Goal: Task Accomplishment & Management: Use online tool/utility

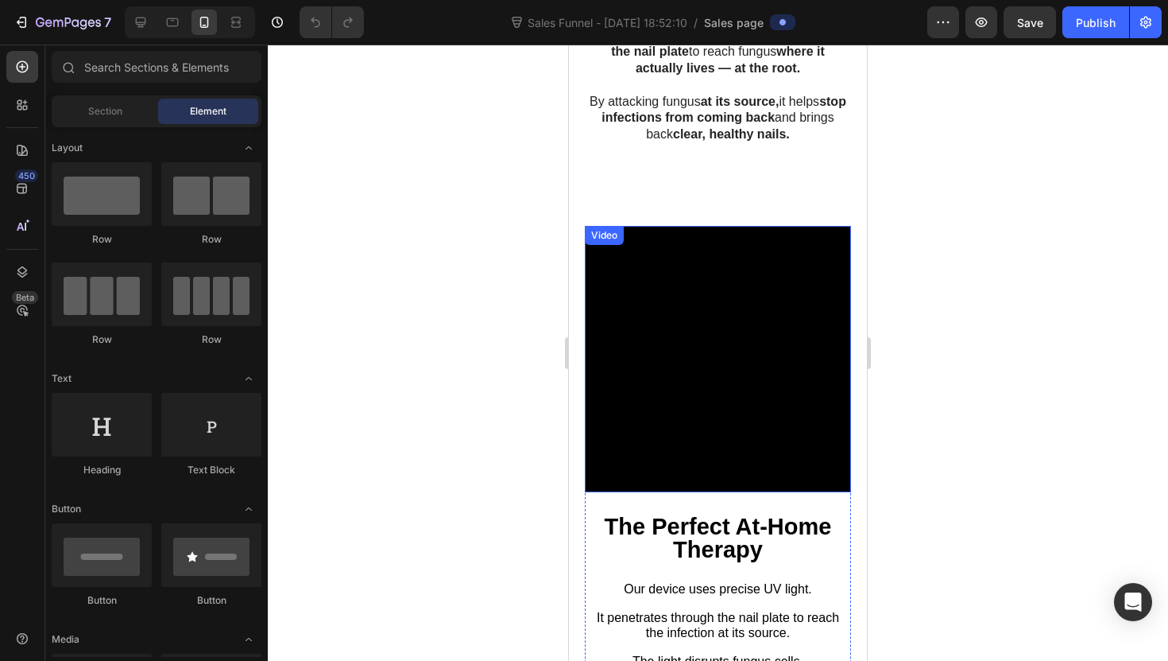
scroll to position [1786, 0]
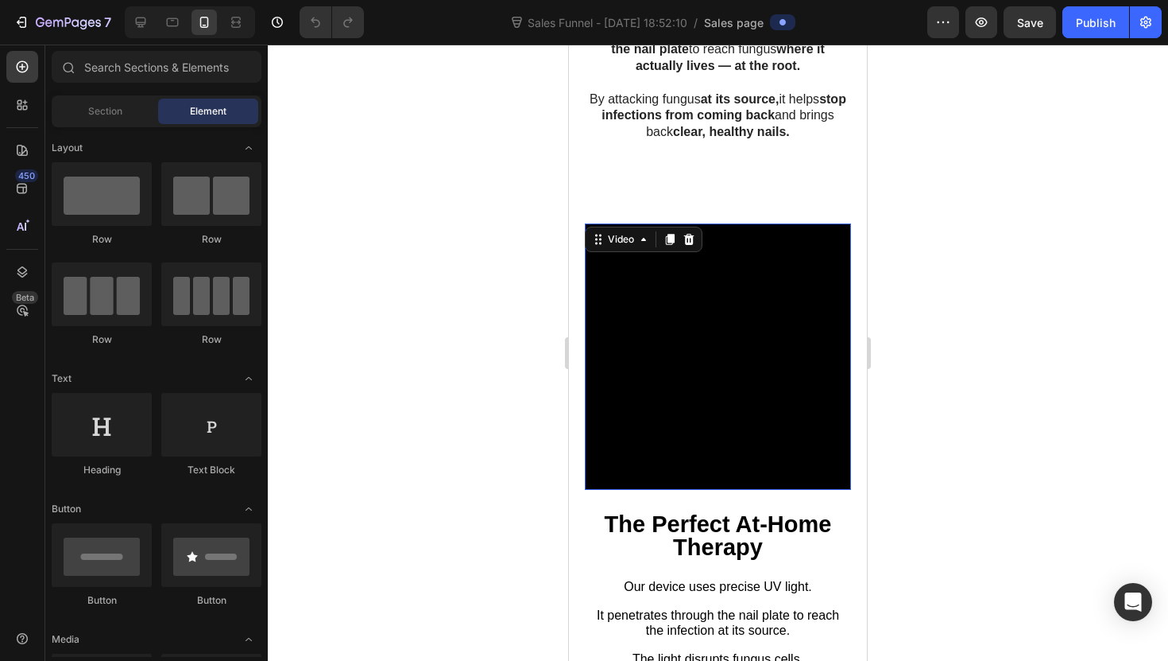
click at [689, 356] on video at bounding box center [718, 356] width 266 height 266
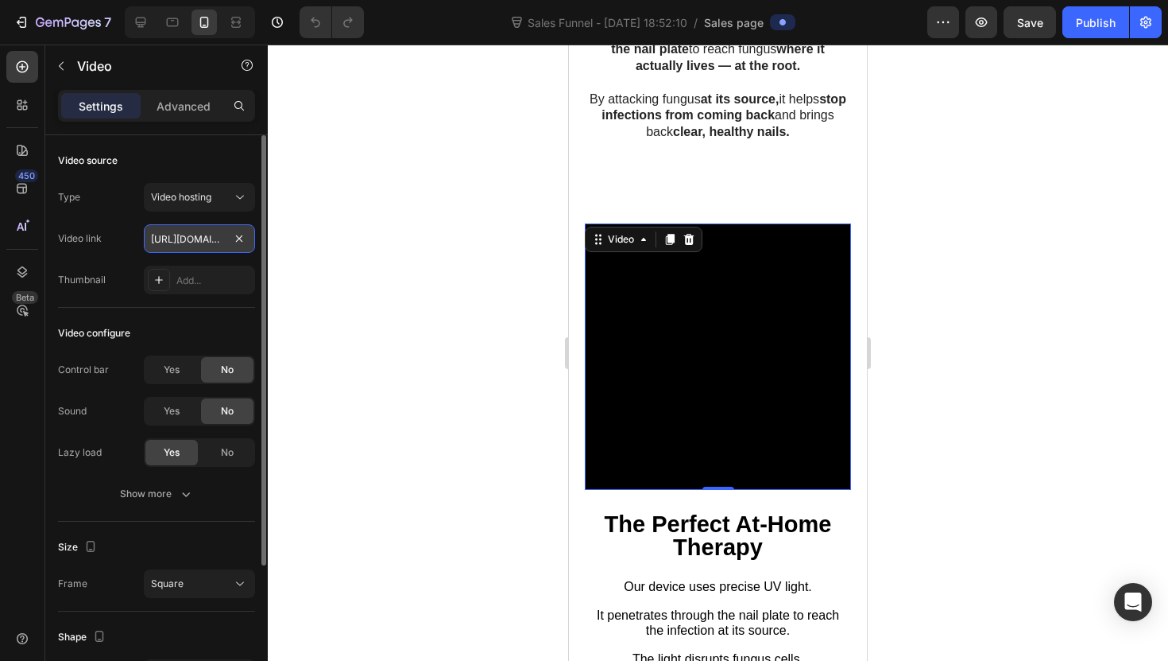
click at [186, 240] on input "[URL][DOMAIN_NAME]" at bounding box center [199, 238] width 111 height 29
paste input "fc7e6cdb1c494f49a3df43087d26796c.mov"
type input "[URL][DOMAIN_NAME]"
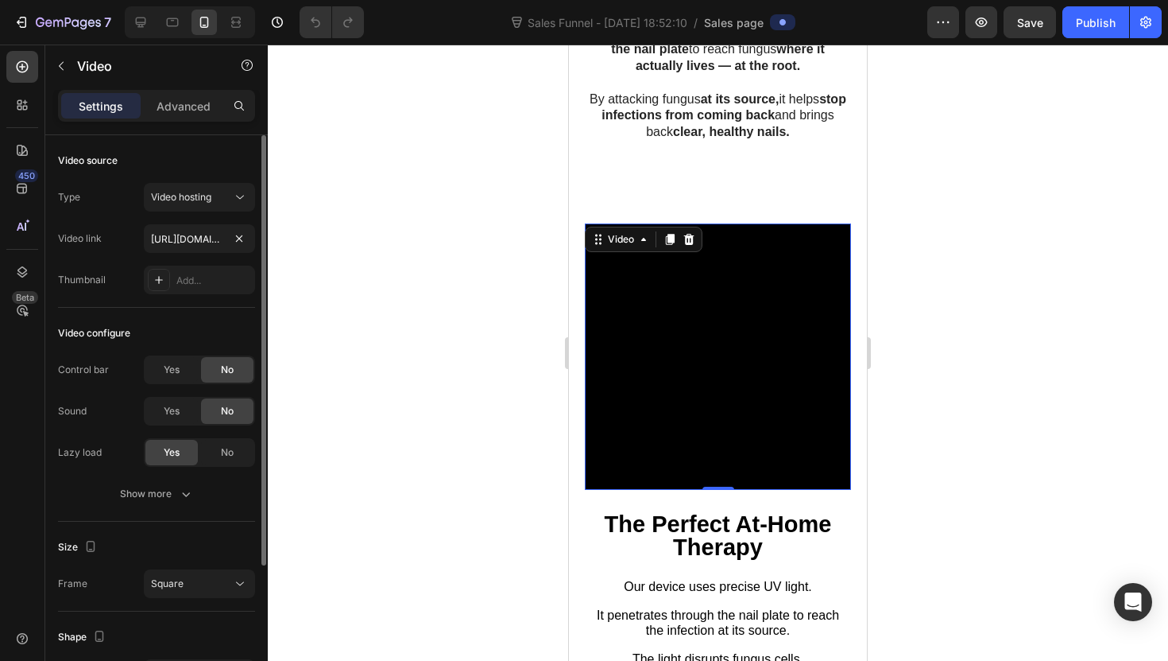
click at [211, 259] on div "Type Video hosting Video link [URL][DOMAIN_NAME] Thumbnail Add..." at bounding box center [156, 238] width 197 height 111
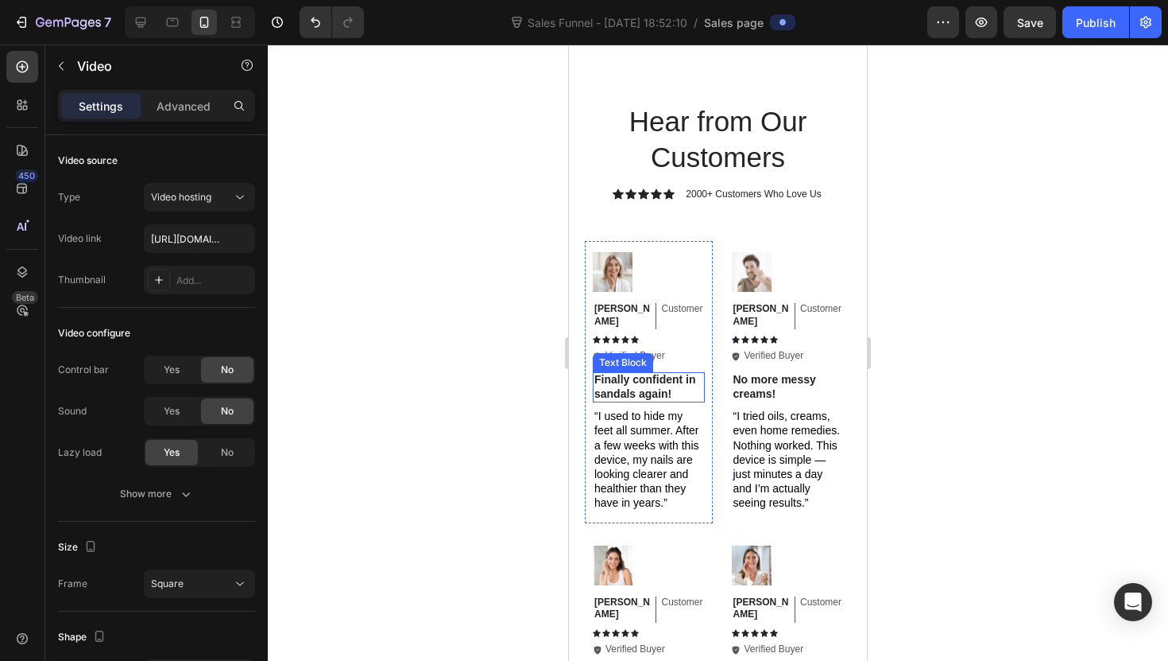
scroll to position [3930, 0]
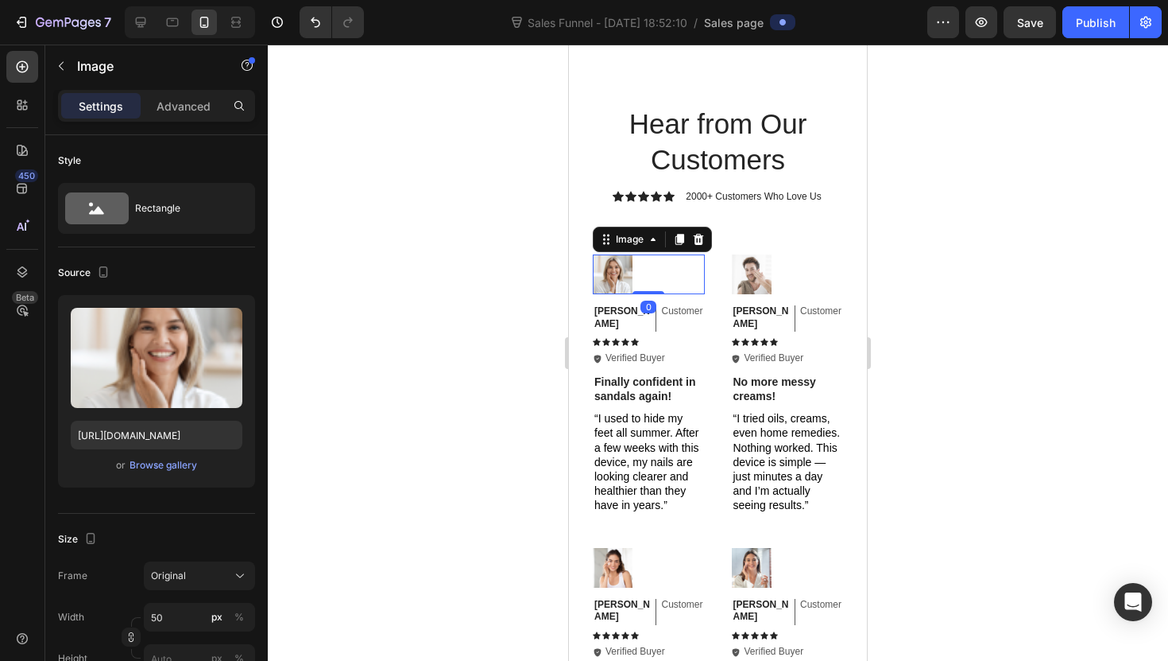
click at [621, 294] on img at bounding box center [613, 274] width 40 height 40
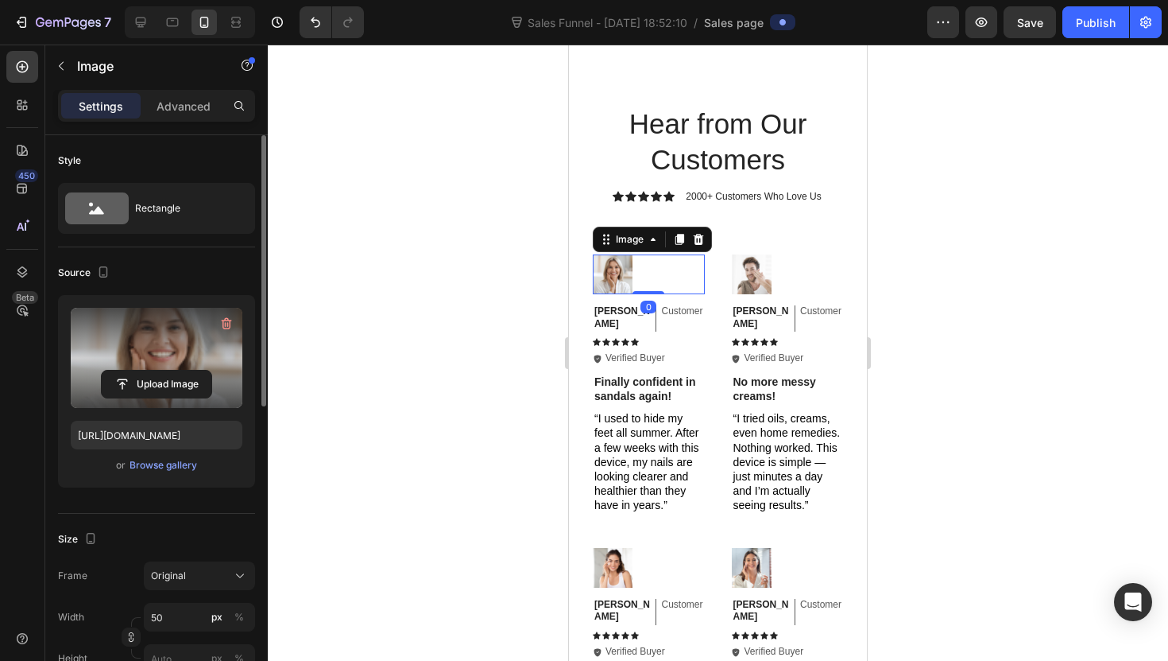
click at [199, 363] on label at bounding box center [157, 358] width 172 height 100
click at [199, 370] on input "file" at bounding box center [157, 383] width 110 height 27
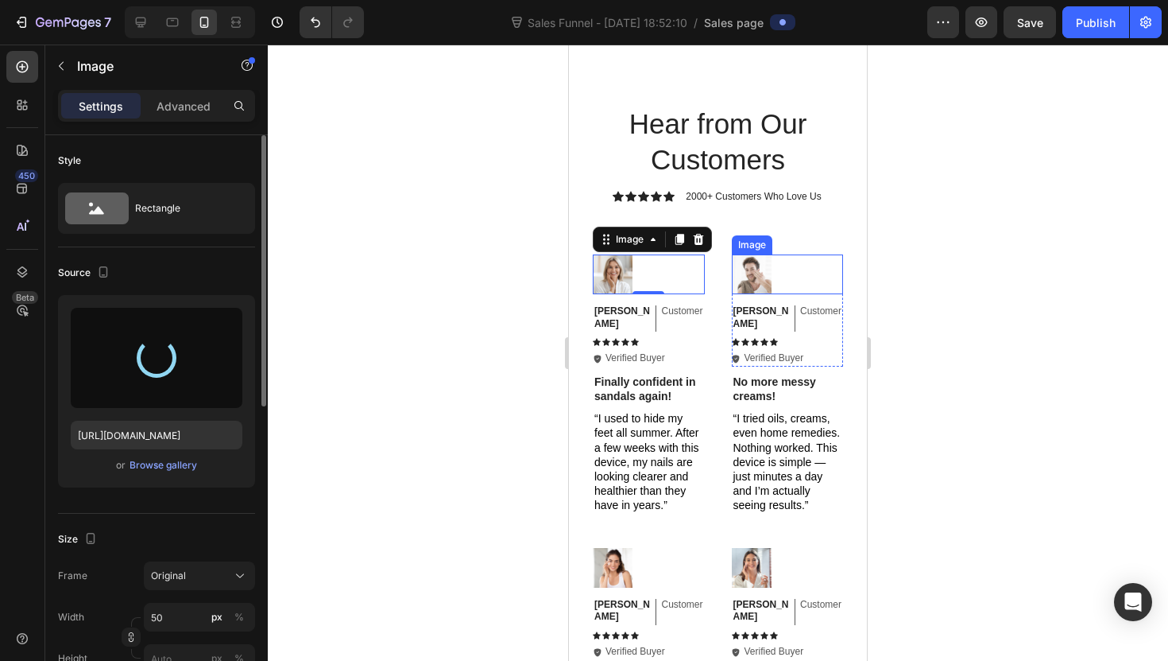
type input "[URL][DOMAIN_NAME]"
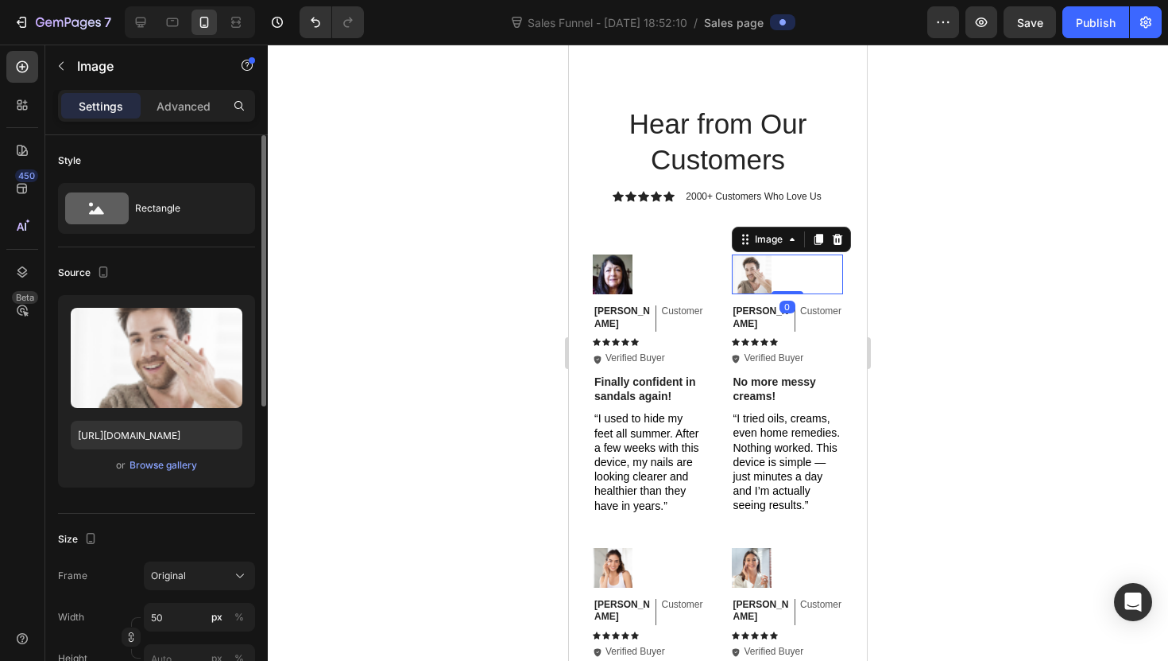
click at [751, 294] on img at bounding box center [752, 274] width 40 height 40
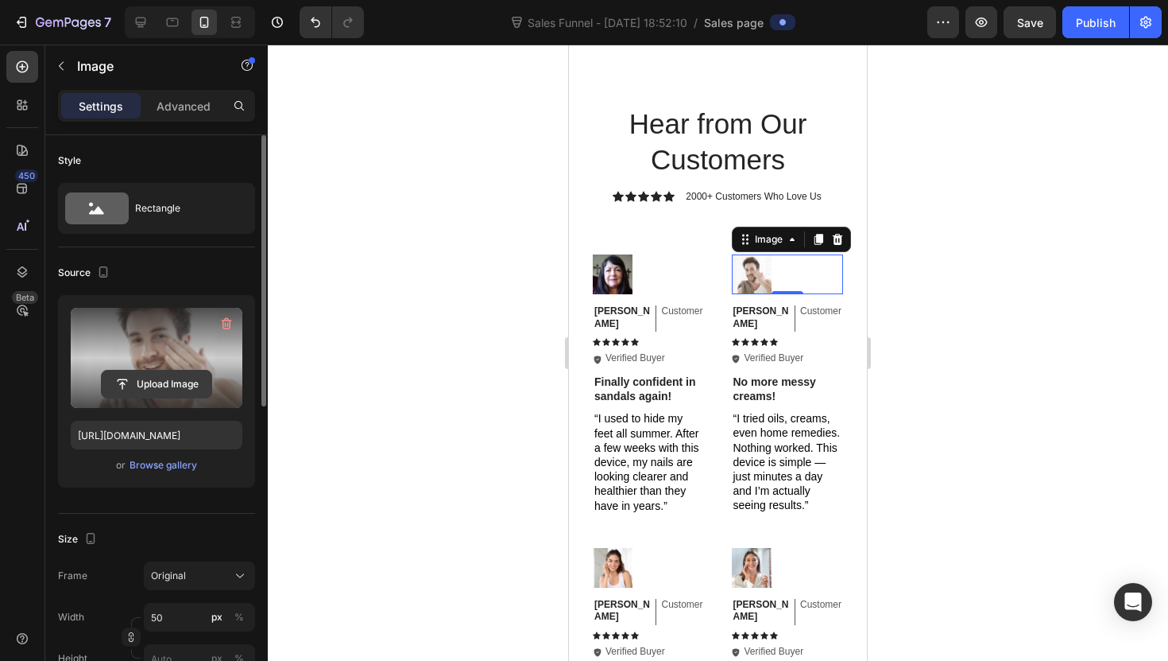
click at [206, 385] on input "file" at bounding box center [157, 383] width 110 height 27
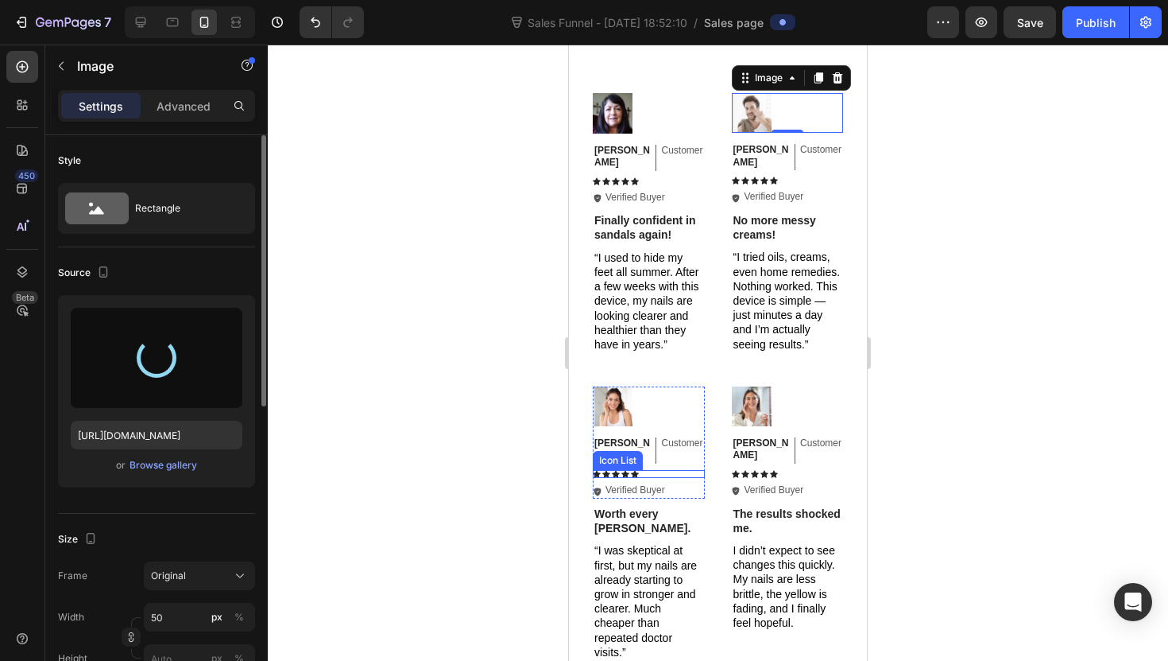
scroll to position [4174, 0]
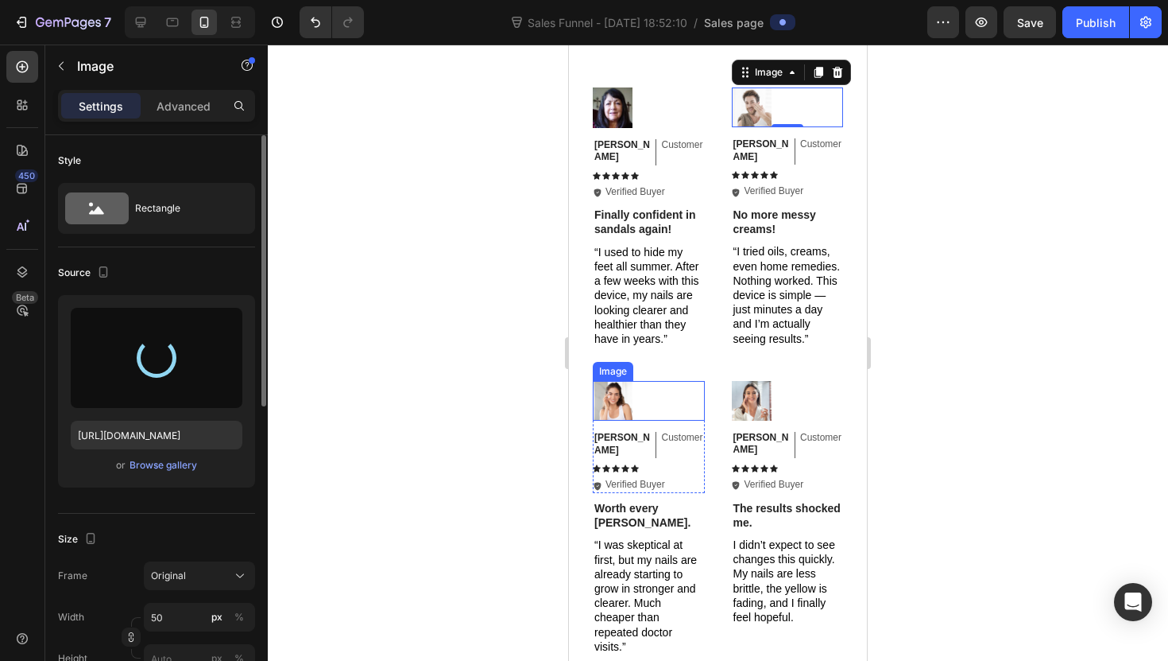
type input "[URL][DOMAIN_NAME]"
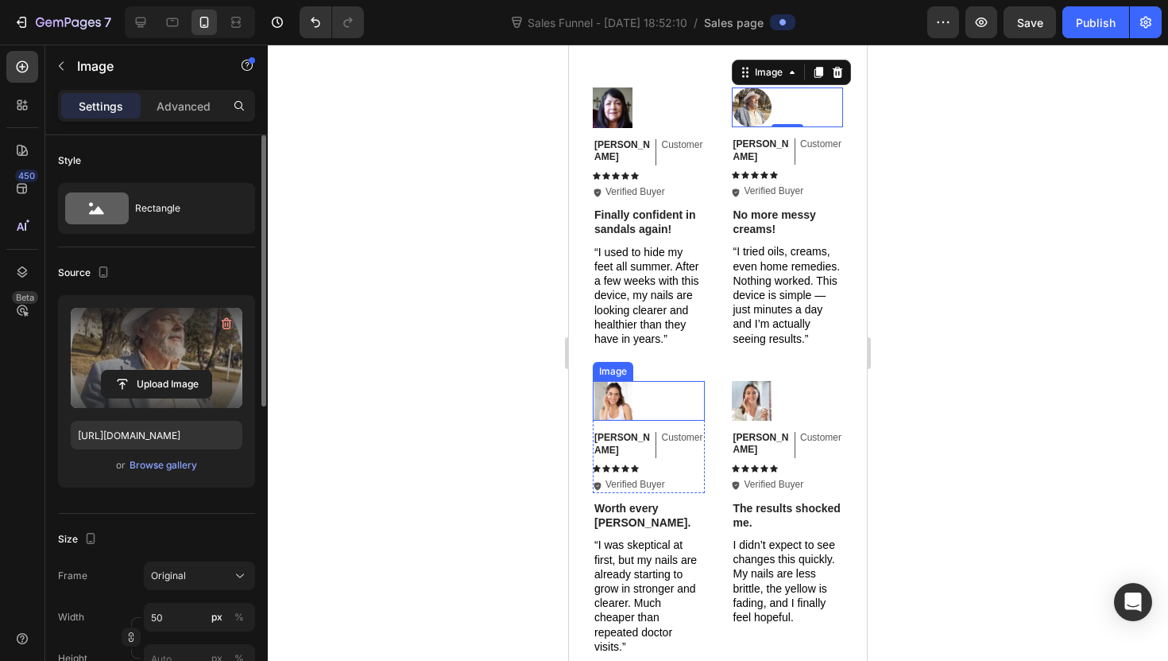
click at [626, 397] on img at bounding box center [613, 401] width 40 height 40
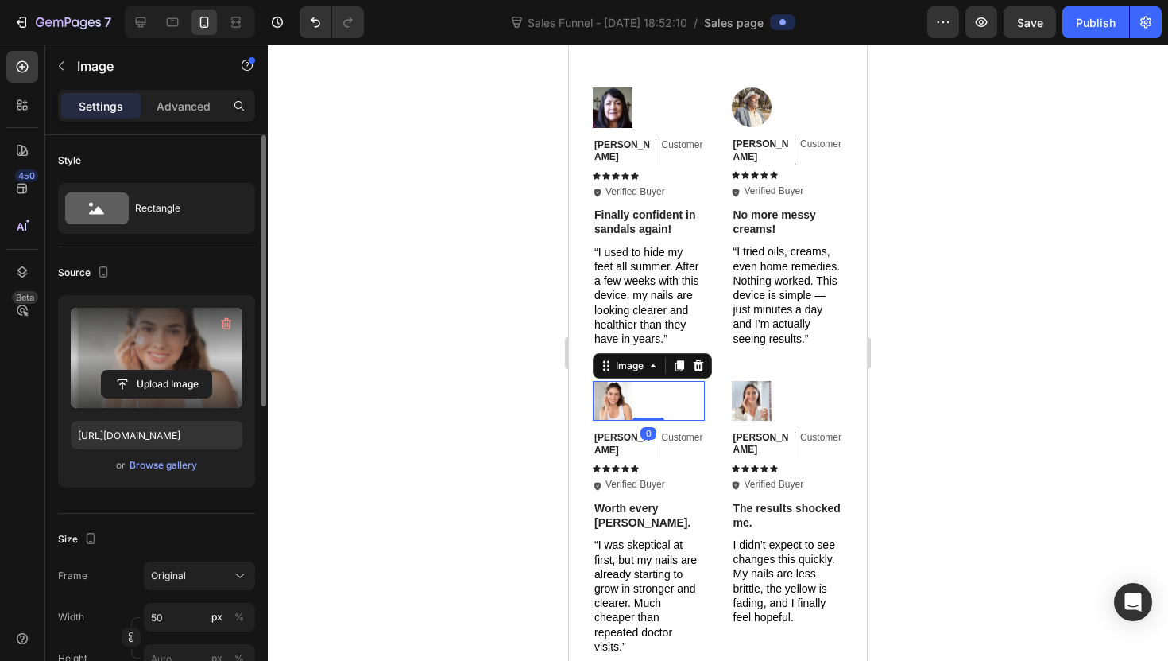
click at [143, 347] on label at bounding box center [157, 358] width 172 height 100
click at [143, 370] on input "file" at bounding box center [157, 383] width 110 height 27
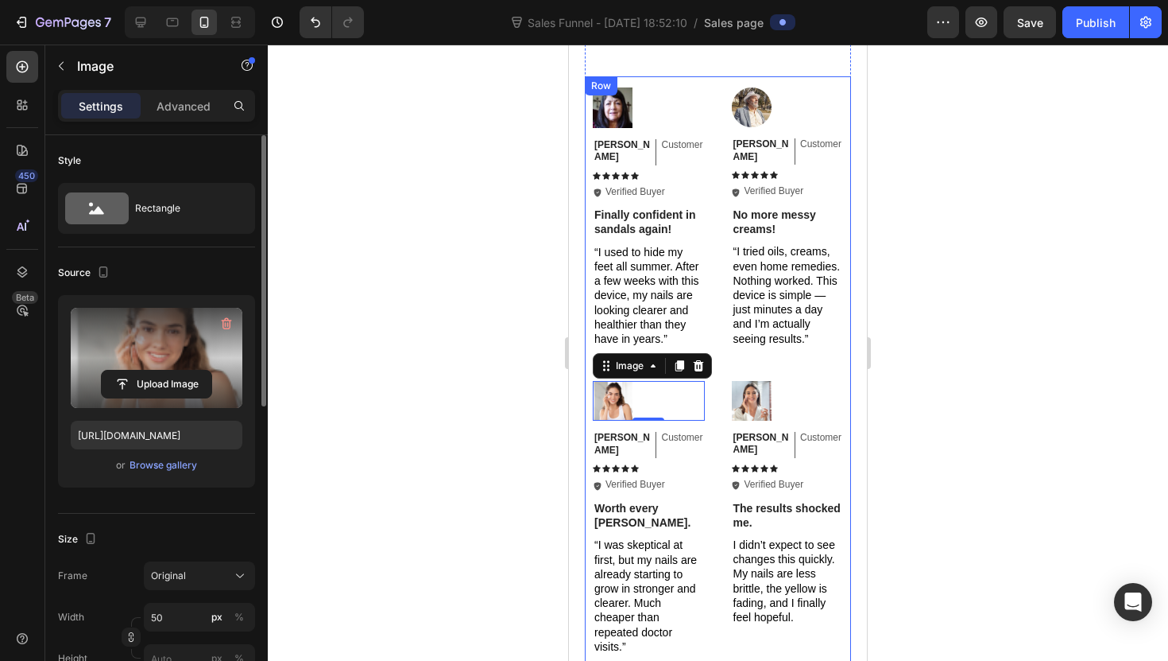
click at [172, 364] on label at bounding box center [157, 358] width 172 height 100
click at [172, 370] on input "file" at bounding box center [157, 383] width 110 height 27
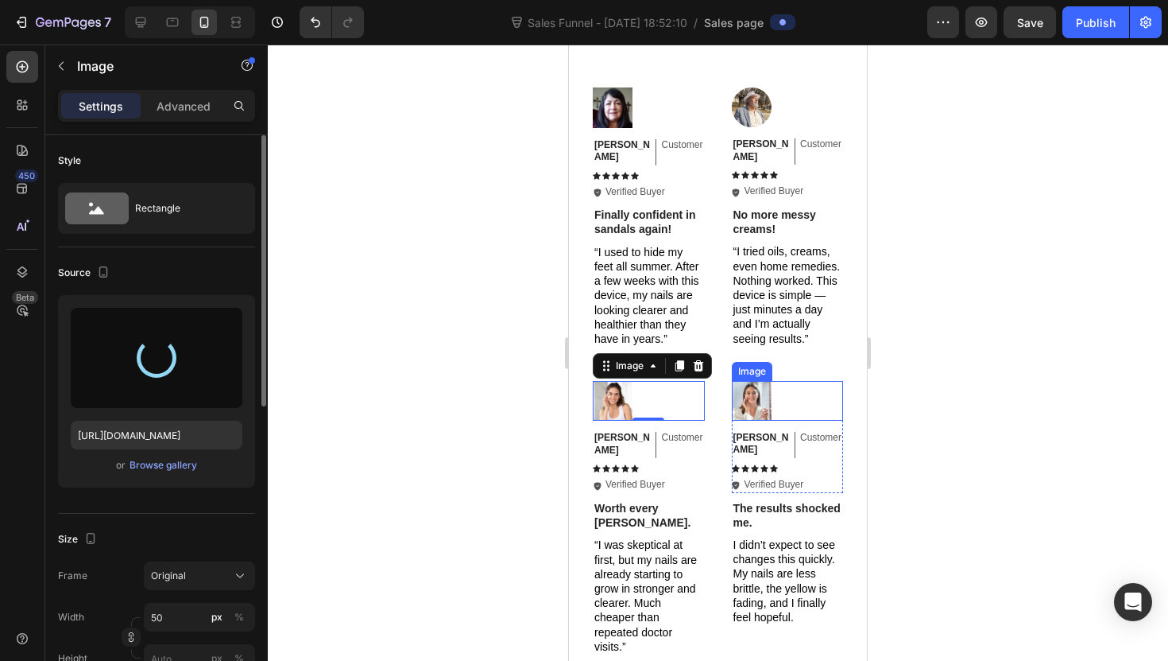
type input "[URL][DOMAIN_NAME]"
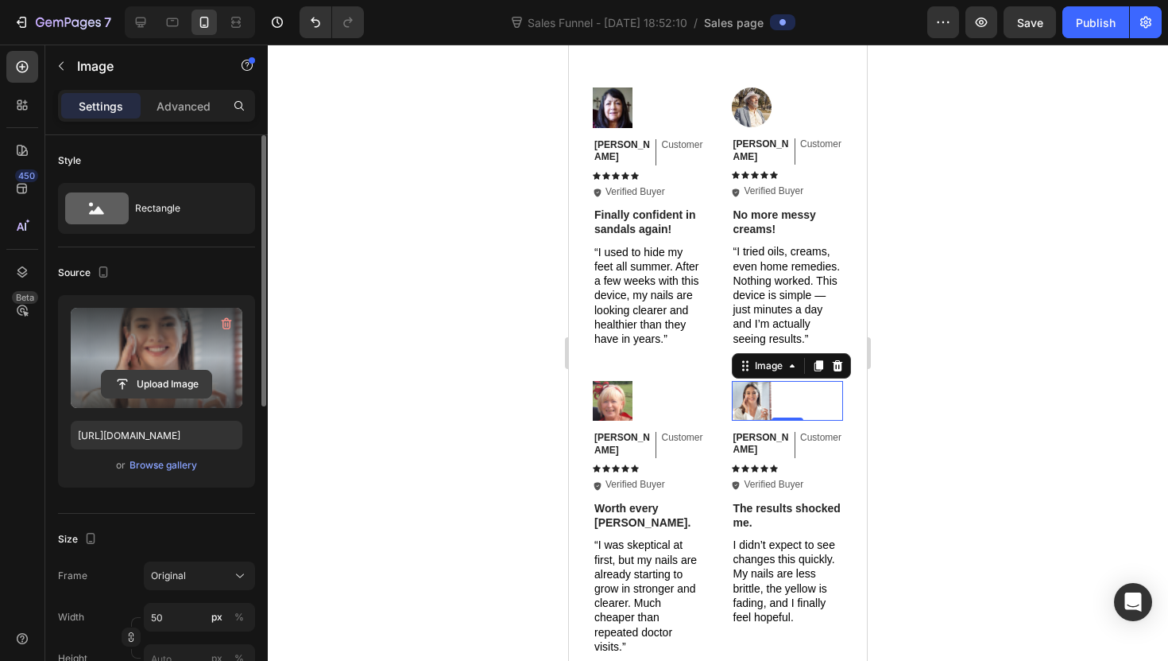
click at [180, 370] on button "Upload Image" at bounding box center [156, 384] width 111 height 29
click at [196, 389] on input "file" at bounding box center [157, 383] width 110 height 27
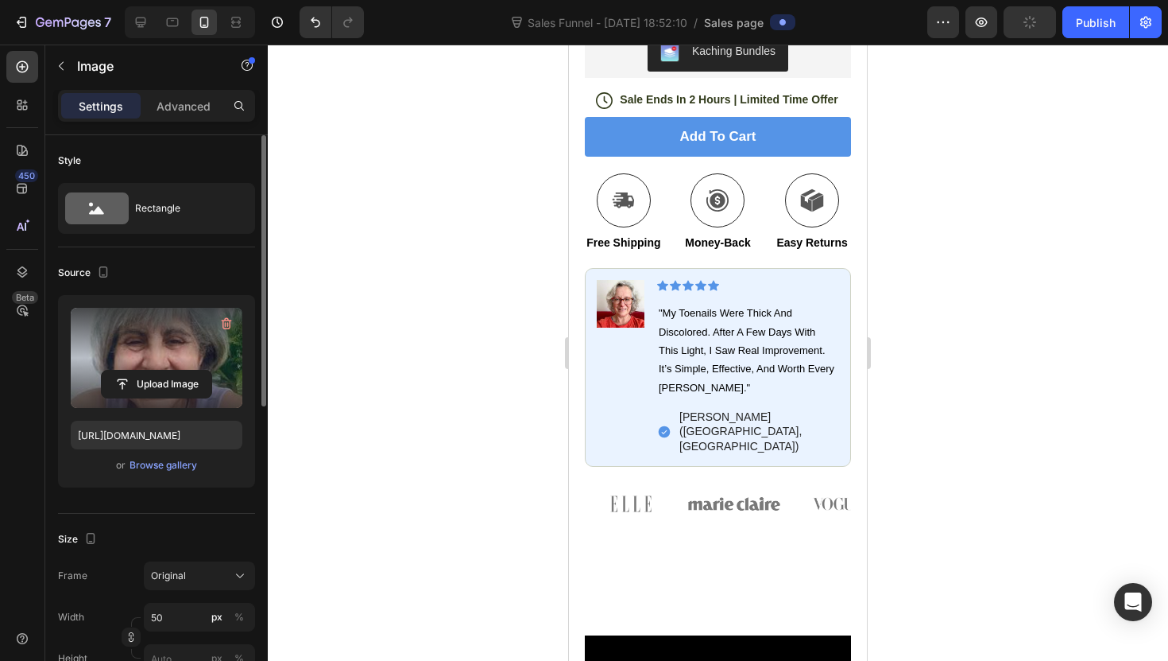
scroll to position [716, 0]
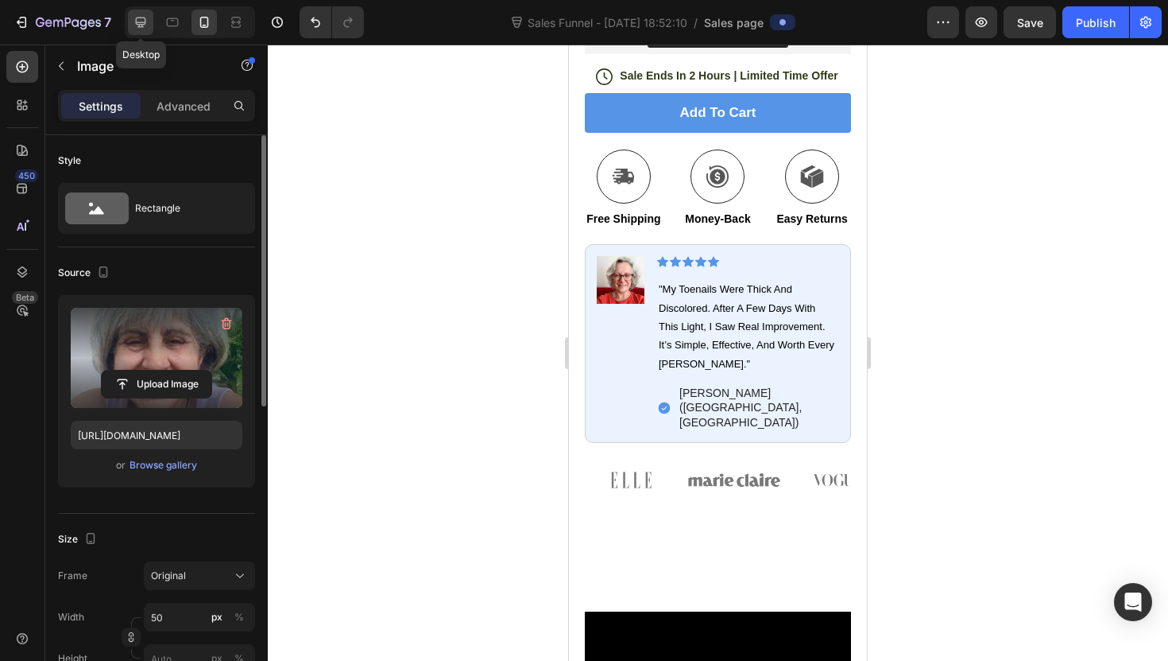
click at [149, 19] on div at bounding box center [140, 22] width 25 height 25
type input "[URL][DOMAIN_NAME]"
type input "60"
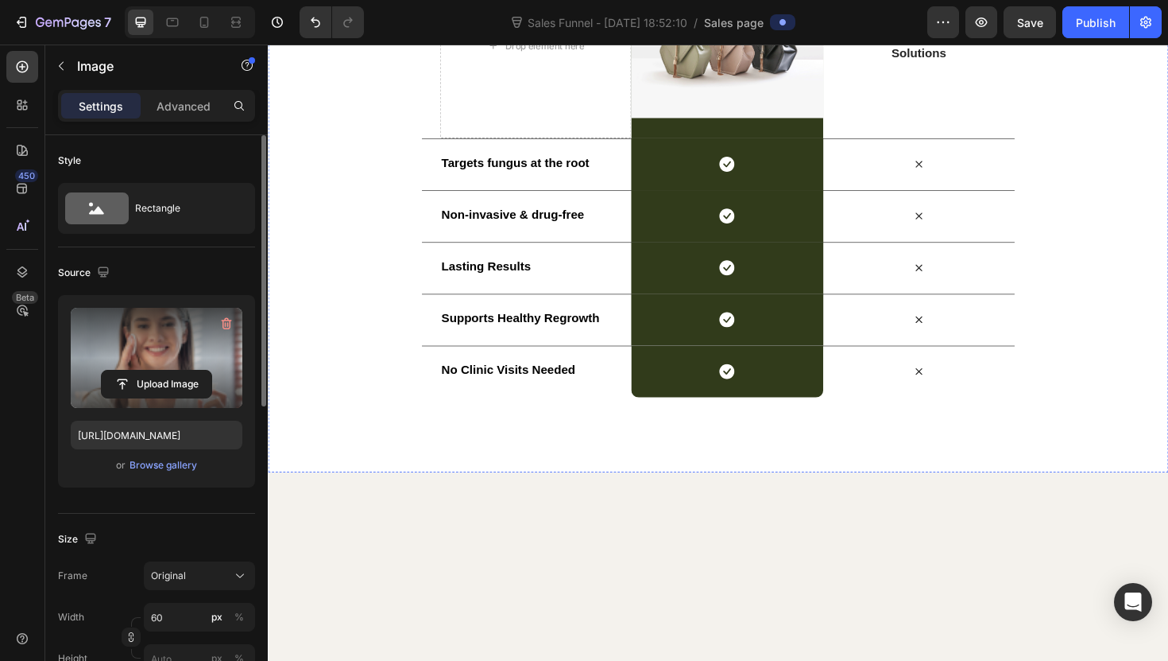
scroll to position [2203, 0]
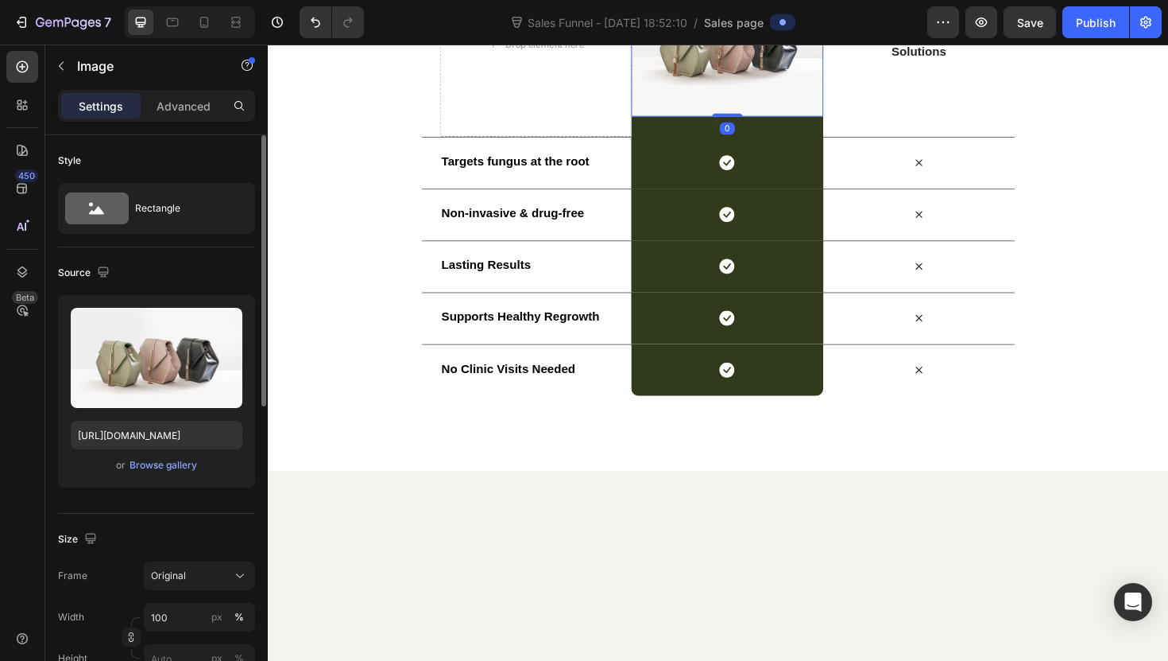
click at [731, 121] on img at bounding box center [754, 44] width 203 height 153
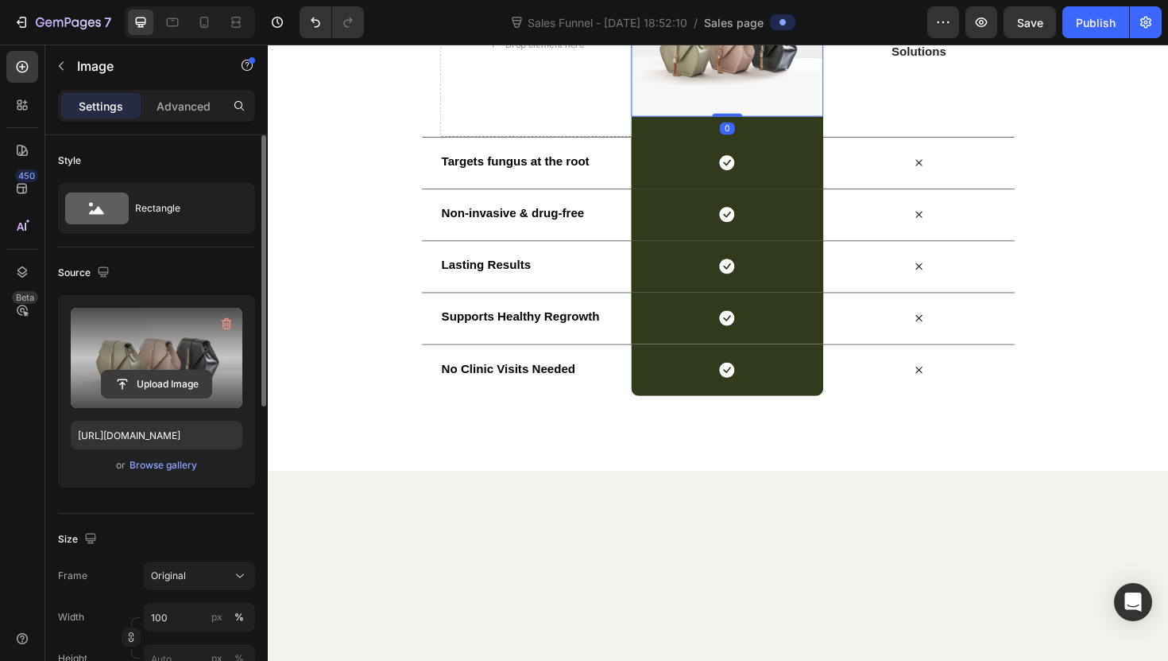
click at [184, 392] on input "file" at bounding box center [157, 383] width 110 height 27
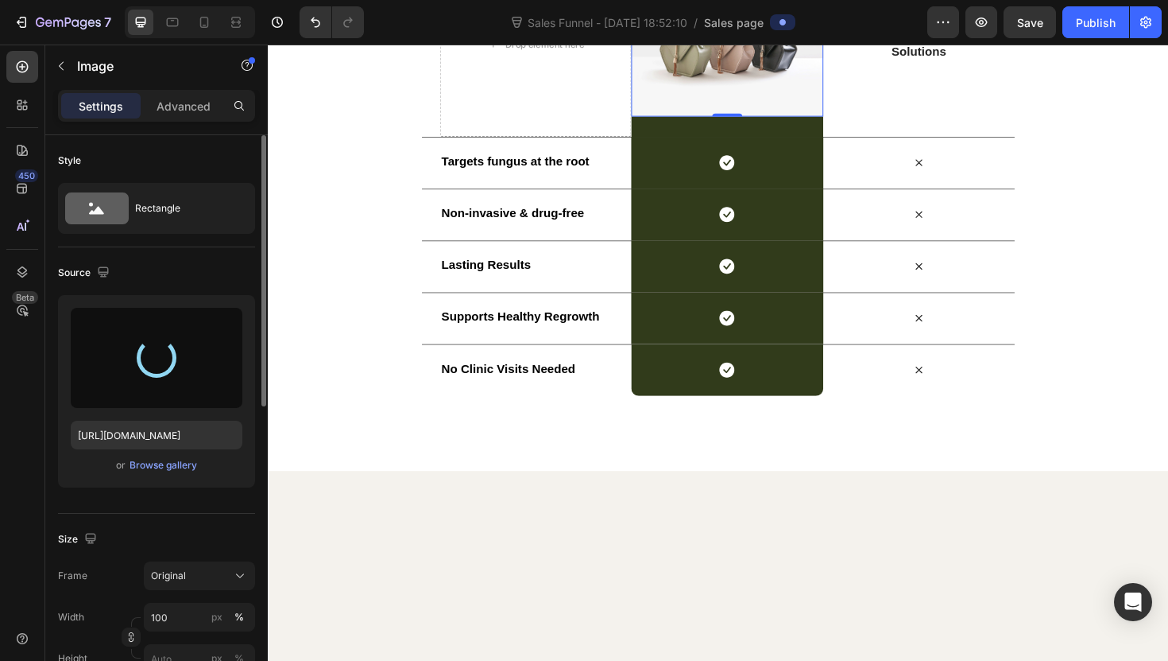
type input "[URL][DOMAIN_NAME]"
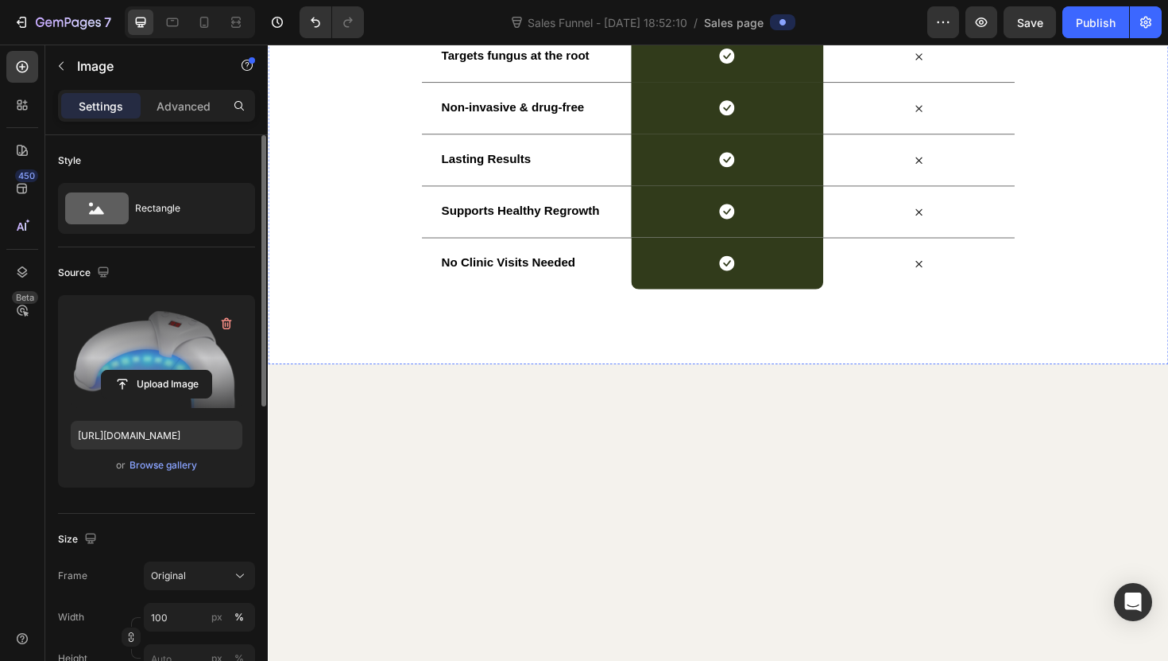
scroll to position [2371, 0]
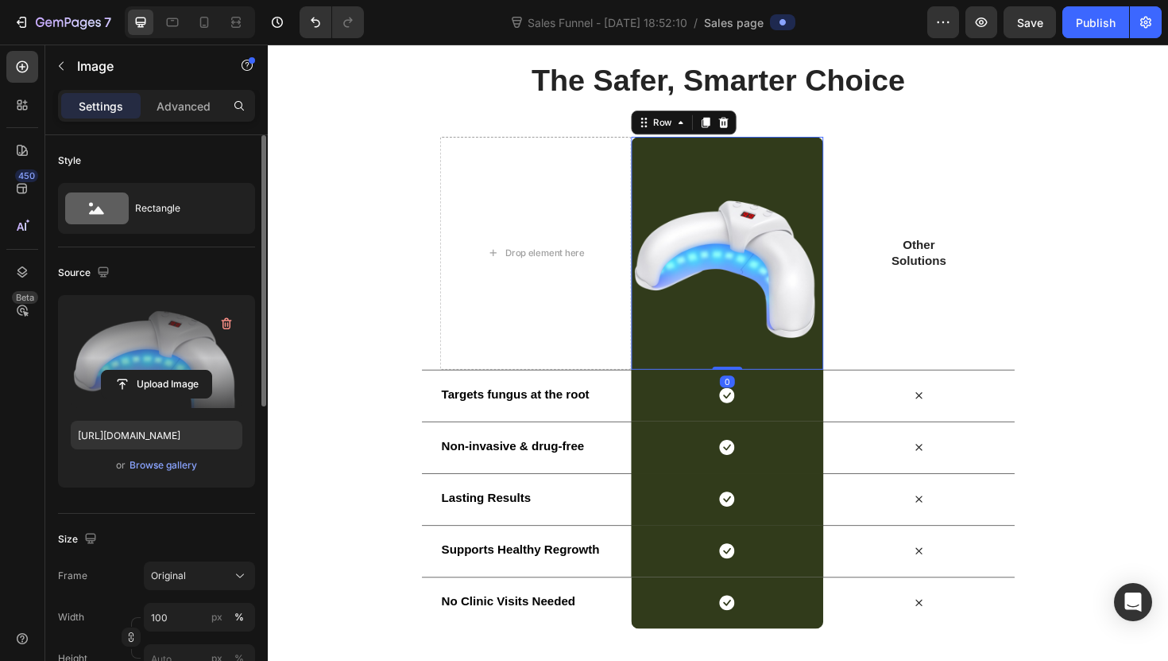
click at [835, 147] on div "Image Row 0" at bounding box center [754, 265] width 203 height 246
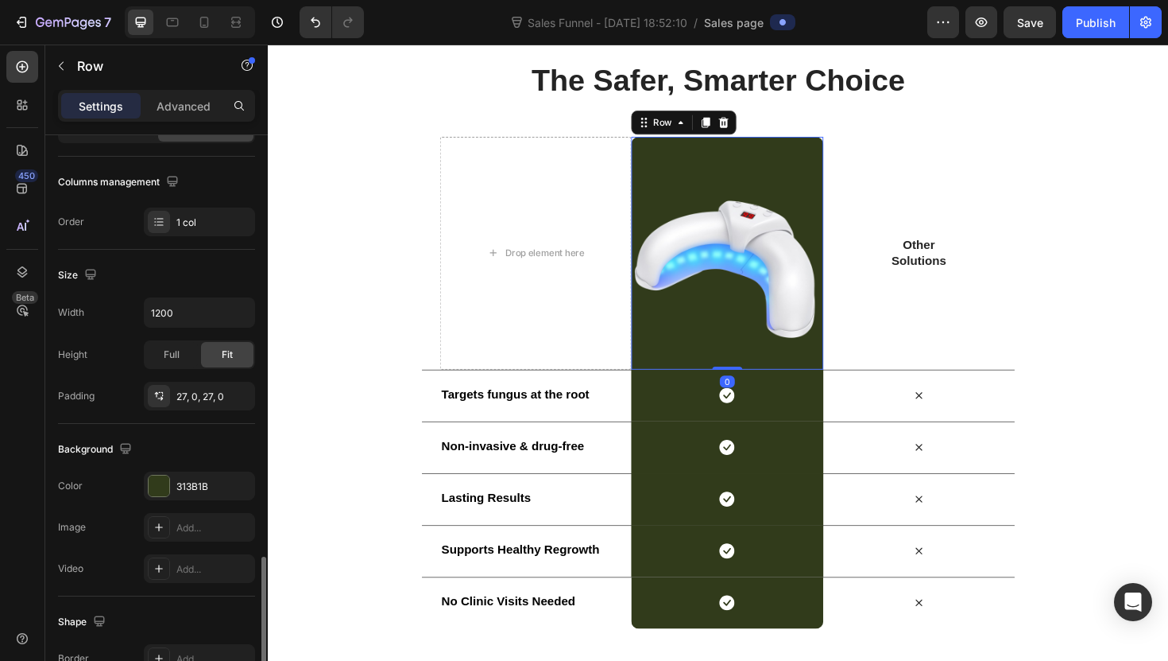
scroll to position [447, 0]
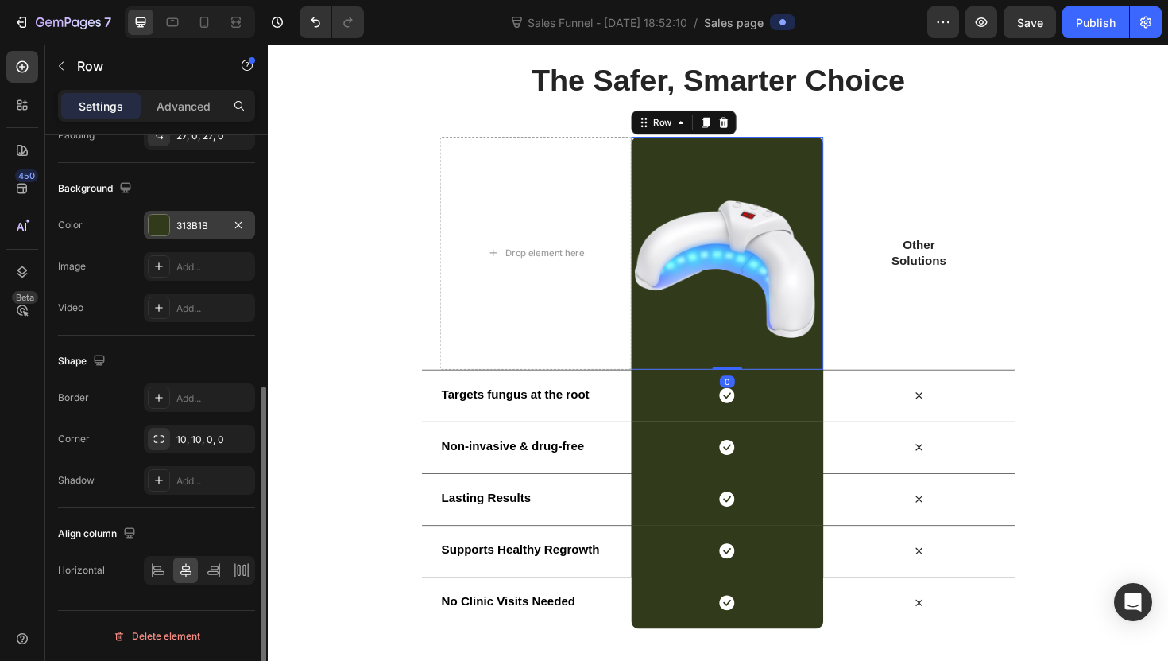
click at [186, 231] on div "313B1B" at bounding box center [199, 226] width 46 height 14
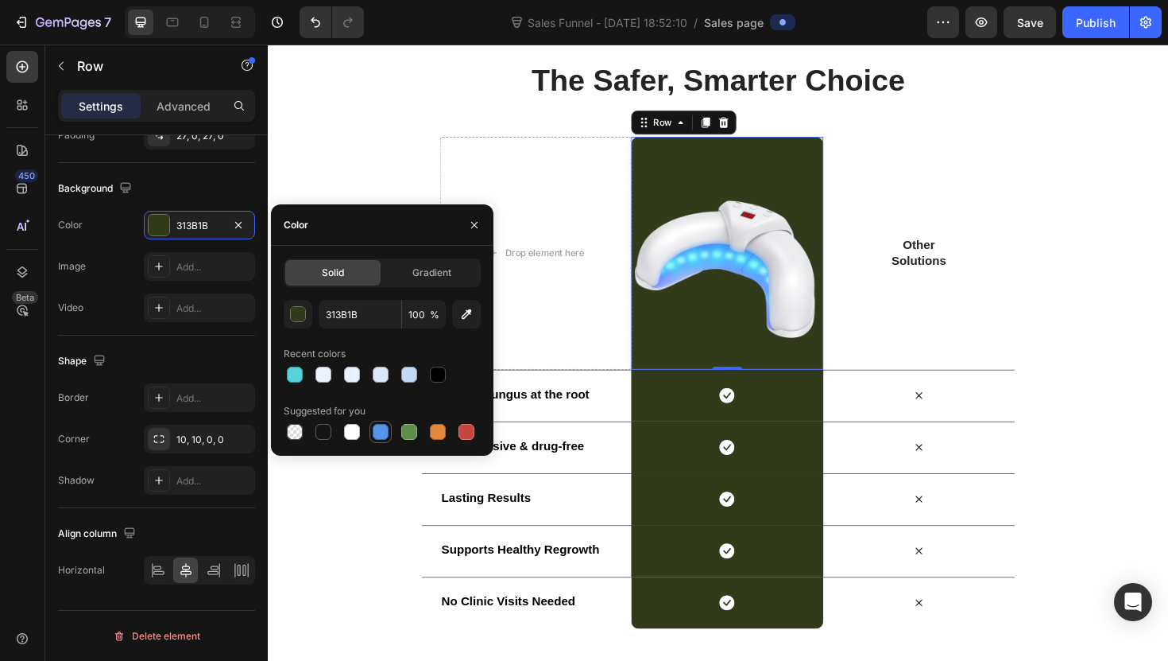
drag, startPoint x: 378, startPoint y: 423, endPoint x: 387, endPoint y: 424, distance: 8.8
click at [378, 423] on div at bounding box center [380, 431] width 19 height 19
type input "5594E7"
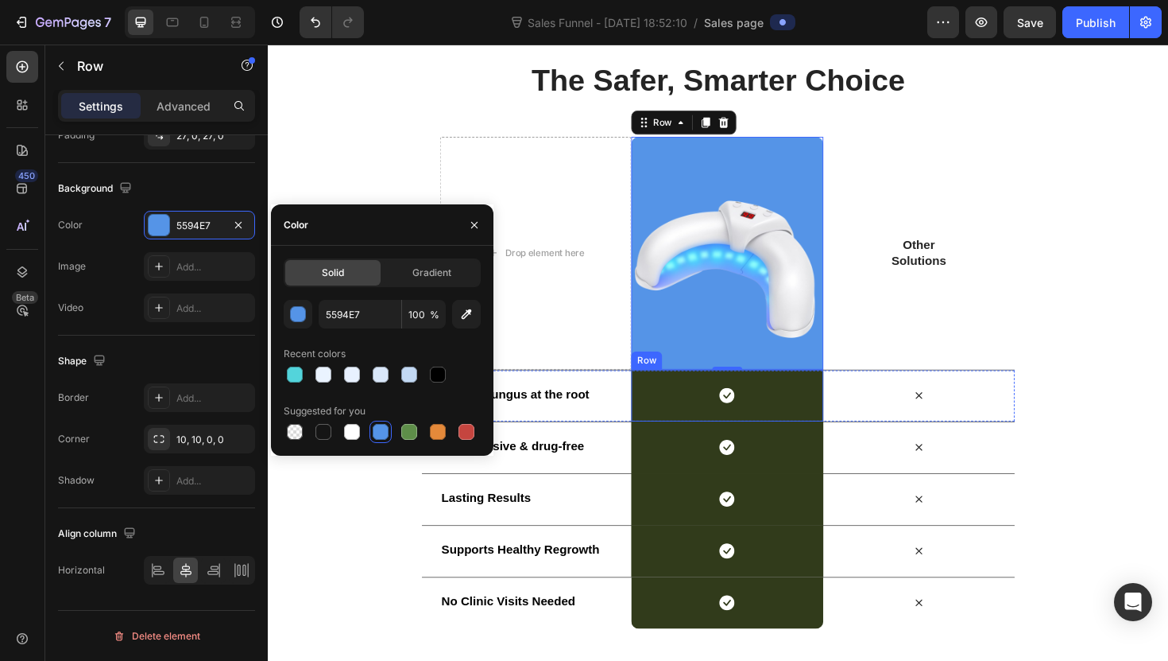
click at [664, 413] on div "Icon Row" at bounding box center [754, 416] width 203 height 55
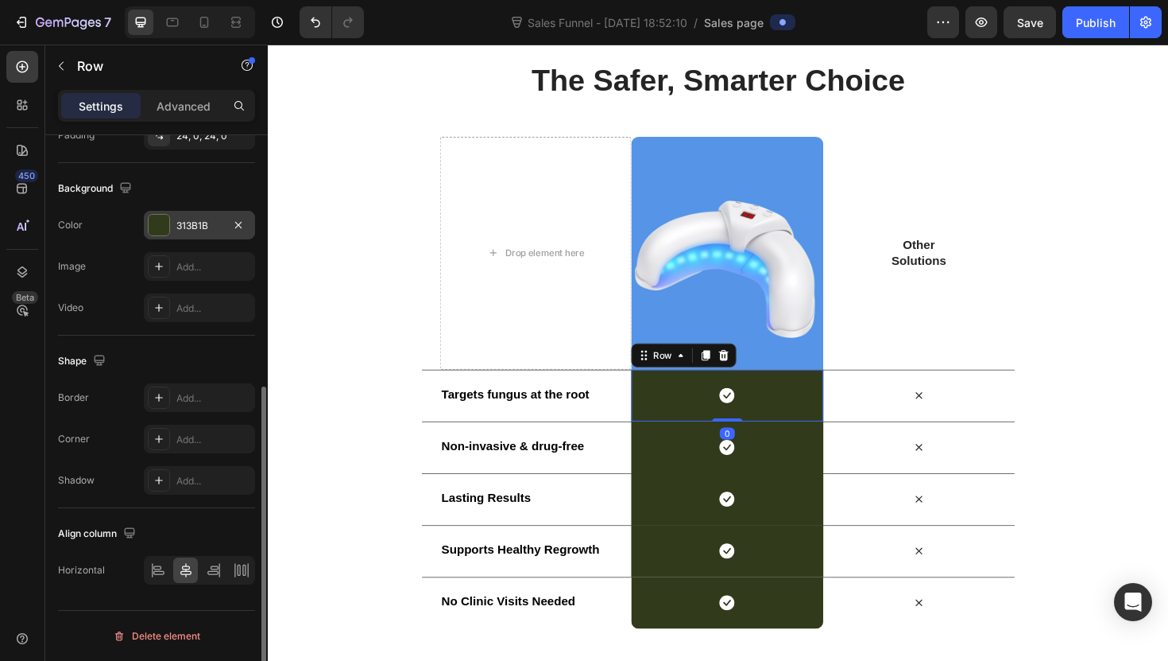
click at [188, 227] on div "313B1B" at bounding box center [199, 226] width 46 height 14
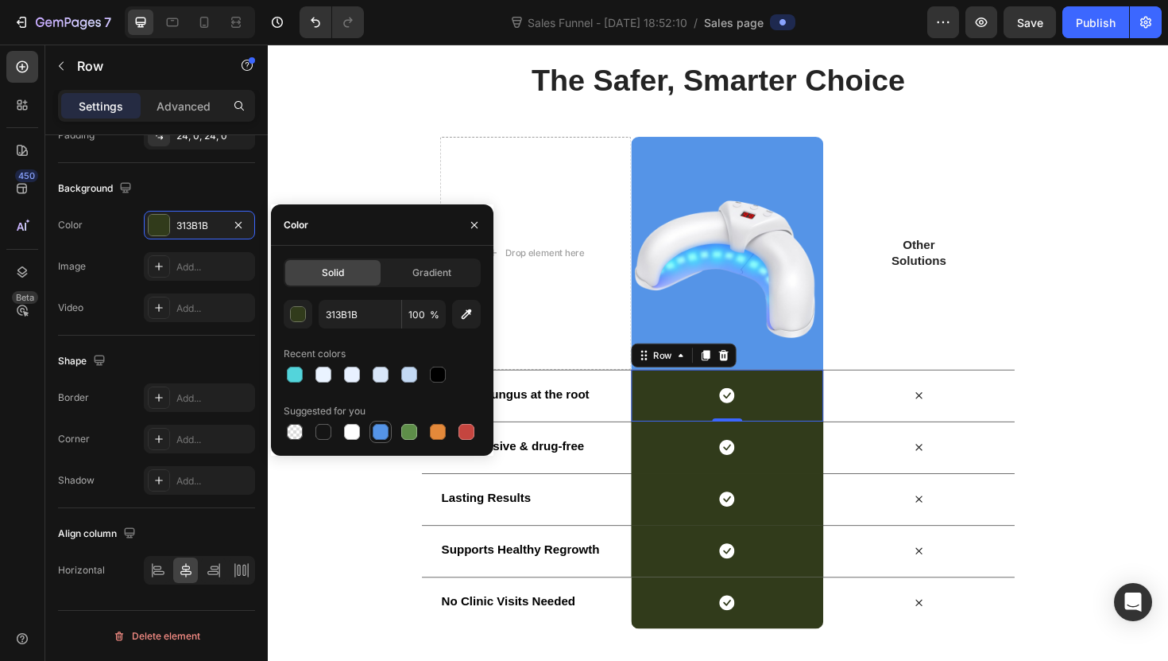
click at [391, 430] on div at bounding box center [382, 431] width 197 height 22
click at [385, 431] on div at bounding box center [381, 432] width 16 height 16
type input "5594E7"
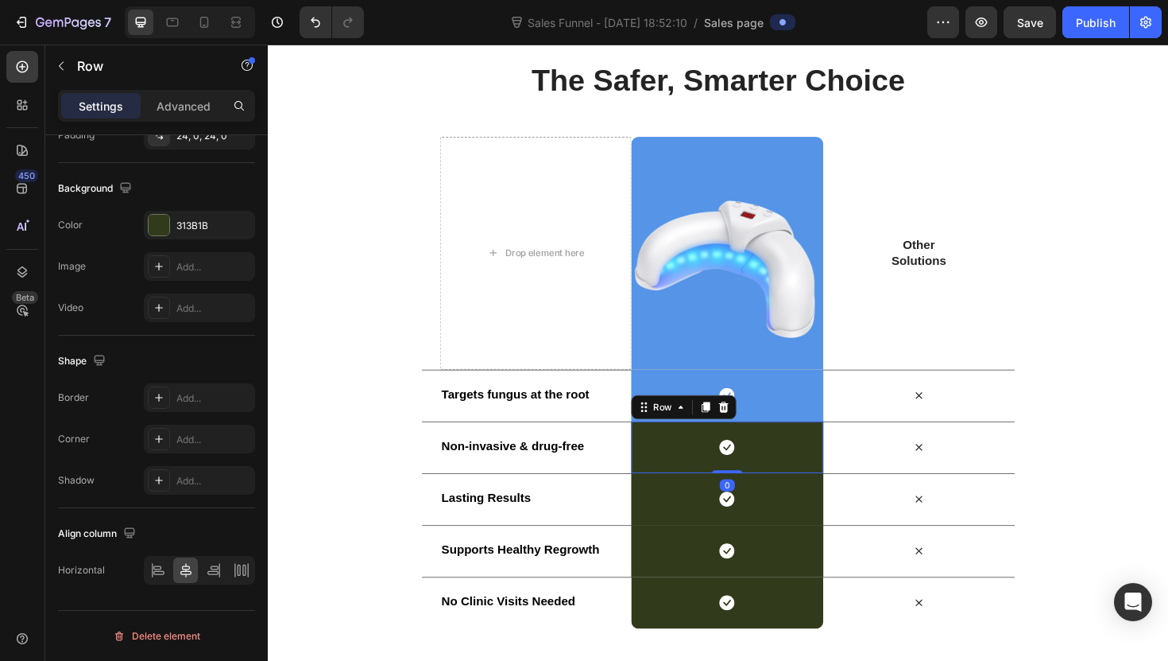
drag, startPoint x: 671, startPoint y: 463, endPoint x: 475, endPoint y: 455, distance: 195.7
click at [670, 463] on div "Icon Row 0" at bounding box center [754, 471] width 203 height 55
click at [149, 223] on div at bounding box center [159, 225] width 21 height 21
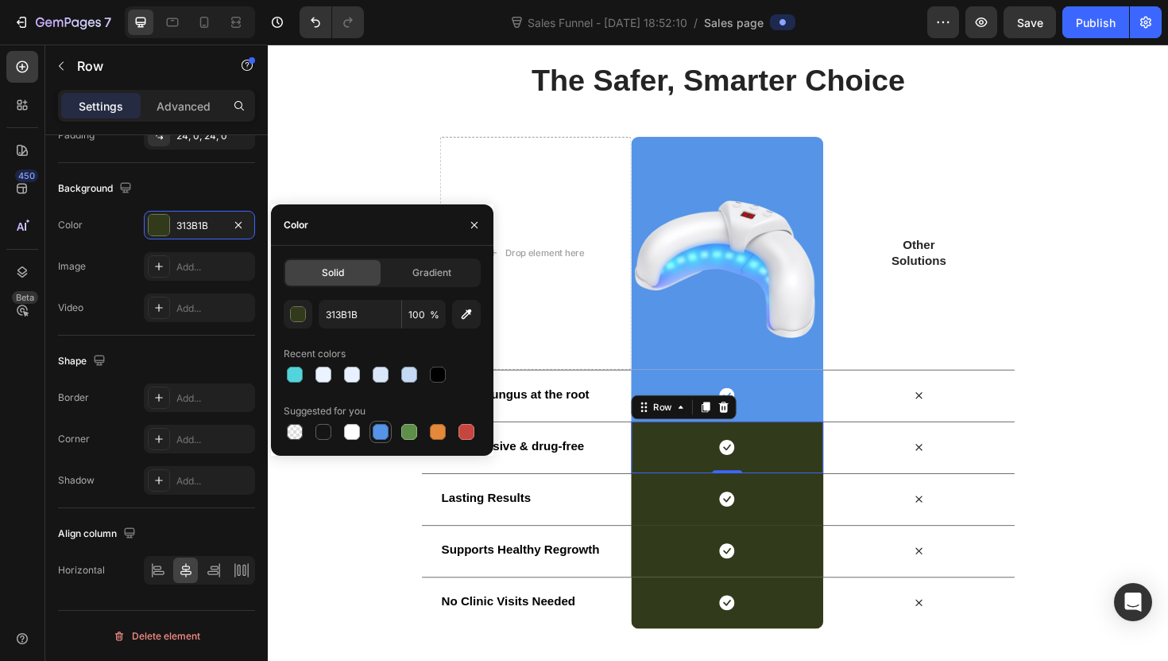
click at [390, 435] on div at bounding box center [381, 431] width 22 height 22
type input "5594E7"
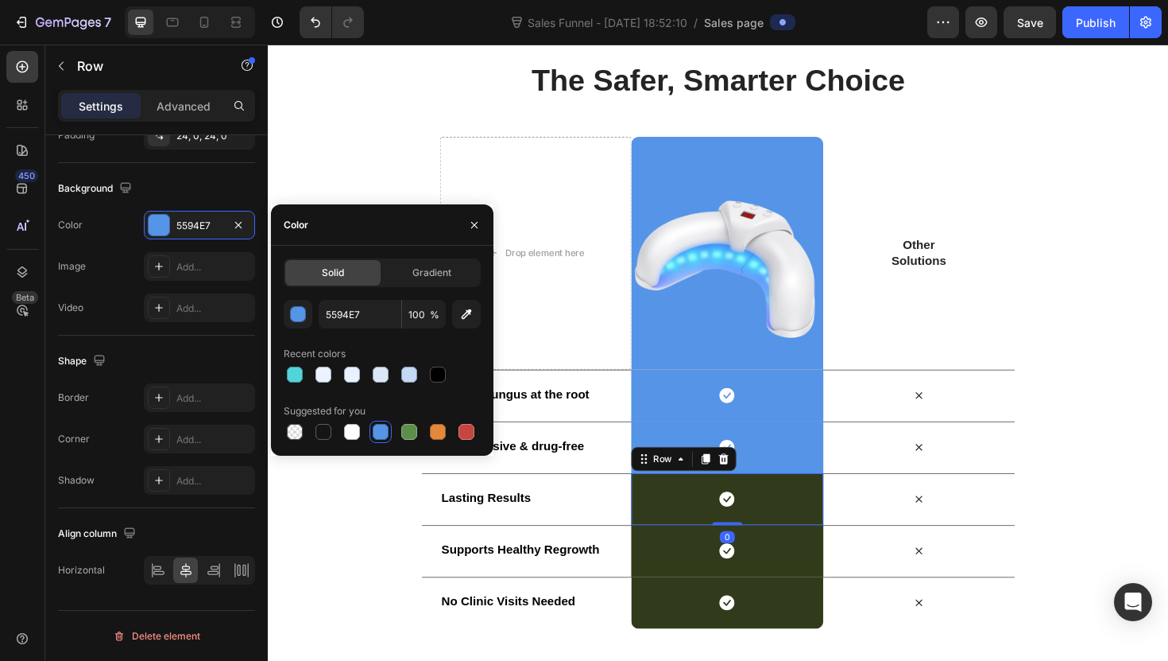
click at [670, 521] on div "Icon Row 0" at bounding box center [754, 525] width 203 height 55
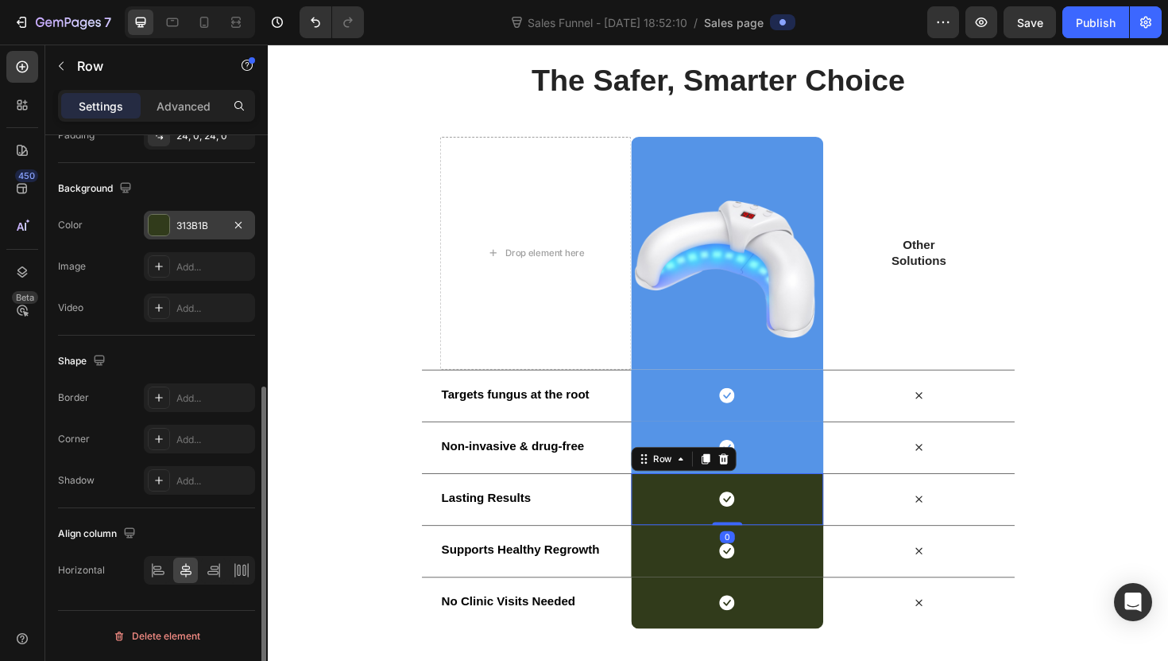
click at [204, 234] on div "313B1B" at bounding box center [199, 225] width 111 height 29
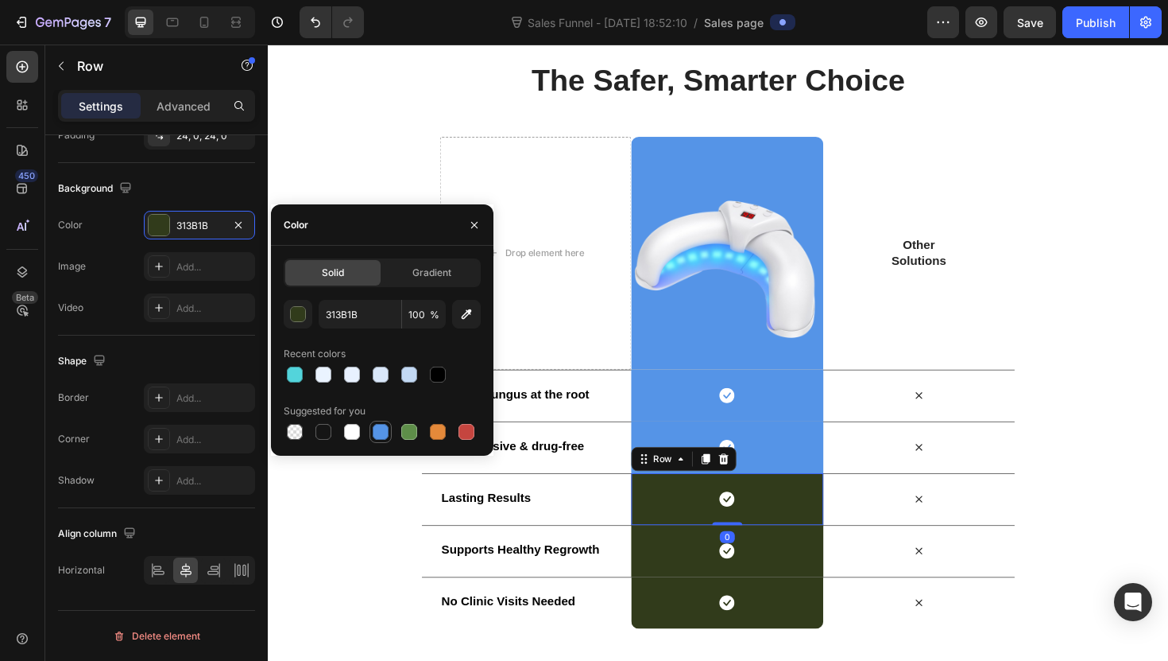
click at [374, 432] on div at bounding box center [381, 432] width 16 height 16
type input "5594E7"
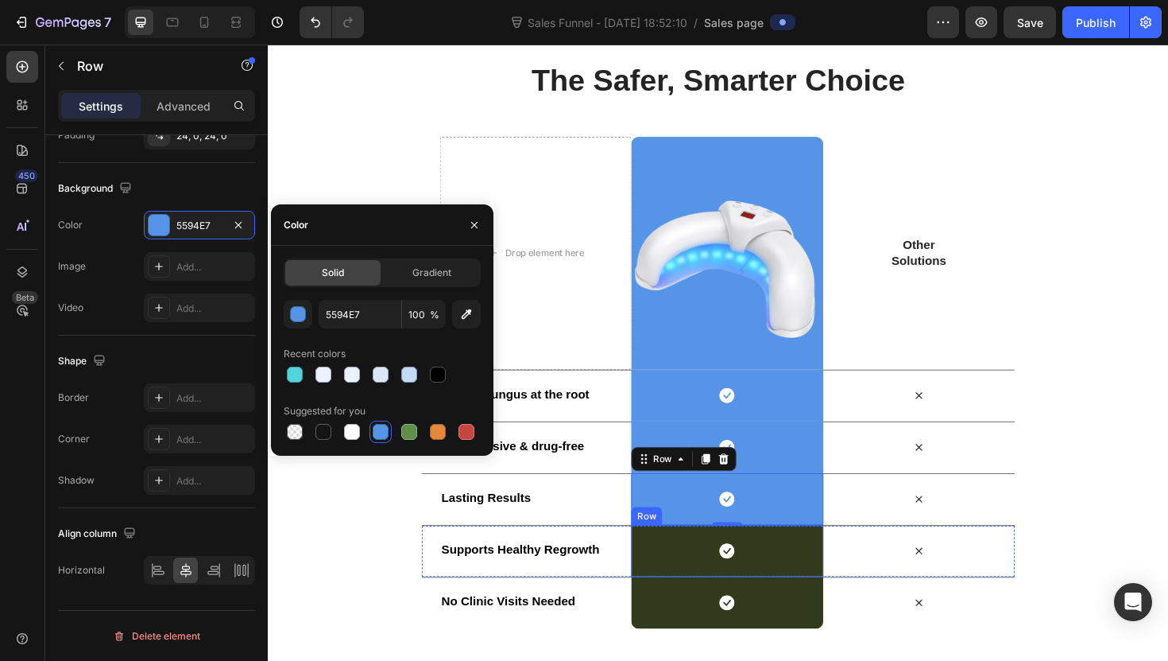
click at [660, 587] on div "Icon Row" at bounding box center [754, 580] width 203 height 55
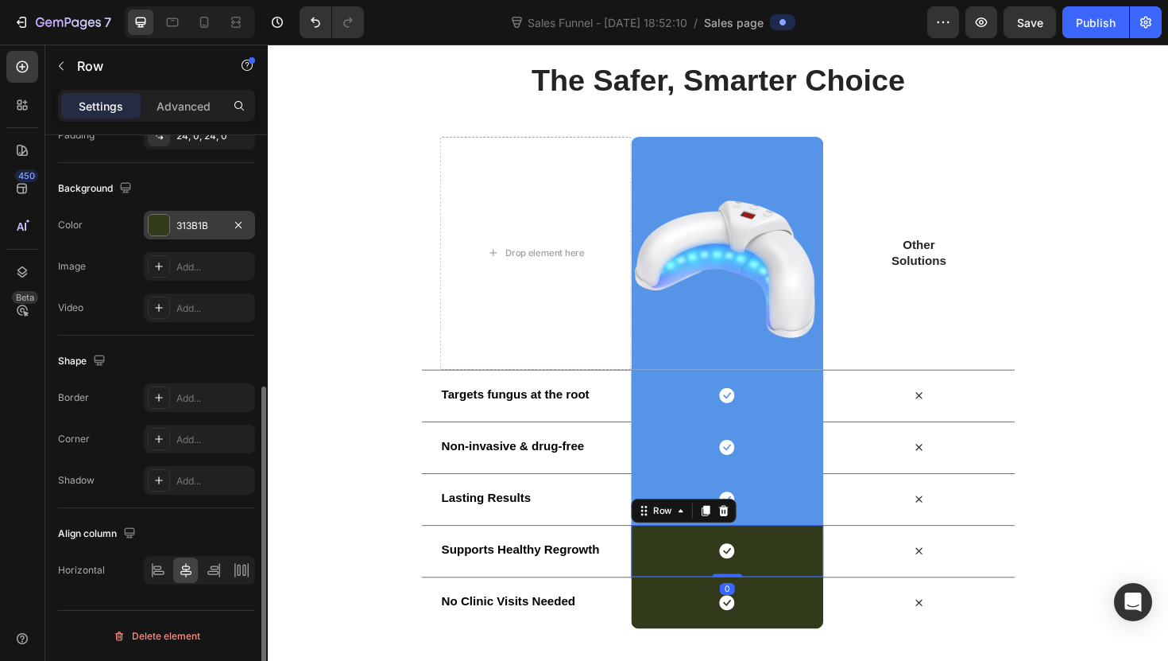
click at [172, 220] on div "313B1B" at bounding box center [199, 225] width 111 height 29
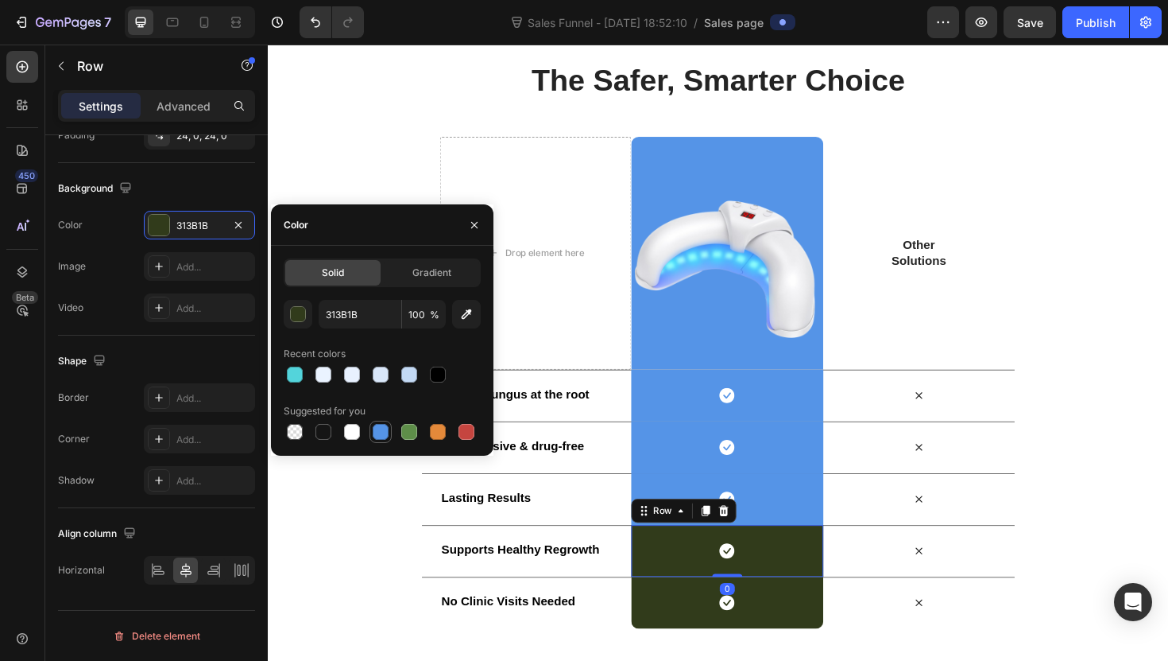
click at [378, 424] on div at bounding box center [381, 432] width 16 height 16
type input "5594E7"
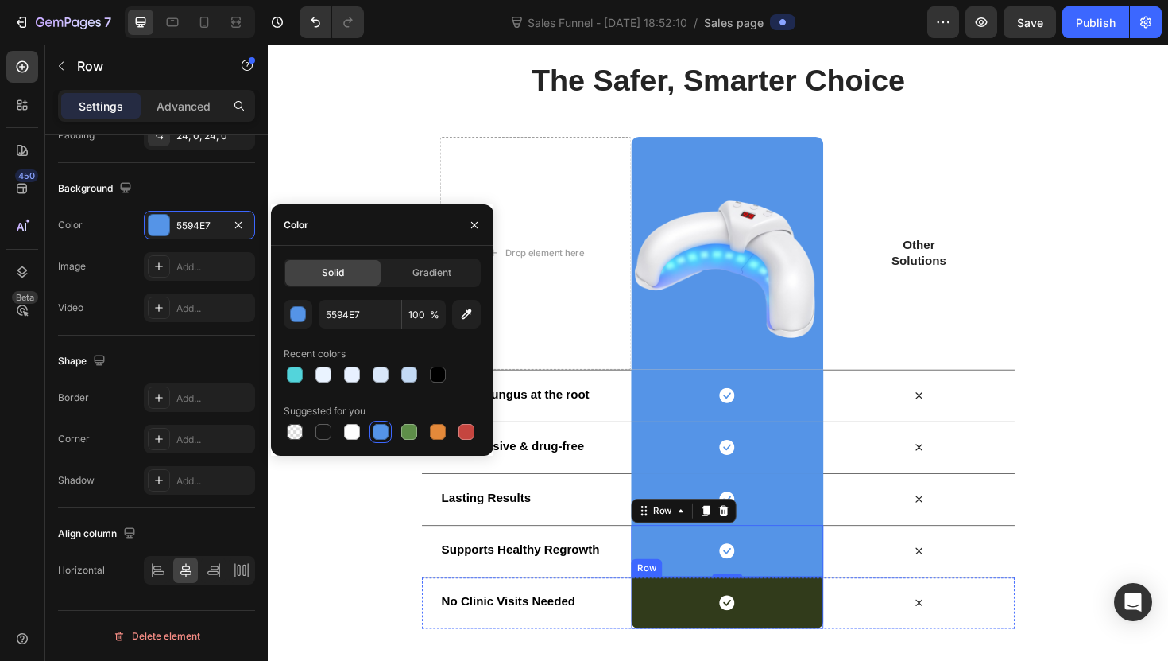
drag, startPoint x: 657, startPoint y: 643, endPoint x: 648, endPoint y: 644, distance: 8.8
click at [656, 643] on div "Icon Row" at bounding box center [754, 635] width 203 height 55
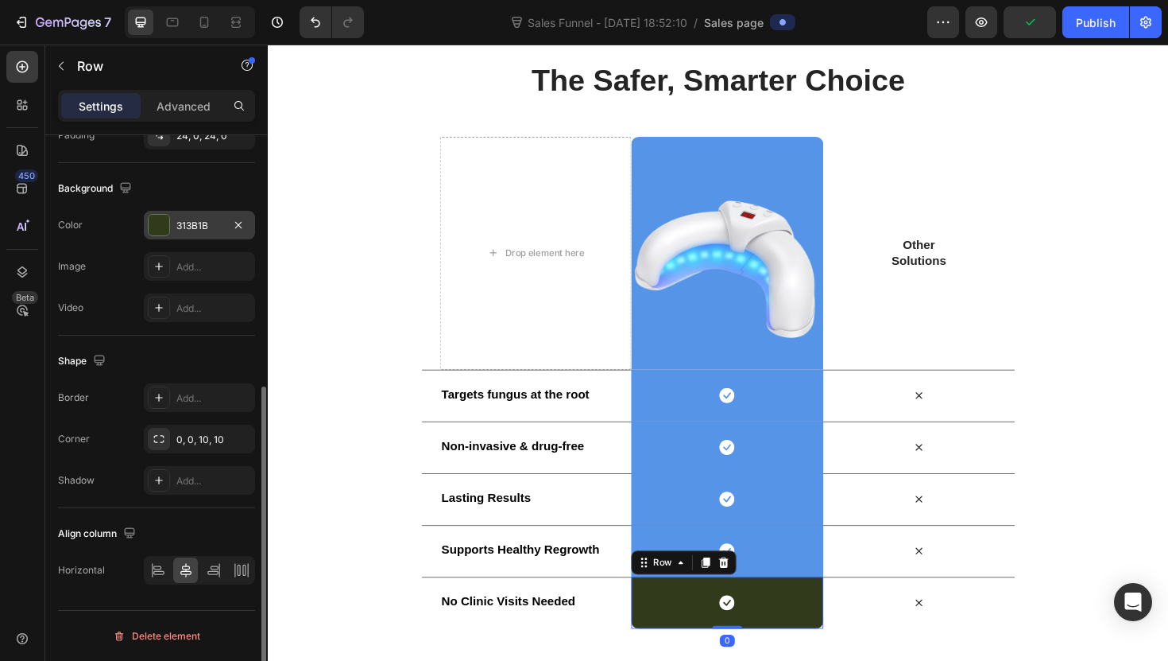
click at [180, 238] on div "313B1B" at bounding box center [199, 225] width 111 height 29
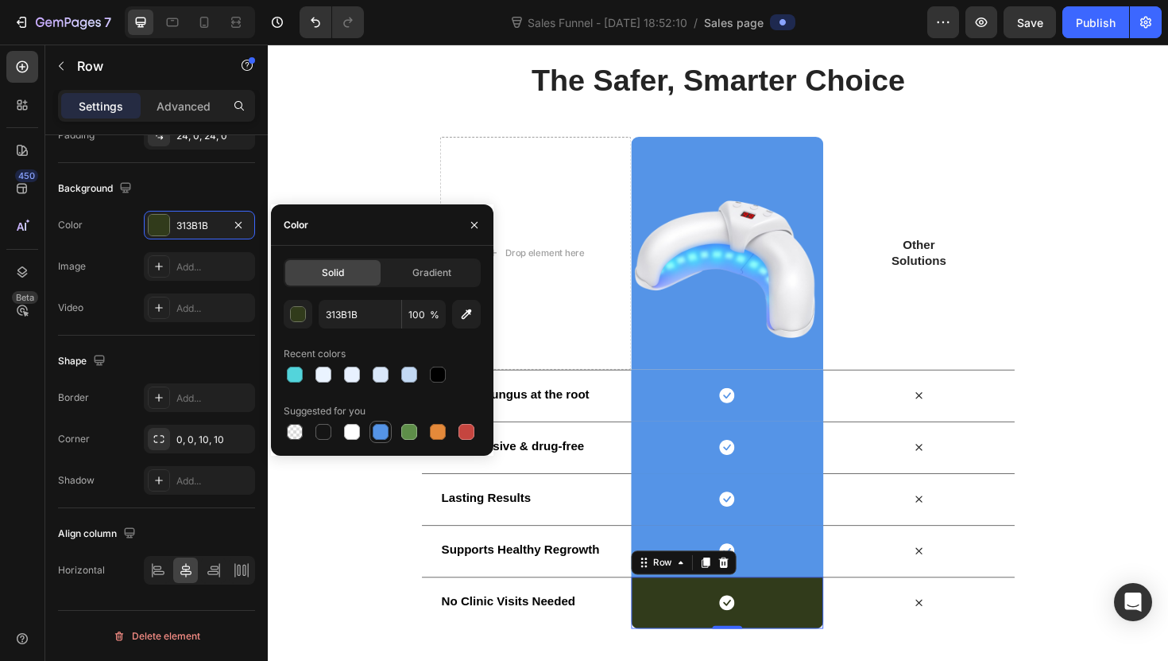
click at [384, 432] on div at bounding box center [381, 432] width 16 height 16
type input "5594E7"
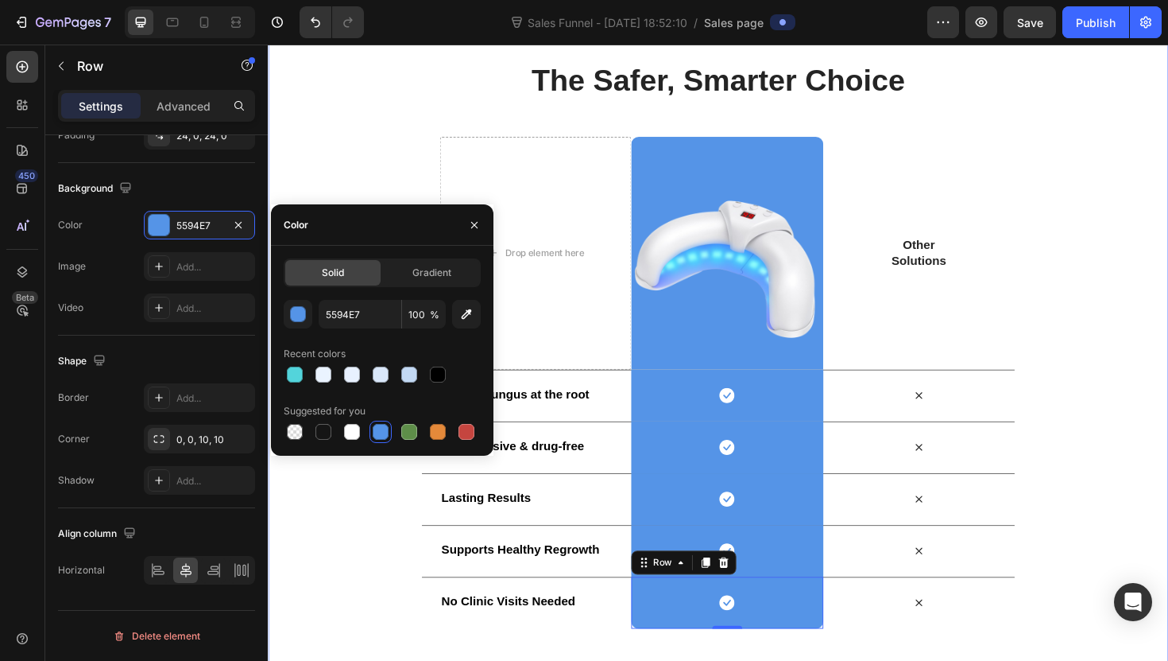
click at [424, 130] on div "The Safer, Smarter Choice Heading Row Drop element here Image Row Other Solutio…" at bounding box center [745, 361] width 954 height 602
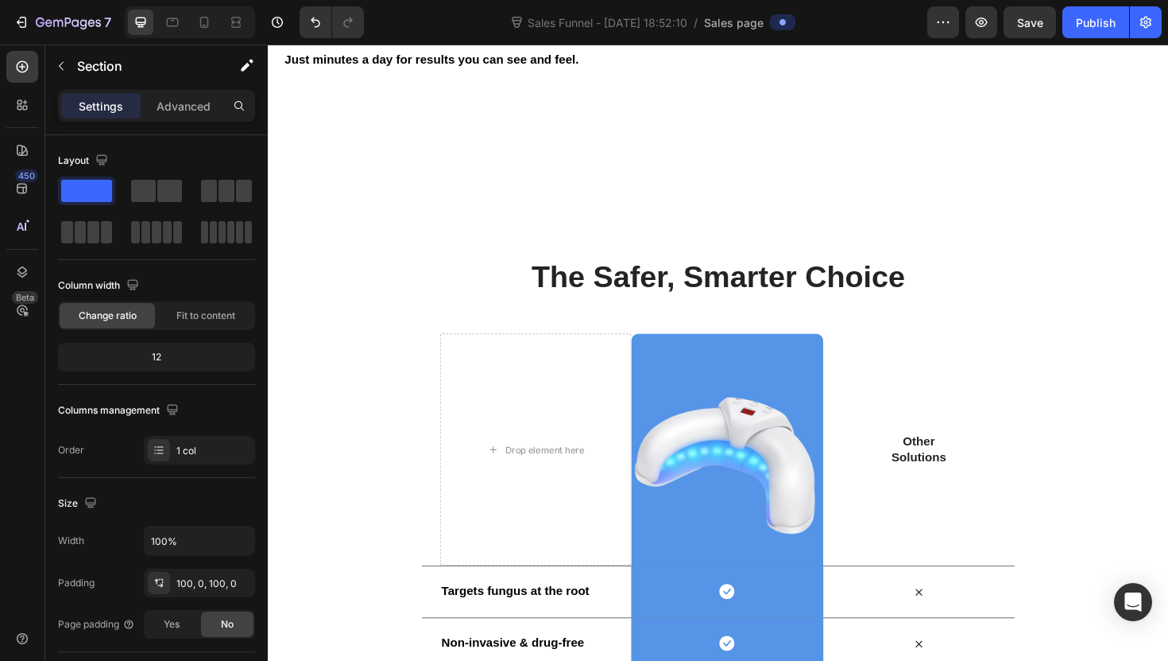
scroll to position [2079, 0]
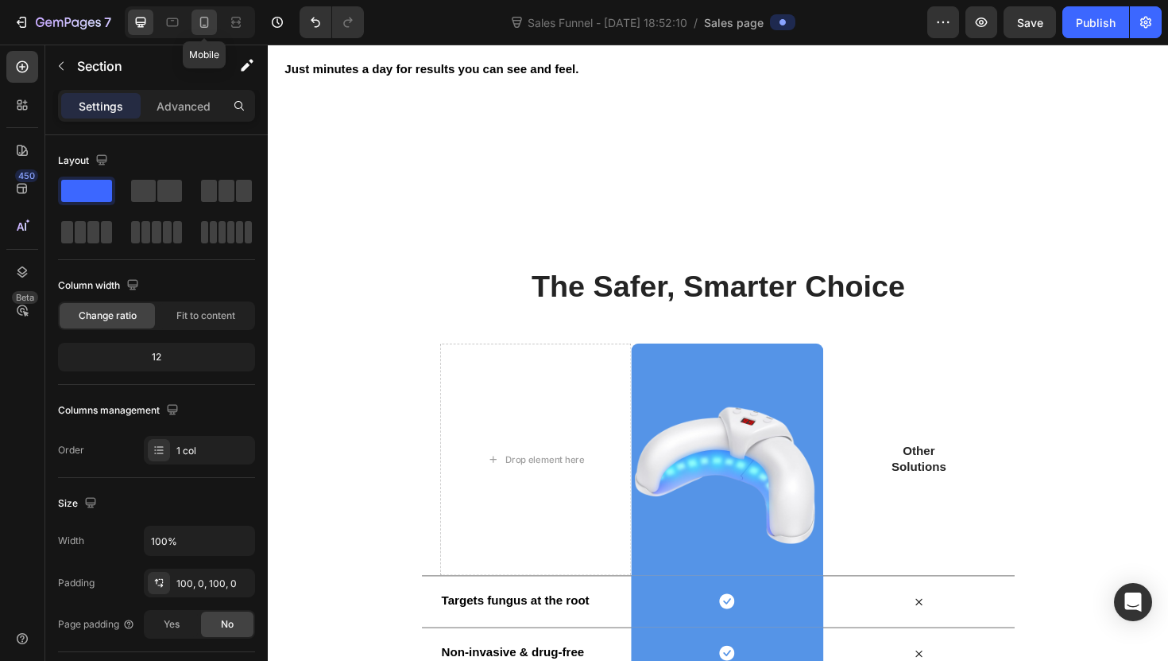
click at [209, 13] on div at bounding box center [204, 22] width 25 height 25
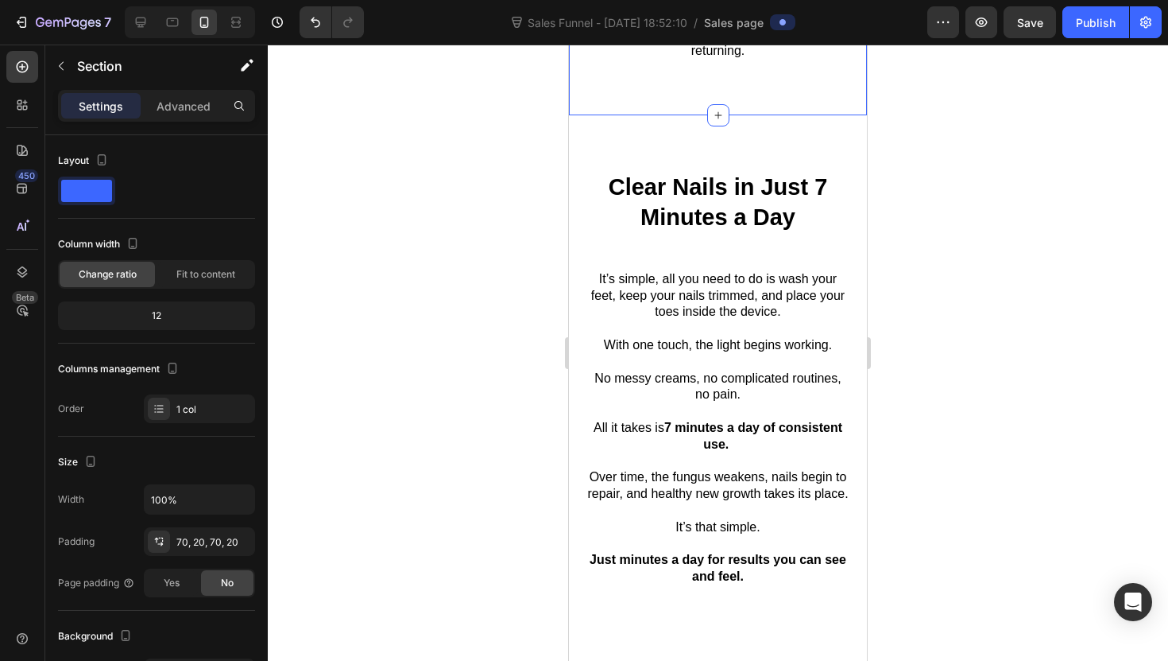
scroll to position [2650, 0]
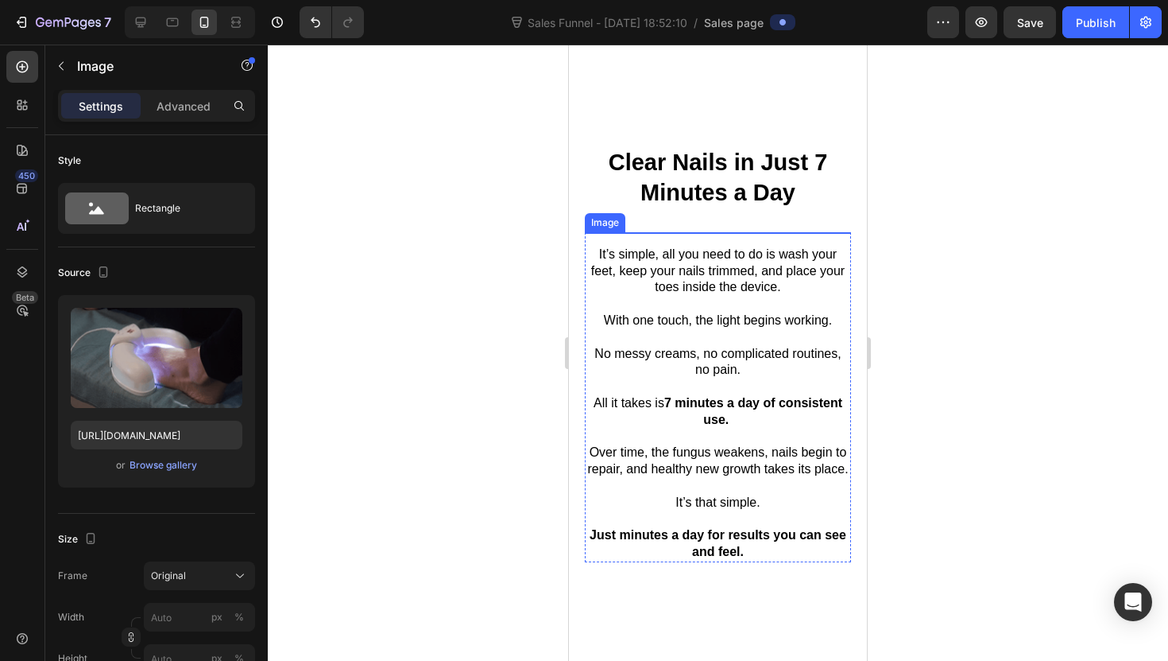
click at [662, 232] on img at bounding box center [718, 232] width 266 height 0
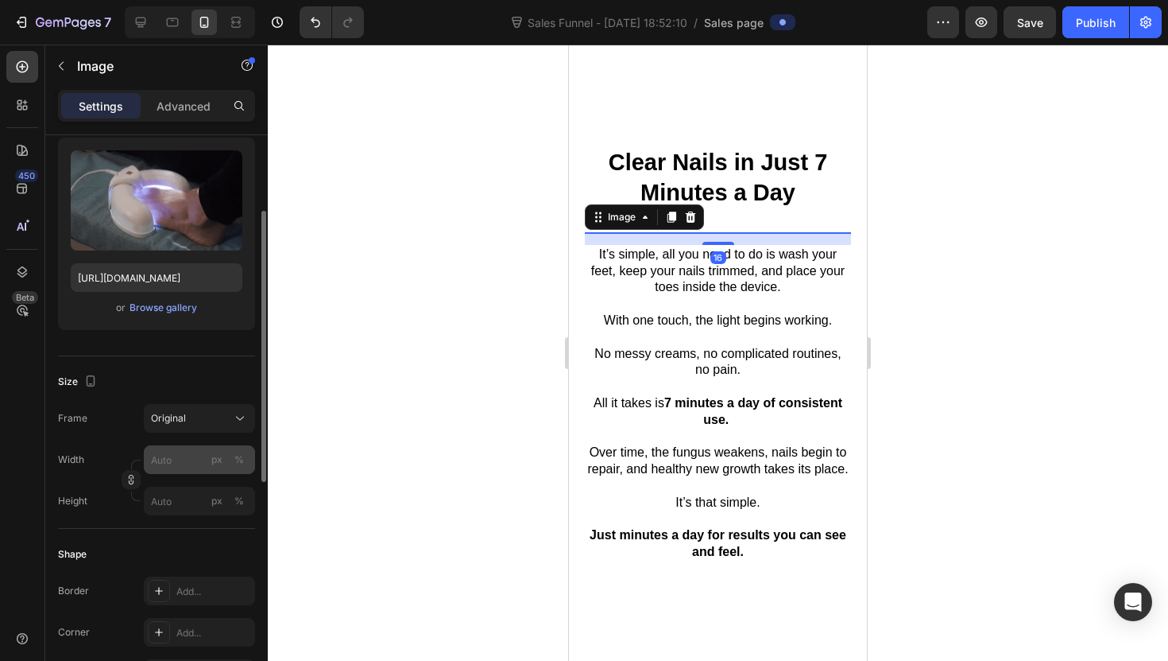
scroll to position [158, 0]
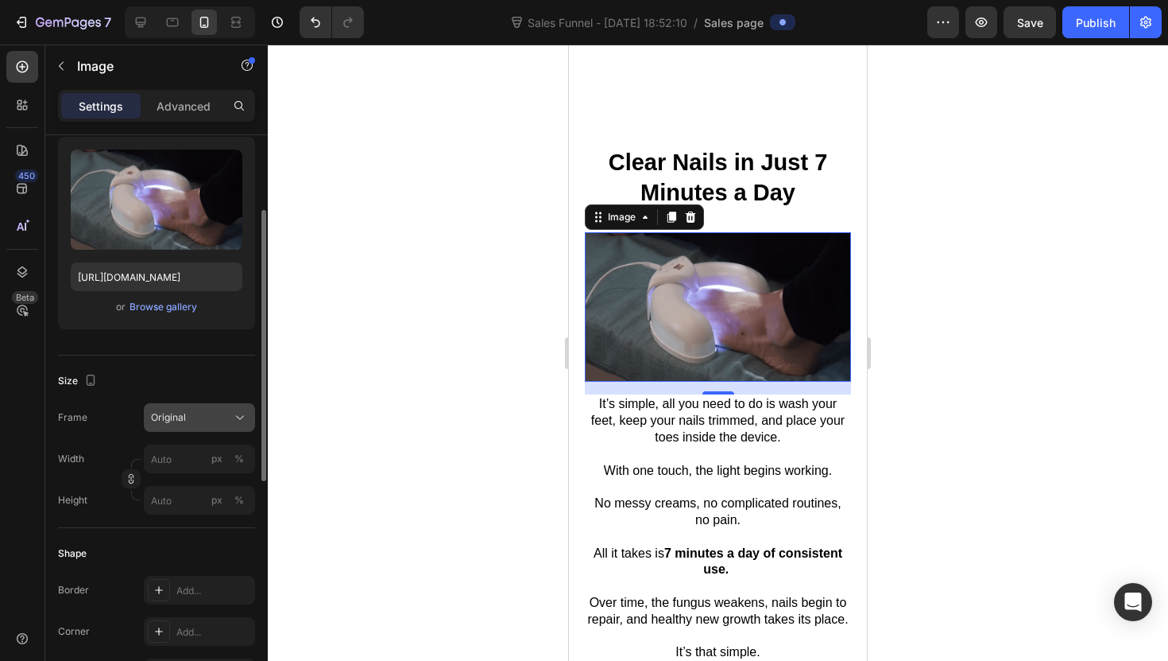
click at [219, 425] on button "Original" at bounding box center [199, 417] width 111 height 29
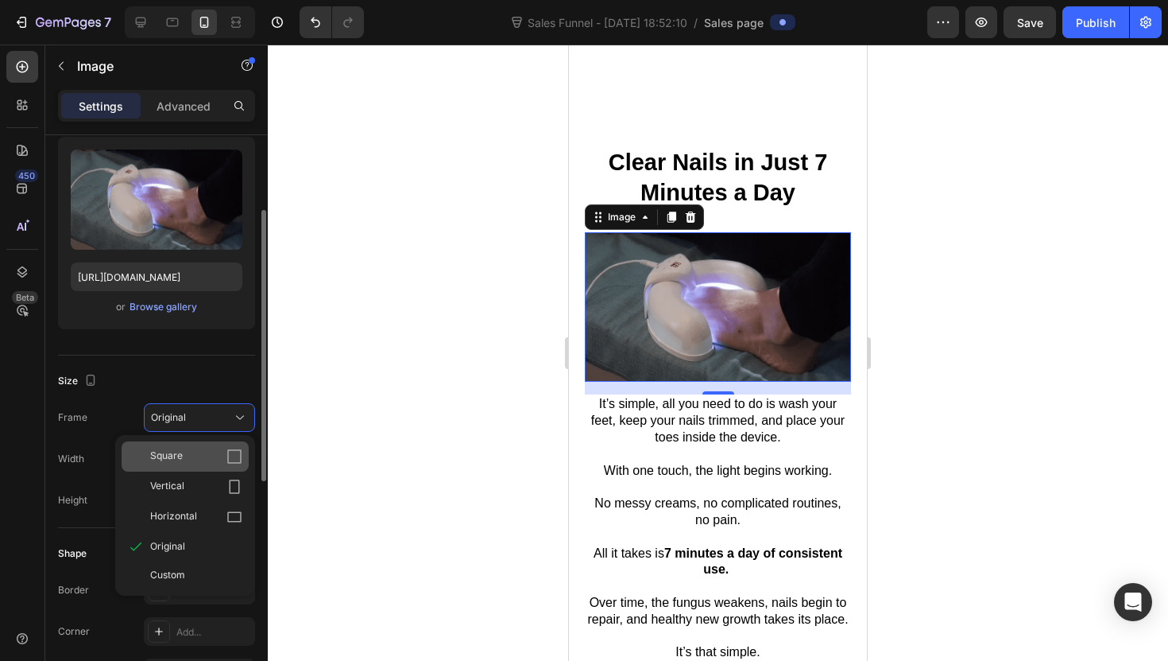
click at [215, 443] on div "Square" at bounding box center [185, 456] width 127 height 30
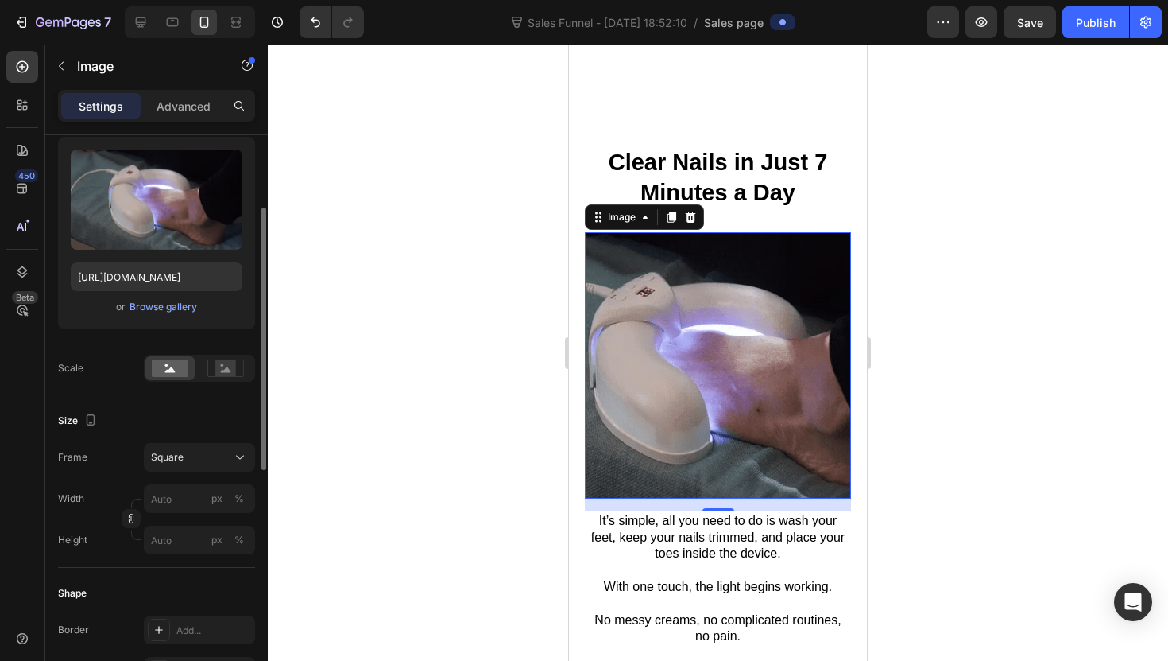
click at [362, 425] on div at bounding box center [718, 353] width 901 height 616
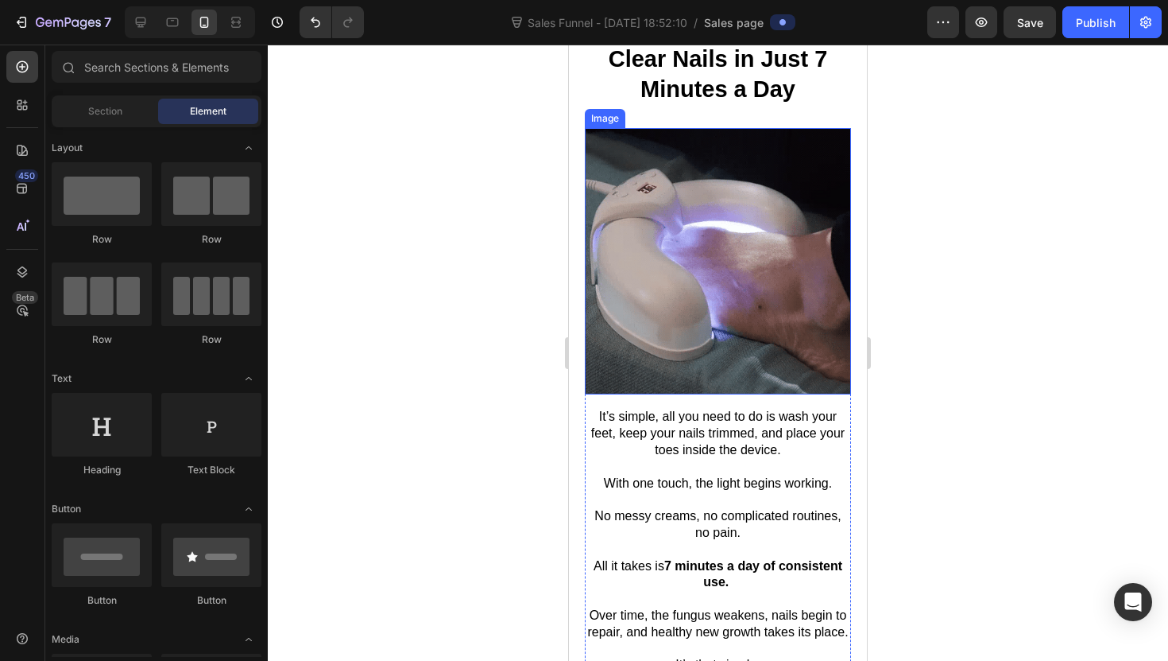
scroll to position [2760, 0]
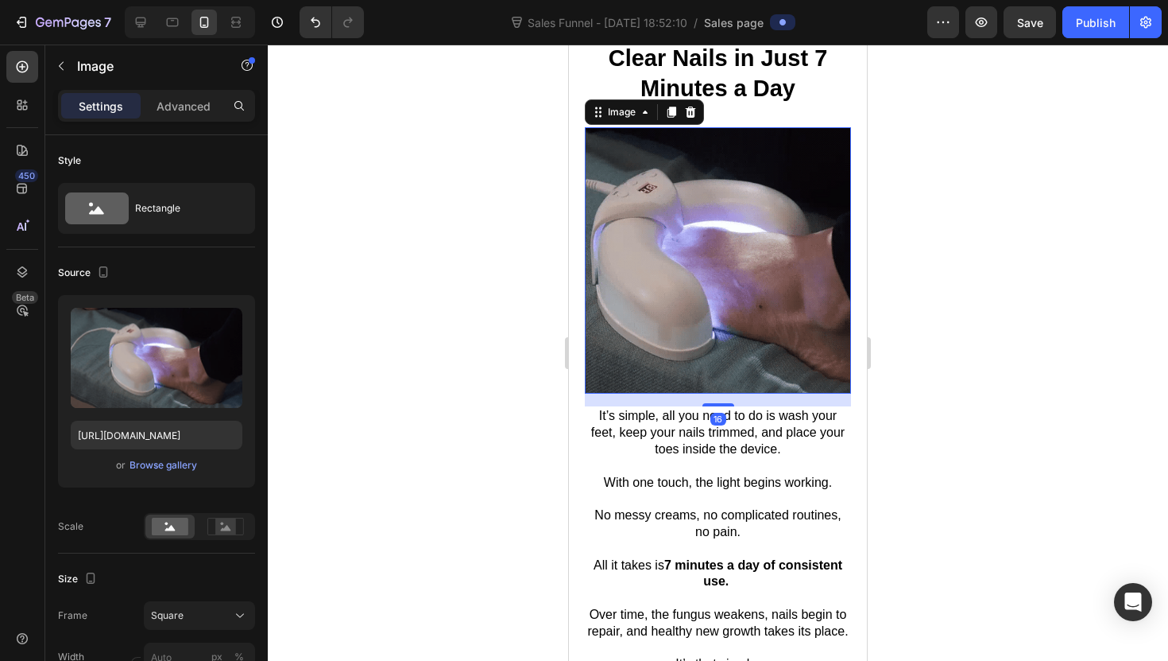
click at [645, 333] on img at bounding box center [718, 260] width 266 height 266
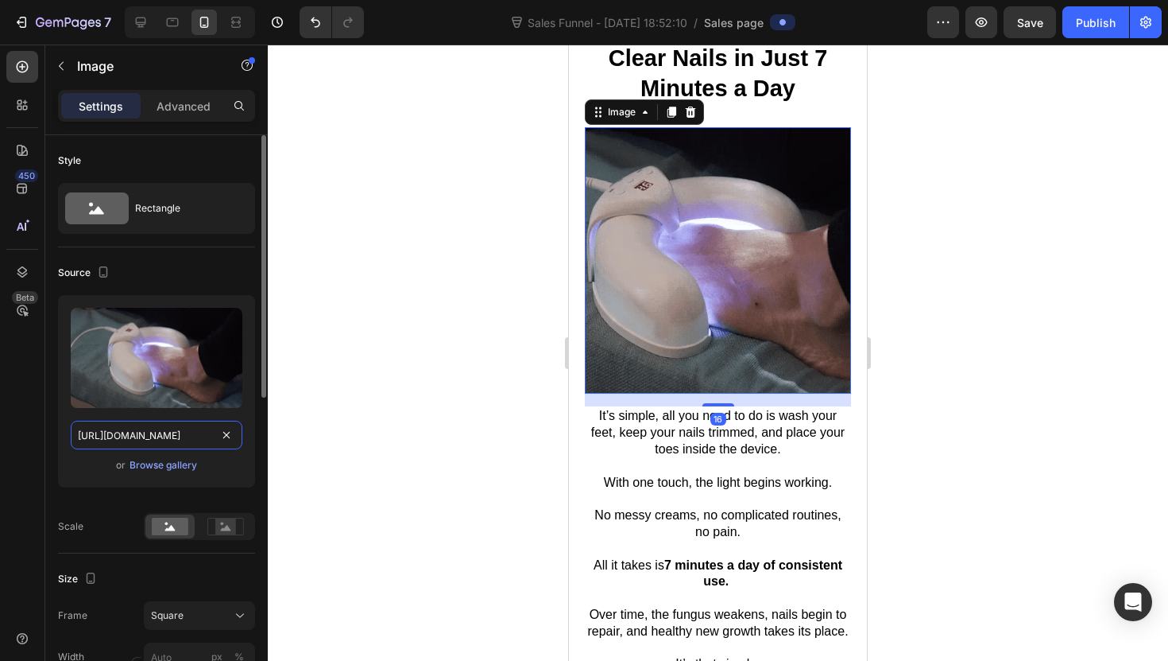
click at [151, 445] on input "[URL][DOMAIN_NAME]" at bounding box center [157, 434] width 172 height 29
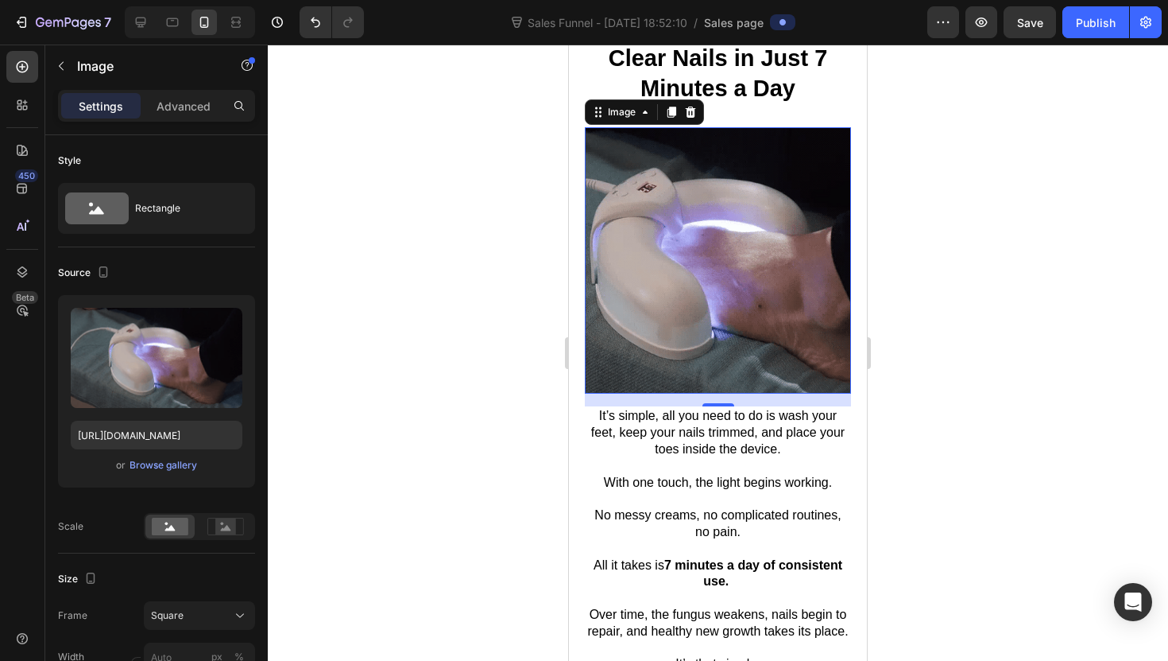
drag, startPoint x: 286, startPoint y: 371, endPoint x: 285, endPoint y: 361, distance: 10.4
click at [286, 371] on div at bounding box center [718, 353] width 901 height 616
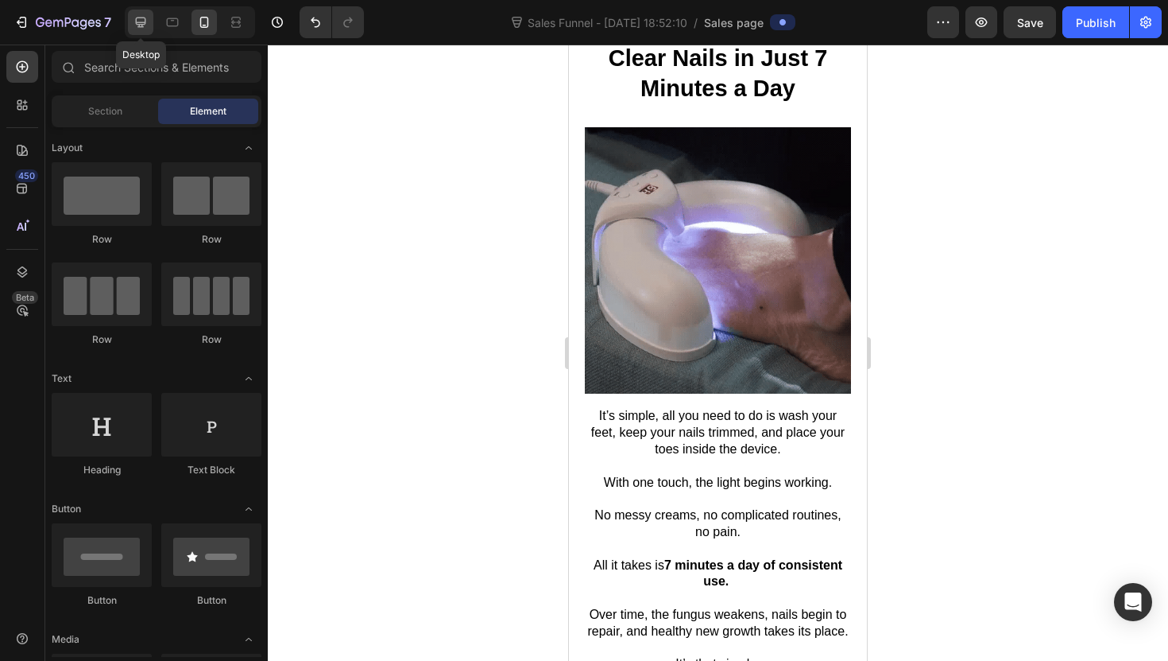
drag, startPoint x: 134, startPoint y: 24, endPoint x: 134, endPoint y: 33, distance: 8.7
click at [134, 24] on icon at bounding box center [141, 22] width 16 height 16
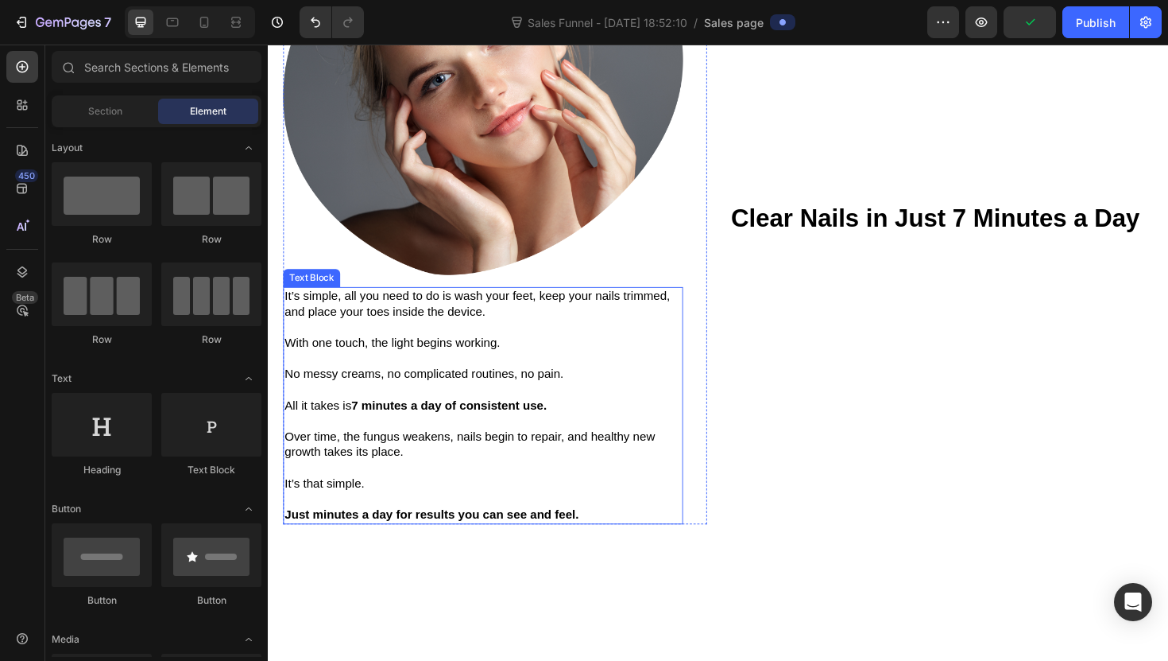
scroll to position [2172, 0]
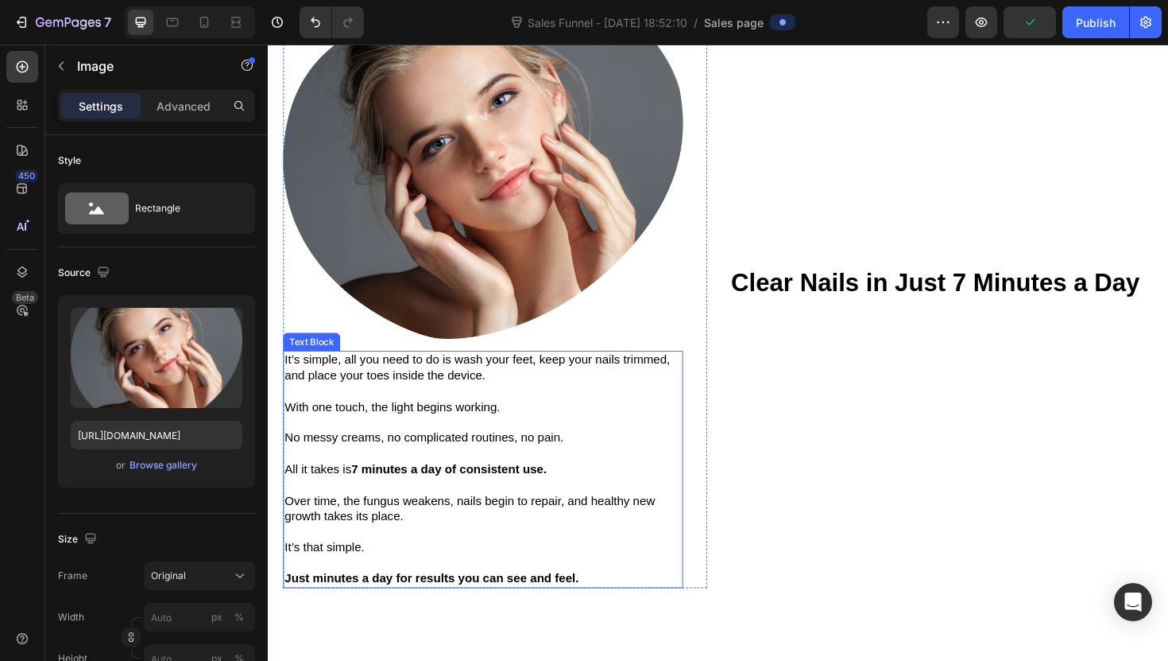
click at [485, 265] on img at bounding box center [496, 174] width 424 height 364
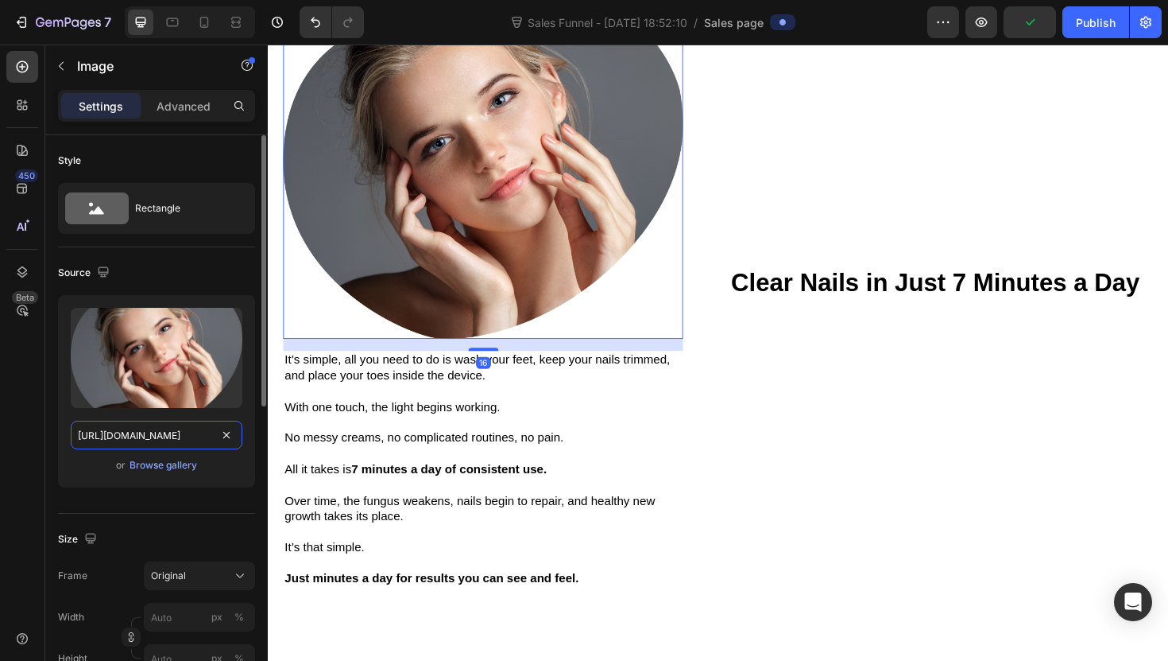
click at [150, 433] on input "[URL][DOMAIN_NAME]" at bounding box center [157, 434] width 172 height 29
paste input "919fc83b-6931-4500-9786-0d498199eba6.webp"
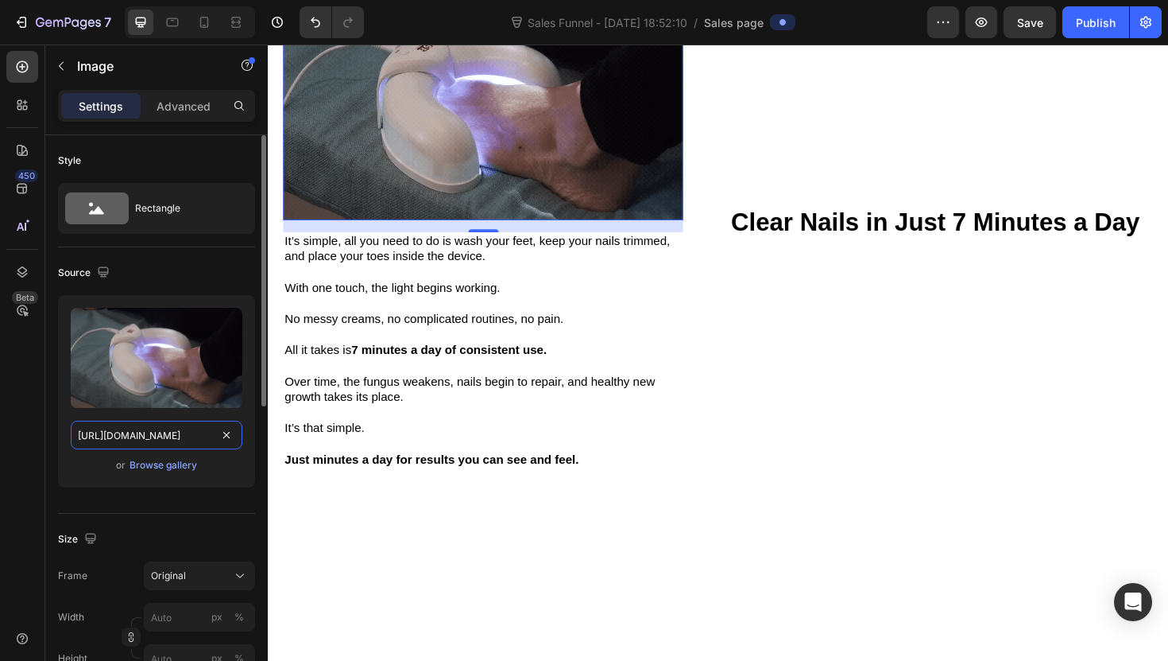
type input "[URL][DOMAIN_NAME]"
click at [241, 480] on div "Upload Image [URL][DOMAIN_NAME] or Browse gallery" at bounding box center [156, 391] width 197 height 192
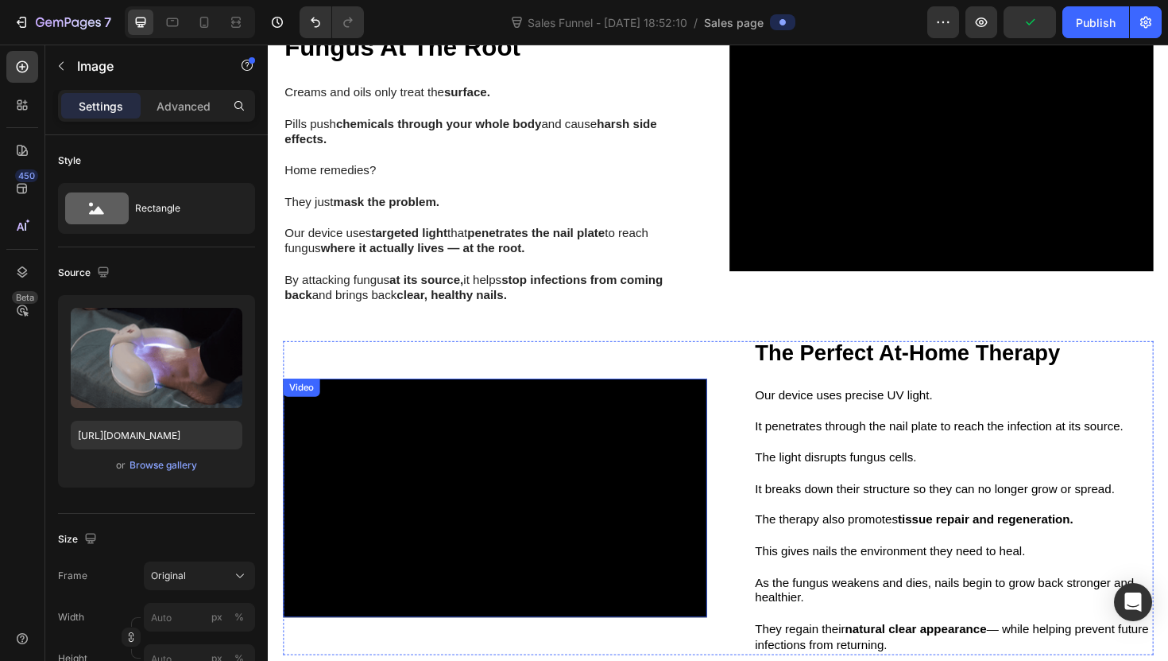
scroll to position [700, 0]
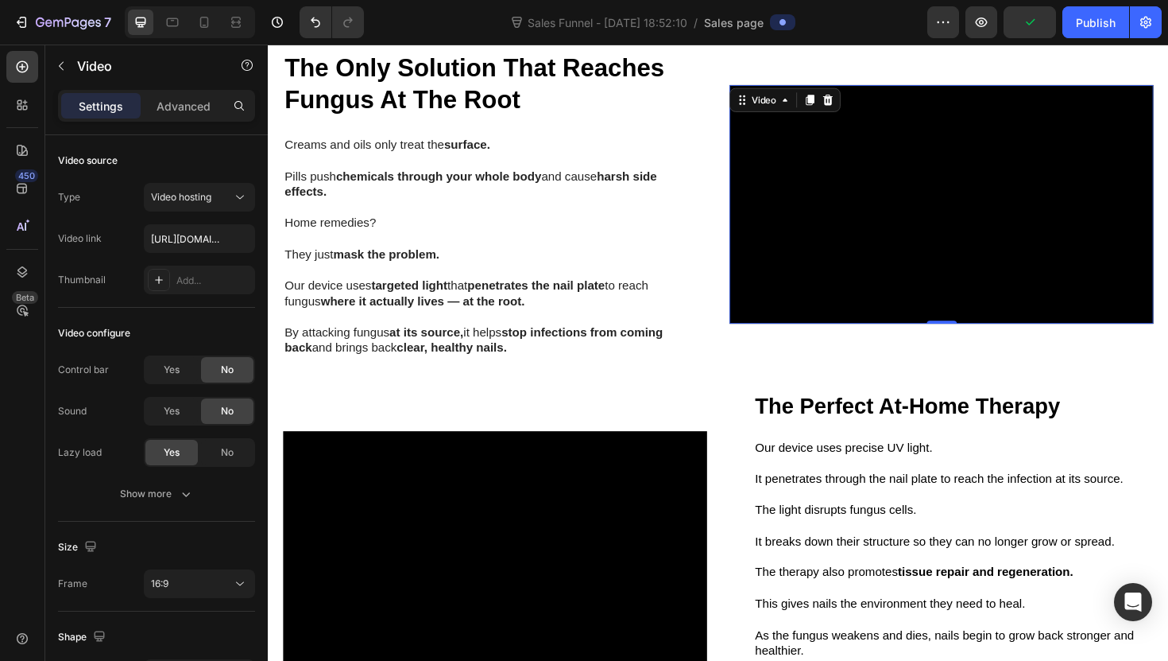
click at [796, 269] on video at bounding box center [981, 213] width 449 height 253
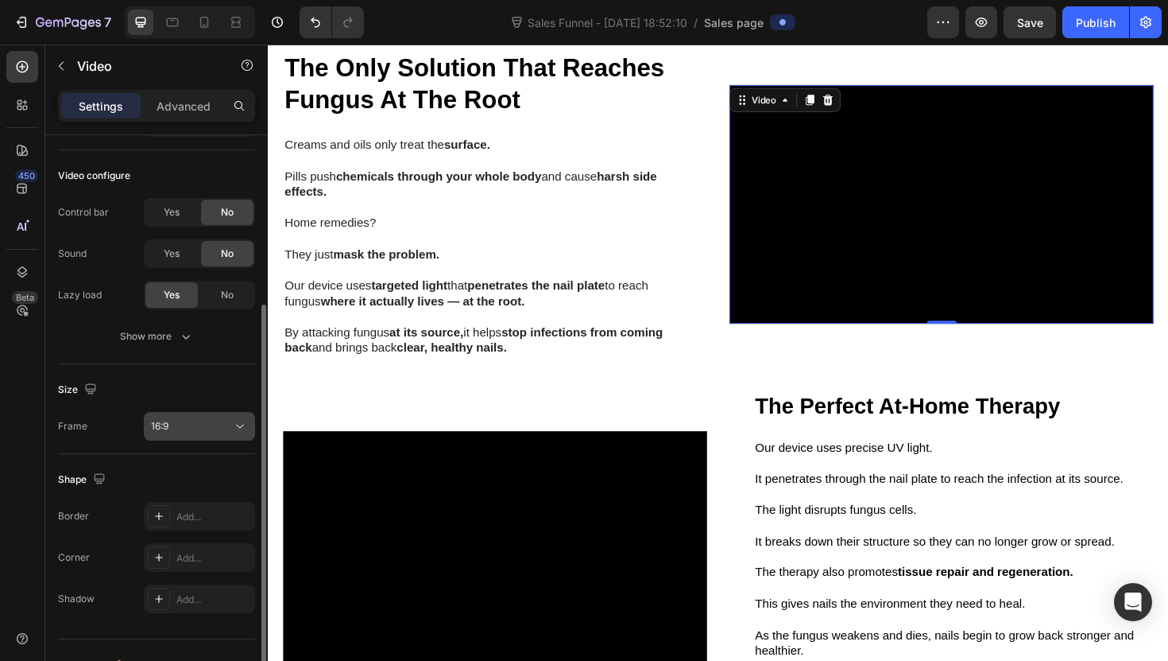
scroll to position [186, 0]
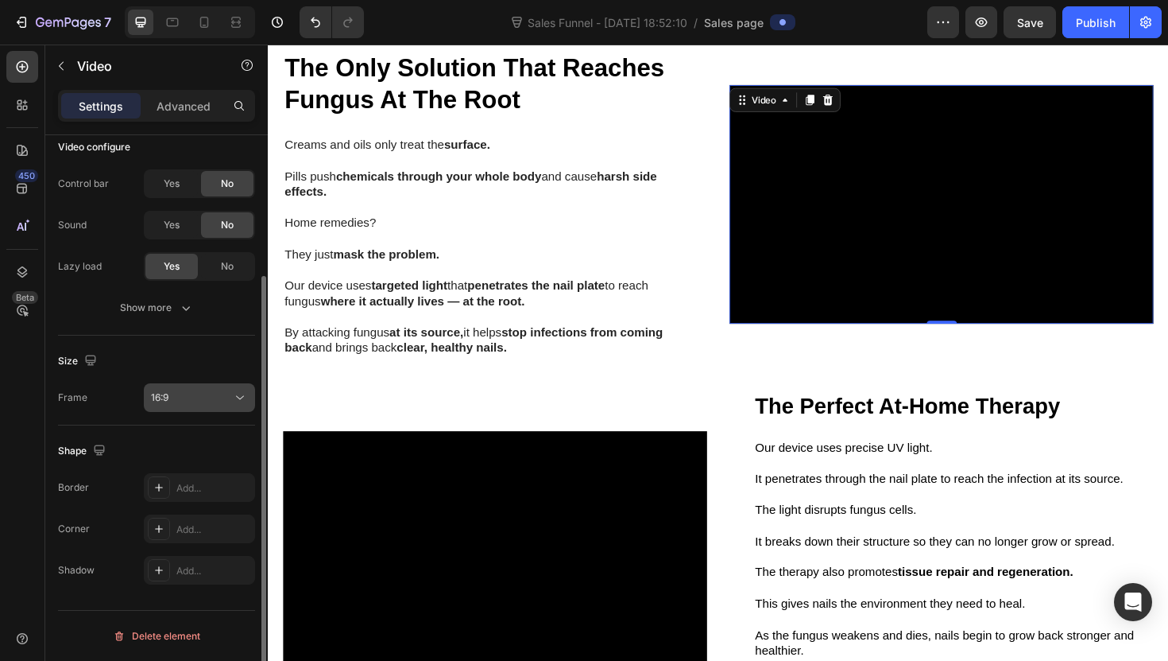
click at [193, 394] on div "16:9" at bounding box center [191, 397] width 81 height 14
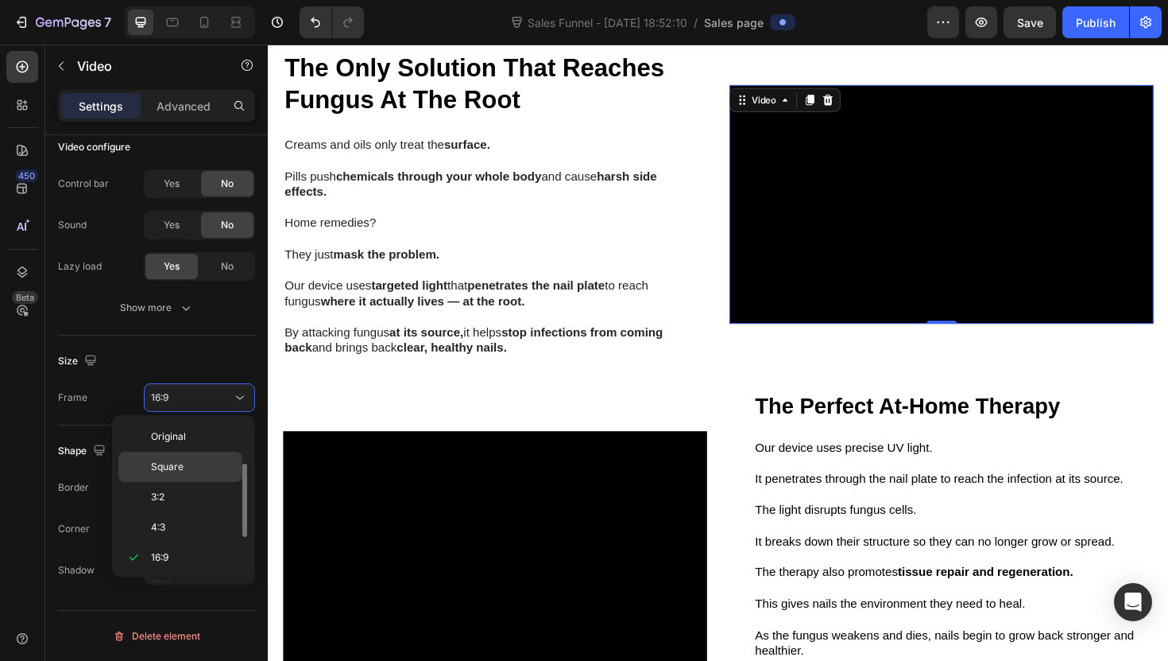
scroll to position [29, 0]
click at [221, 437] on p "Square" at bounding box center [193, 438] width 84 height 14
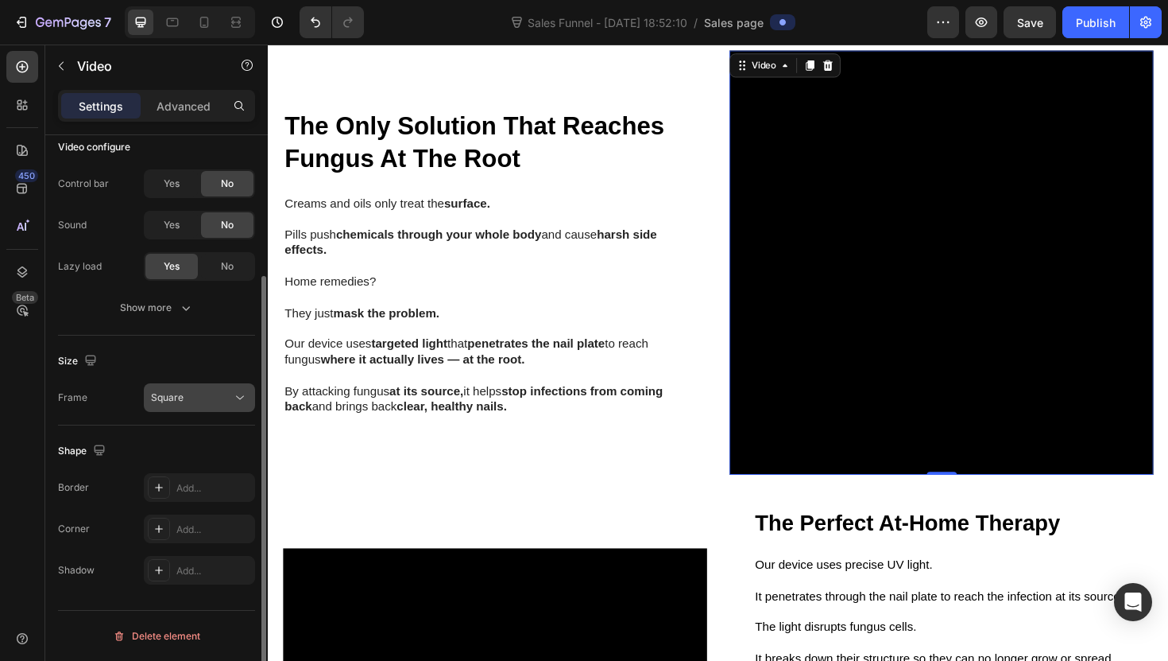
click at [220, 404] on div "Square" at bounding box center [191, 397] width 81 height 14
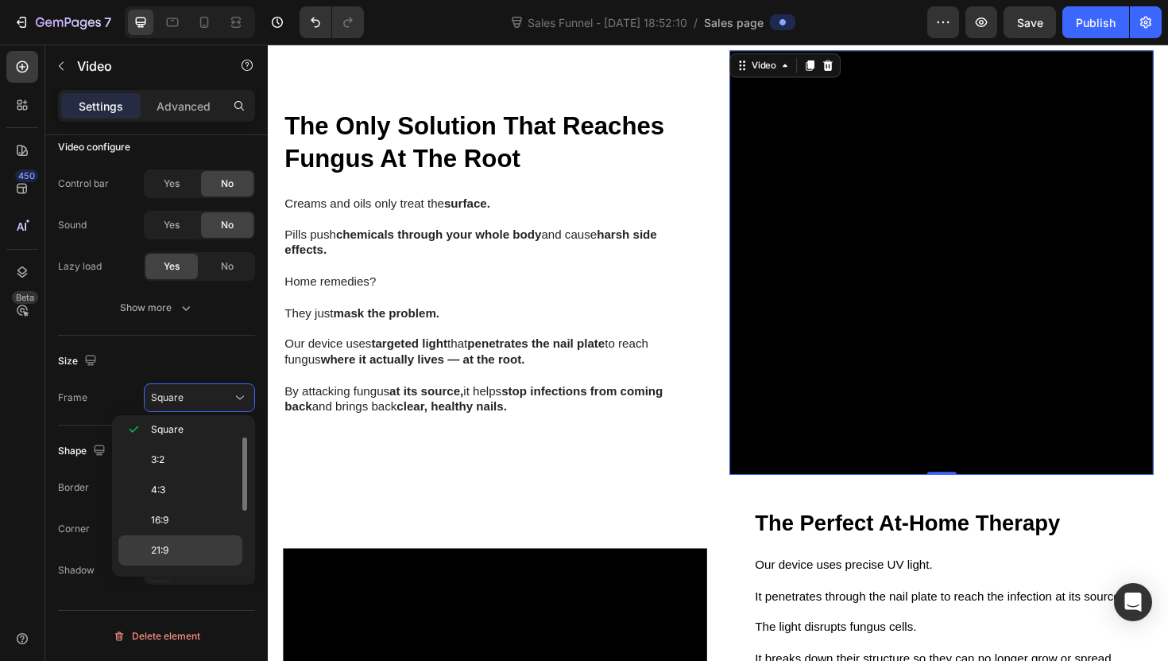
scroll to position [36, 0]
click at [207, 506] on div "4:3" at bounding box center [180, 521] width 124 height 30
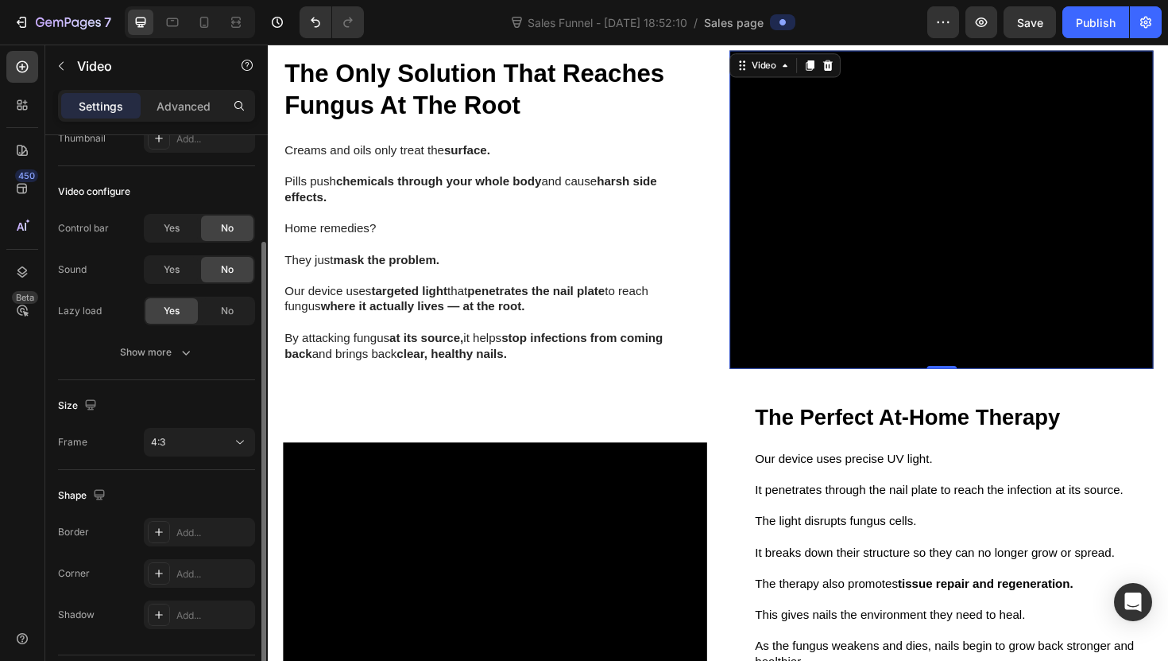
scroll to position [140, 0]
click at [209, 441] on div "4:3" at bounding box center [191, 443] width 81 height 14
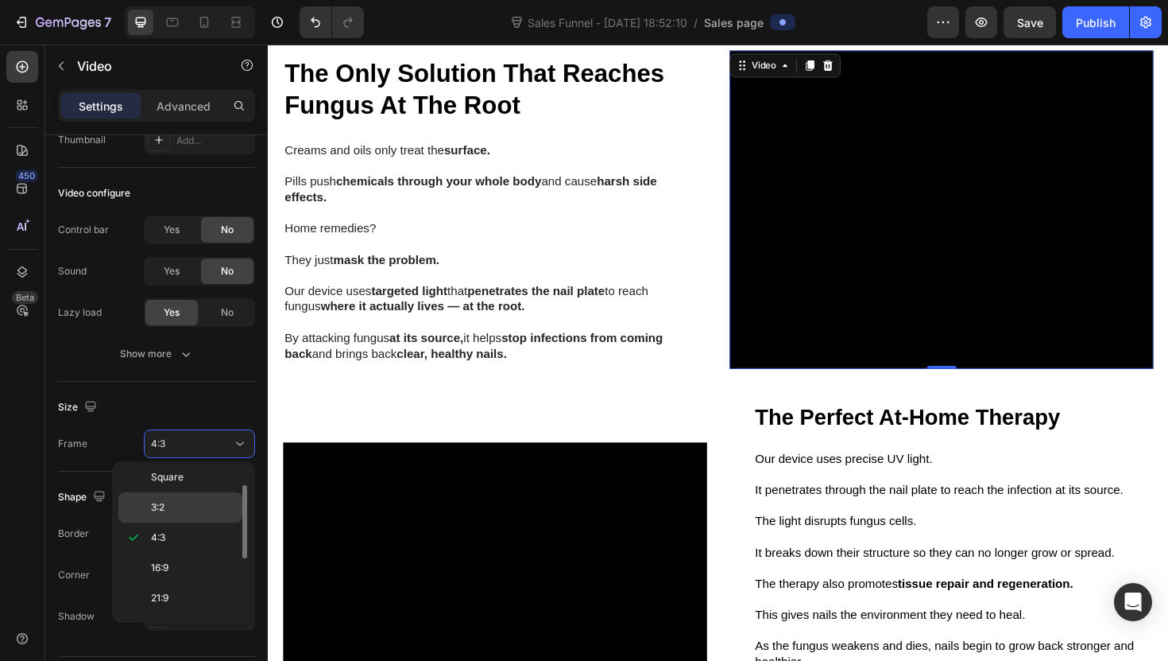
click at [199, 513] on p "3:2" at bounding box center [193, 507] width 84 height 14
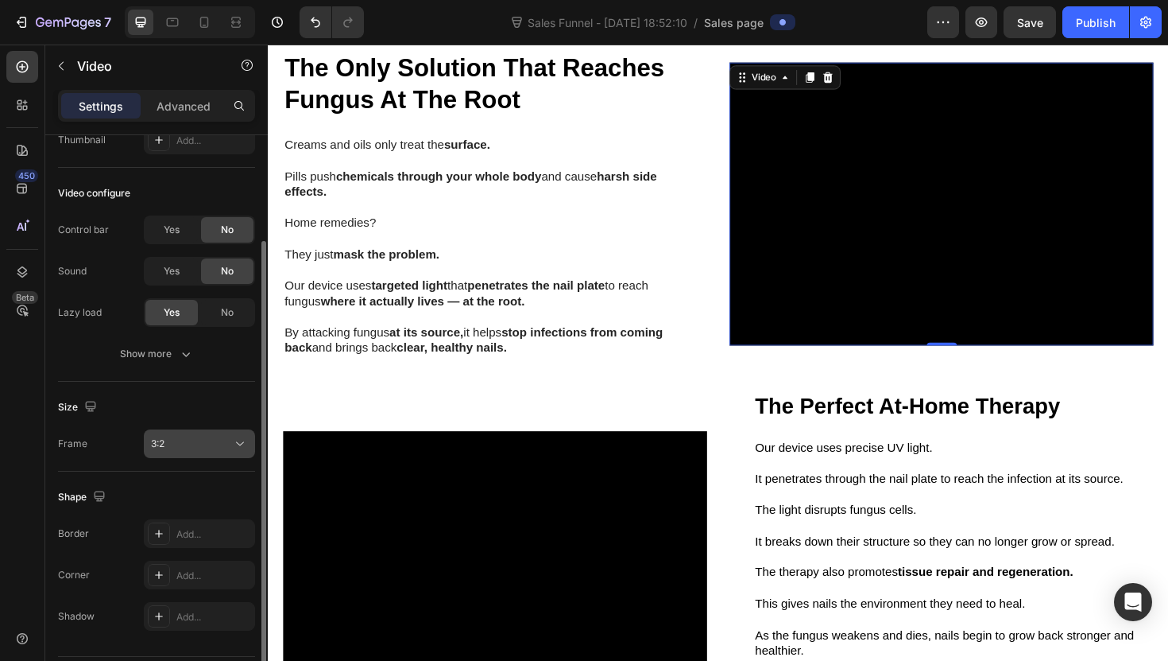
click at [206, 450] on div "3:2" at bounding box center [191, 443] width 81 height 14
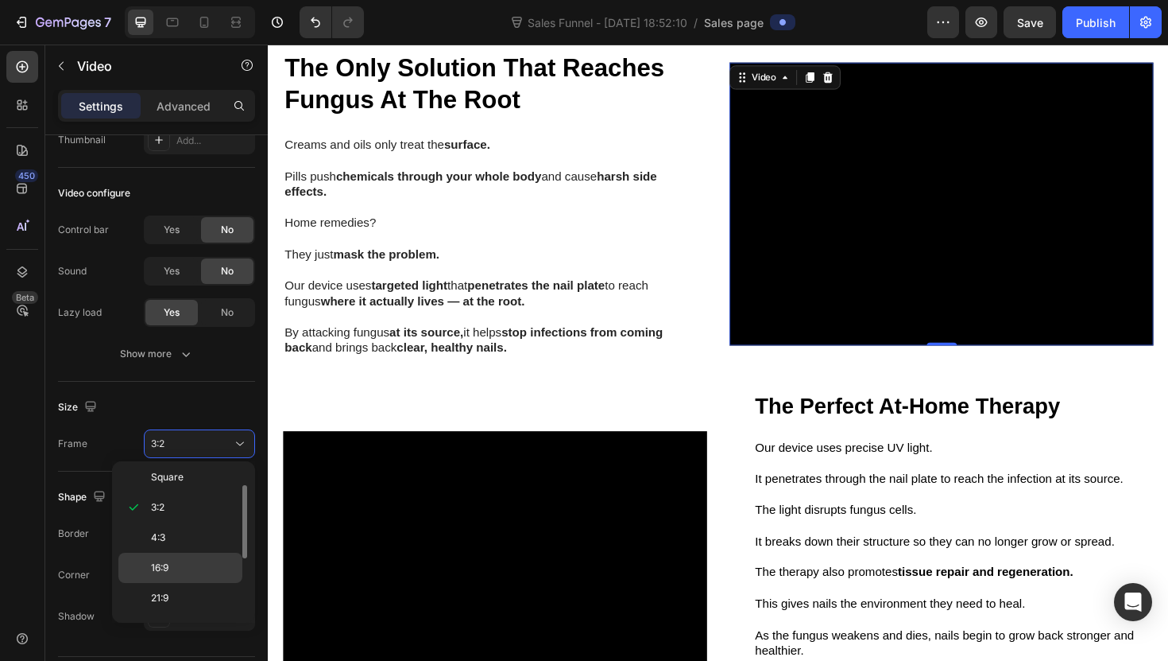
click at [208, 583] on div "16:9" at bounding box center [180, 598] width 124 height 30
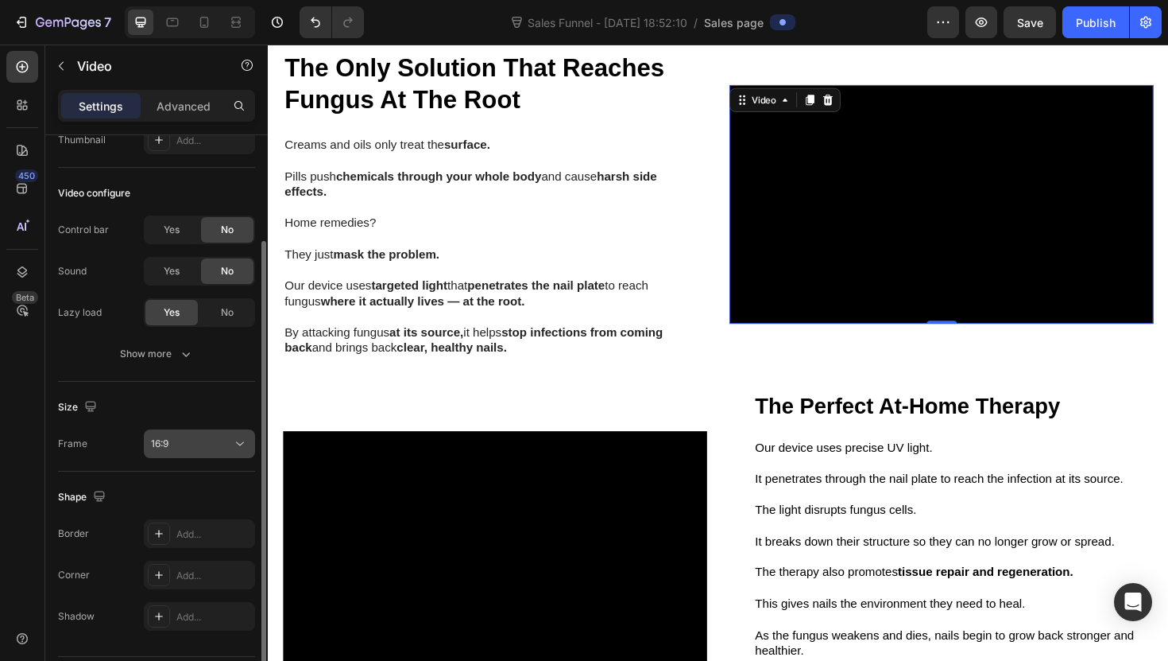
click at [207, 447] on div "16:9" at bounding box center [191, 443] width 81 height 14
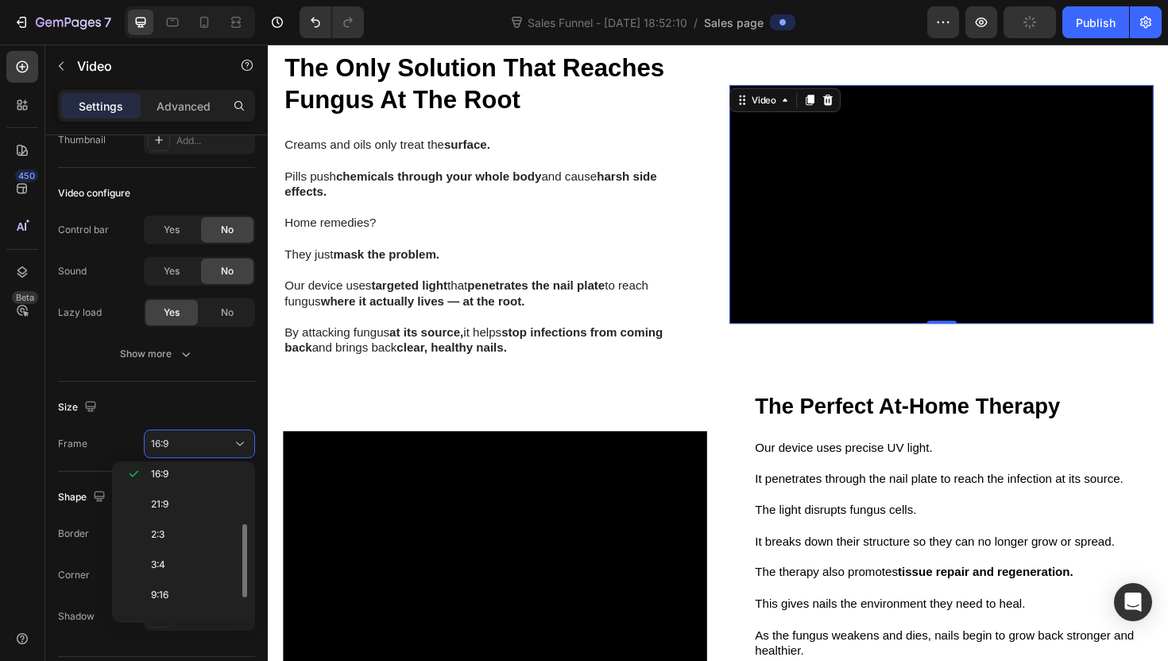
scroll to position [153, 0]
click at [196, 509] on p "2:3" at bounding box center [193, 510] width 84 height 14
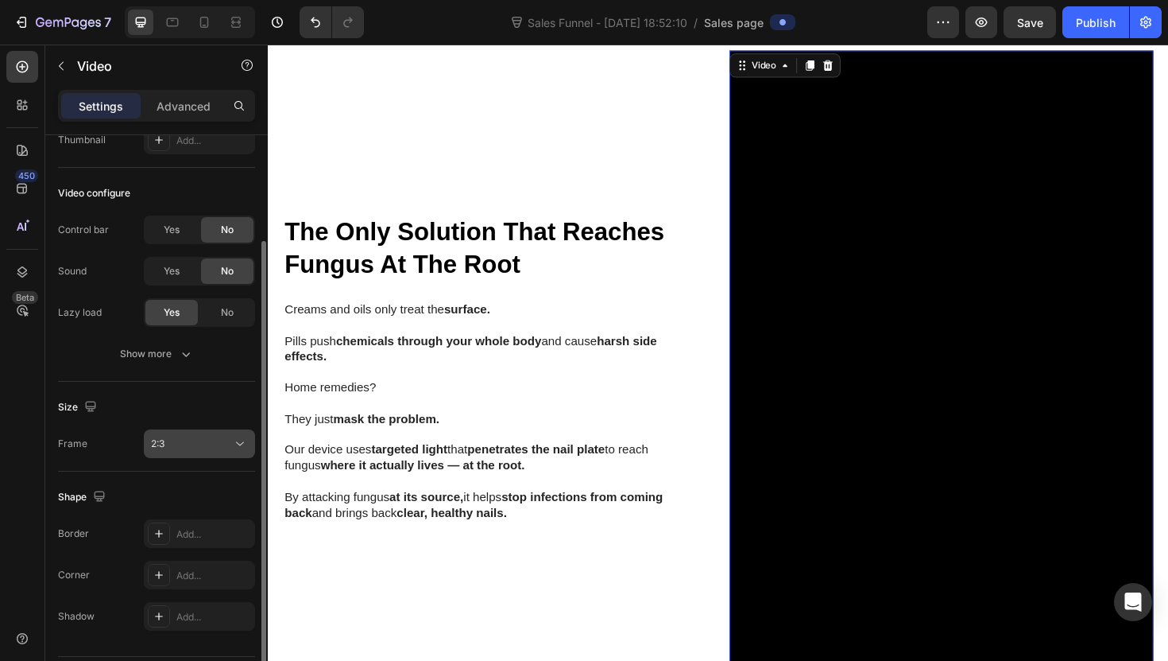
click at [200, 444] on div "2:3" at bounding box center [191, 443] width 81 height 14
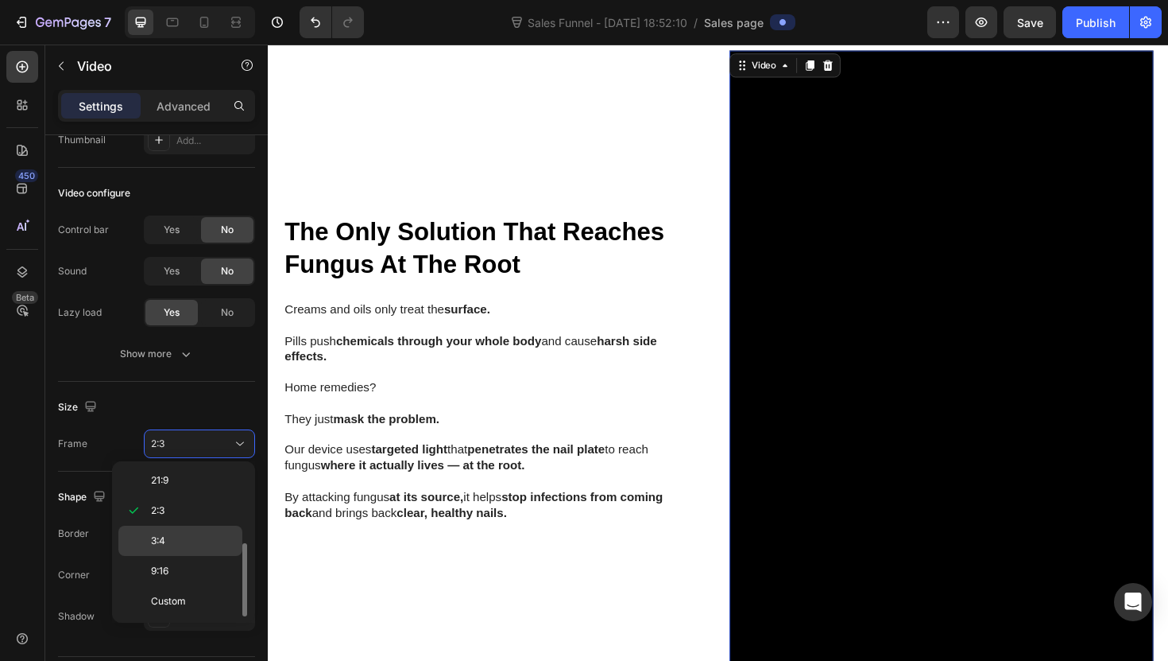
click at [210, 543] on p "3:4" at bounding box center [193, 540] width 84 height 14
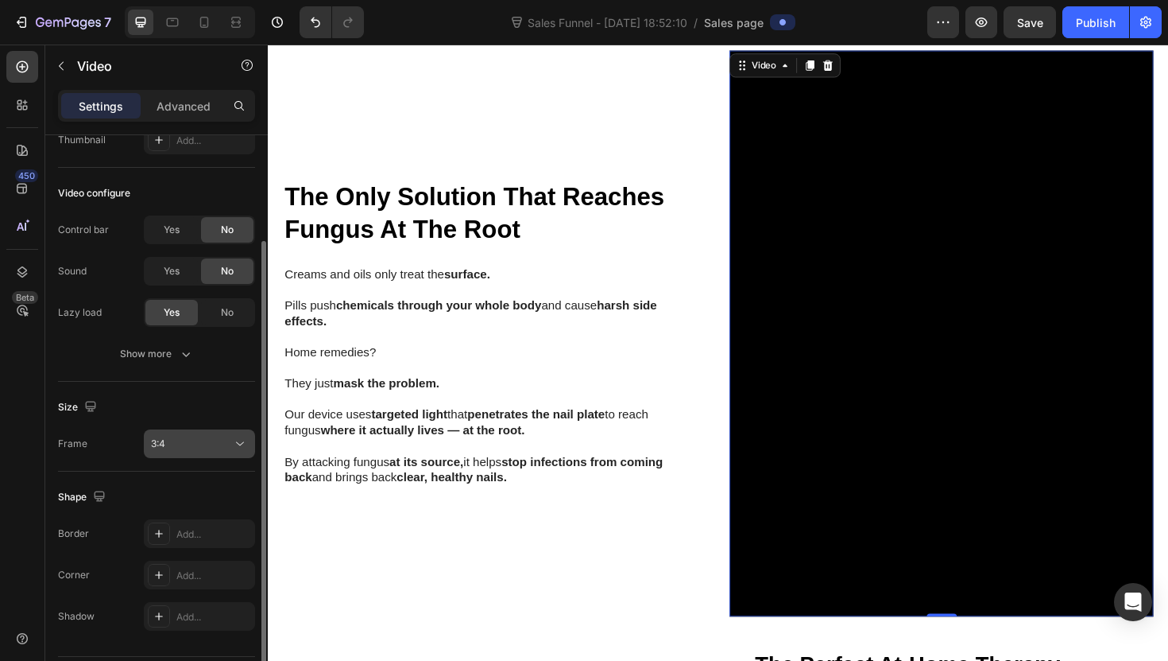
click at [206, 443] on div "3:4" at bounding box center [191, 443] width 81 height 14
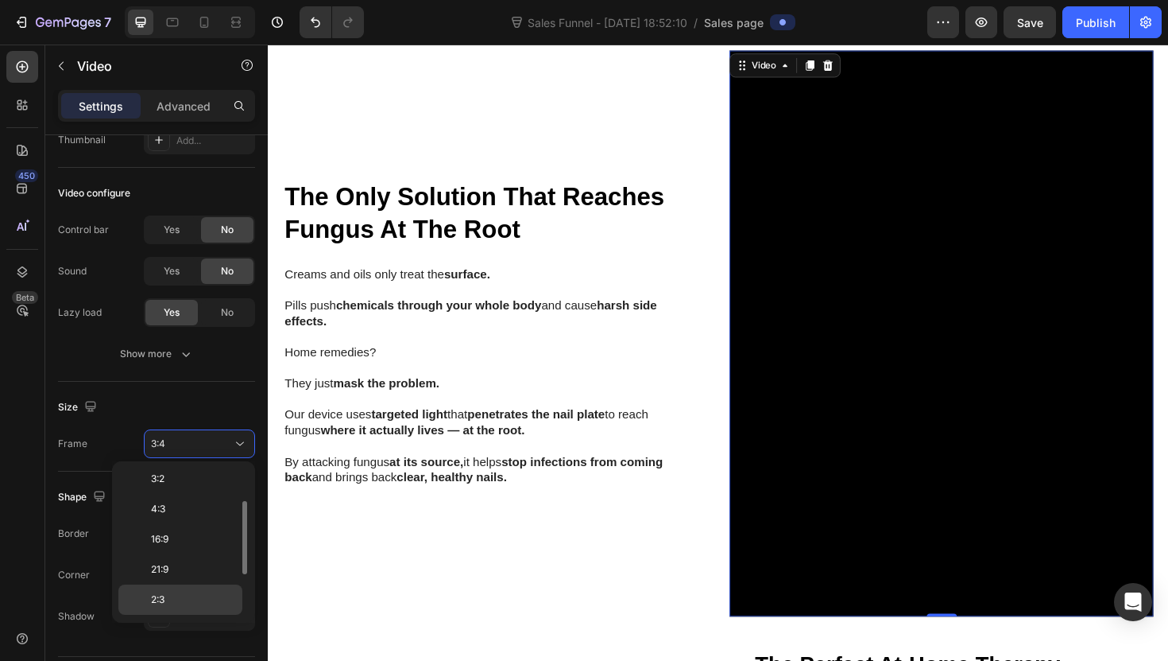
scroll to position [61, 0]
click at [192, 527] on div "4:3" at bounding box center [180, 542] width 124 height 30
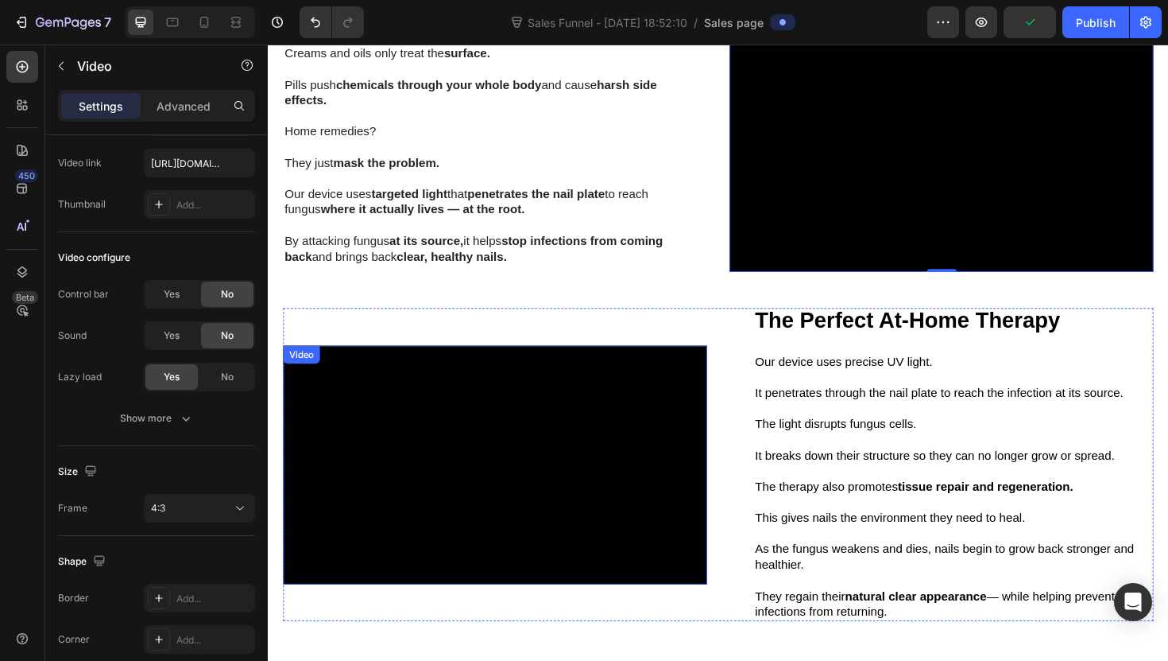
scroll to position [1161, 0]
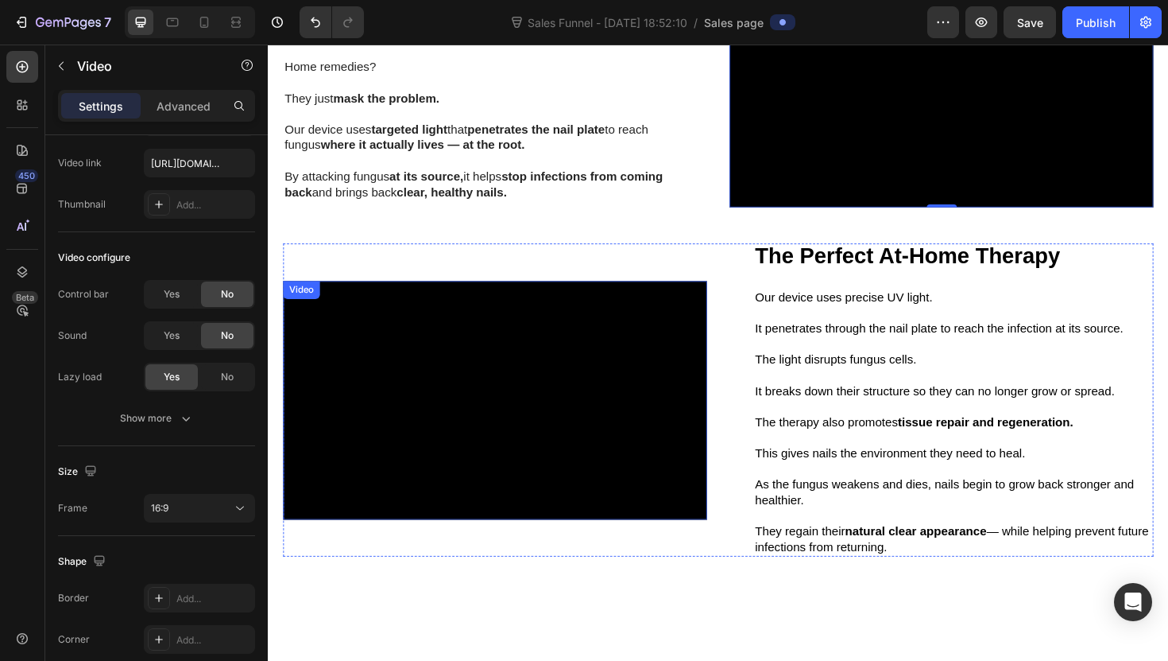
click at [458, 517] on video at bounding box center [508, 421] width 449 height 253
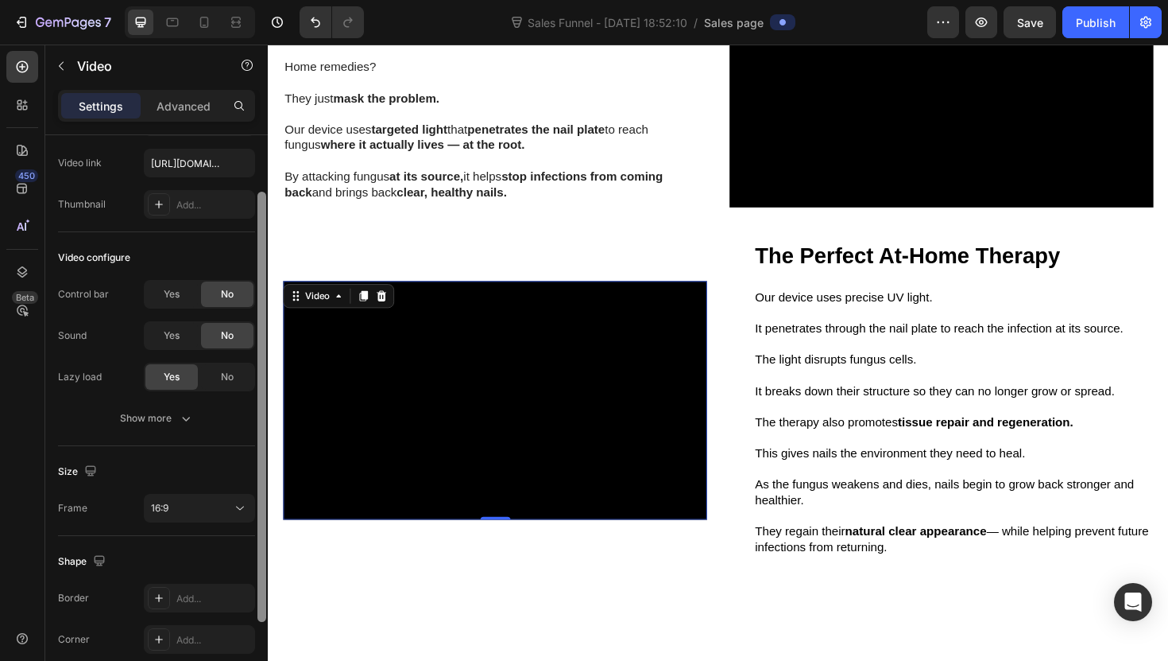
click at [256, 509] on div at bounding box center [262, 420] width 12 height 571
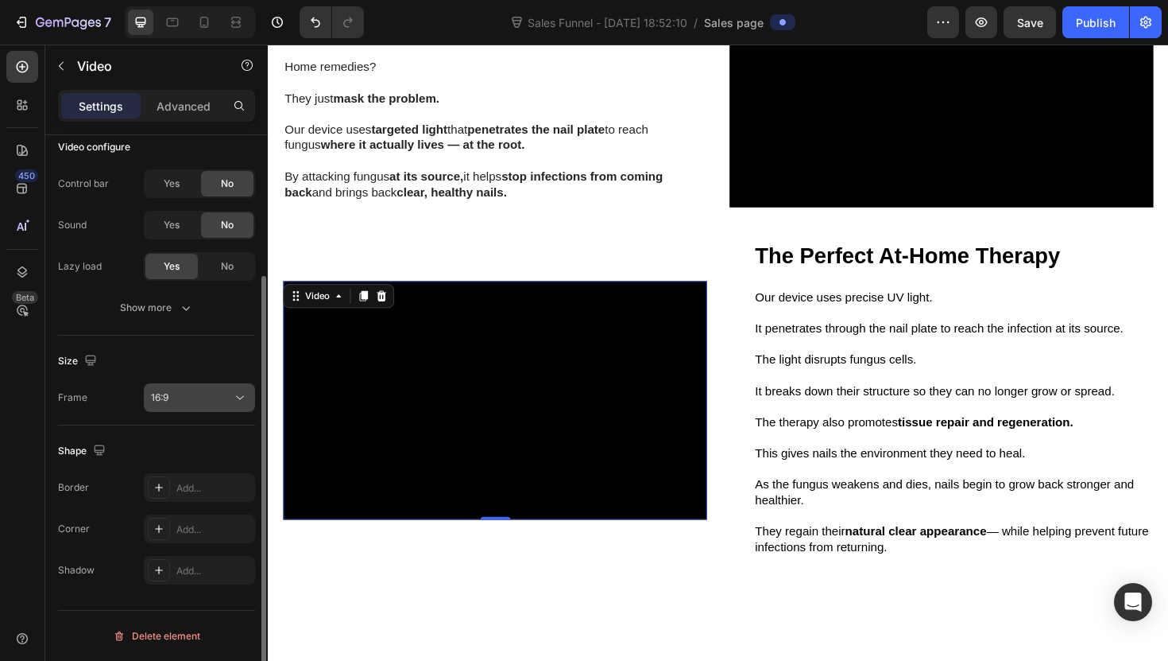
click at [219, 407] on button "16:9" at bounding box center [199, 397] width 111 height 29
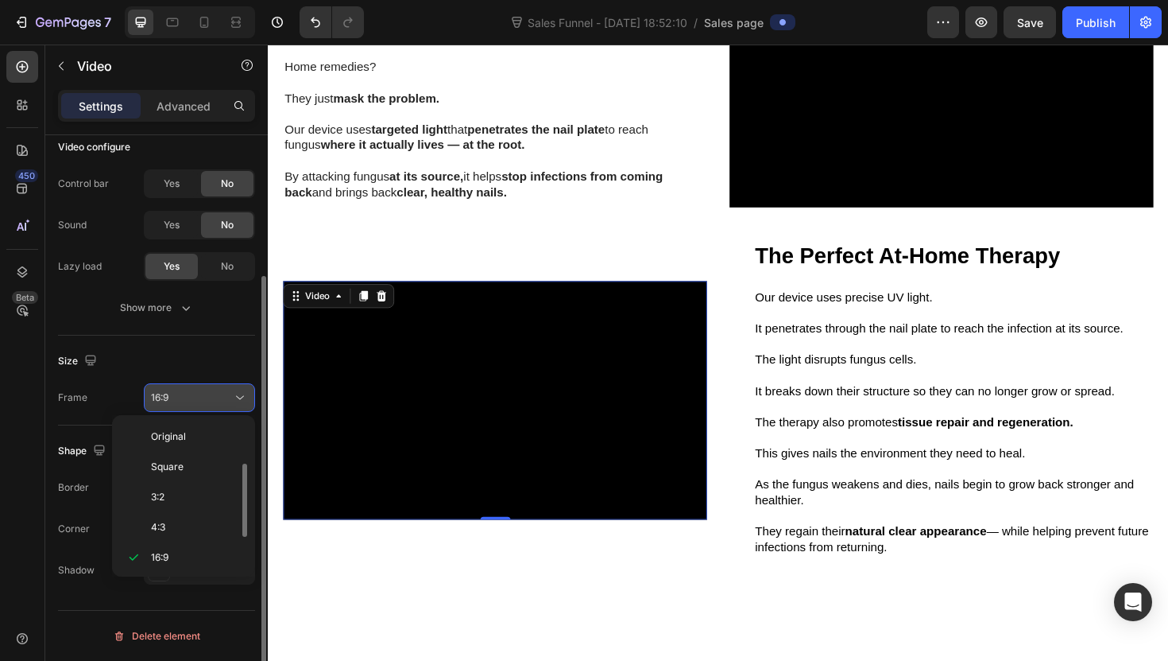
scroll to position [29, 0]
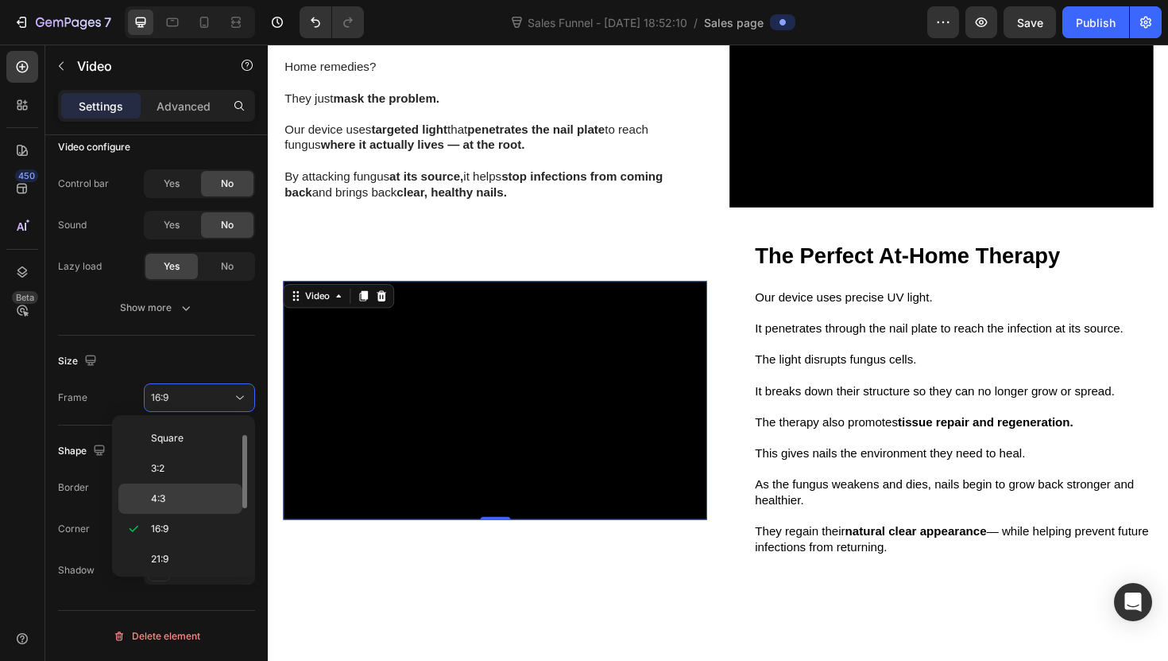
click at [211, 511] on div "4:3" at bounding box center [180, 498] width 124 height 30
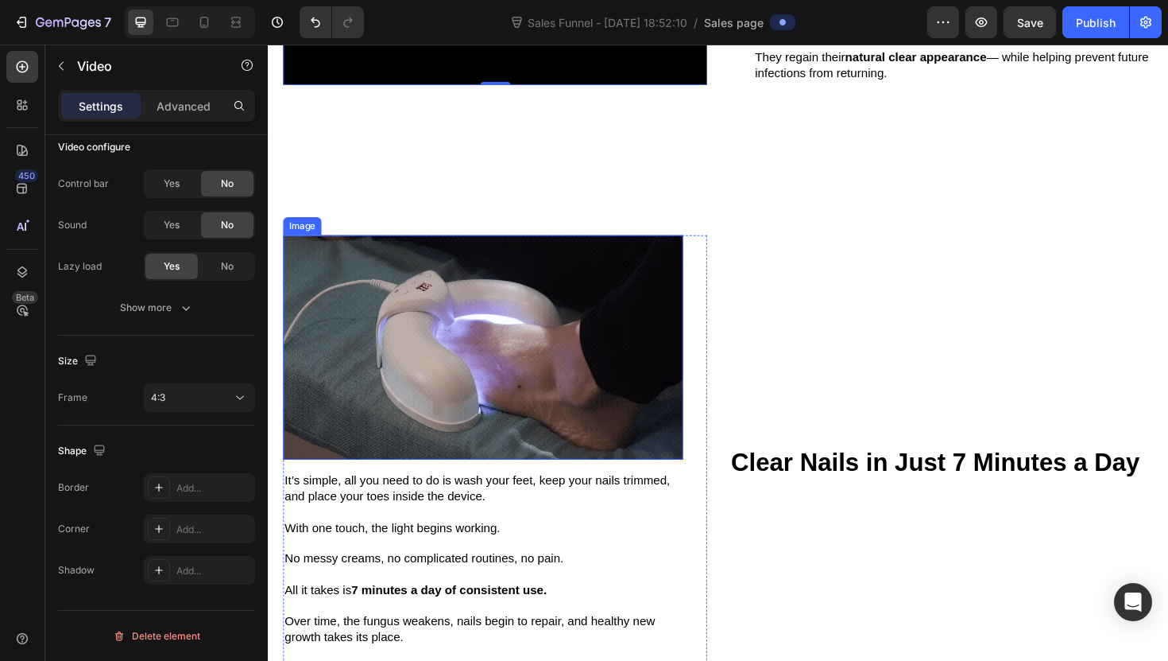
scroll to position [1684, 0]
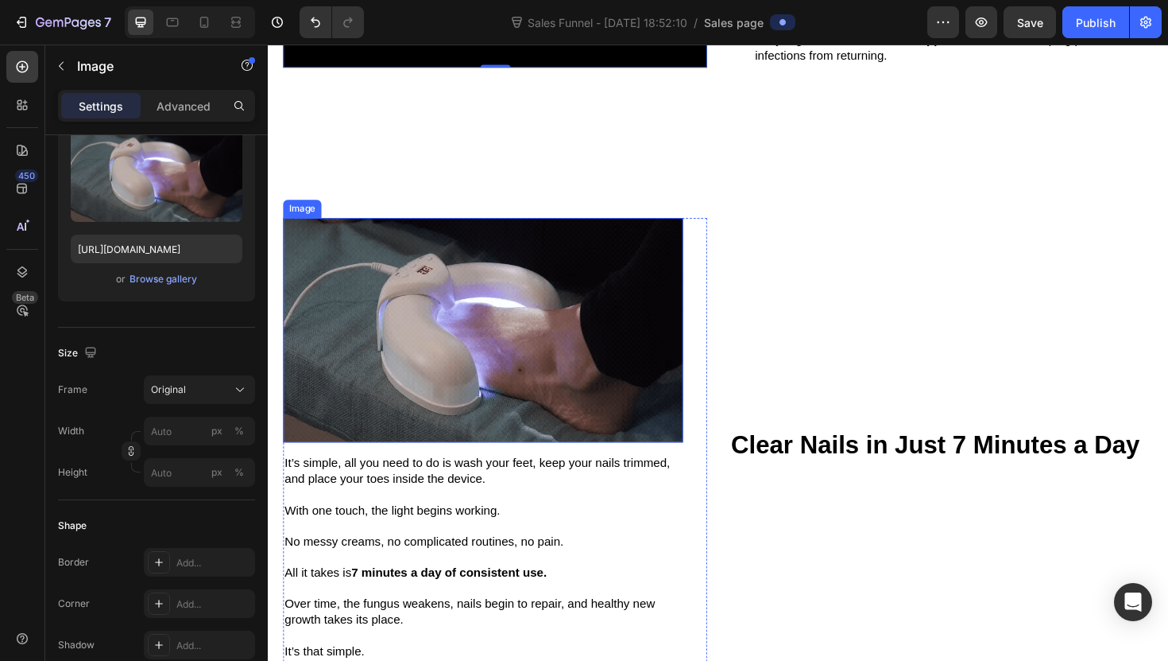
click at [455, 397] on img at bounding box center [496, 347] width 424 height 238
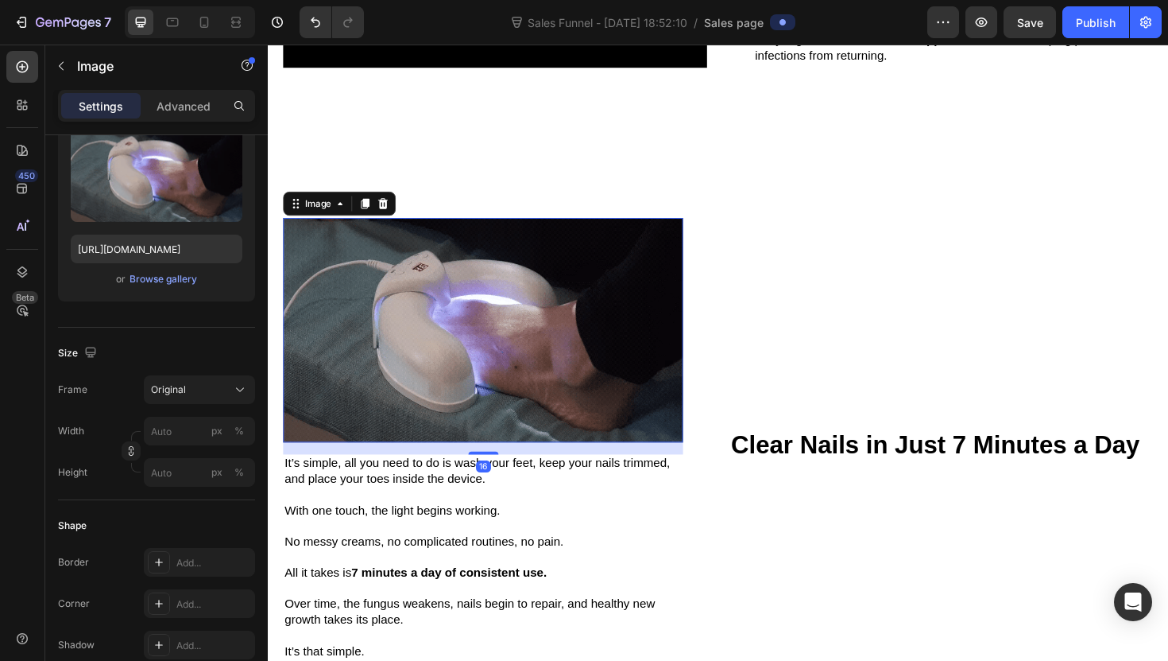
scroll to position [0, 0]
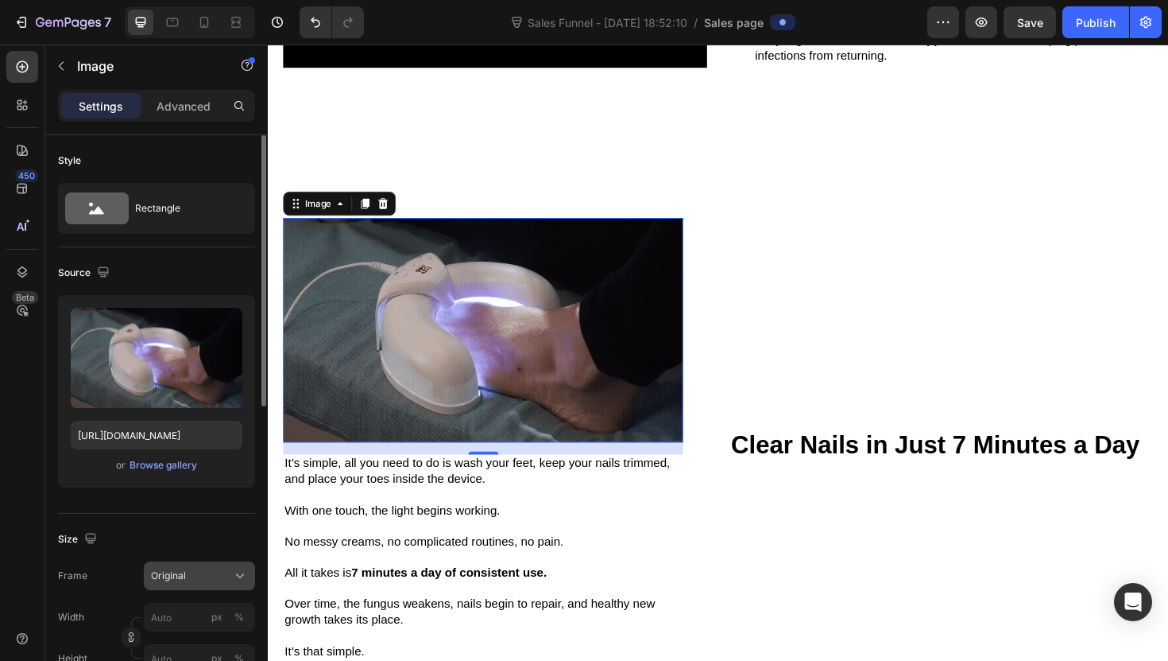
click at [224, 574] on div "Original" at bounding box center [190, 575] width 78 height 14
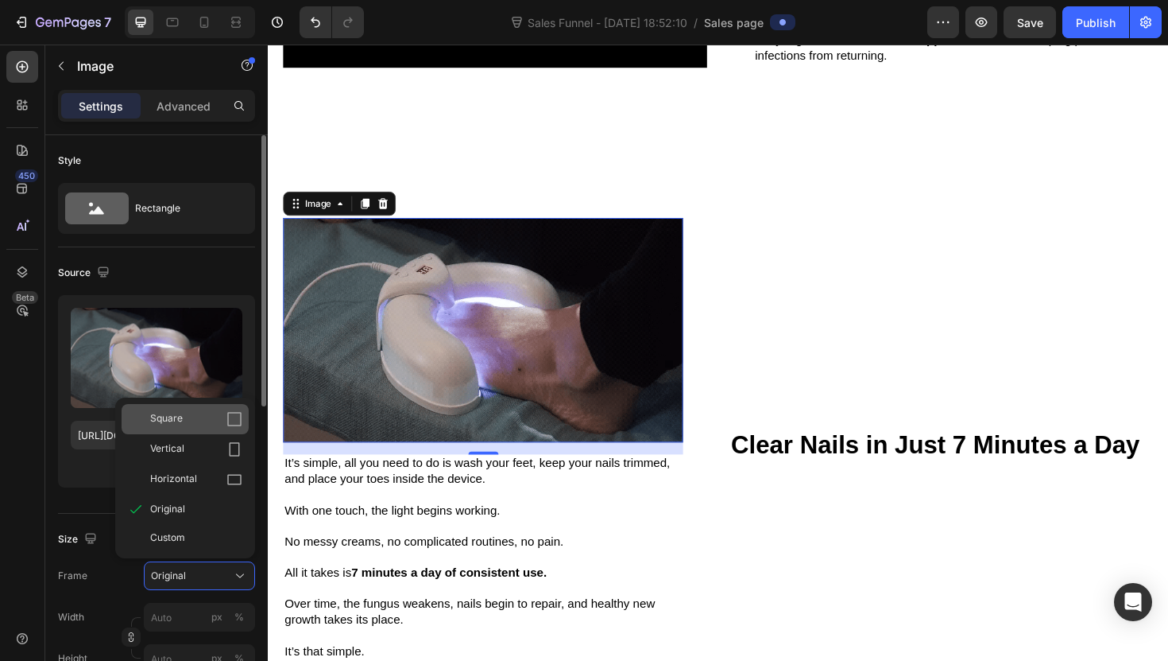
click at [228, 430] on div "Square" at bounding box center [185, 419] width 127 height 30
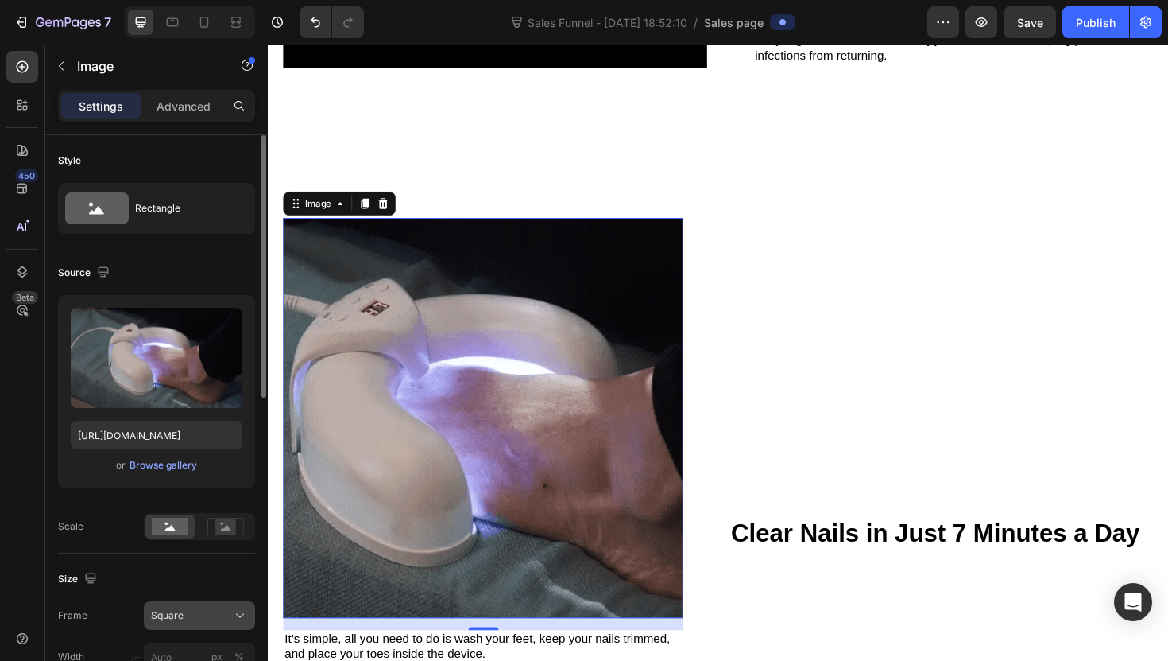
click at [227, 614] on div "Square" at bounding box center [190, 615] width 78 height 14
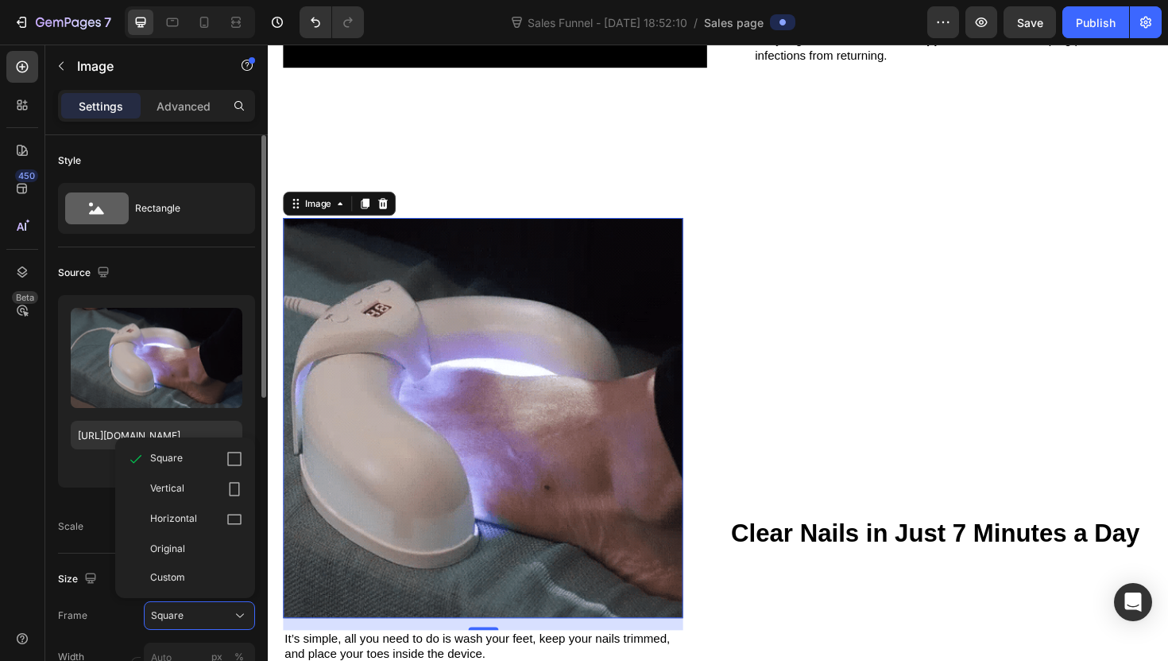
click at [215, 542] on div "Original" at bounding box center [196, 548] width 92 height 14
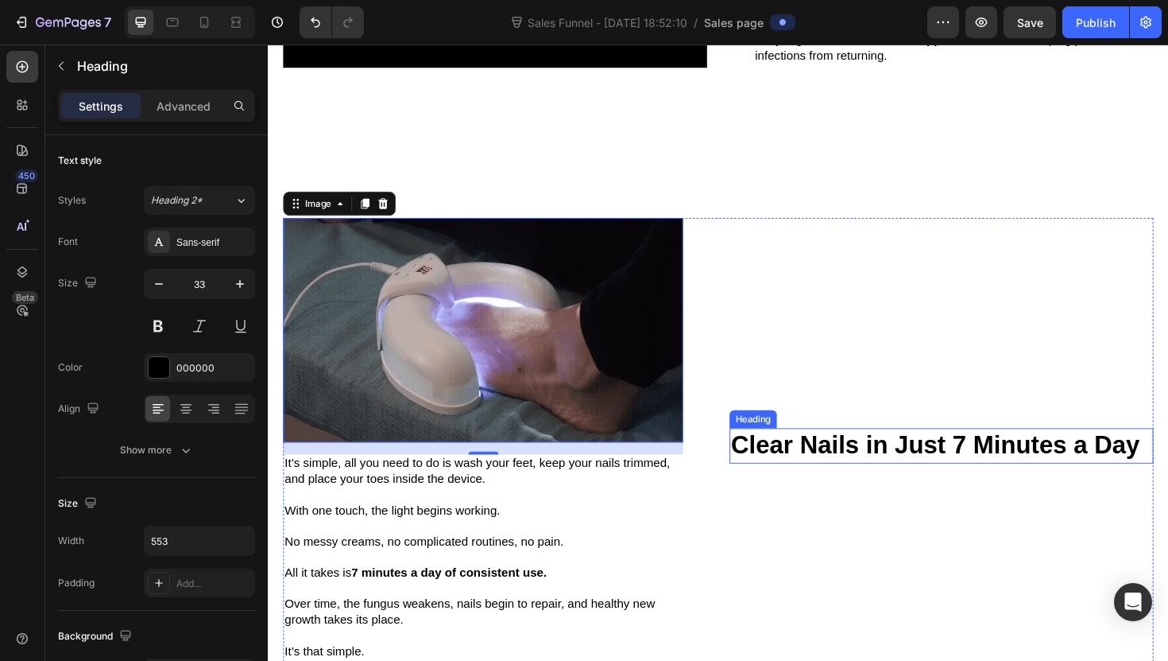
click at [785, 436] on div "Heading" at bounding box center [782, 441] width 44 height 14
click at [811, 264] on div "Clear Nails in Just 7 Minutes a Day Heading" at bounding box center [981, 479] width 449 height 502
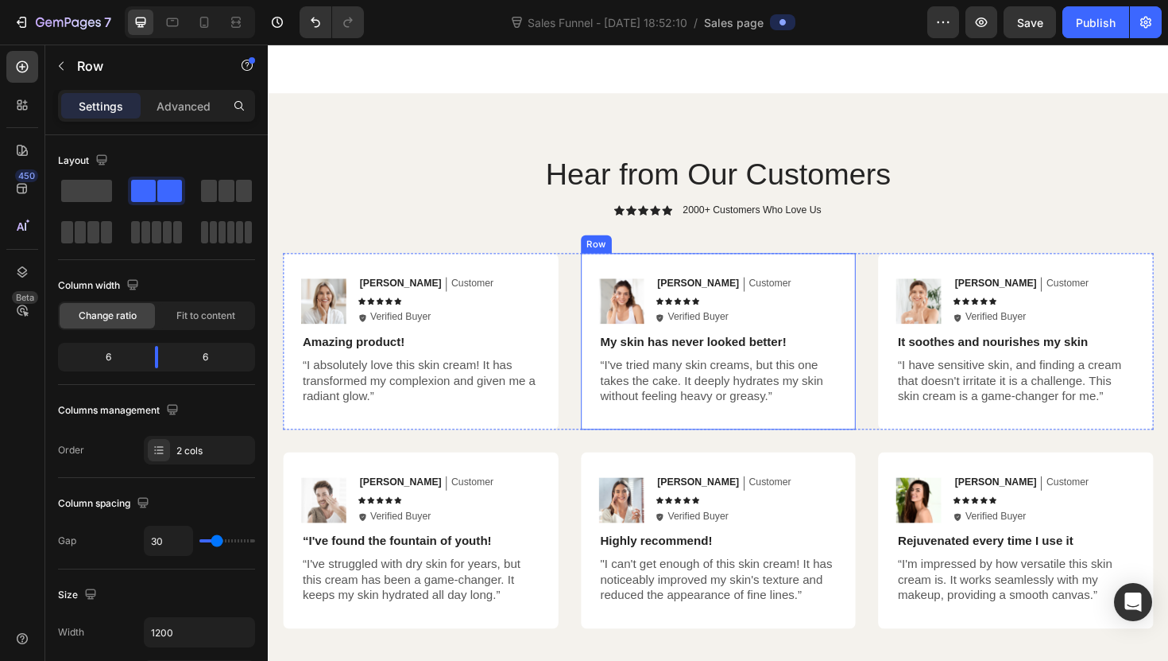
scroll to position [3198, 0]
click at [207, 33] on div at bounding box center [204, 22] width 25 height 25
type input "0"
type input "100%"
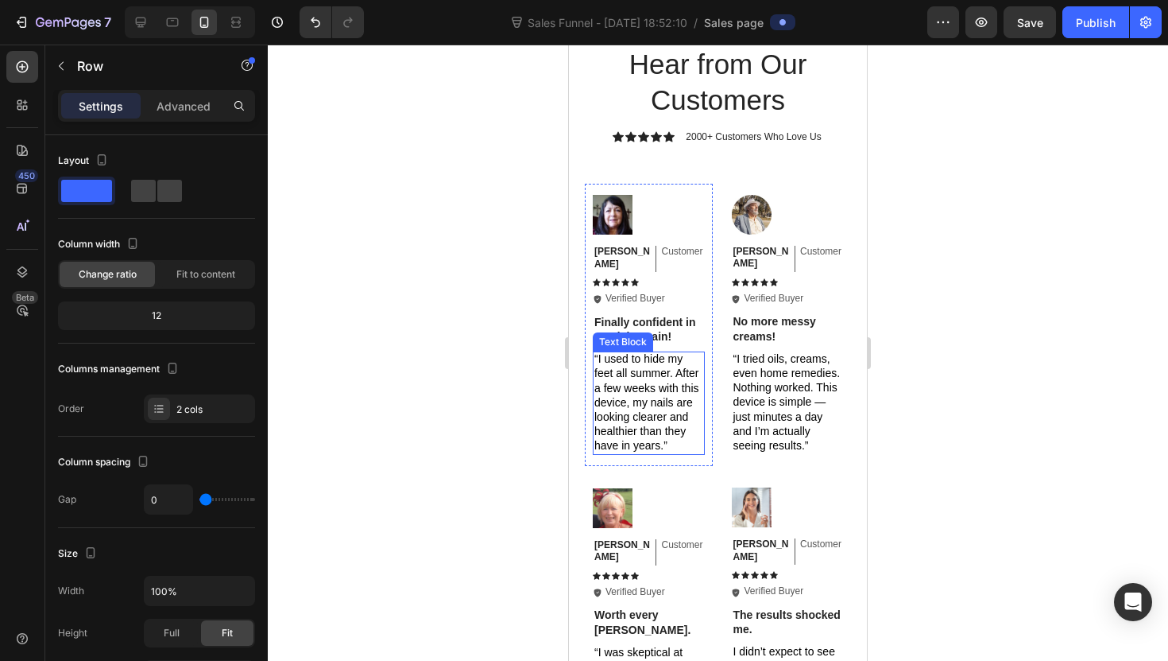
scroll to position [3077, 0]
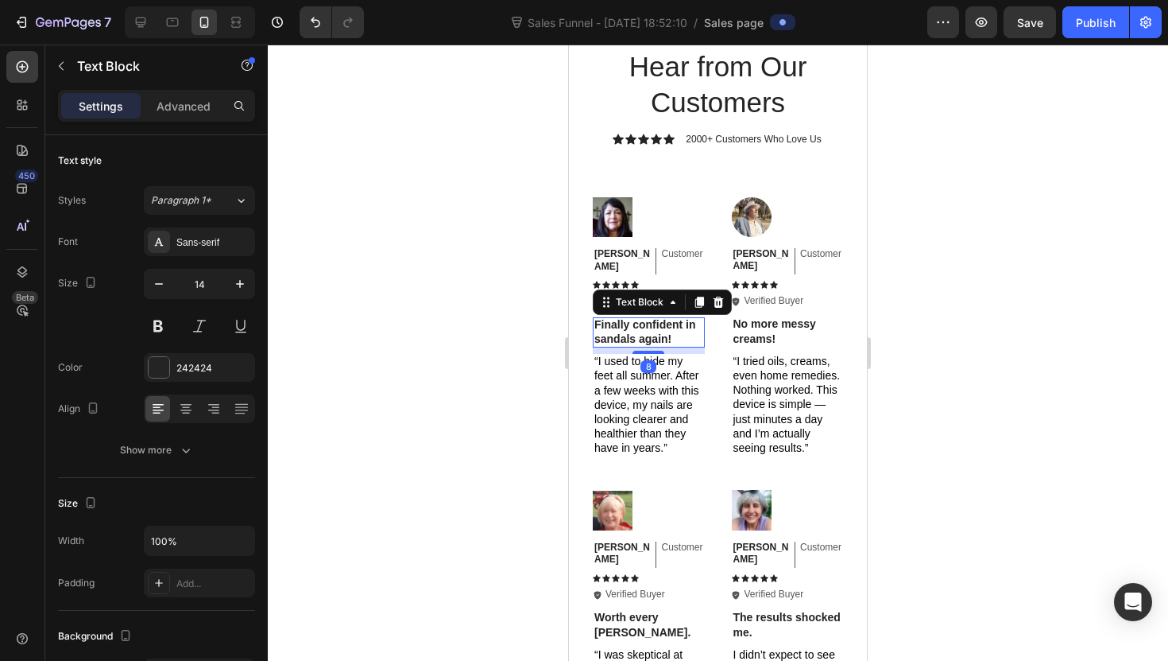
click at [632, 322] on p "Finally confident in sandals again!" at bounding box center [649, 331] width 109 height 29
click at [630, 322] on p "Finally confident in sandals again!" at bounding box center [649, 331] width 109 height 29
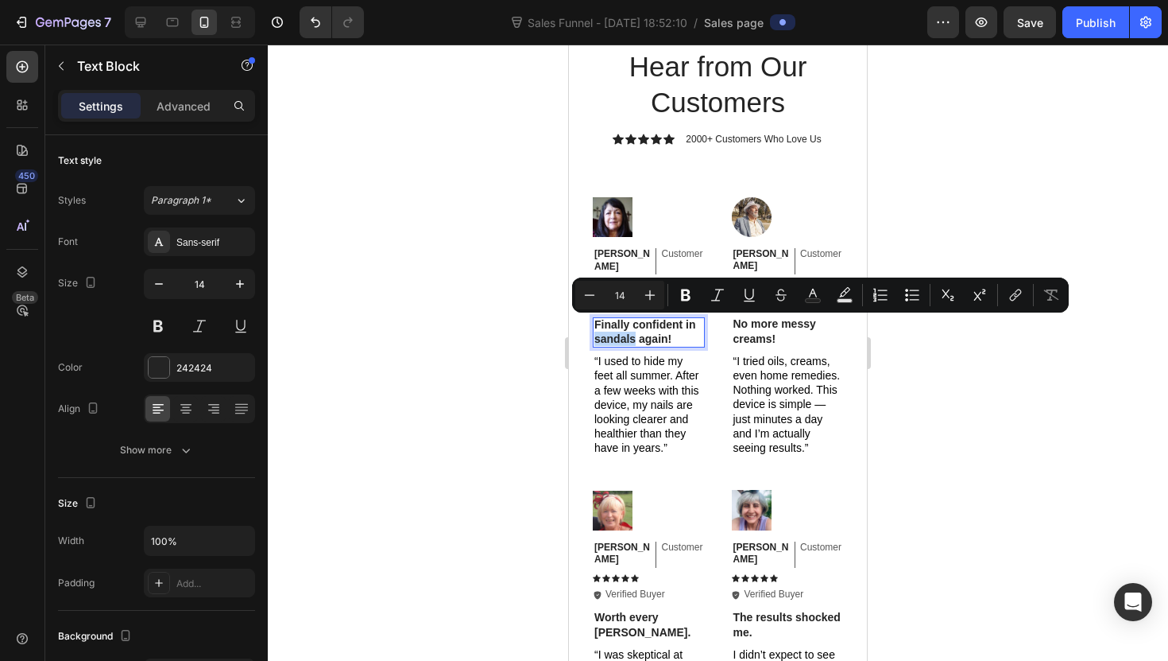
click at [627, 323] on p "Finally confident in sandals again!" at bounding box center [649, 331] width 109 height 29
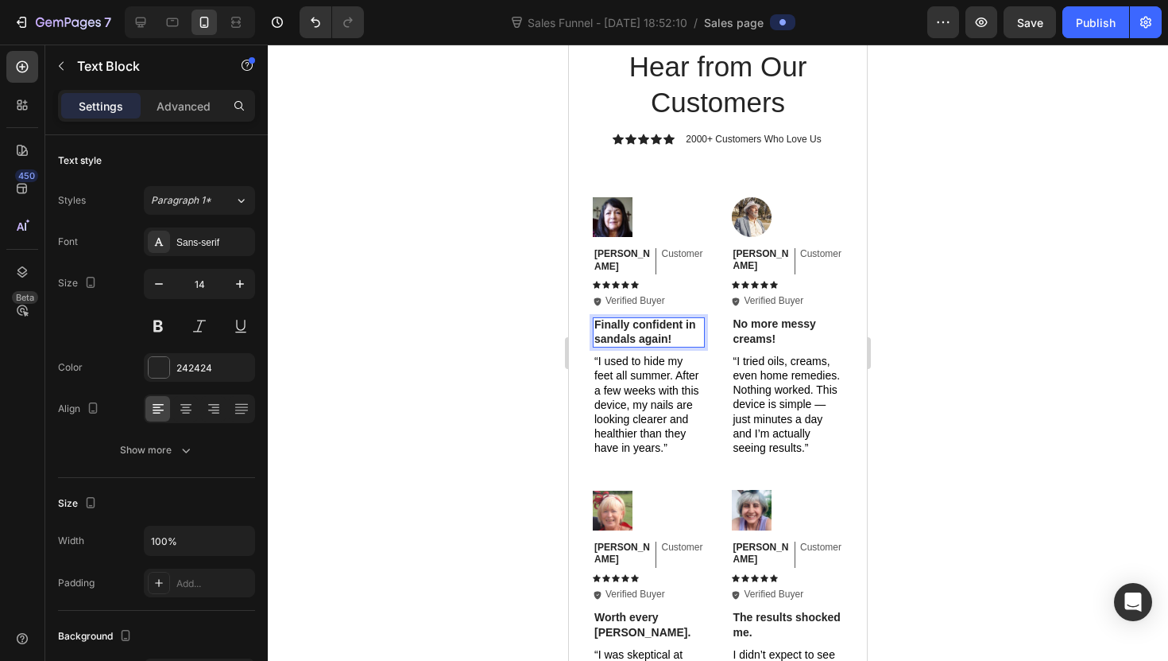
click at [626, 327] on p "Finally confident in sandals again!" at bounding box center [649, 331] width 109 height 29
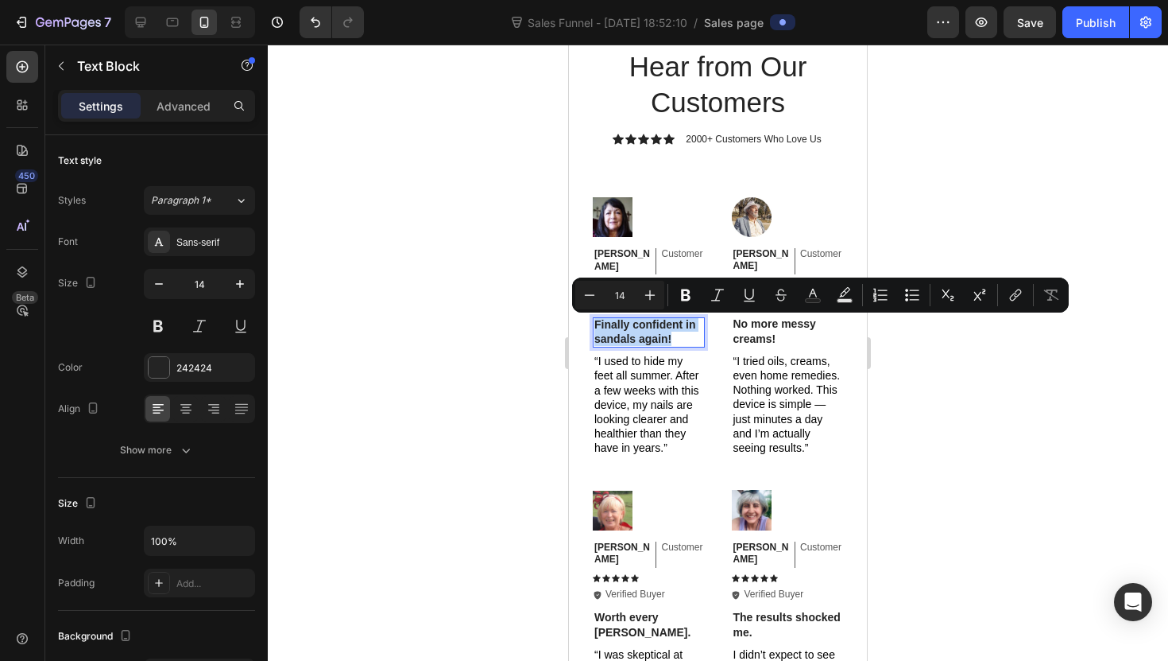
click at [626, 327] on p "Finally confident in sandals again!" at bounding box center [649, 331] width 109 height 29
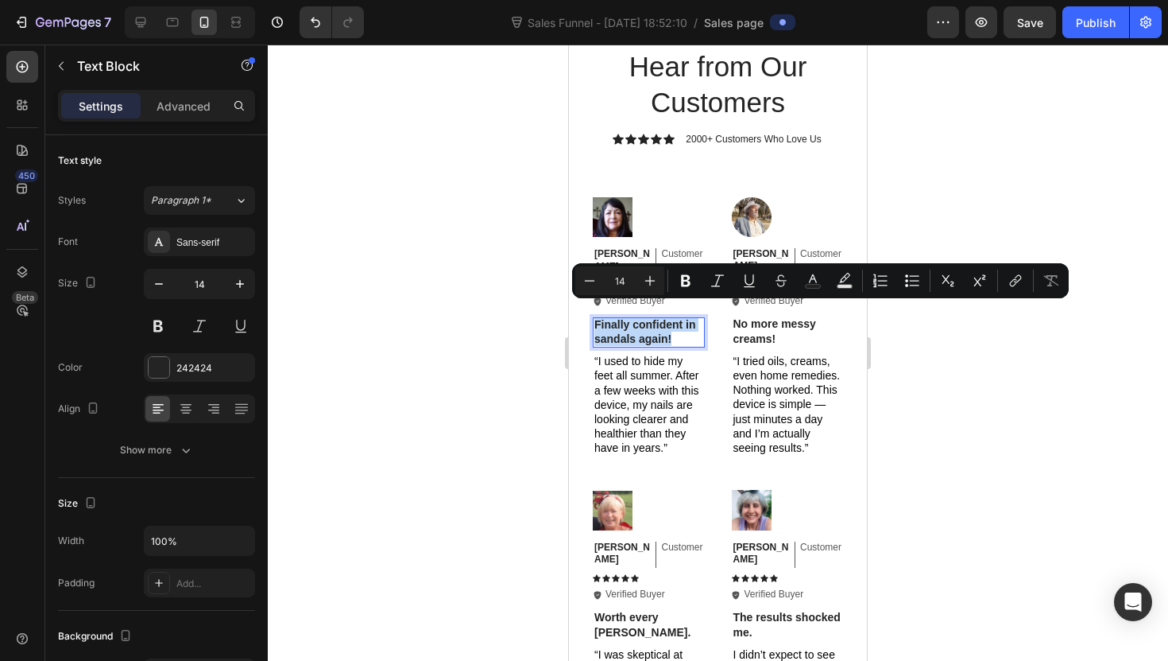
copy p "Finally confident in sandals again!"
click at [143, 20] on icon at bounding box center [141, 22] width 16 height 16
type input "16"
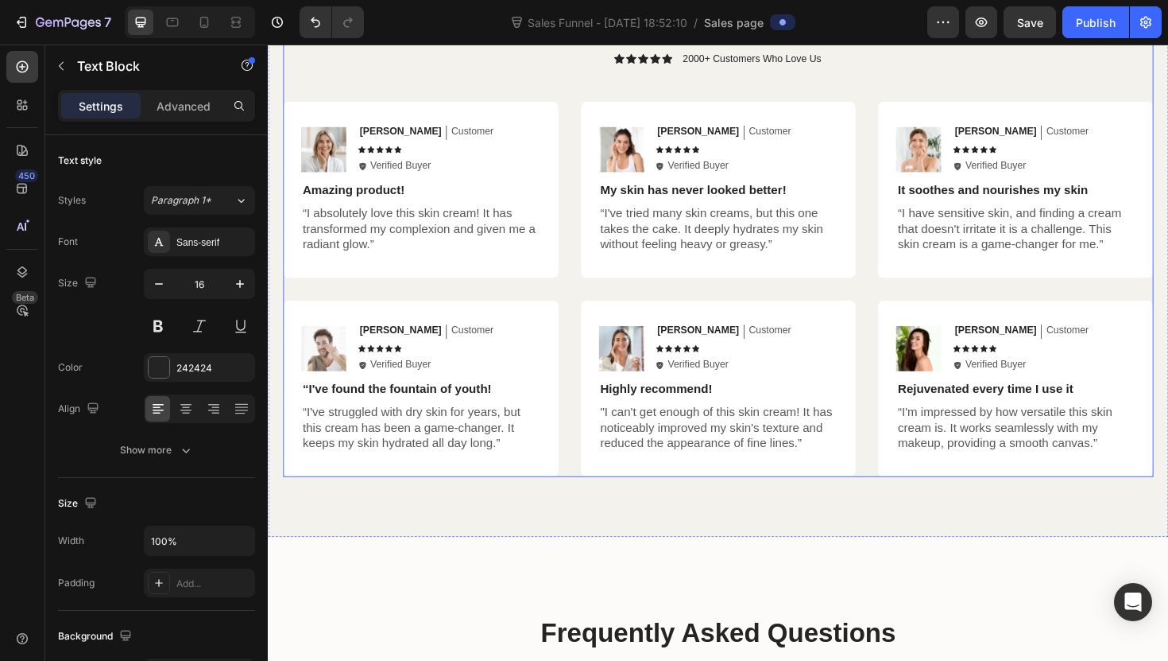
scroll to position [3288, 0]
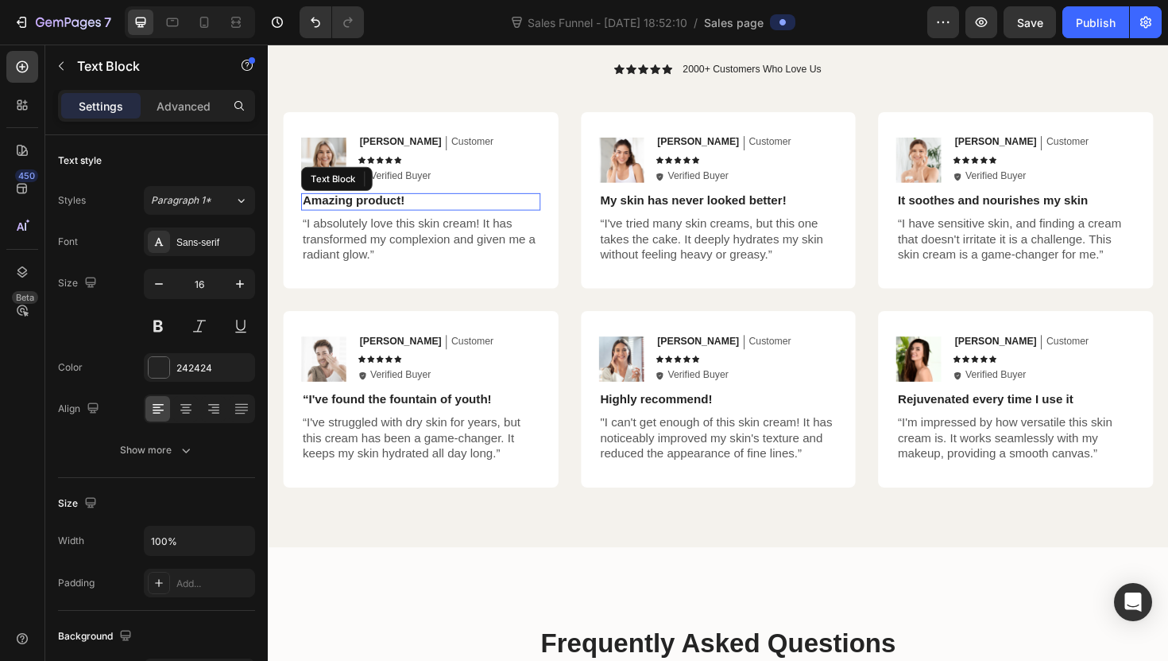
click at [387, 212] on p "Amazing product!" at bounding box center [429, 210] width 250 height 17
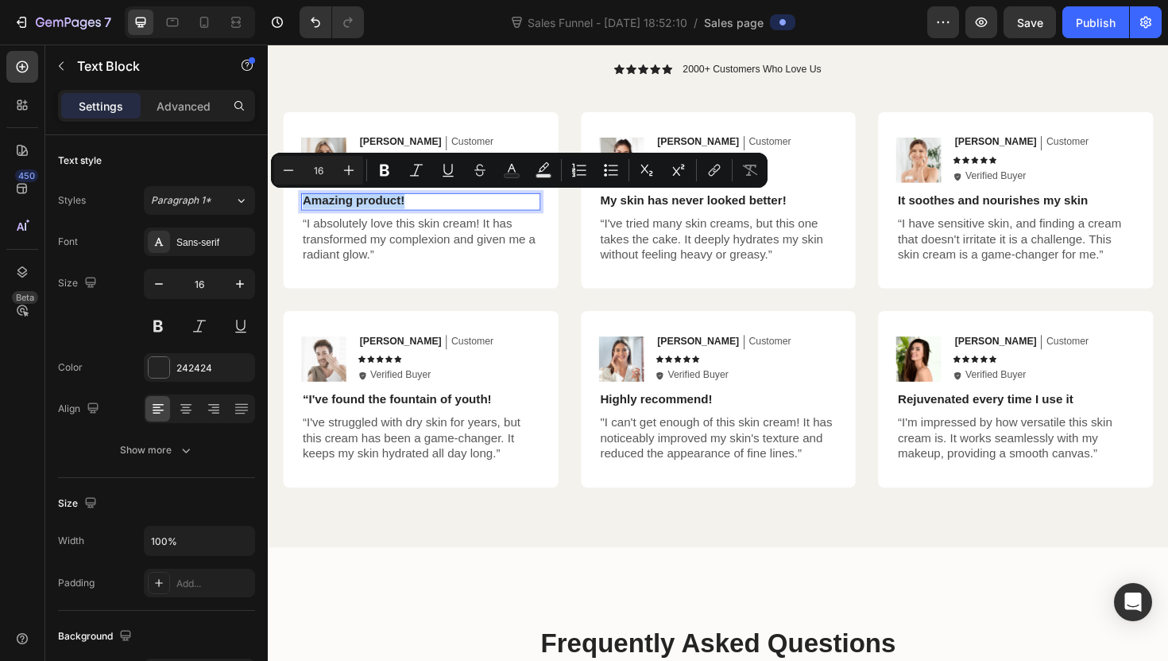
click at [387, 212] on p "Amazing product!" at bounding box center [429, 210] width 250 height 17
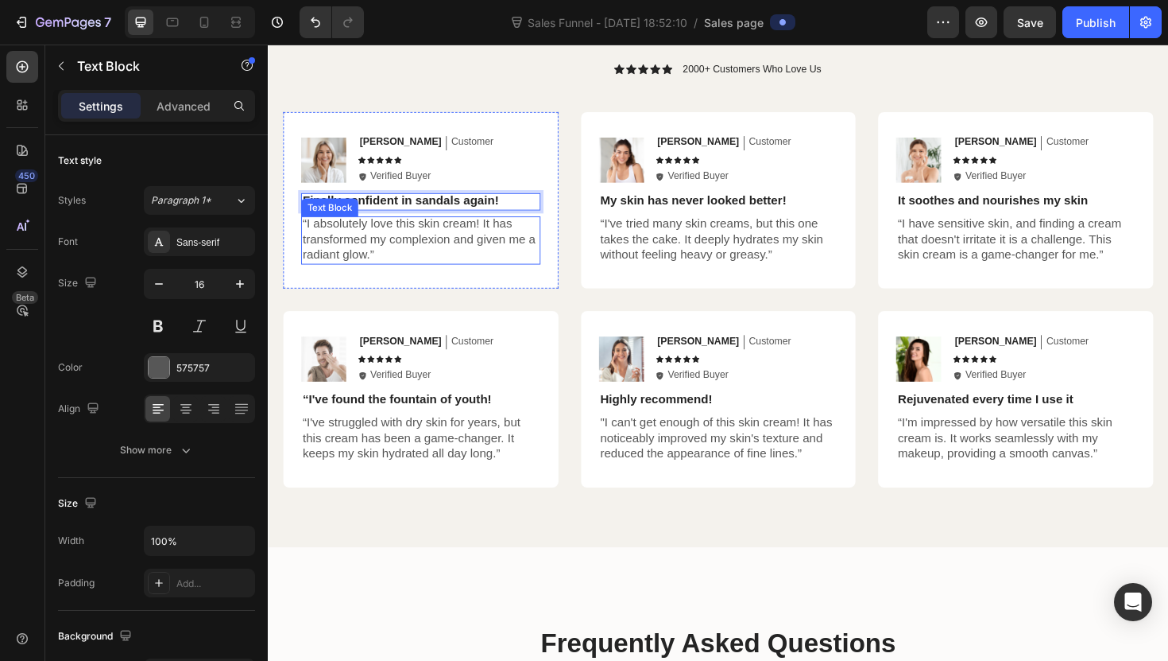
click at [451, 246] on p "“I absolutely love this skin cream! It has transformed my complexion and given …" at bounding box center [429, 251] width 250 height 49
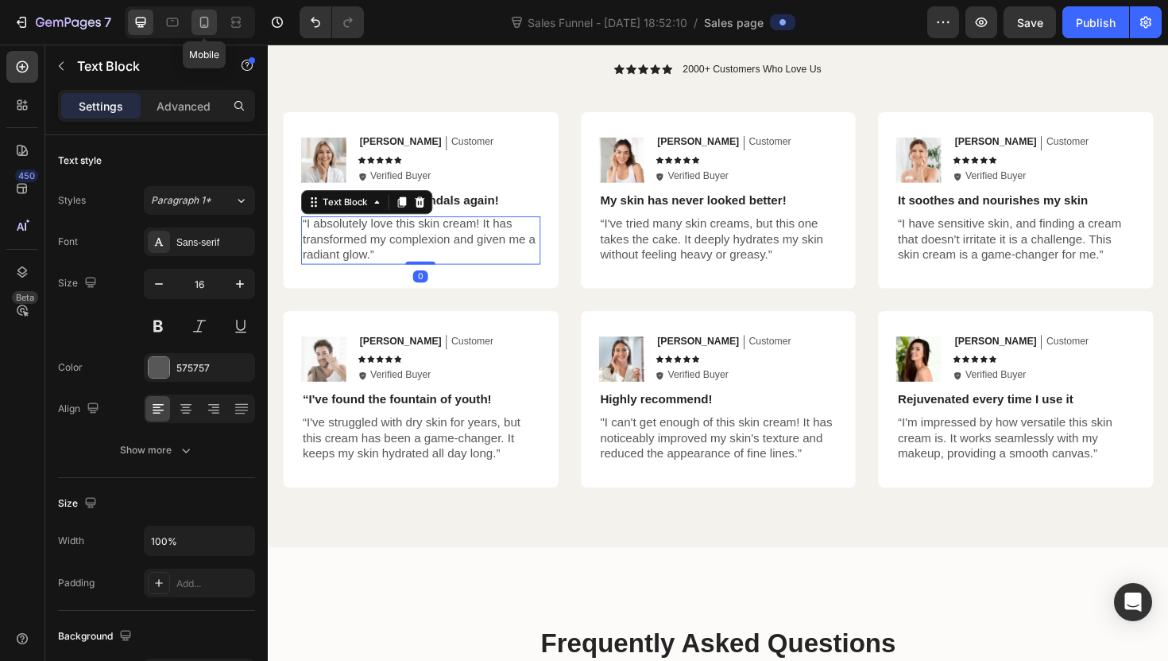
click at [207, 29] on icon at bounding box center [204, 22] width 16 height 16
type input "14"
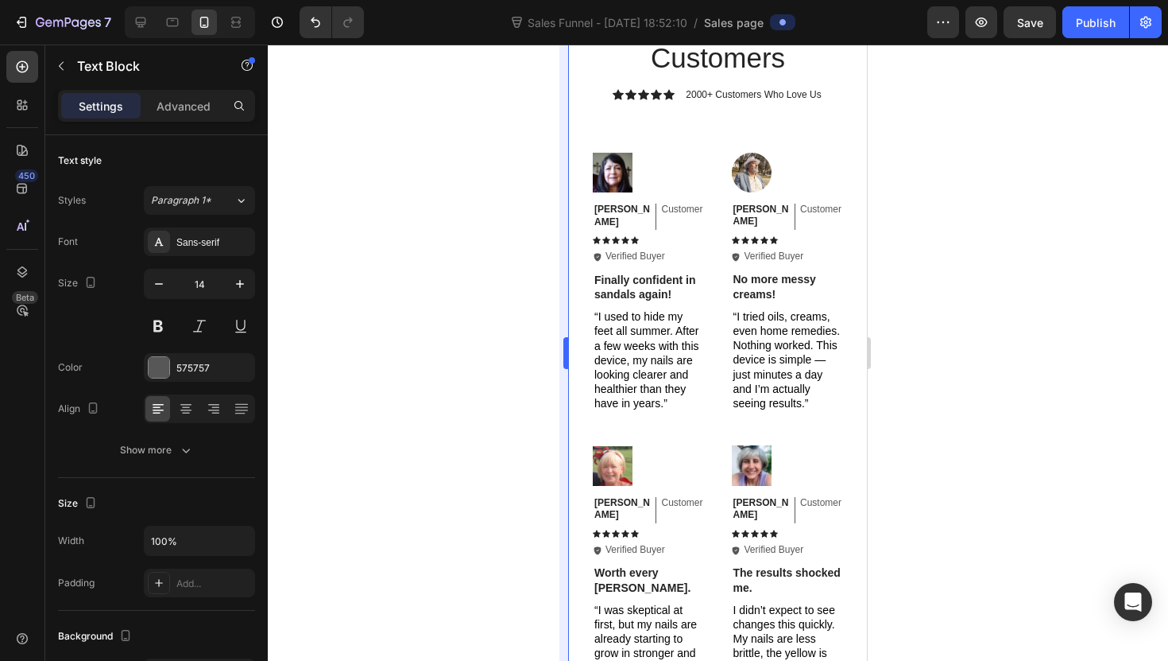
scroll to position [3066, 0]
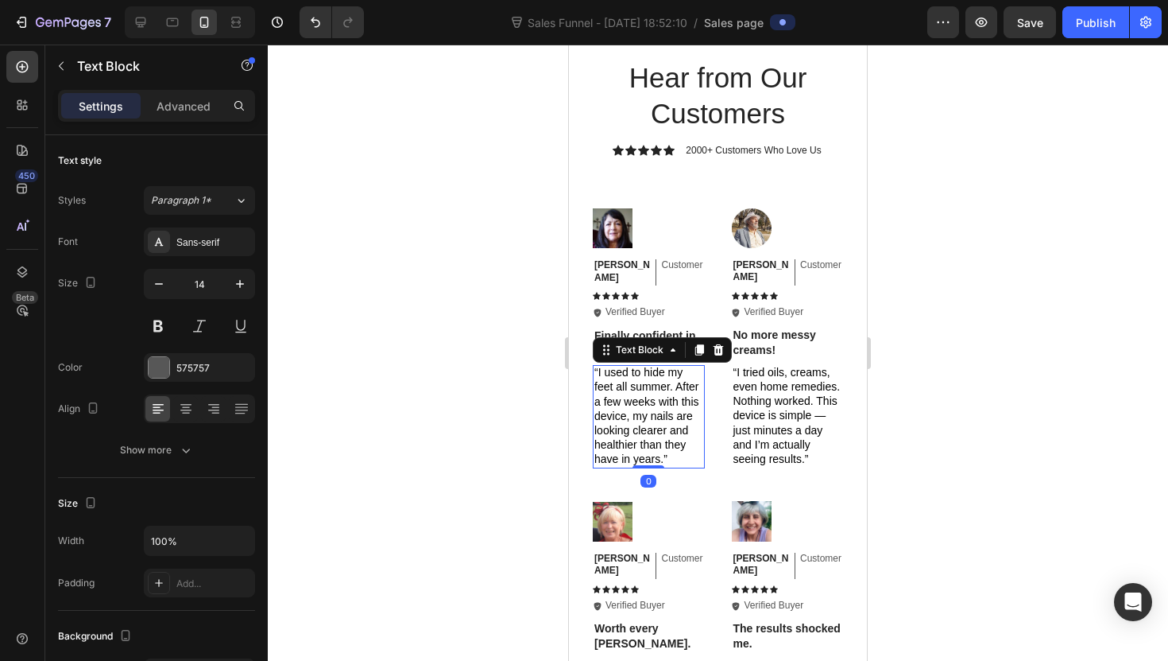
click at [653, 398] on p "“I used to hide my feet all summer. After a few weeks with this device, my nail…" at bounding box center [649, 415] width 109 height 101
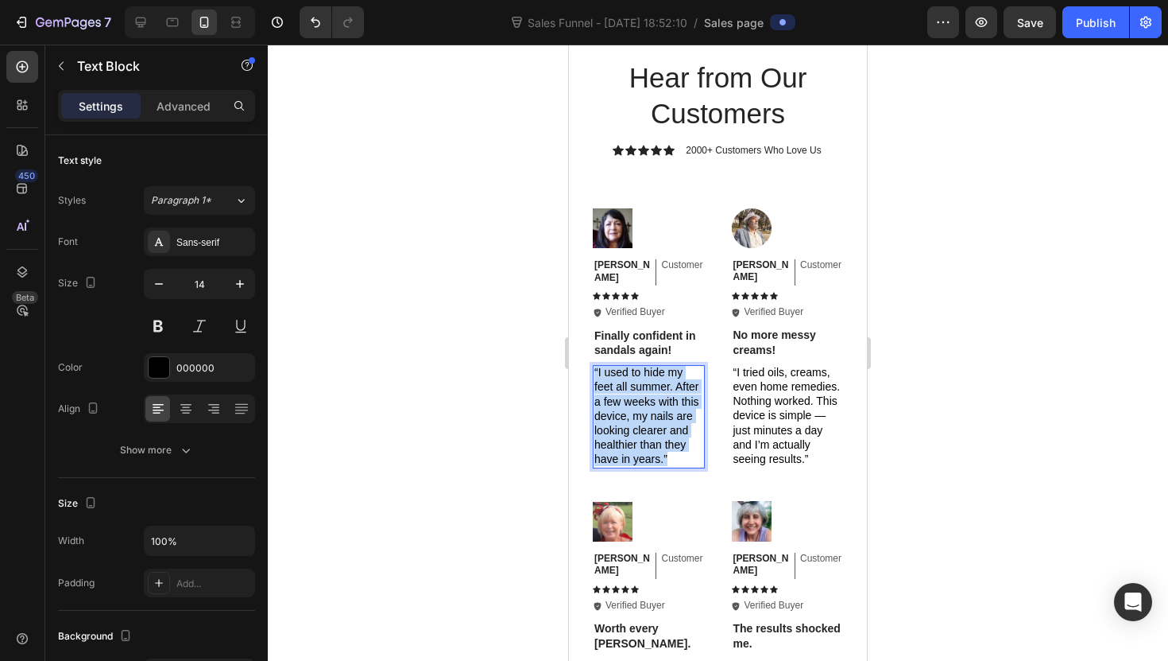
click at [653, 398] on p "“I used to hide my feet all summer. After a few weeks with this device, my nail…" at bounding box center [649, 415] width 109 height 101
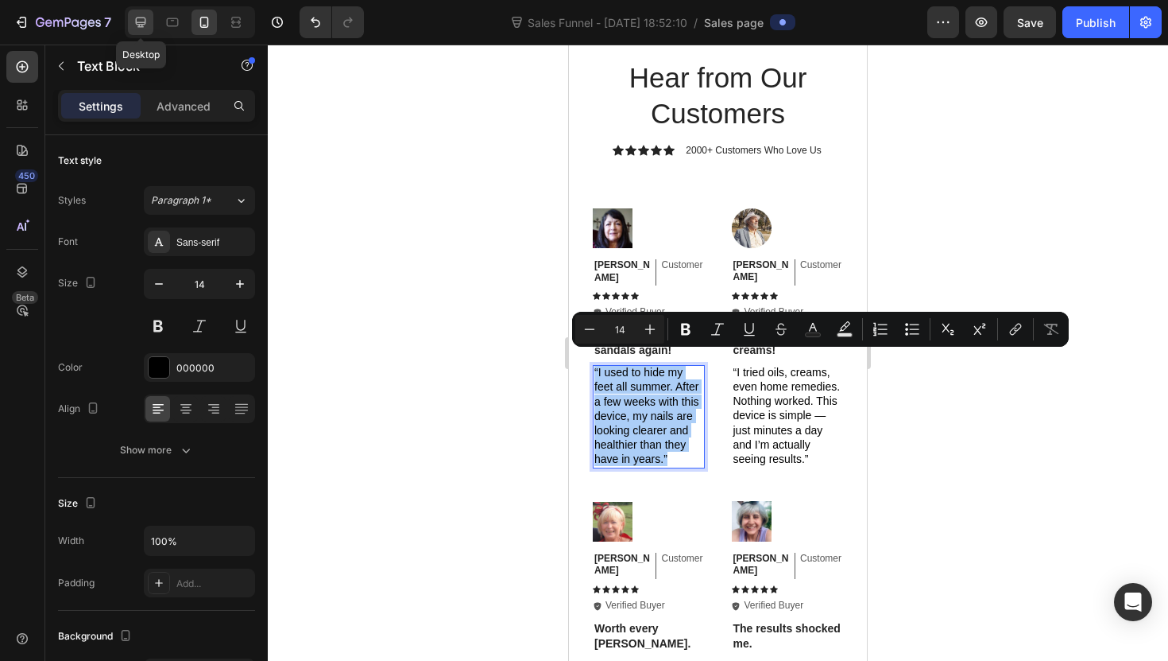
drag, startPoint x: 134, startPoint y: 23, endPoint x: 141, endPoint y: 28, distance: 9.3
click at [134, 23] on icon at bounding box center [141, 22] width 16 height 16
type input "16"
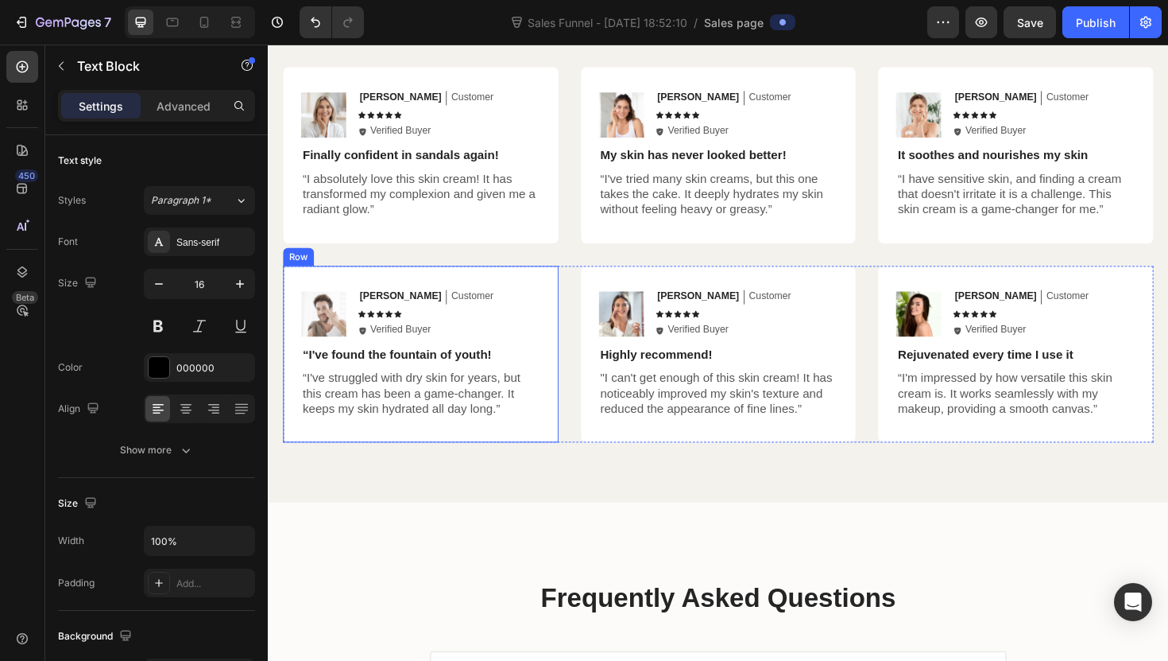
scroll to position [3239, 0]
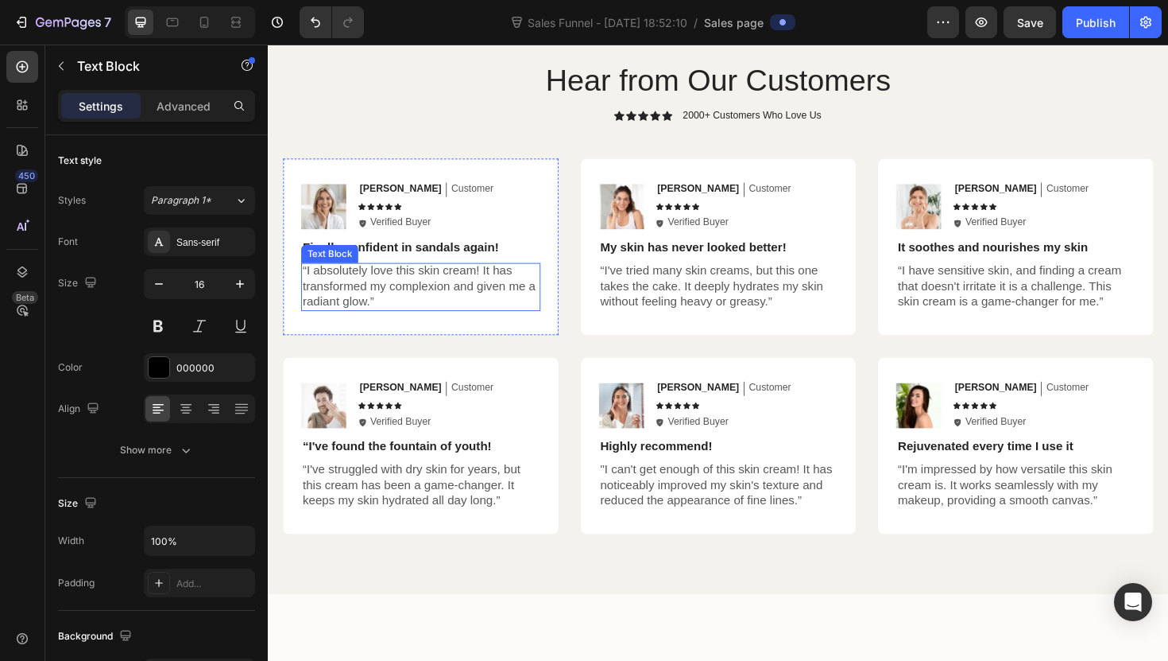
click at [451, 288] on p "“I absolutely love this skin cream! It has transformed my complexion and given …" at bounding box center [429, 300] width 250 height 49
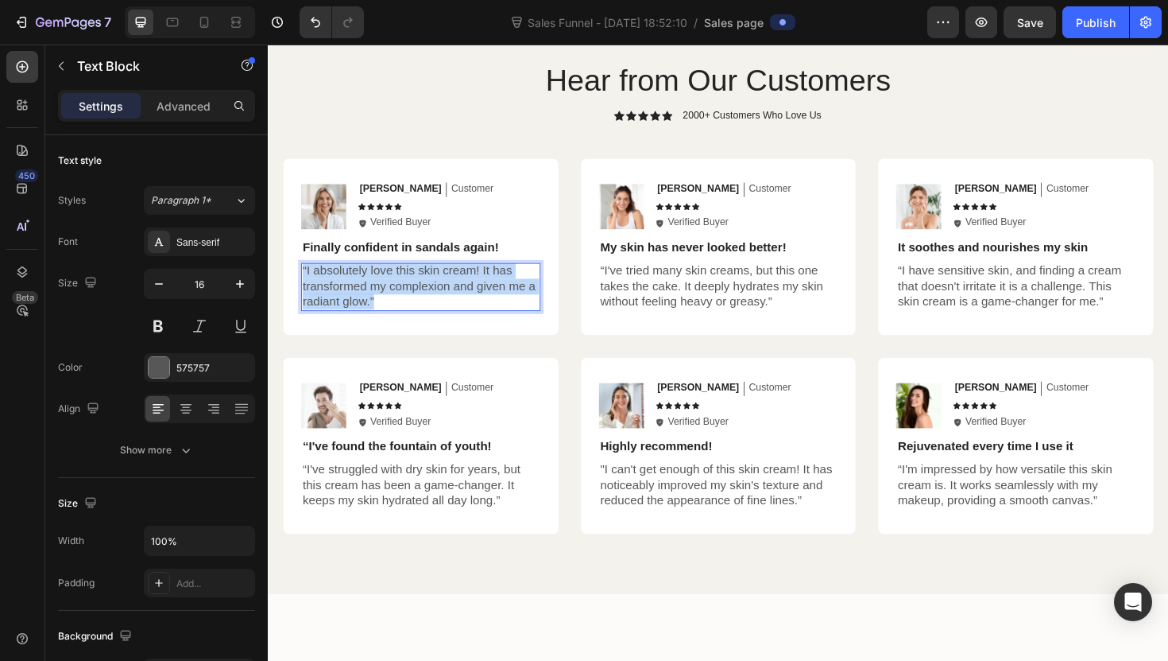
click at [451, 288] on p "“I absolutely love this skin cream! It has transformed my complexion and given …" at bounding box center [429, 300] width 250 height 49
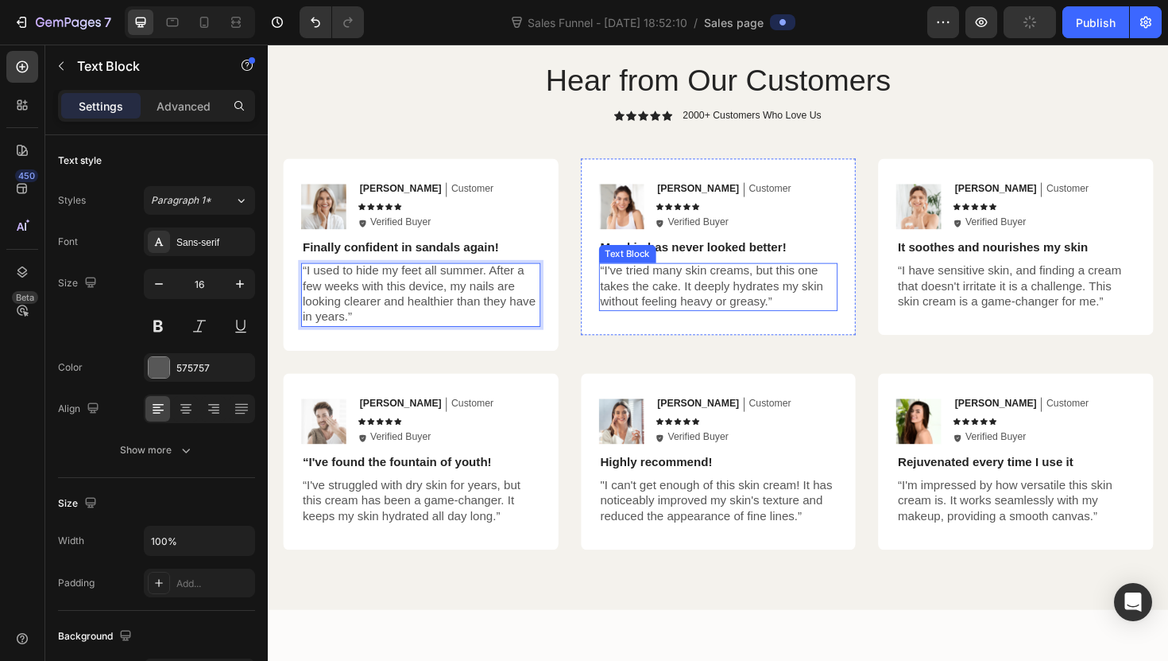
click at [633, 298] on p "“I've tried many skin creams, but this one takes the cake. It deeply hydrates m…" at bounding box center [745, 300] width 250 height 49
click at [398, 316] on p "“I used to hide my feet all summer. After a few weeks with this device, my nail…" at bounding box center [429, 309] width 250 height 66
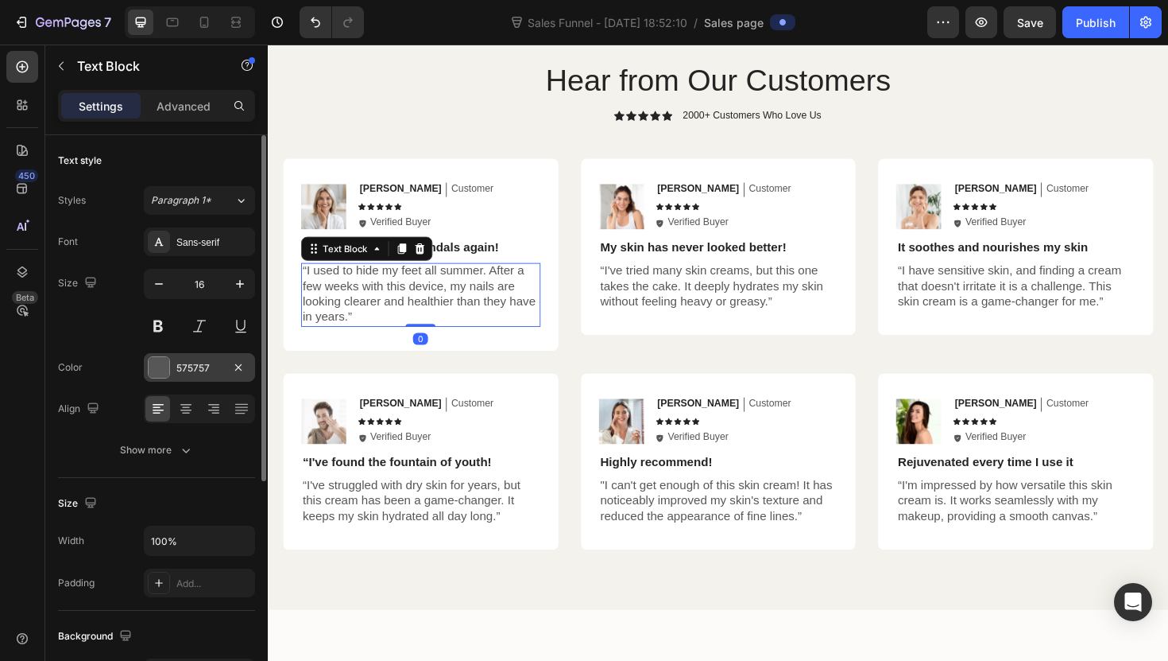
click at [189, 361] on div "575757" at bounding box center [199, 368] width 46 height 14
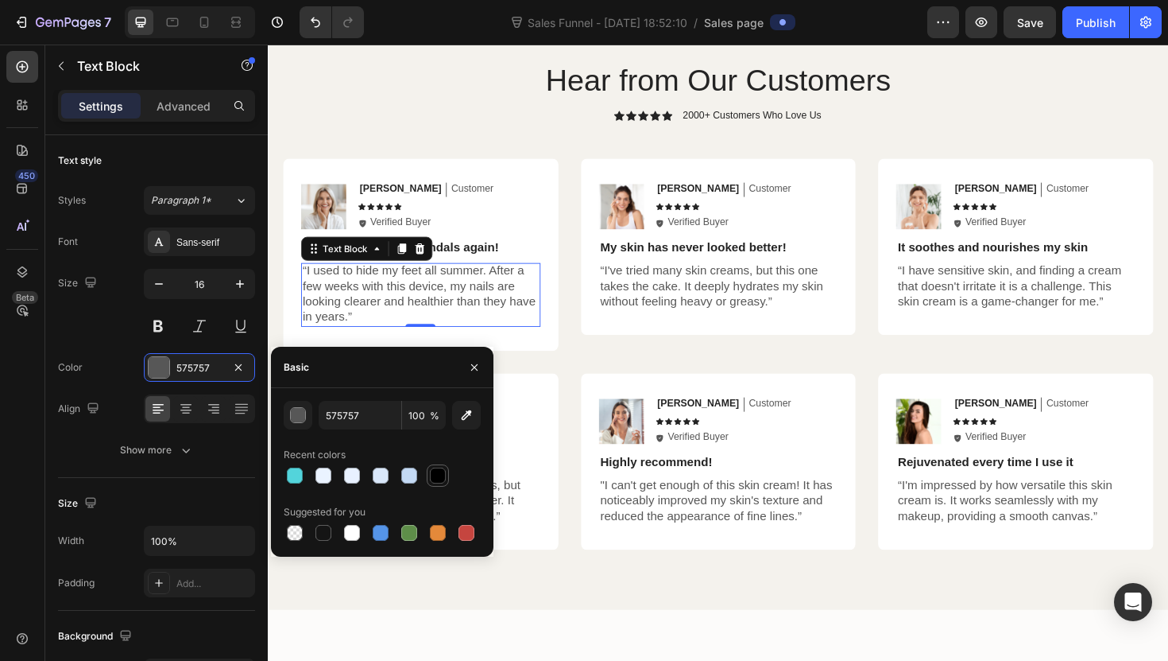
click at [440, 481] on div at bounding box center [438, 475] width 16 height 16
type input "000000"
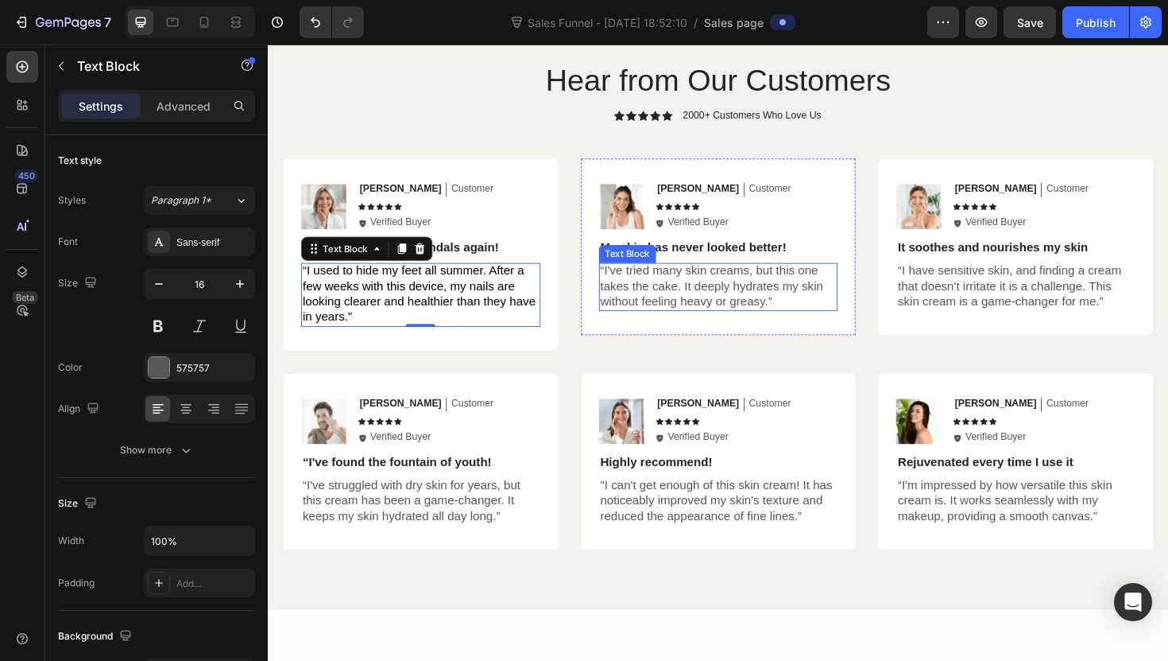
click at [644, 288] on p "“I've tried many skin creams, but this one takes the cake. It deeply hydrates m…" at bounding box center [745, 300] width 250 height 49
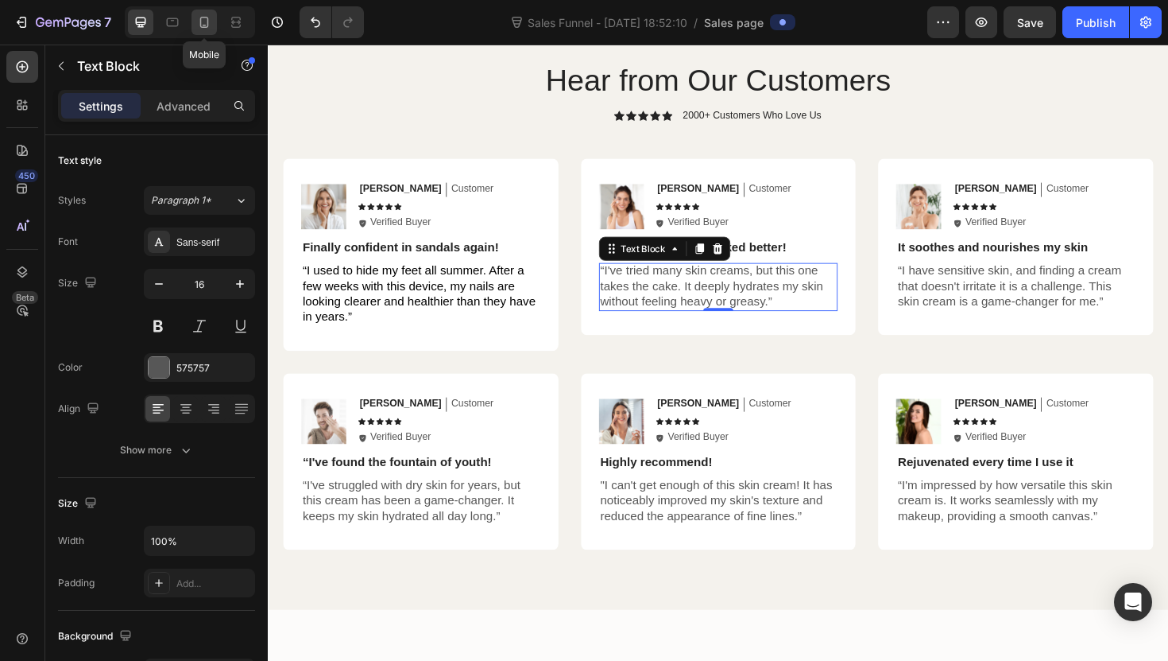
click at [213, 27] on div at bounding box center [204, 22] width 25 height 25
type input "14"
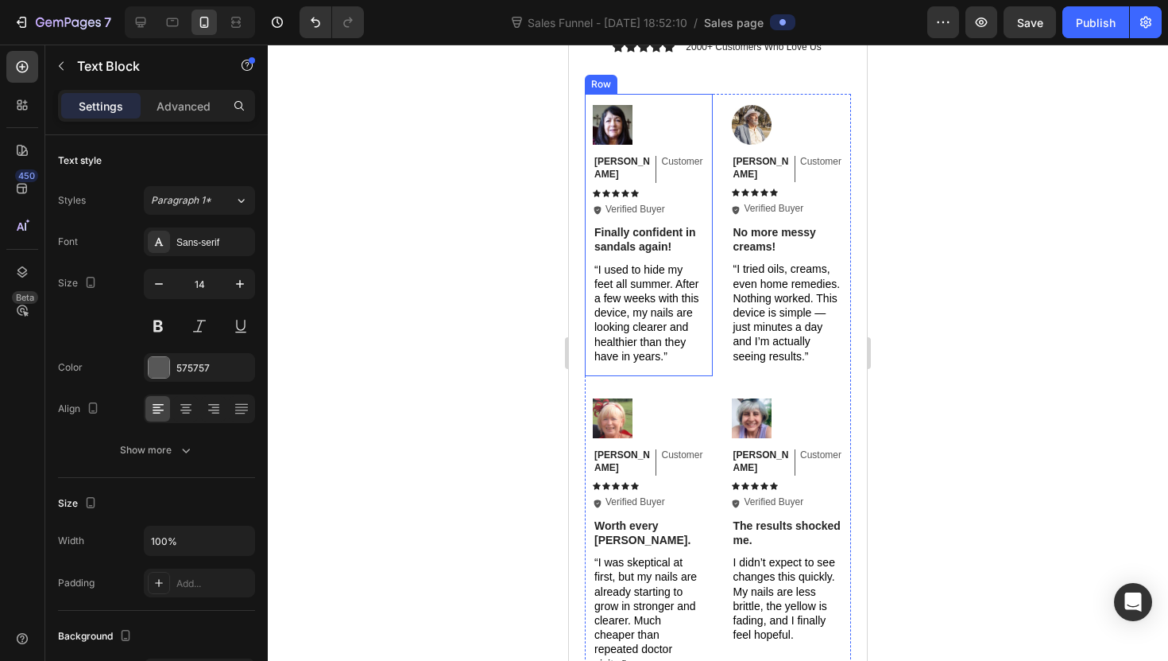
scroll to position [3016, 0]
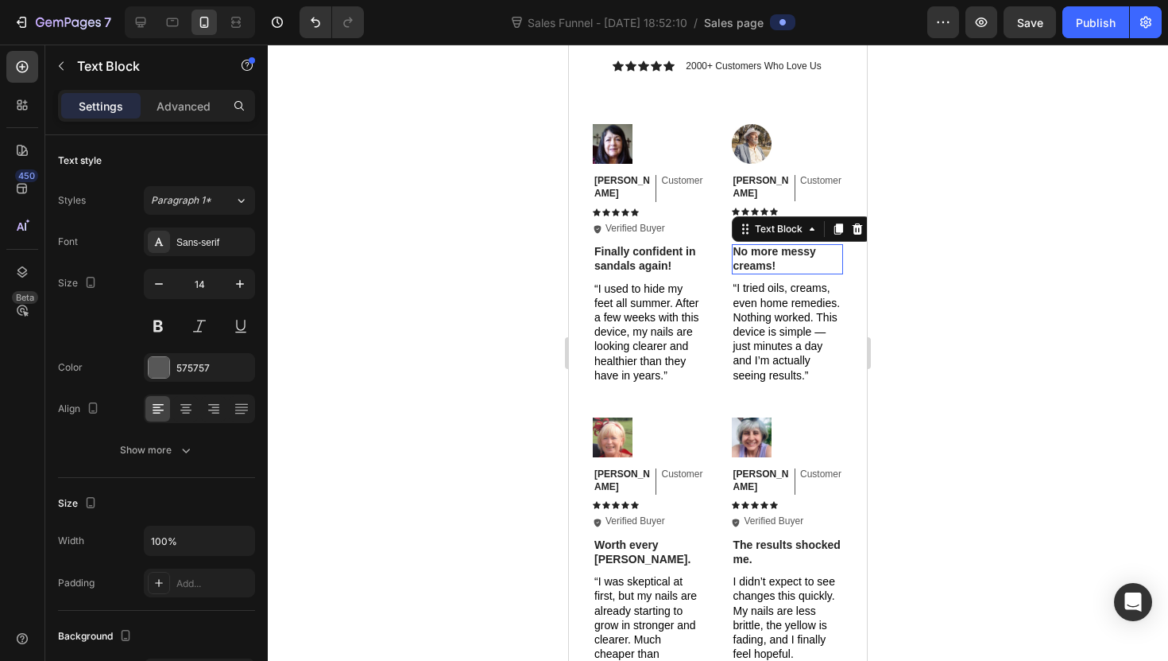
click at [760, 244] on p "No more messy creams!" at bounding box center [788, 258] width 109 height 29
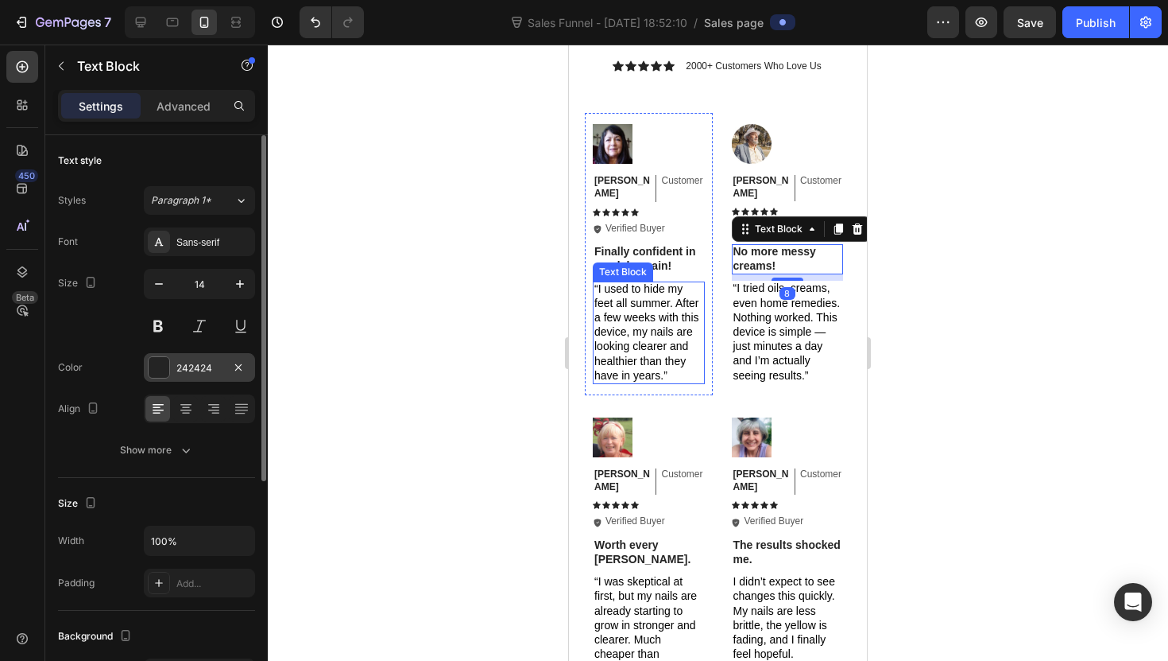
click at [185, 359] on div "242424" at bounding box center [199, 367] width 111 height 29
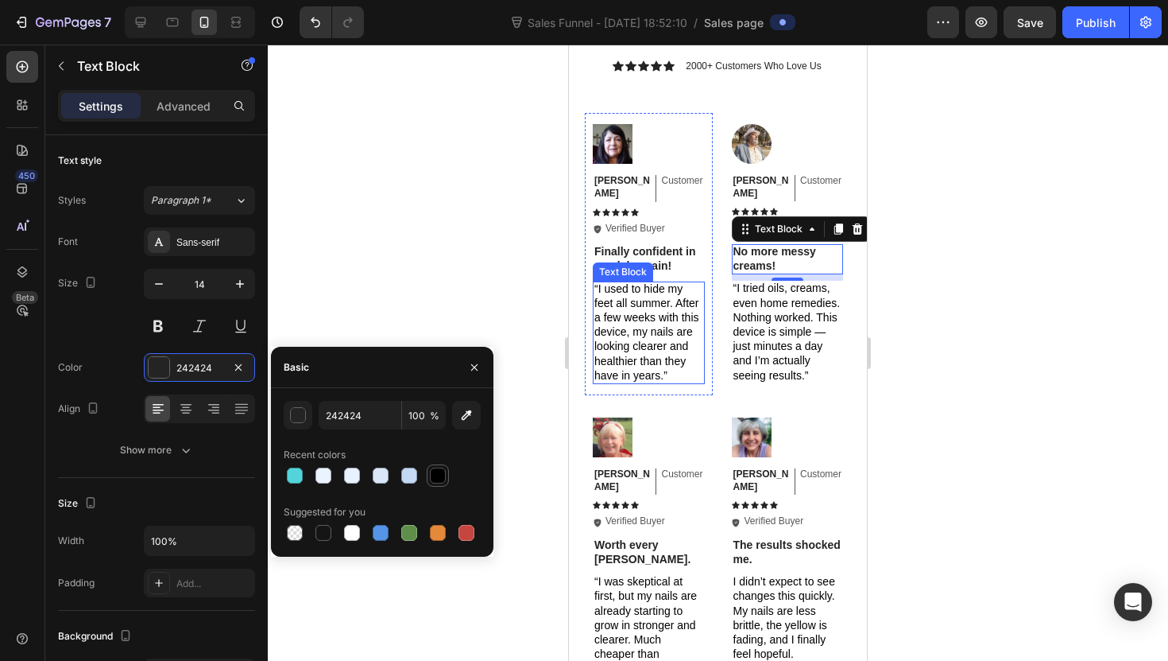
click at [438, 476] on div at bounding box center [438, 475] width 16 height 16
type input "000000"
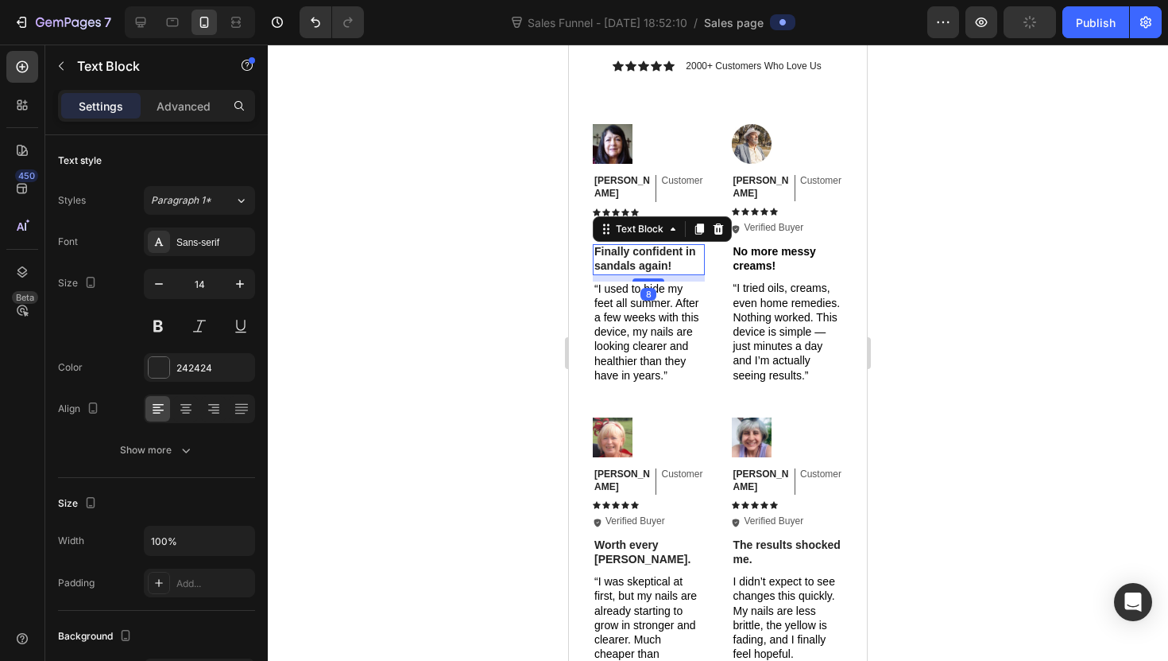
click at [647, 244] on p "Finally confident in sandals again!" at bounding box center [649, 258] width 109 height 29
click at [188, 374] on div "242424" at bounding box center [199, 368] width 46 height 14
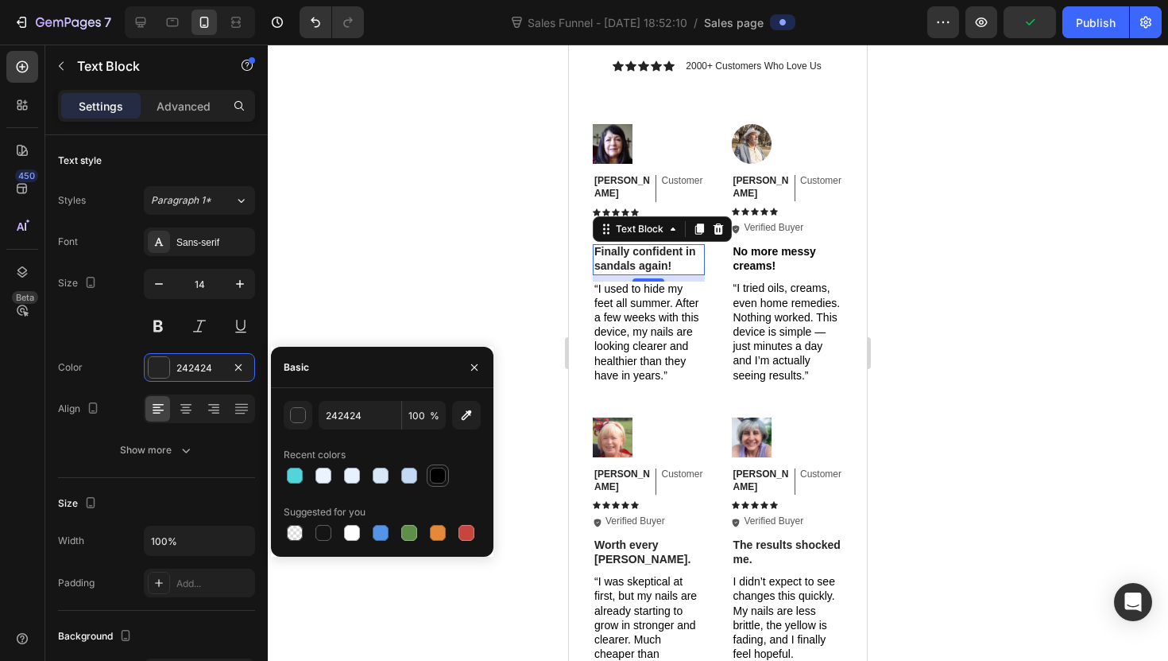
click at [438, 469] on div at bounding box center [438, 475] width 16 height 16
type input "000000"
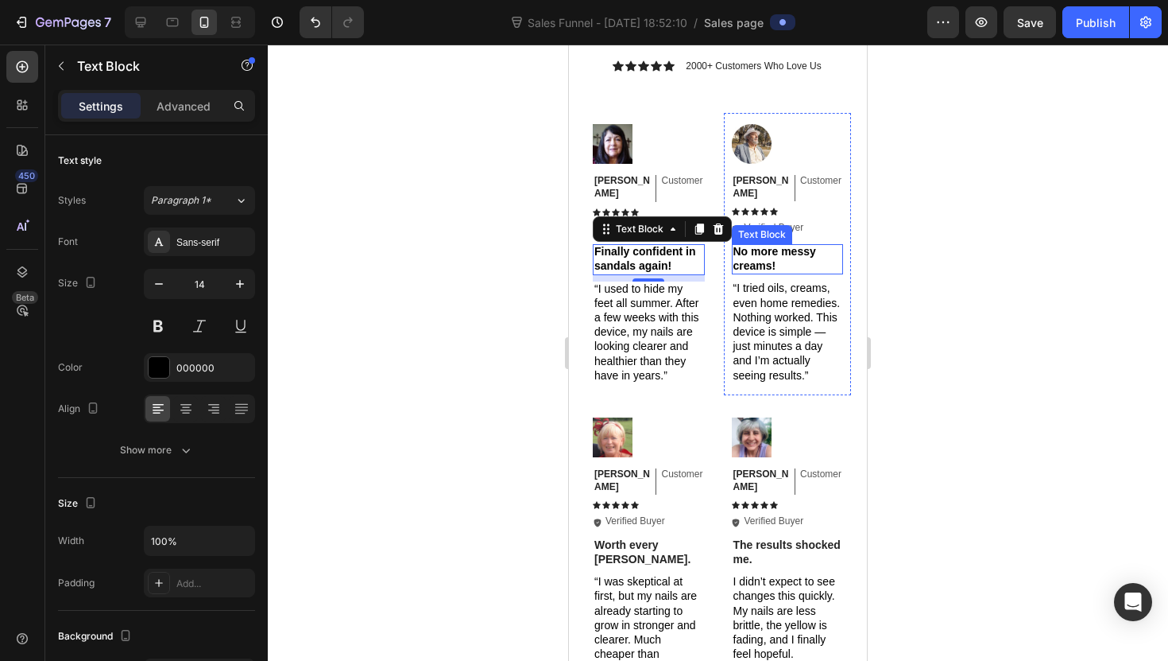
click at [756, 244] on p "No more messy creams!" at bounding box center [788, 258] width 109 height 29
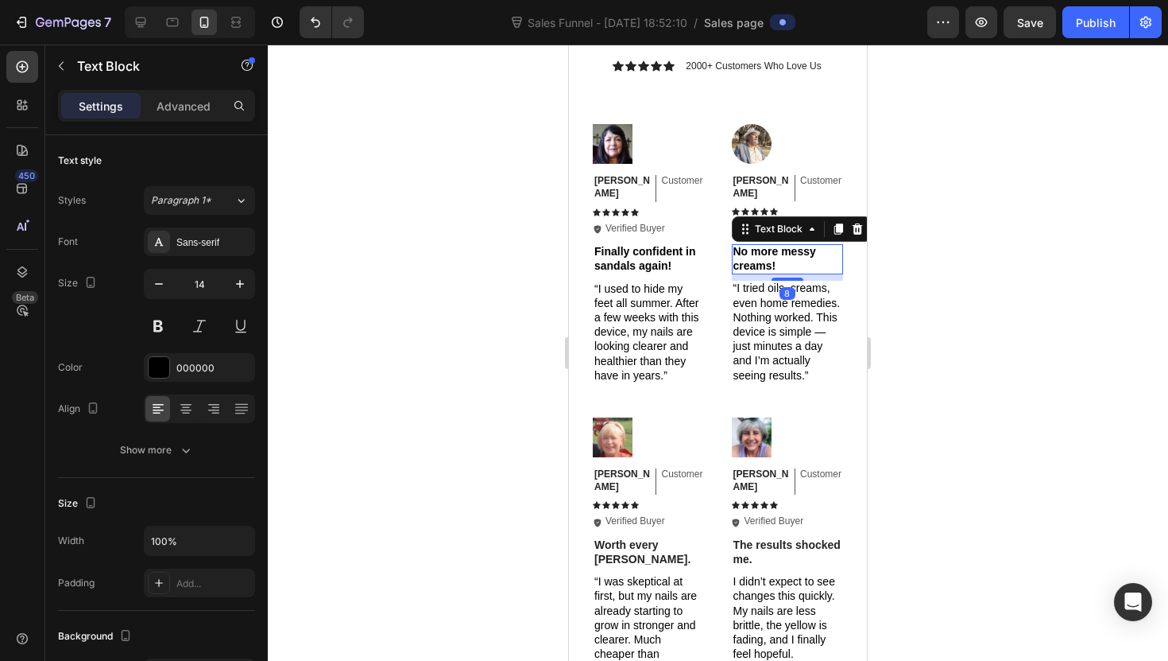
click at [756, 244] on p "No more messy creams!" at bounding box center [788, 258] width 109 height 29
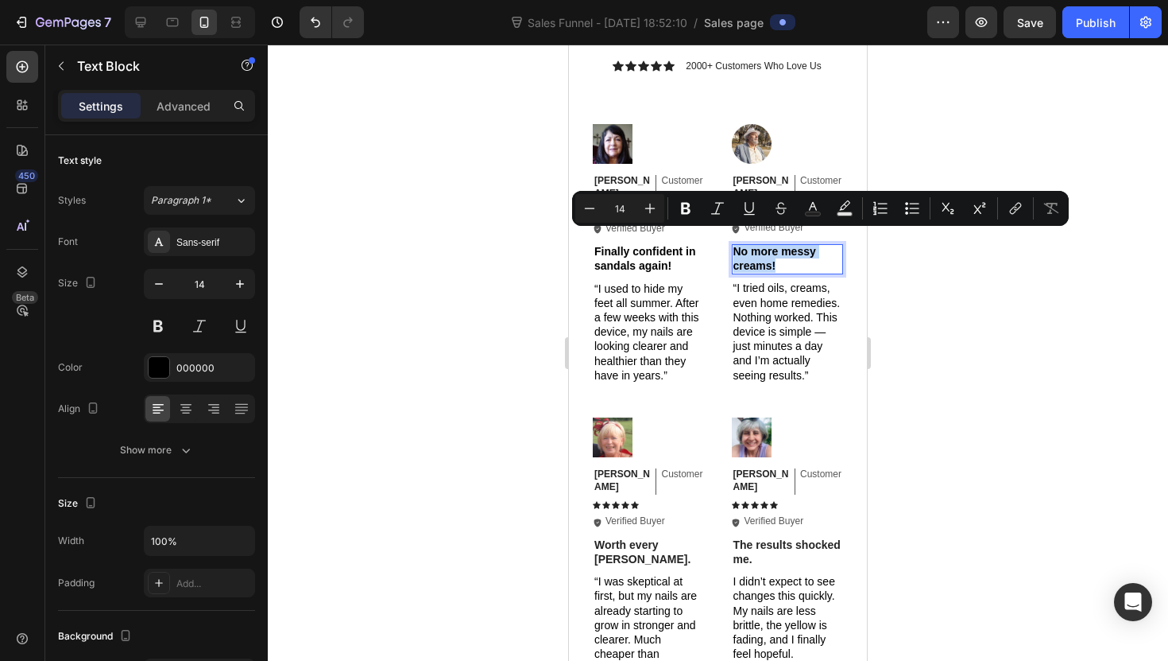
copy p "No more messy creams!"
click at [139, 30] on div at bounding box center [140, 22] width 25 height 25
type input "16"
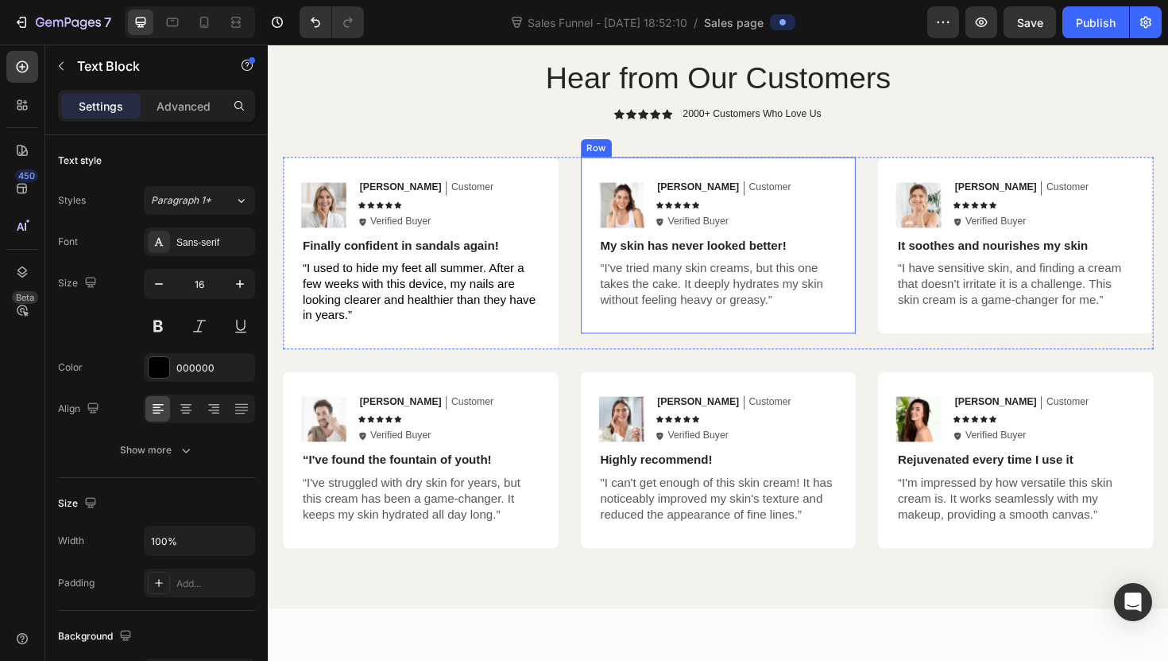
scroll to position [3094, 0]
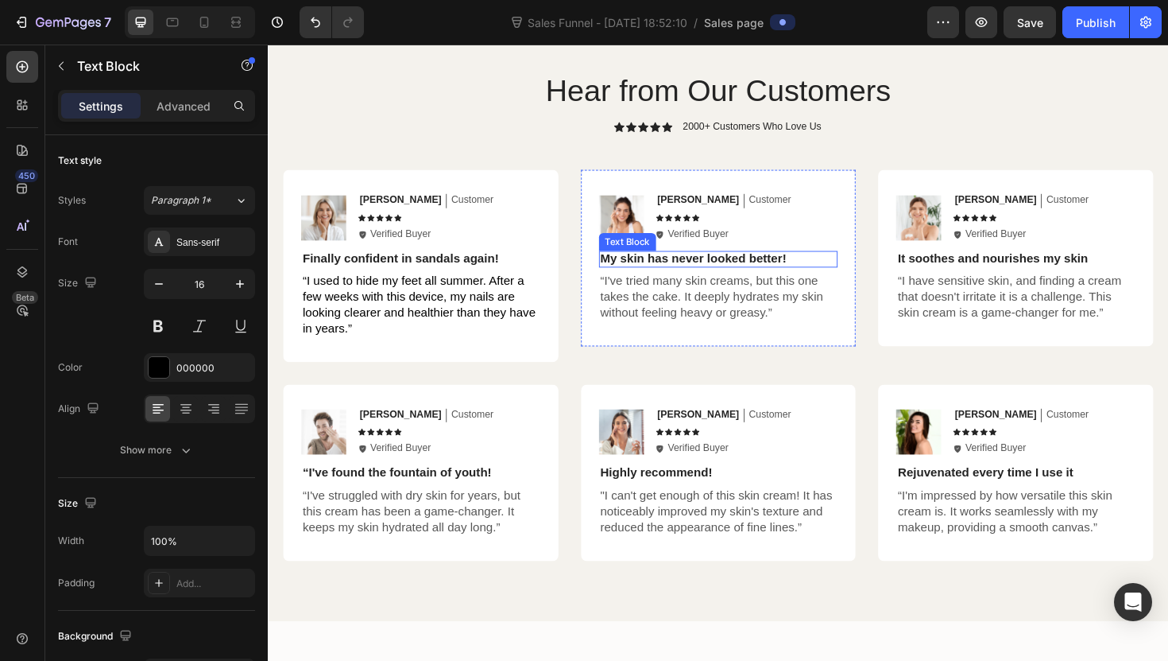
click at [711, 264] on p "My skin has never looked better!" at bounding box center [745, 271] width 250 height 17
click at [710, 269] on p "My skin has never looked better!" at bounding box center [745, 271] width 250 height 17
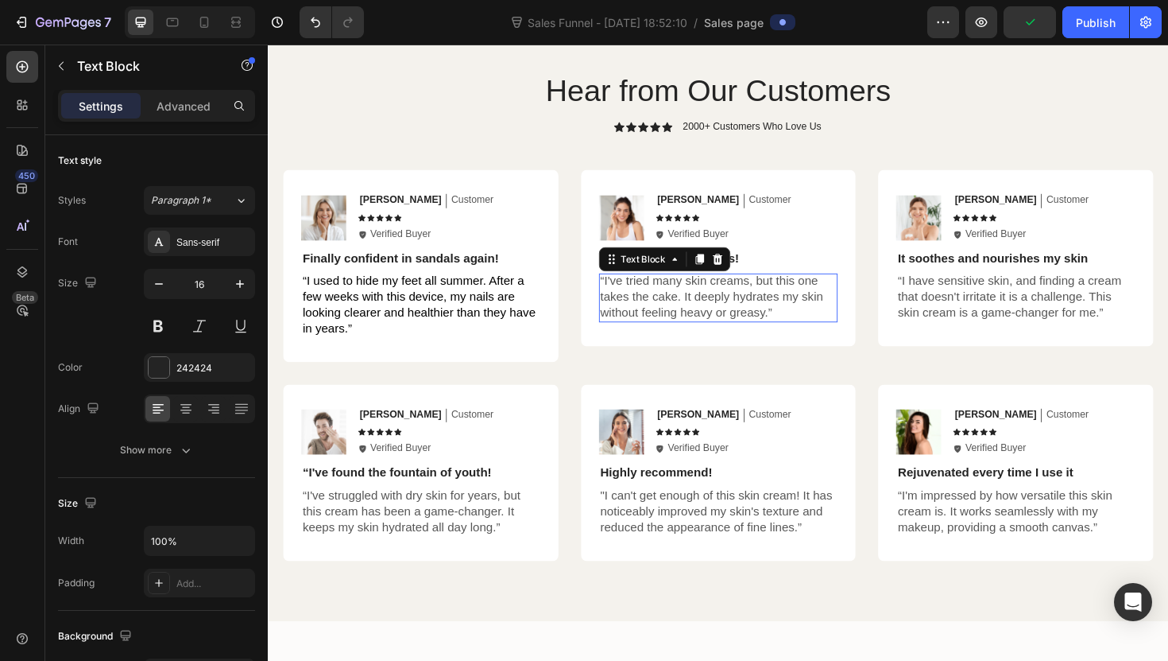
click at [691, 294] on p "“I've tried many skin creams, but this one takes the cake. It deeply hydrates m…" at bounding box center [745, 311] width 250 height 49
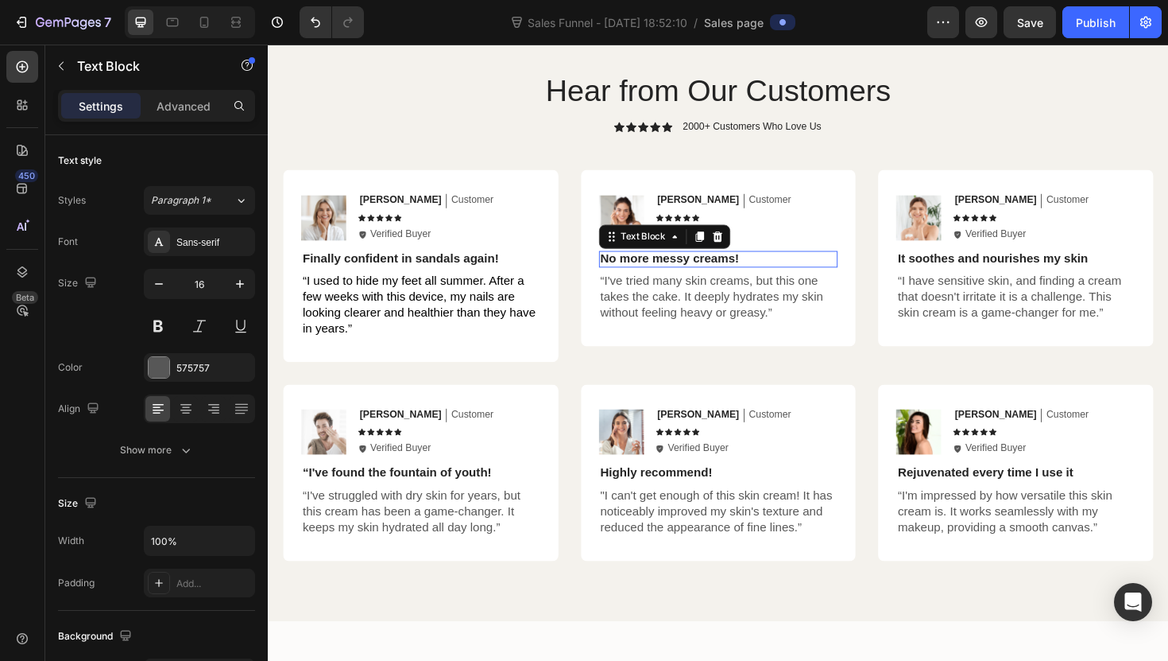
click at [777, 265] on p "No more messy creams!" at bounding box center [745, 271] width 250 height 17
click at [188, 381] on div "242424" at bounding box center [199, 367] width 111 height 29
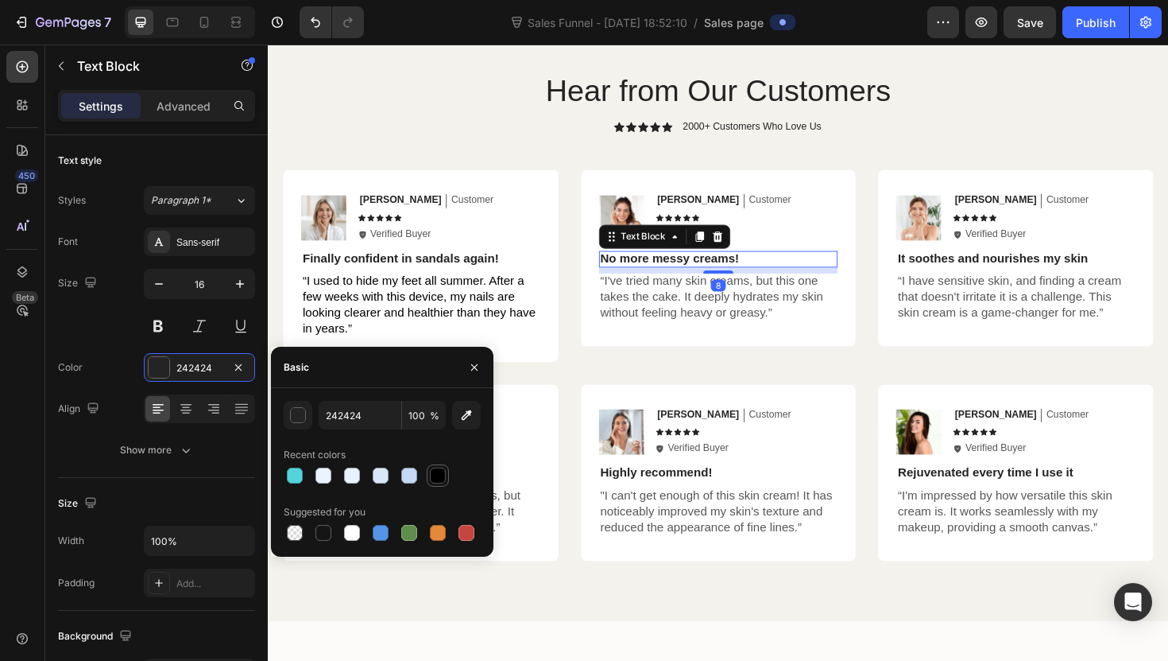
click at [436, 477] on div at bounding box center [438, 475] width 16 height 16
type input "000000"
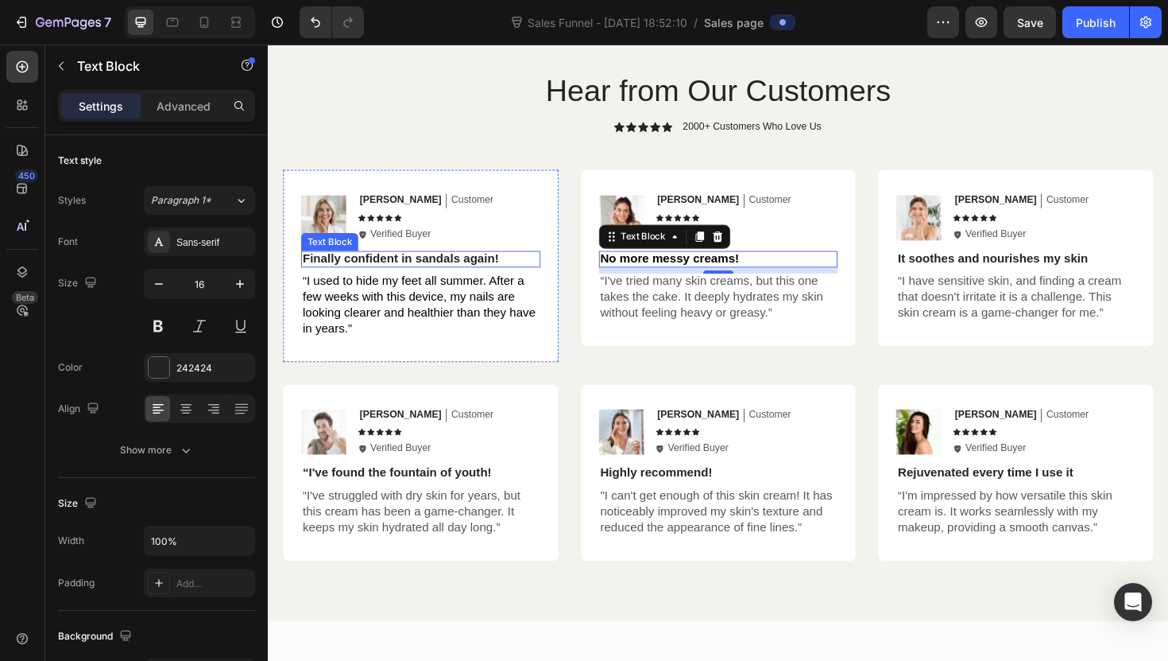
click at [417, 269] on p "Finally confident in sandals again!" at bounding box center [429, 271] width 250 height 17
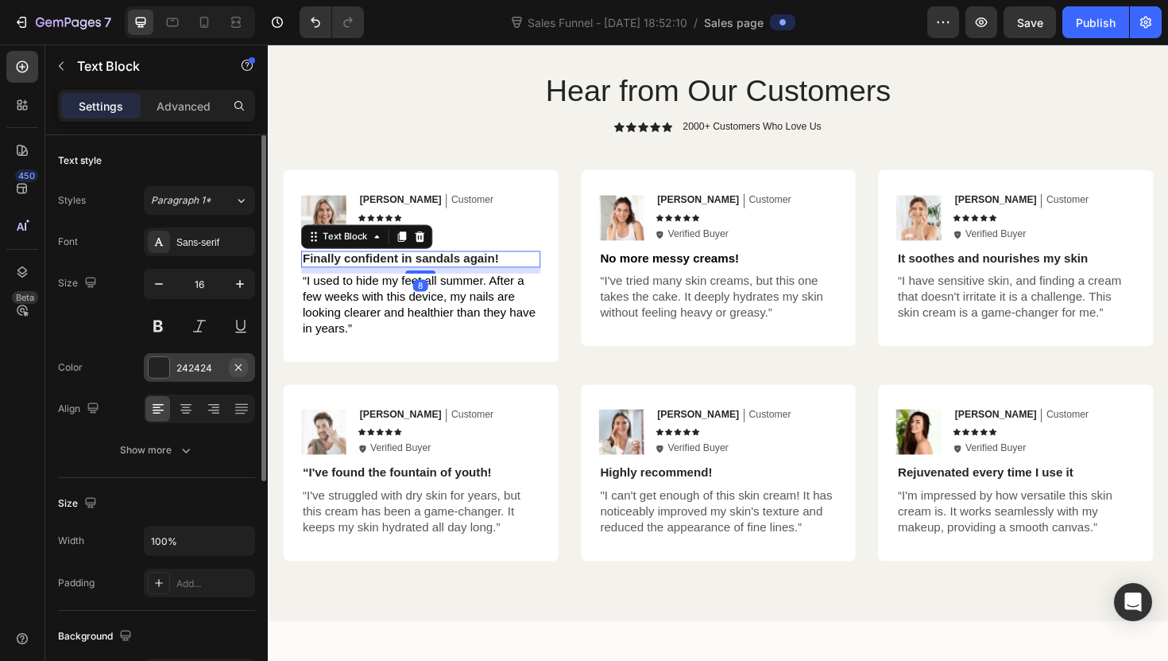
drag, startPoint x: 207, startPoint y: 362, endPoint x: 229, endPoint y: 371, distance: 23.5
click at [211, 363] on div "242424" at bounding box center [199, 368] width 46 height 14
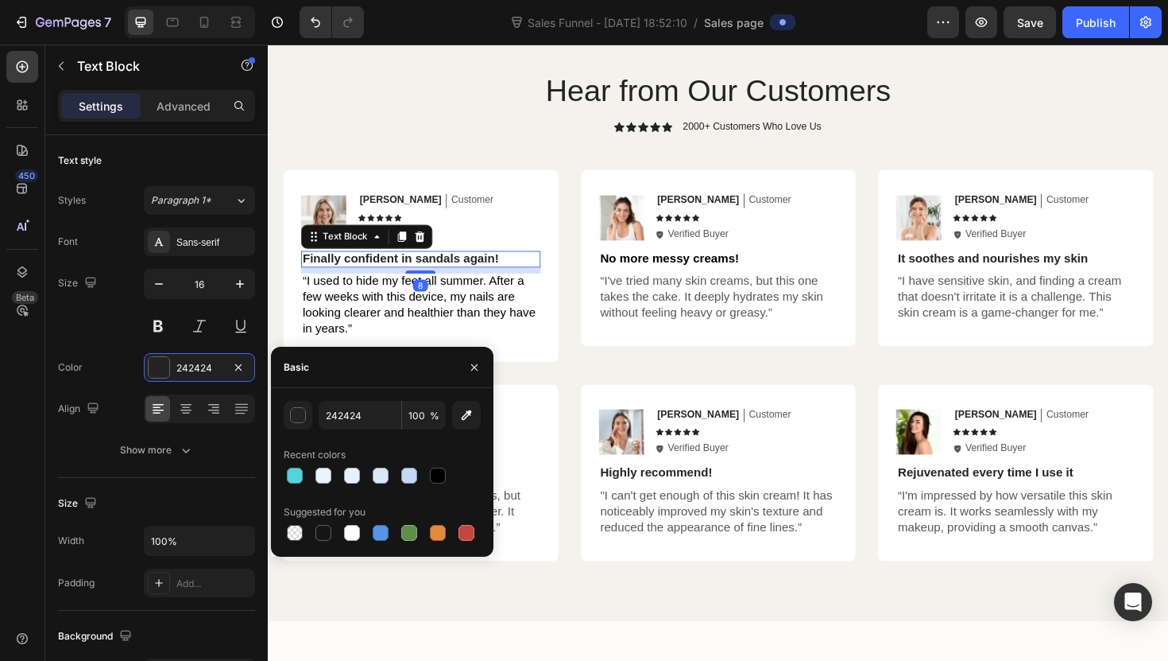
drag, startPoint x: 437, startPoint y: 464, endPoint x: 451, endPoint y: 455, distance: 17.2
click at [437, 464] on div at bounding box center [438, 475] width 22 height 22
type input "000000"
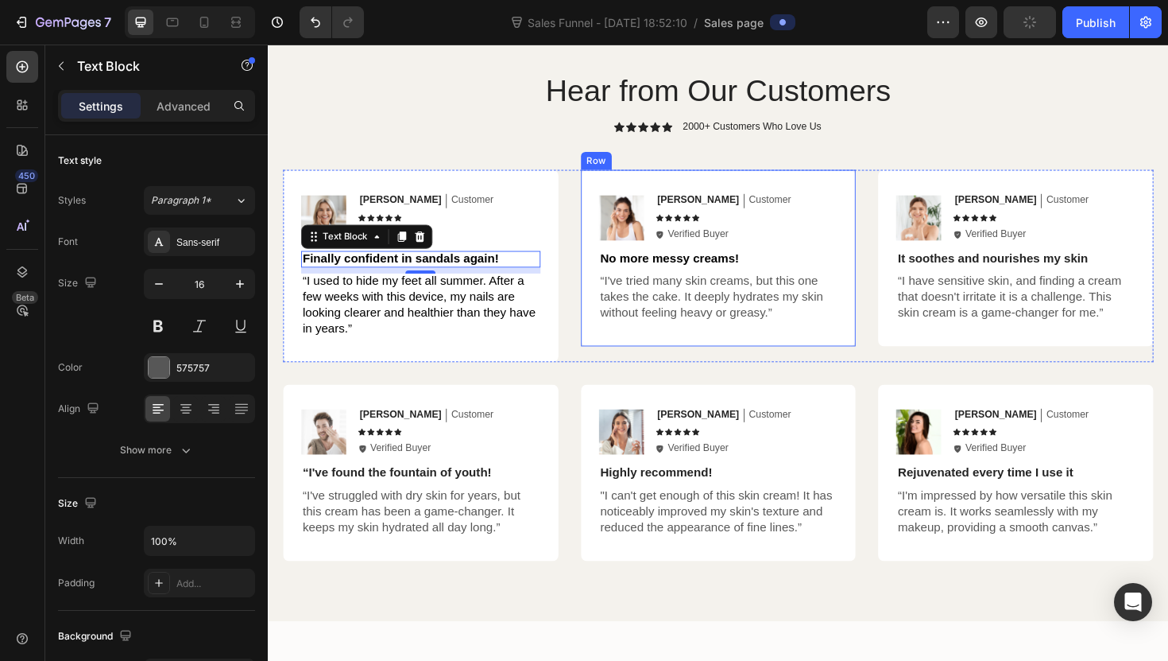
click at [644, 332] on p "“I've tried many skin creams, but this one takes the cake. It deeply hydrates m…" at bounding box center [745, 311] width 250 height 49
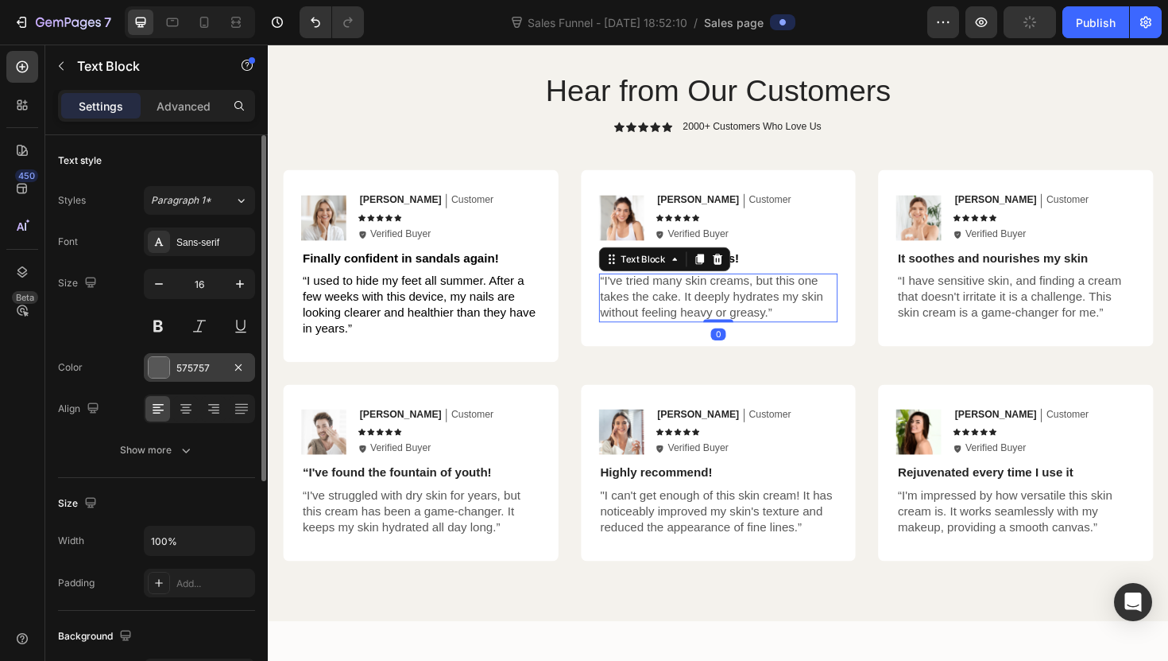
click at [207, 363] on div "575757" at bounding box center [199, 368] width 46 height 14
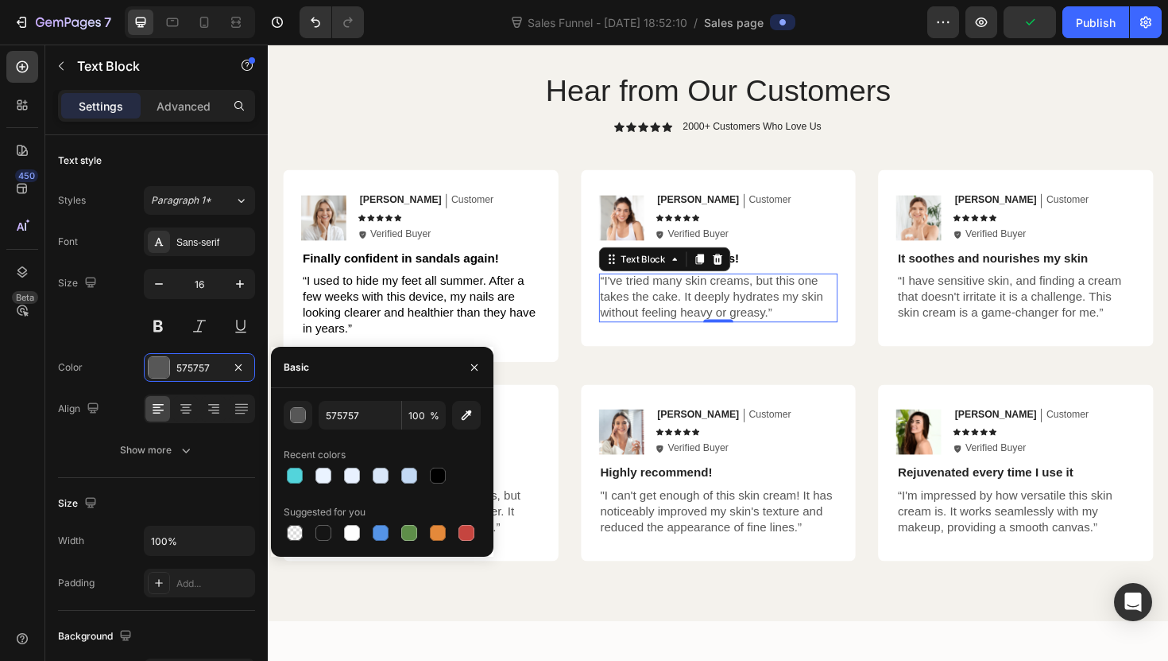
click at [439, 468] on div at bounding box center [438, 475] width 16 height 16
type input "000000"
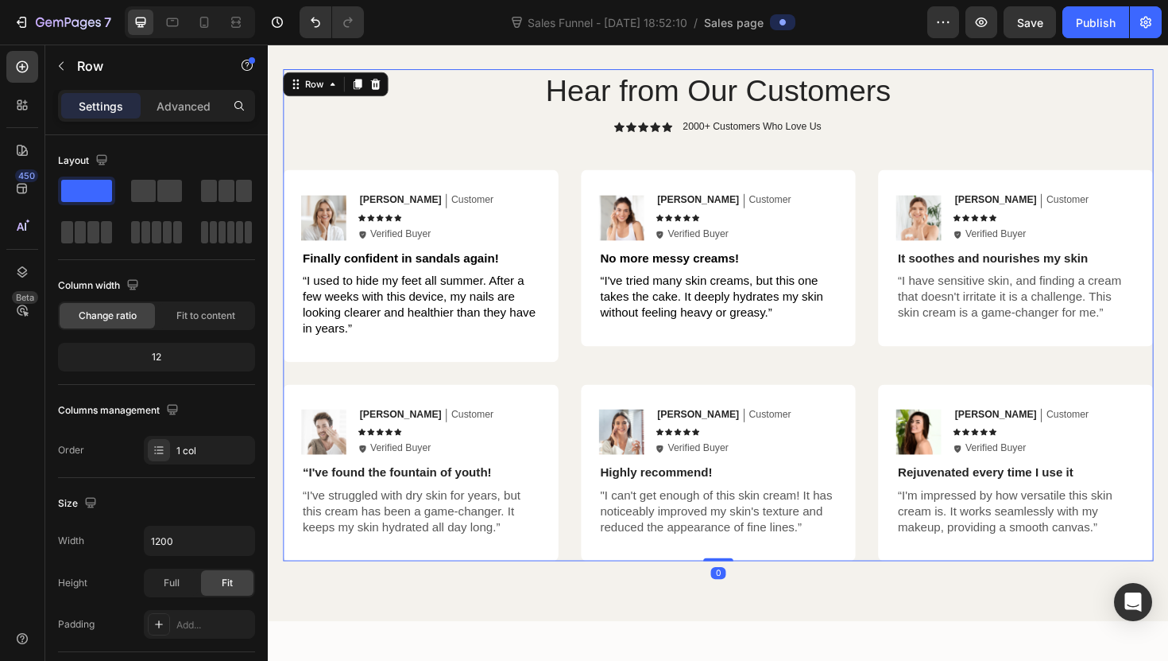
click at [598, 383] on div "Hear from Our Customers Heading Icon Icon Icon Icon Icon Icon List 2000+ Custom…" at bounding box center [745, 331] width 922 height 520
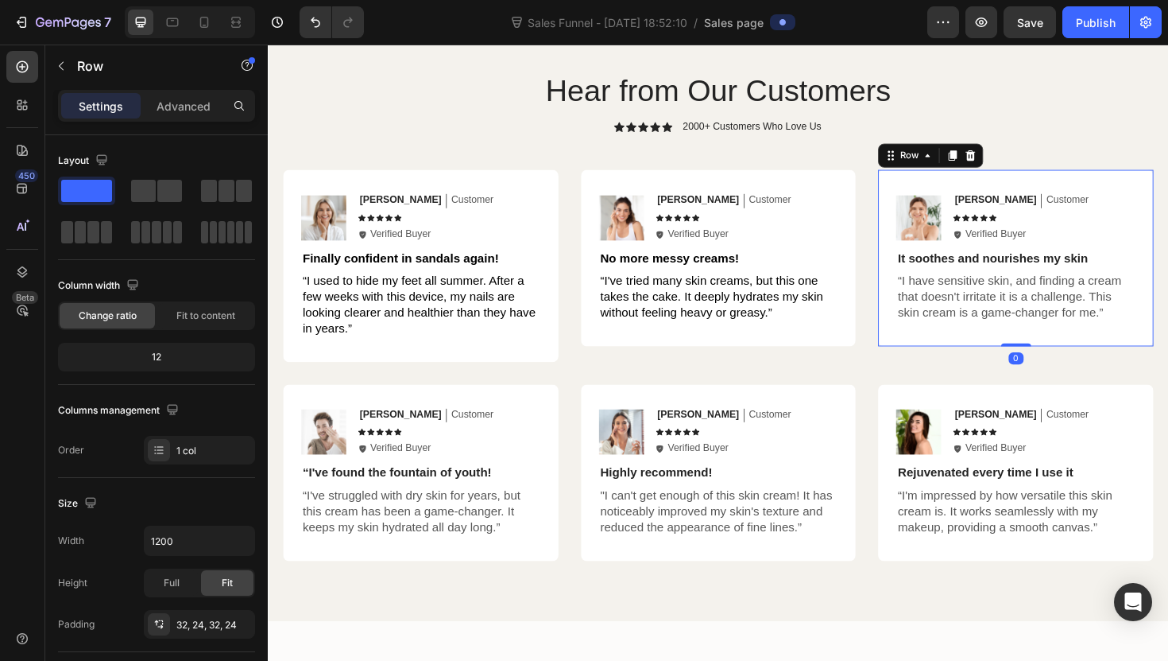
click at [1119, 200] on div "Image [PERSON_NAME] Text Block Customer Text Block Row Icon Icon Icon Icon Icon…" at bounding box center [1060, 270] width 292 height 187
click at [1012, 166] on icon at bounding box center [1012, 162] width 10 height 11
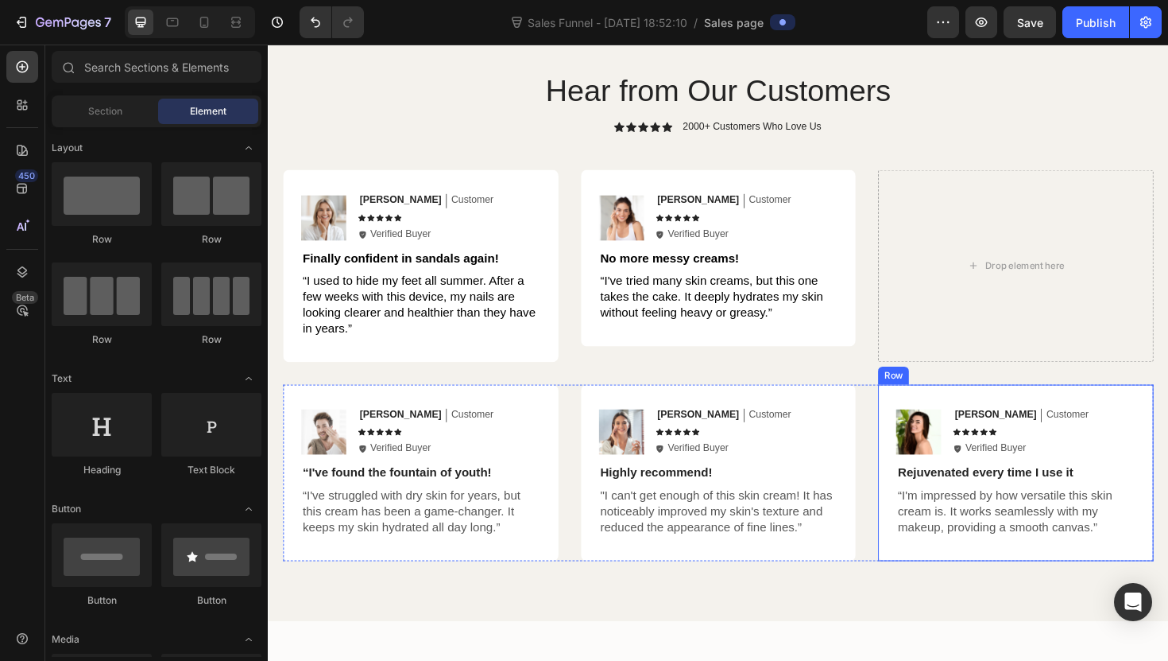
click at [1166, 424] on div "Image Olivia Text Block Customer Text Block Row Icon Icon Icon Icon Icon Icon L…" at bounding box center [1060, 498] width 292 height 187
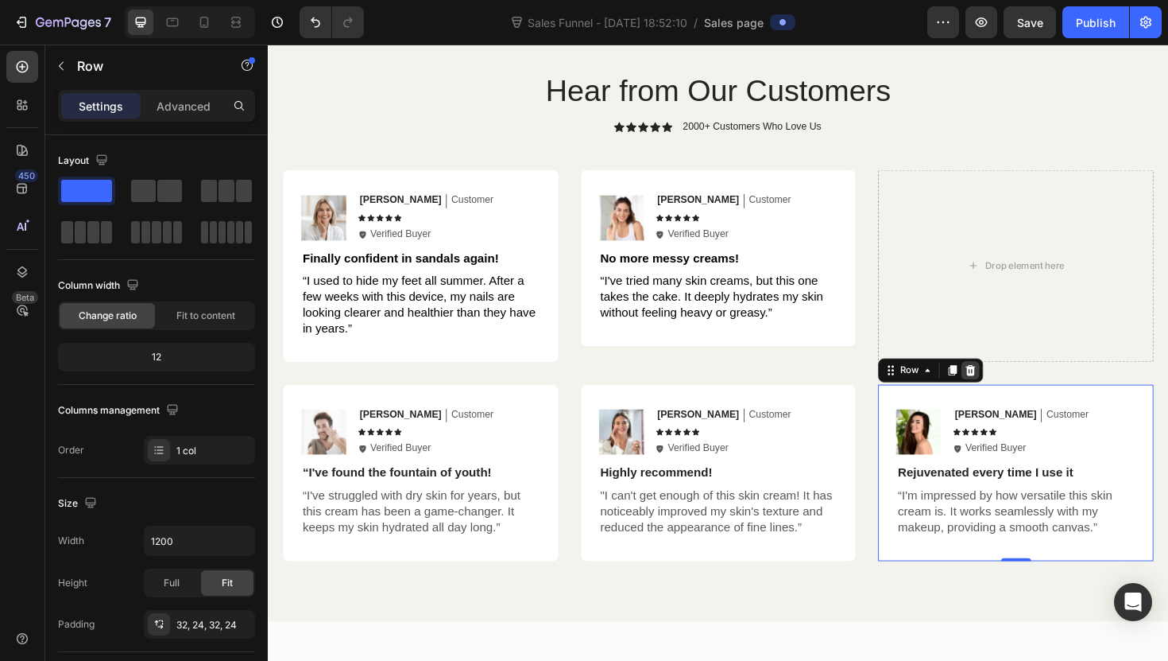
click at [1010, 391] on icon at bounding box center [1011, 389] width 13 height 13
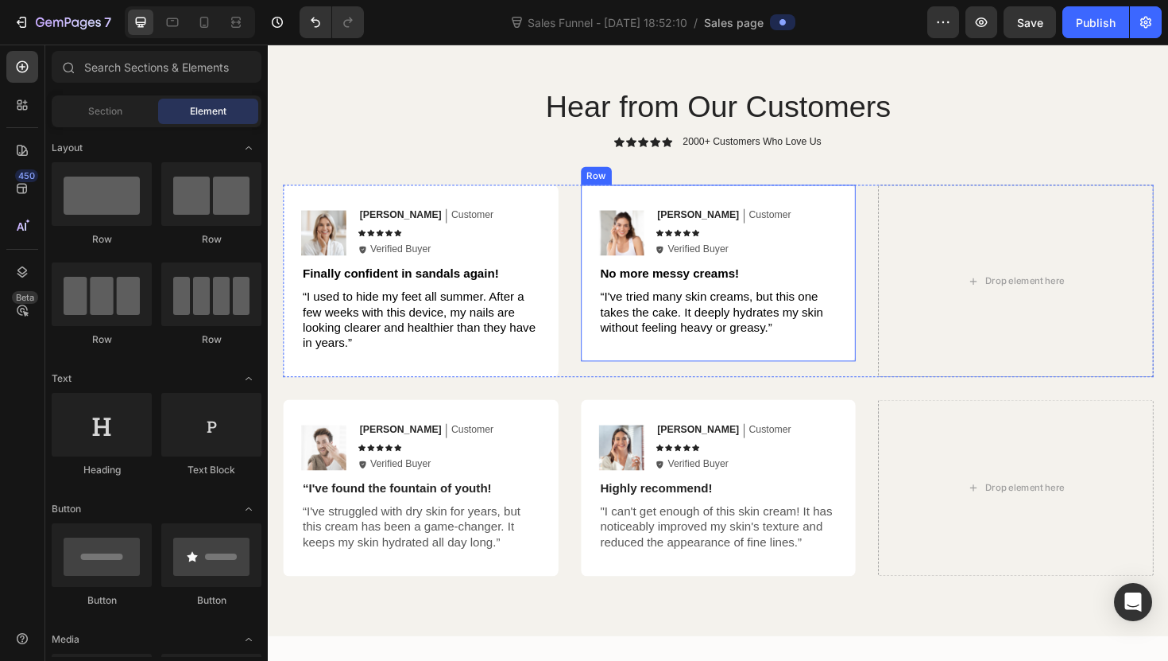
scroll to position [3268, 0]
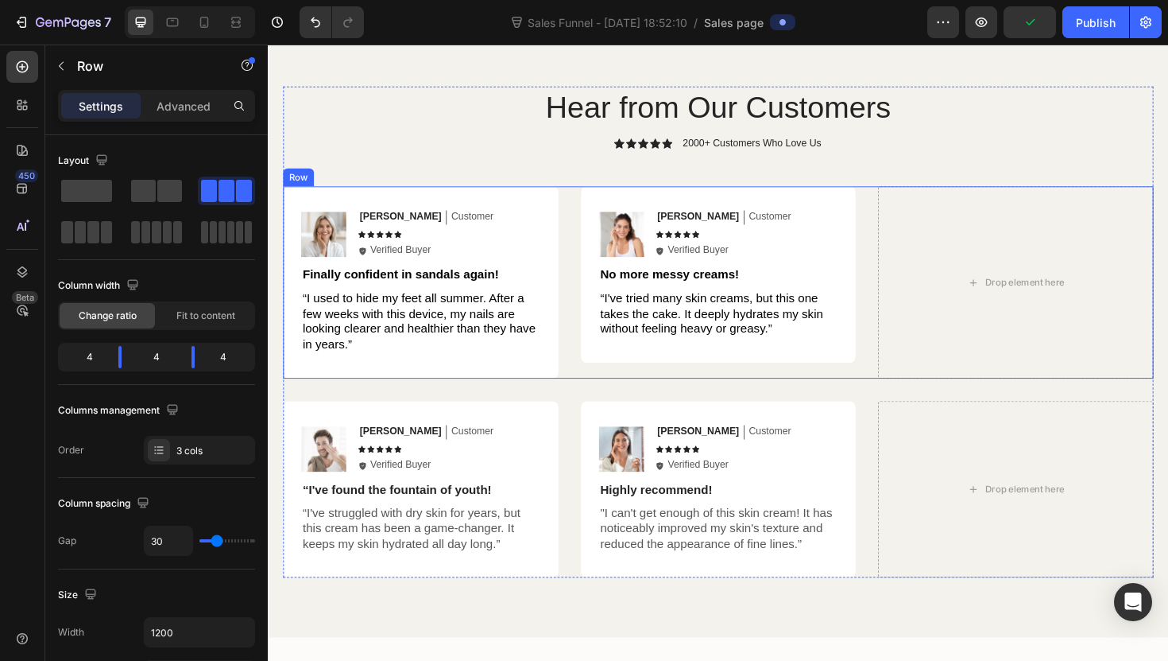
click at [579, 219] on div "Image [PERSON_NAME] Text Block Customer Text Block Row Icon Icon Icon Icon Icon…" at bounding box center [745, 296] width 922 height 203
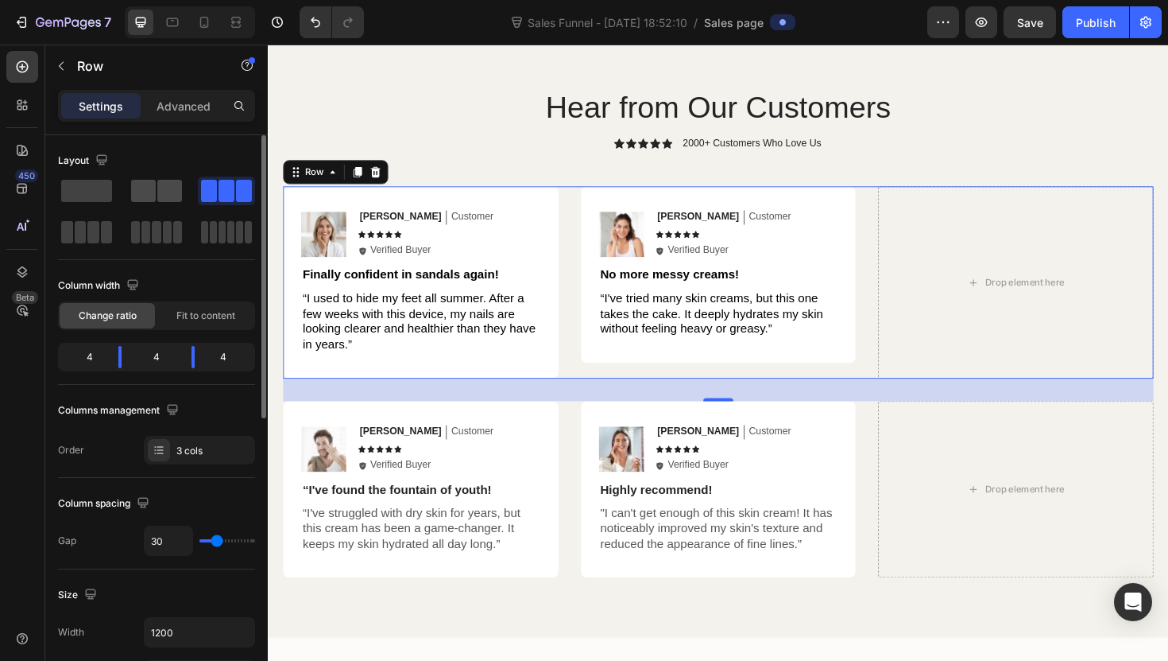
click at [158, 192] on span at bounding box center [169, 191] width 25 height 22
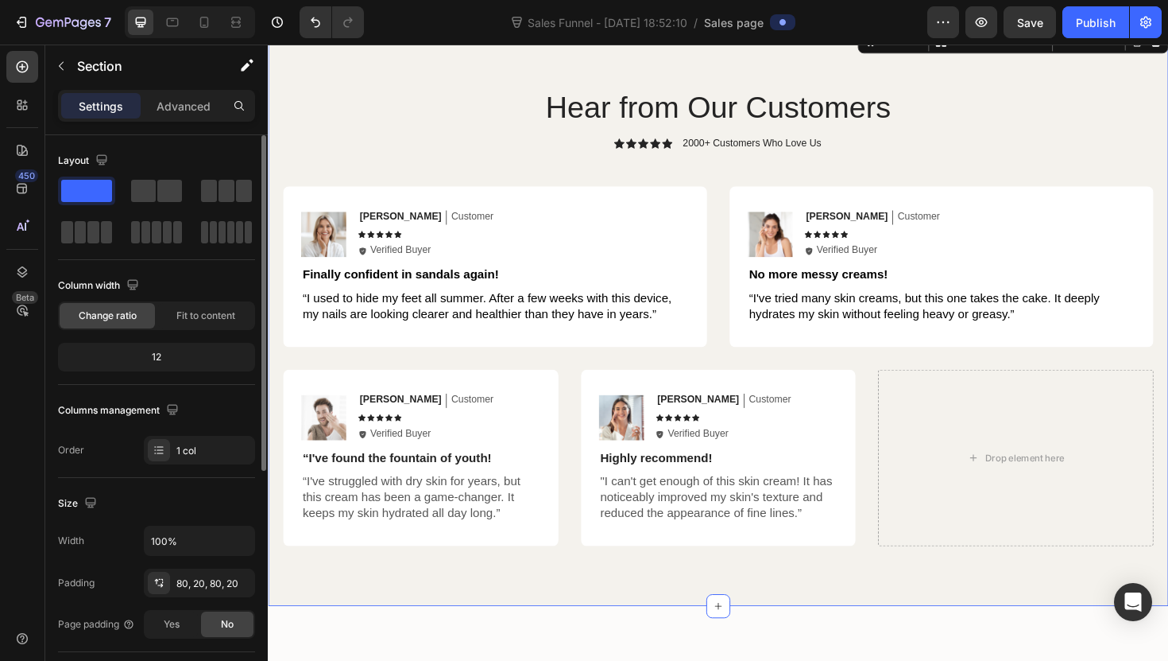
click at [614, 589] on div "Hear from Our Customers Heading Icon Icon Icon Icon Icon Icon List 2000+ Custom…" at bounding box center [745, 332] width 954 height 614
click at [164, 185] on span at bounding box center [169, 191] width 25 height 22
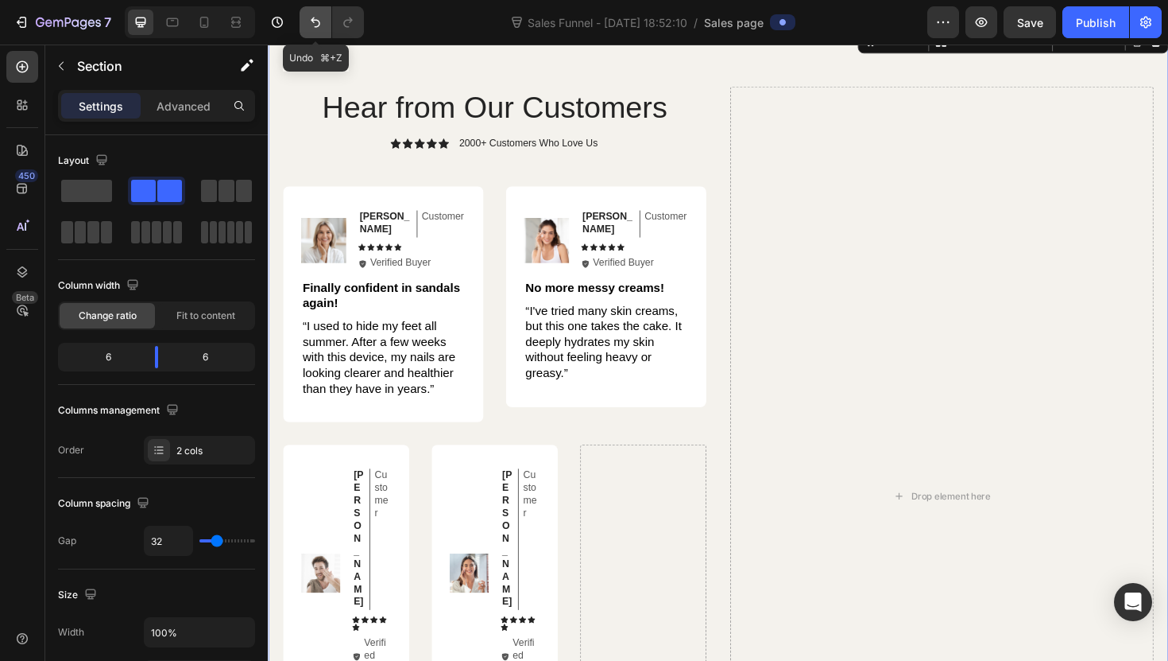
click at [313, 26] on icon "Undo/Redo" at bounding box center [316, 22] width 16 height 16
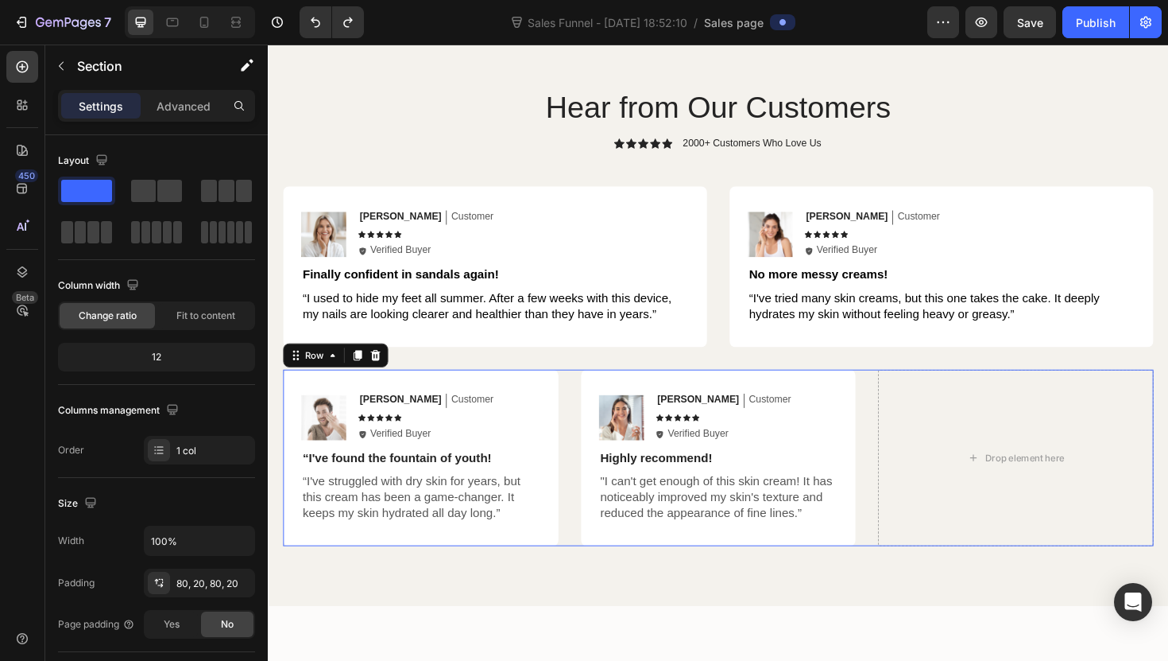
click at [580, 438] on div "Image [PERSON_NAME] Text Block Customer Text Block Row Icon Icon Icon Icon Icon…" at bounding box center [745, 482] width 922 height 187
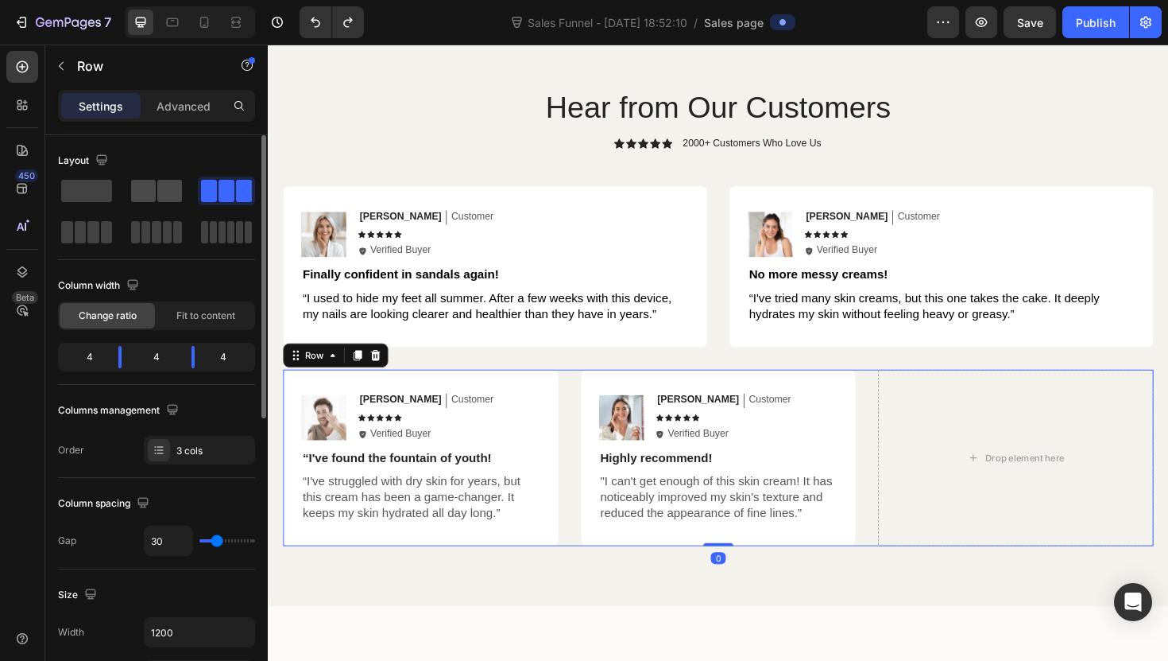
click at [176, 192] on span at bounding box center [169, 191] width 25 height 22
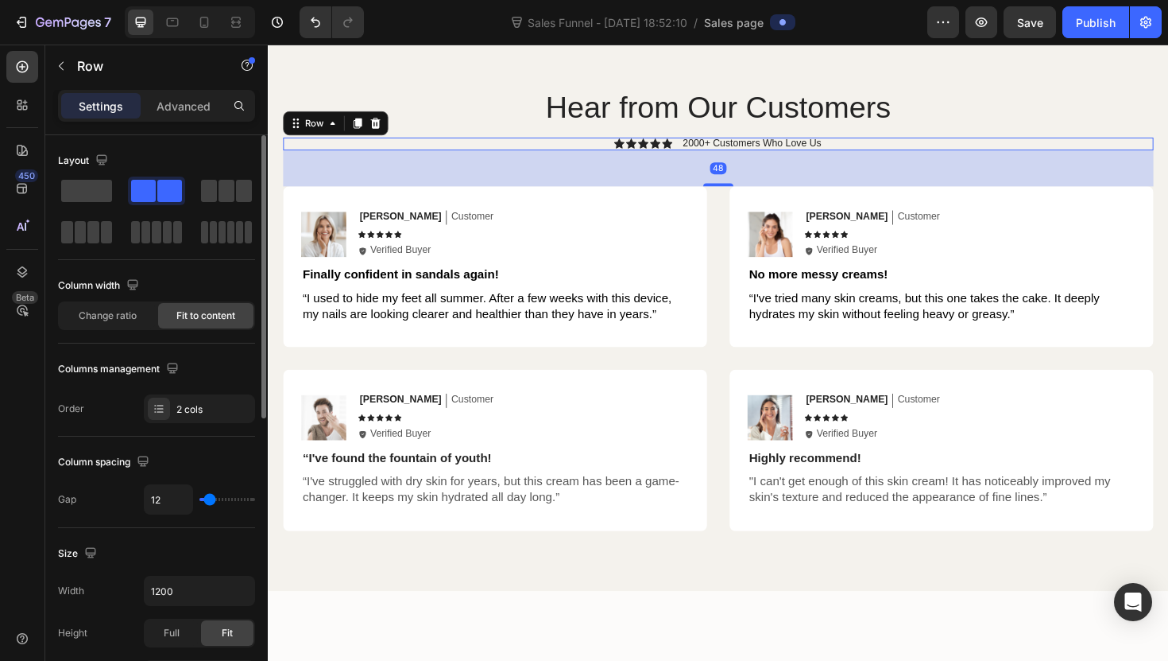
click at [520, 153] on div "Icon Icon Icon Icon Icon Icon List 2000+ Customers Who Love Us Text Block Row 48" at bounding box center [745, 150] width 922 height 14
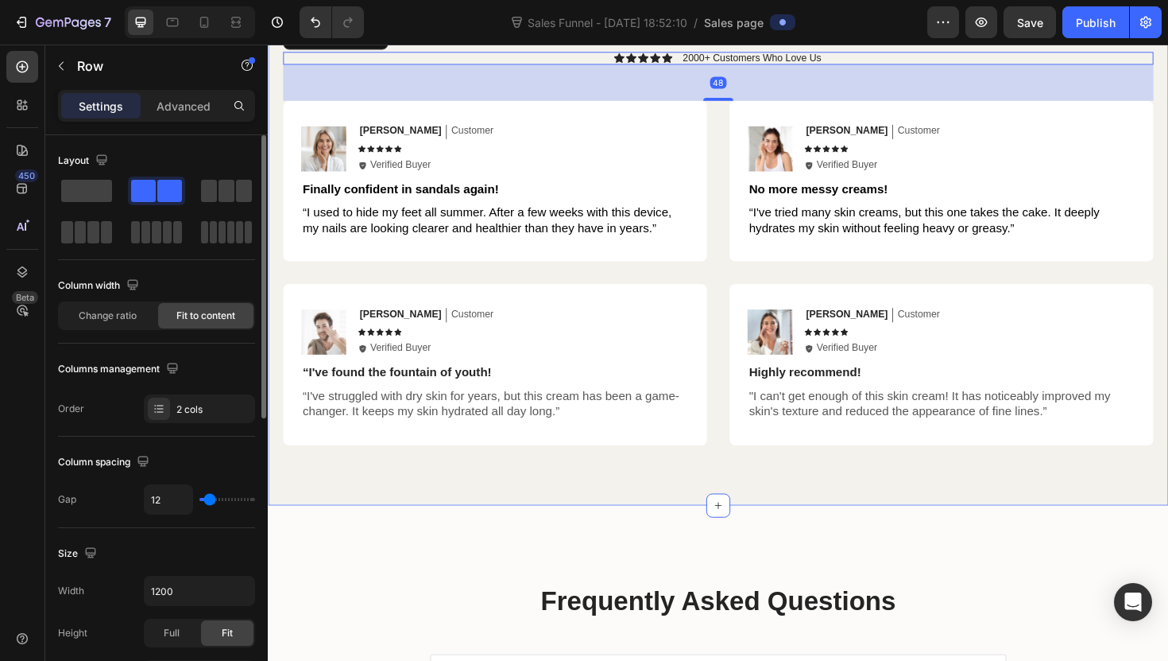
scroll to position [3353, 0]
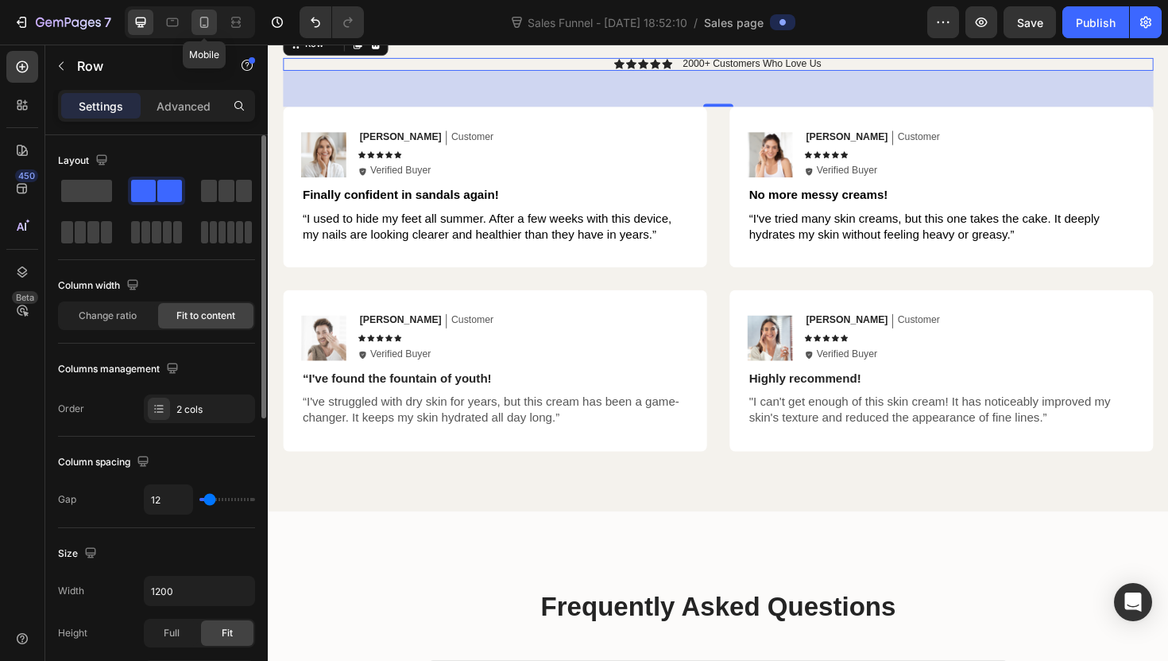
click at [203, 18] on icon at bounding box center [204, 22] width 16 height 16
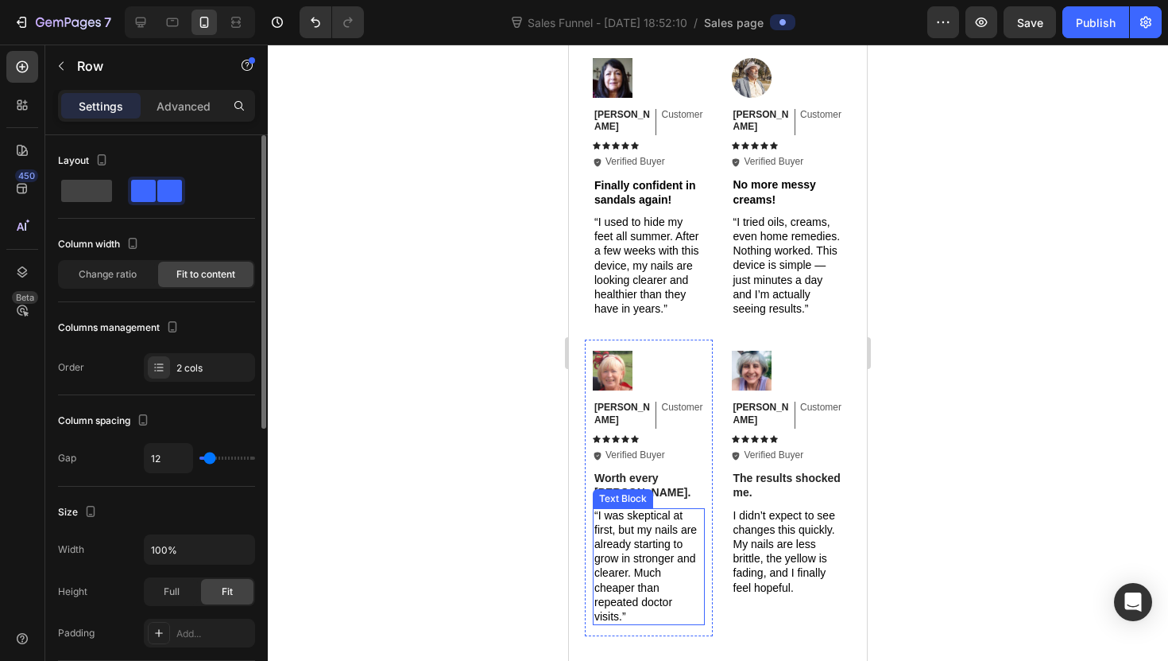
scroll to position [3298, 0]
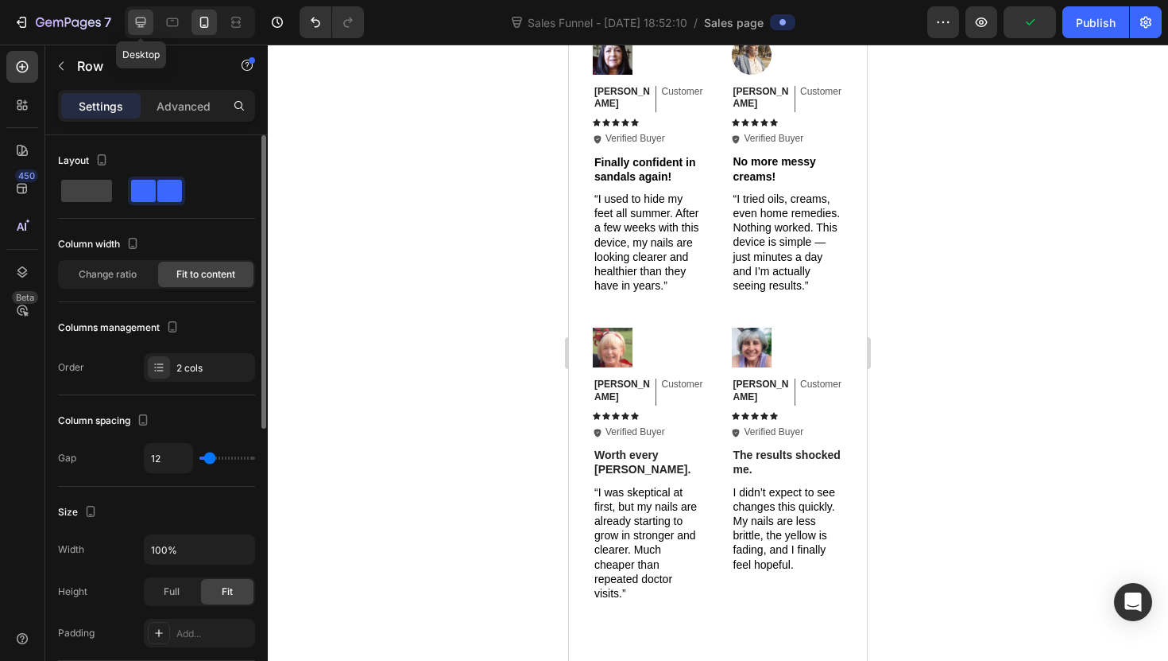
click at [144, 25] on icon at bounding box center [141, 22] width 16 height 16
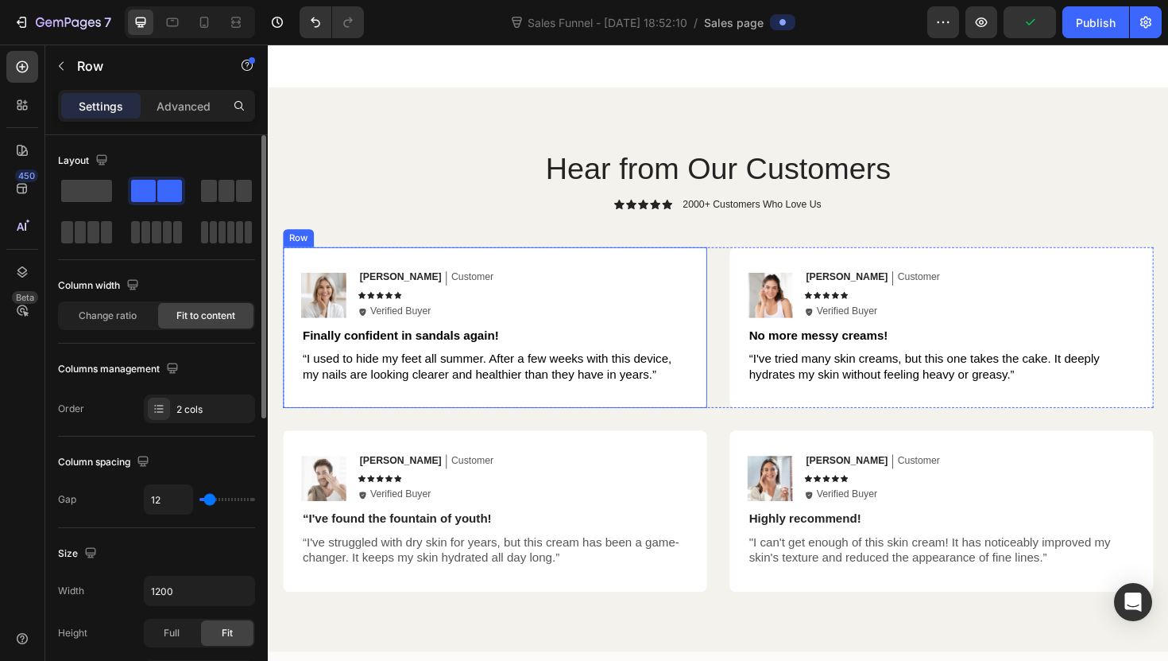
scroll to position [3208, 0]
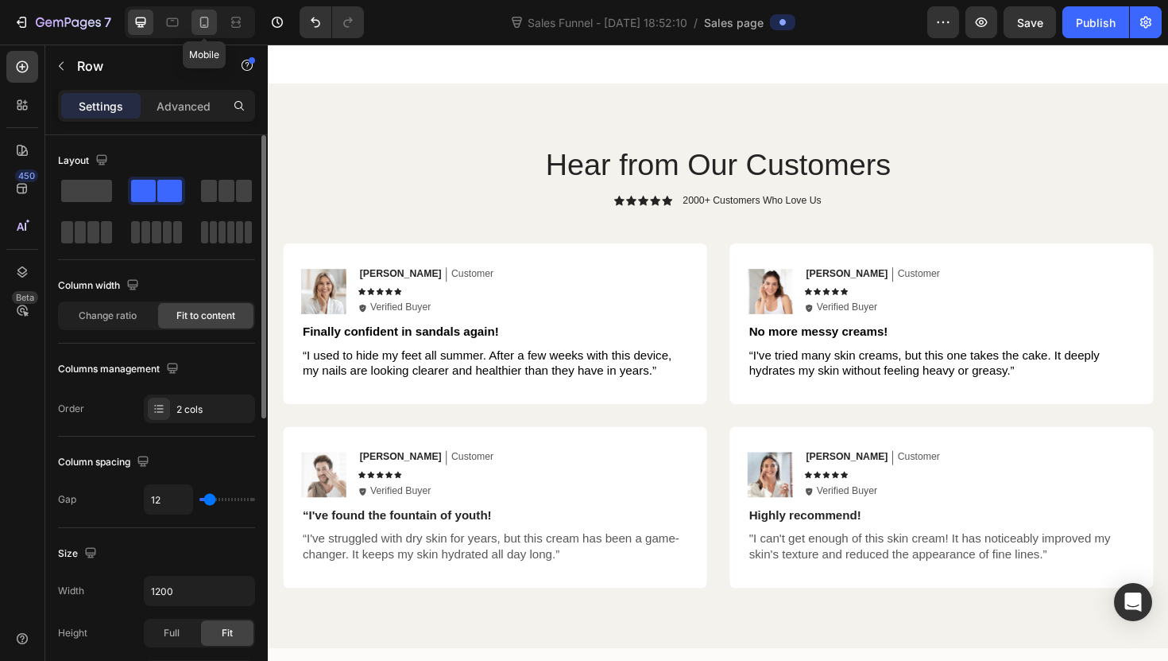
click at [205, 11] on div at bounding box center [204, 22] width 25 height 25
type input "100%"
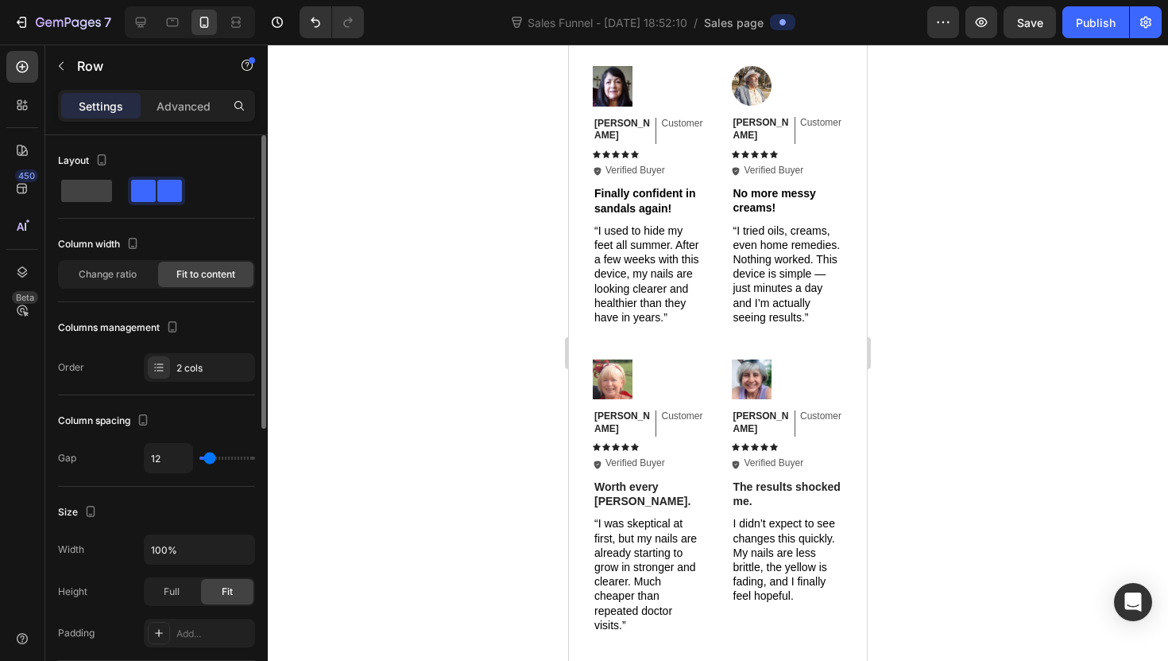
scroll to position [3159, 0]
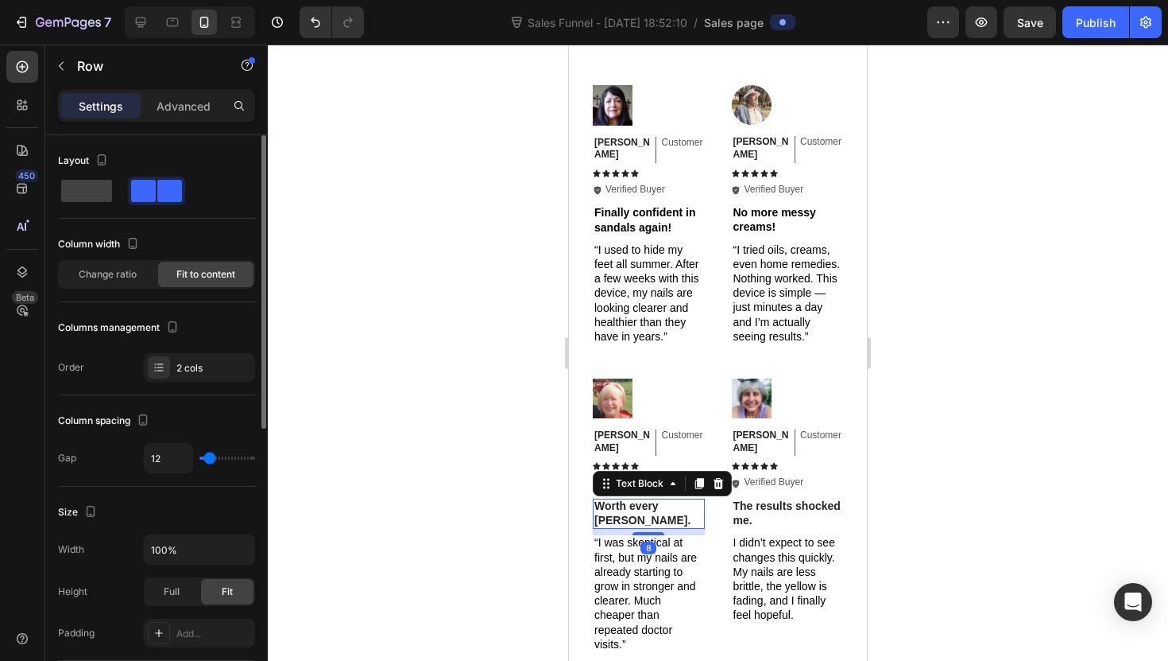
click at [631, 498] on p "Worth every [PERSON_NAME]." at bounding box center [649, 512] width 109 height 29
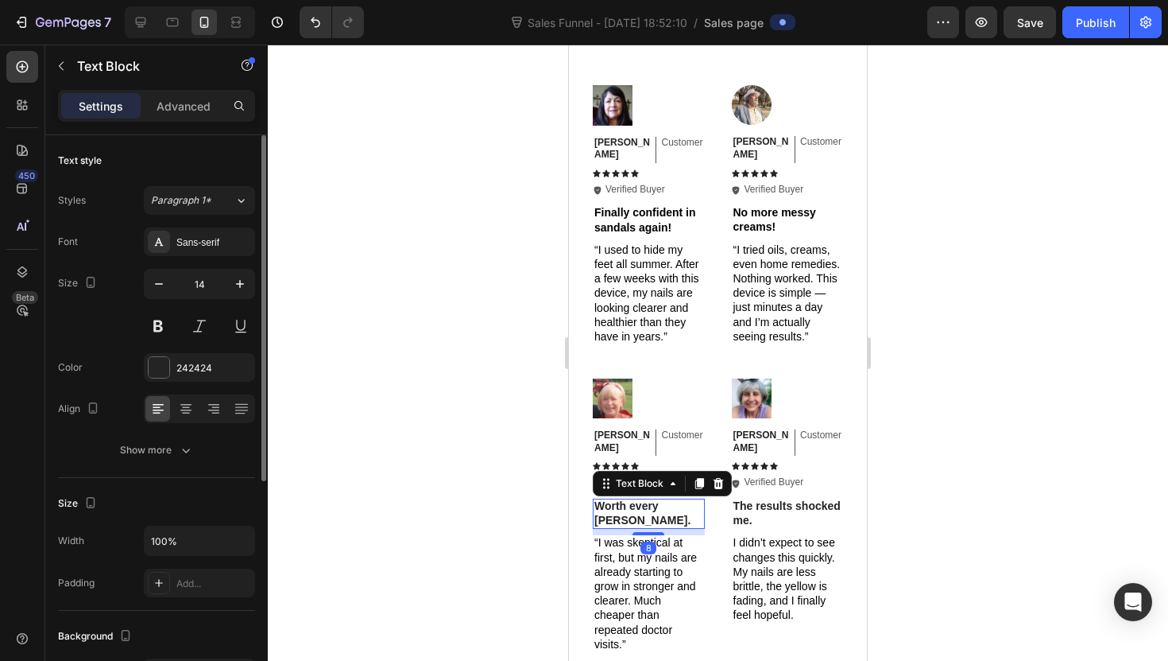
click at [631, 498] on p "Worth every [PERSON_NAME]." at bounding box center [649, 512] width 109 height 29
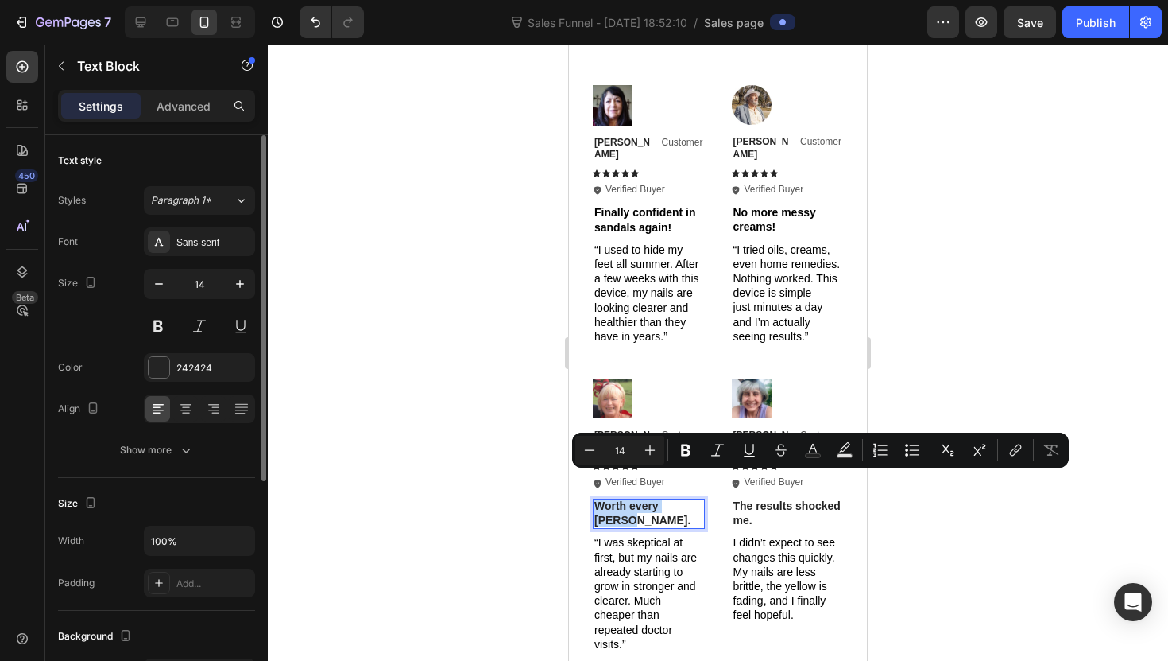
copy p "Worth every [PERSON_NAME]."
click at [148, 29] on icon at bounding box center [141, 22] width 16 height 16
type input "16"
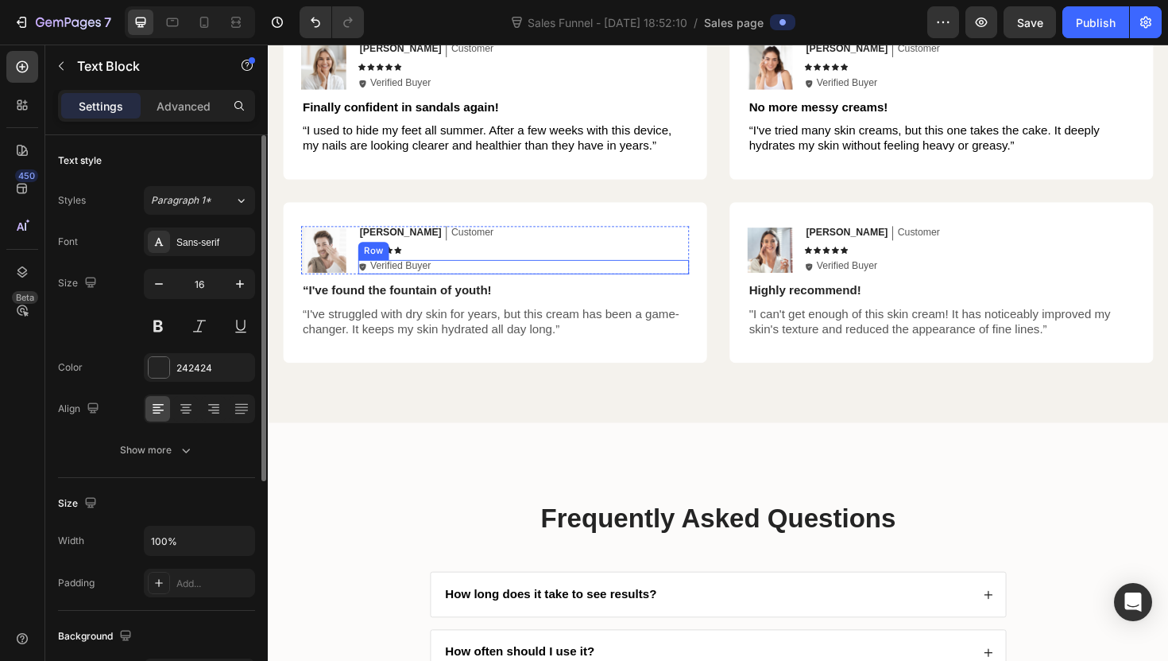
scroll to position [3357, 0]
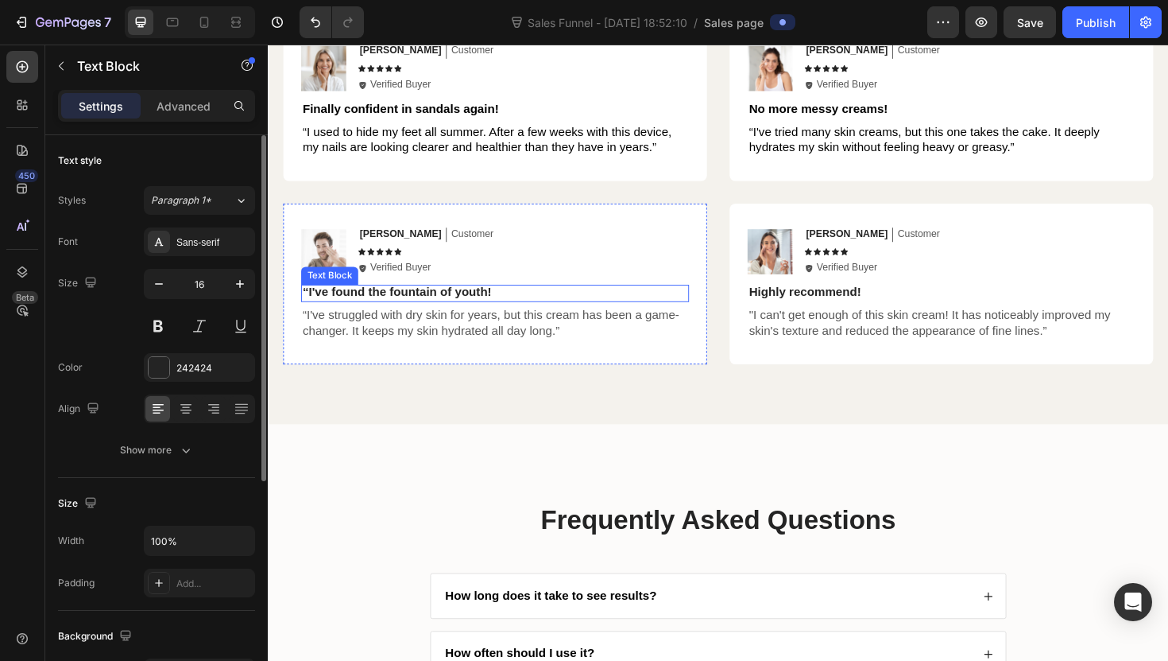
click at [494, 300] on p "“I've found the fountain of youth!" at bounding box center [508, 307] width 408 height 17
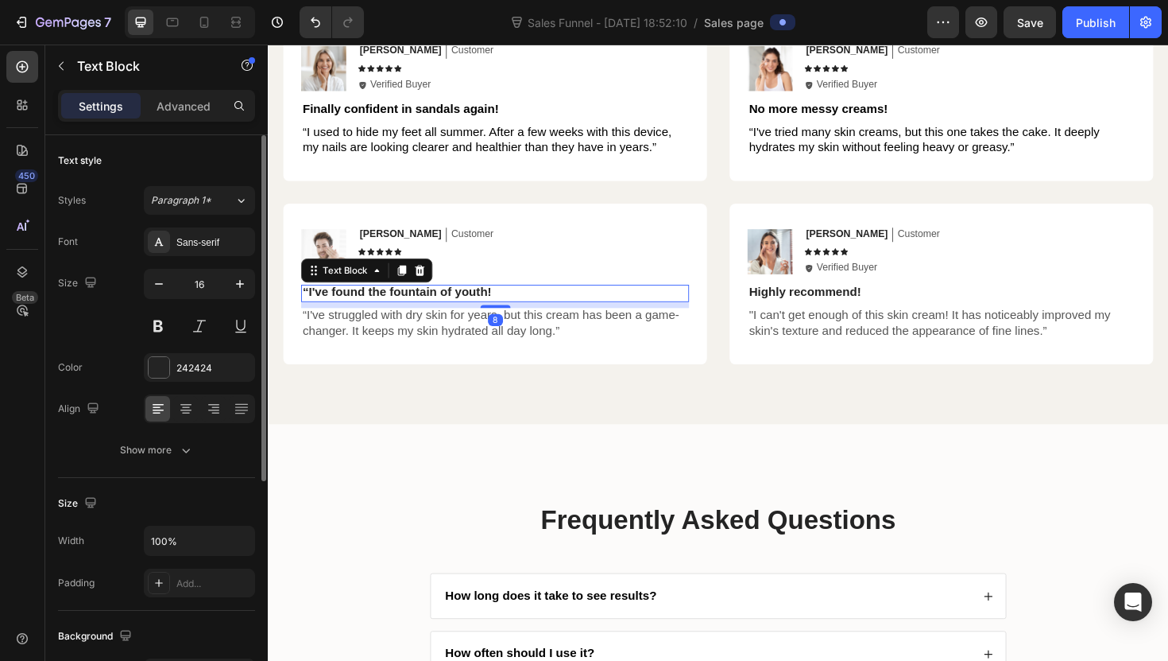
click at [494, 300] on p "“I've found the fountain of youth!" at bounding box center [508, 307] width 408 height 17
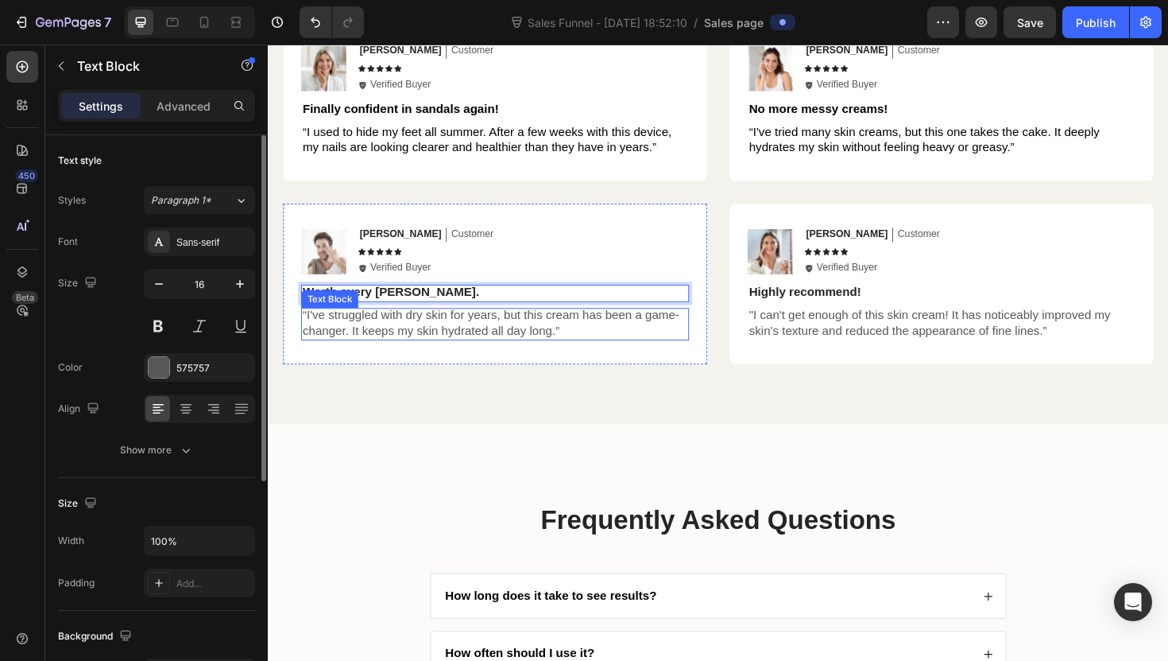
click at [481, 337] on p "“I've struggled with dry skin for years, but this cream has been a game-changer…" at bounding box center [508, 340] width 408 height 33
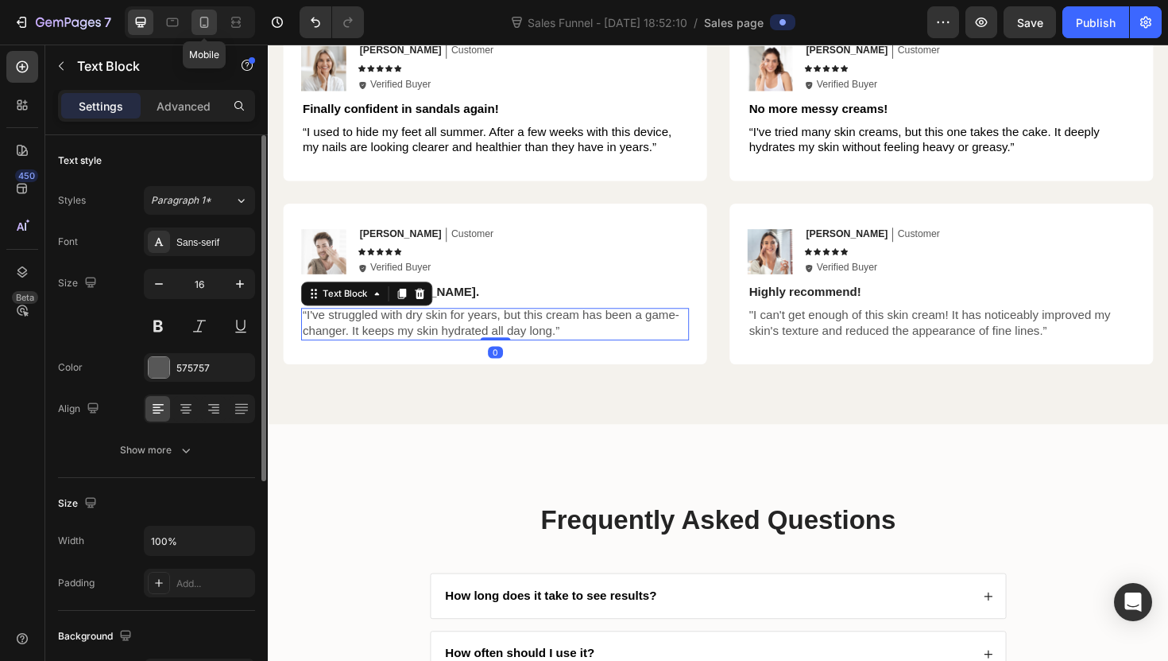
click at [198, 17] on icon at bounding box center [204, 22] width 16 height 16
type input "14"
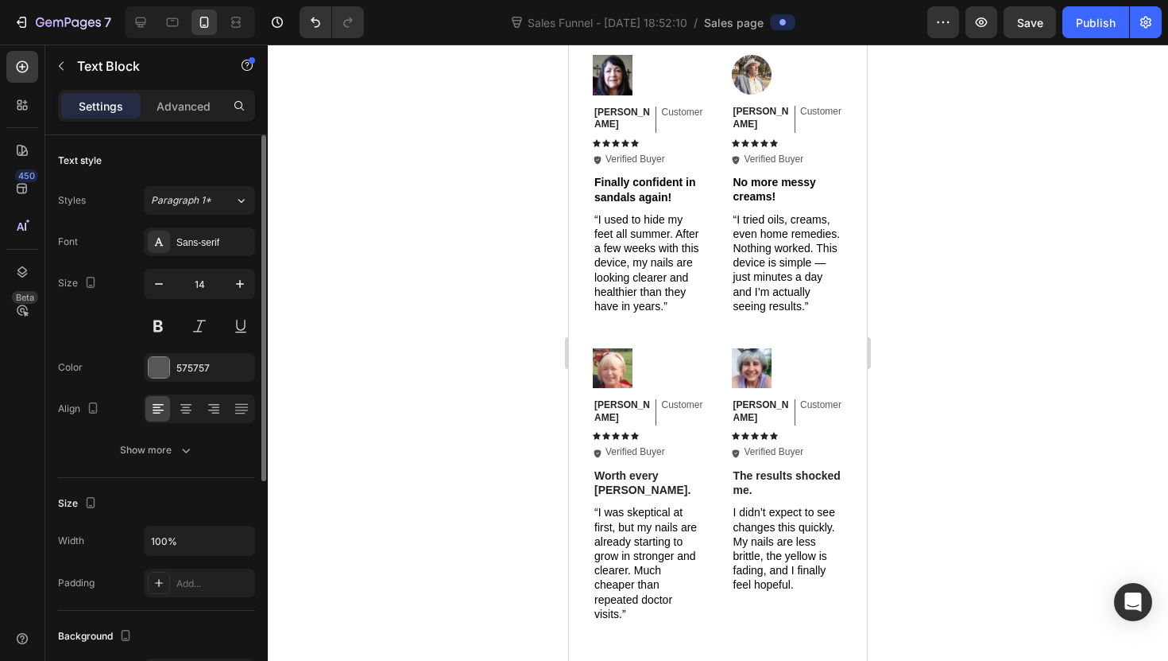
scroll to position [3134, 0]
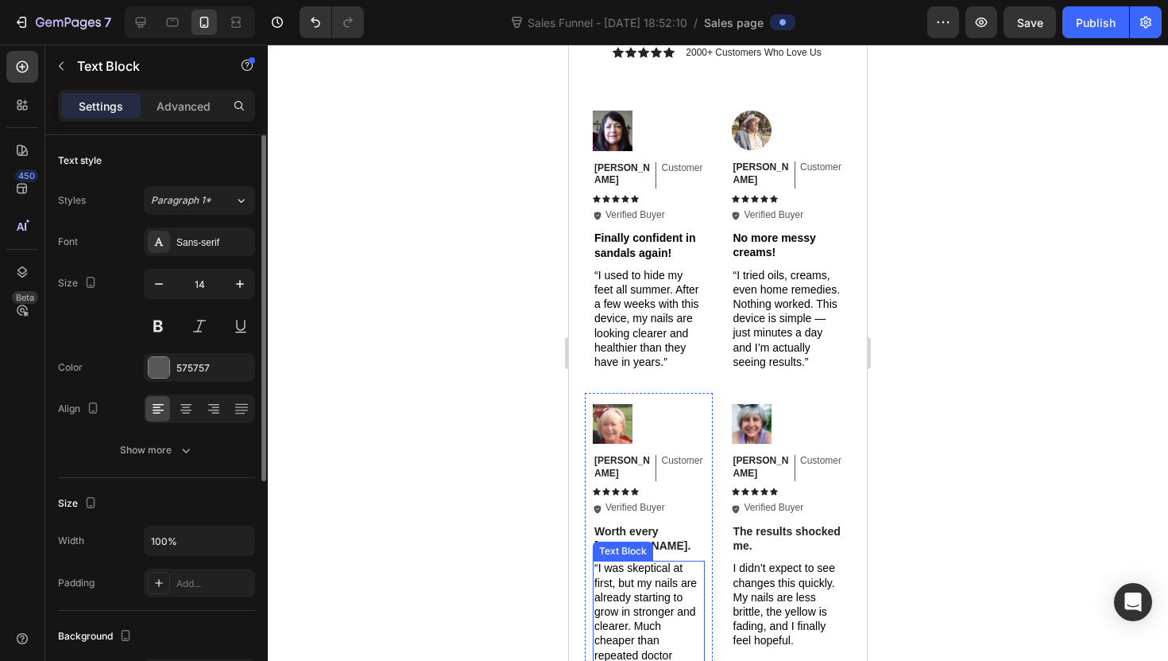
click at [602, 561] on span "“I was skeptical at first, but my nails are already starting to grow in stronge…" at bounding box center [646, 618] width 103 height 114
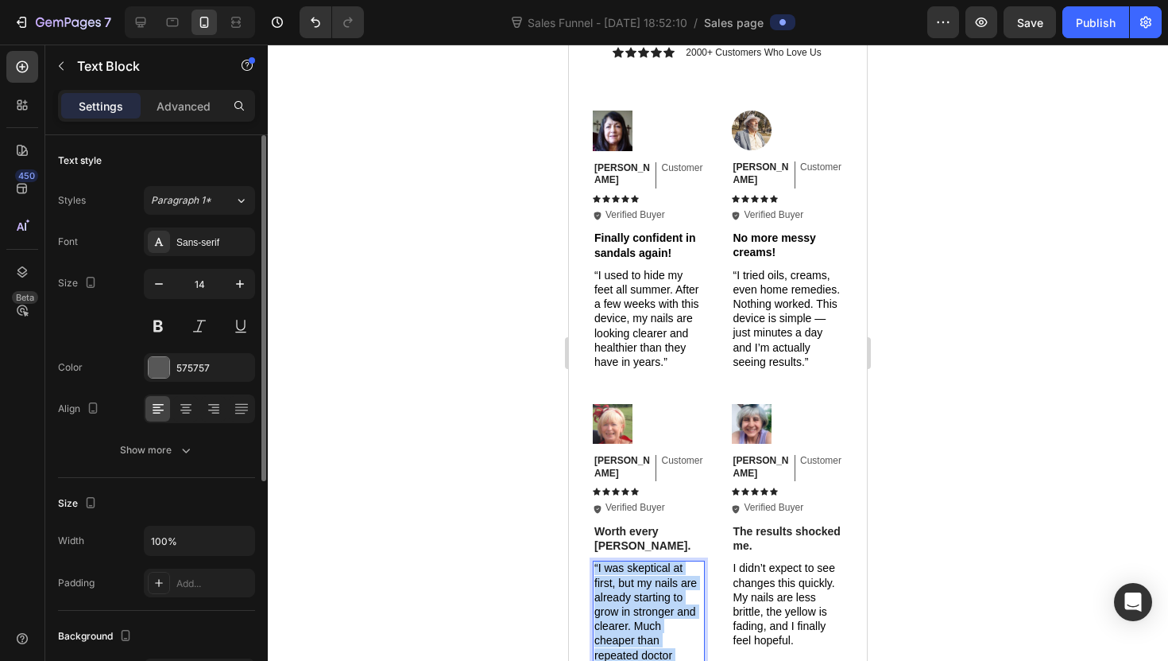
click at [603, 561] on span "“I was skeptical at first, but my nails are already starting to grow in stronge…" at bounding box center [646, 618] width 103 height 114
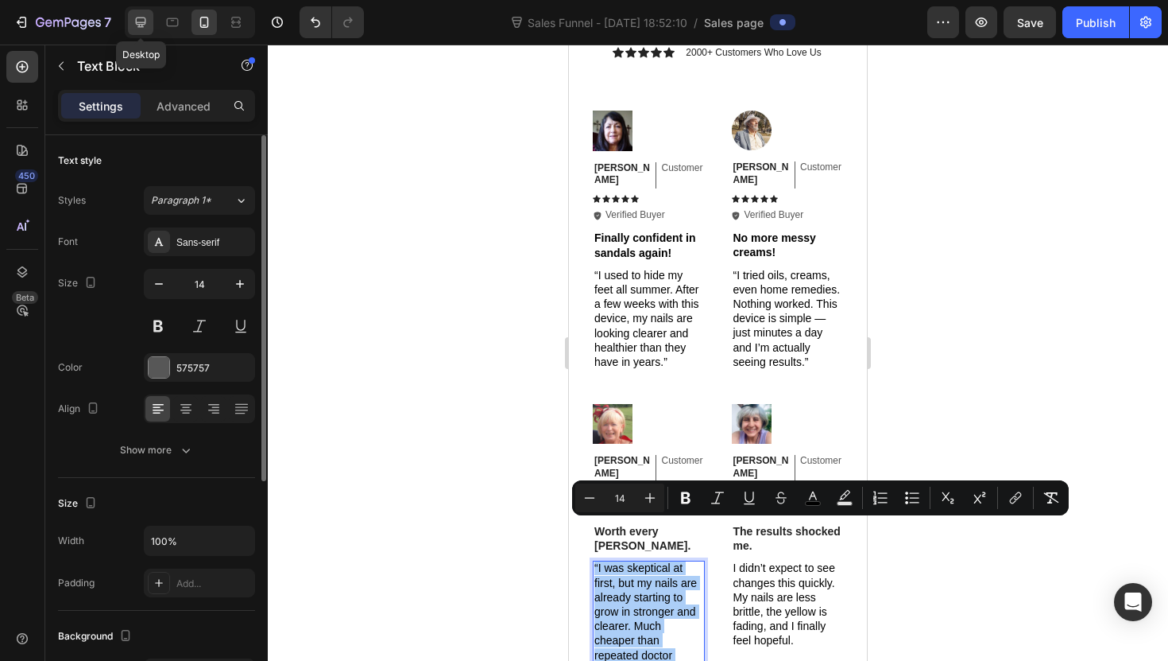
click at [142, 28] on icon at bounding box center [141, 22] width 16 height 16
type input "16"
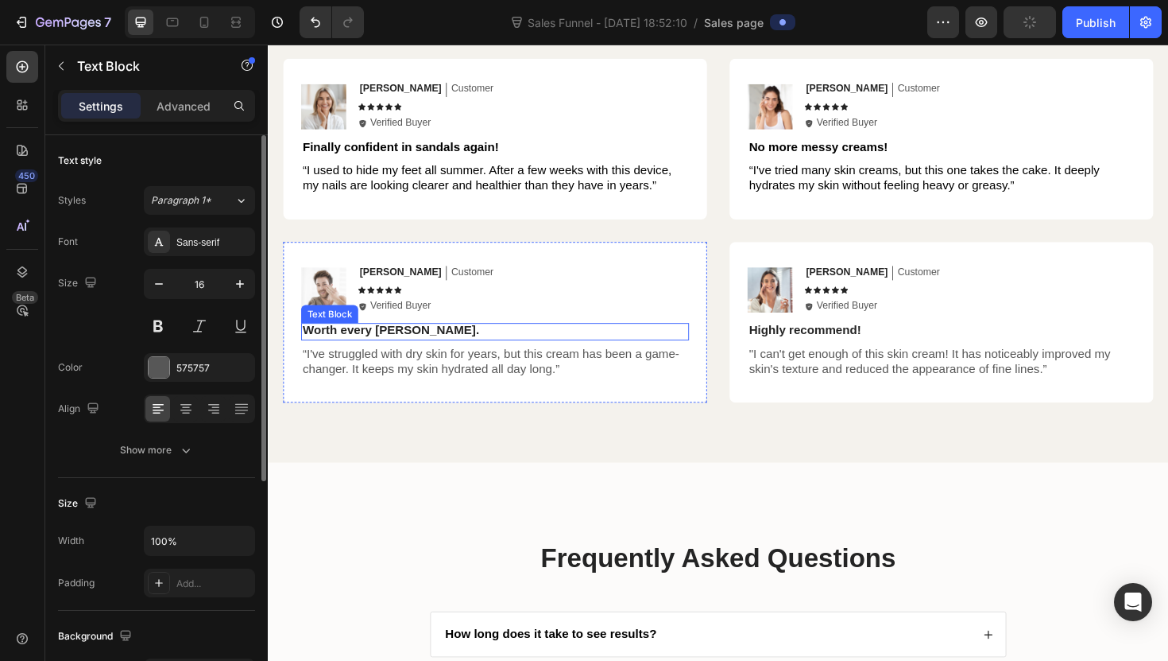
scroll to position [3300, 0]
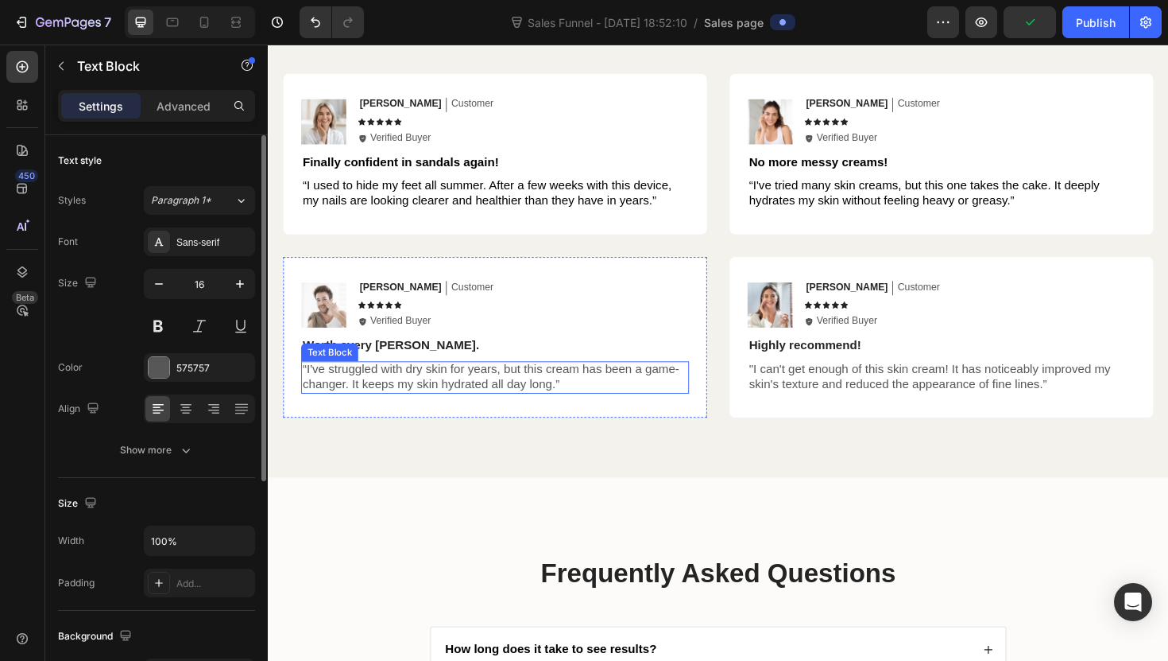
click at [482, 389] on p "“I've struggled with dry skin for years, but this cream has been a game-changer…" at bounding box center [508, 396] width 408 height 33
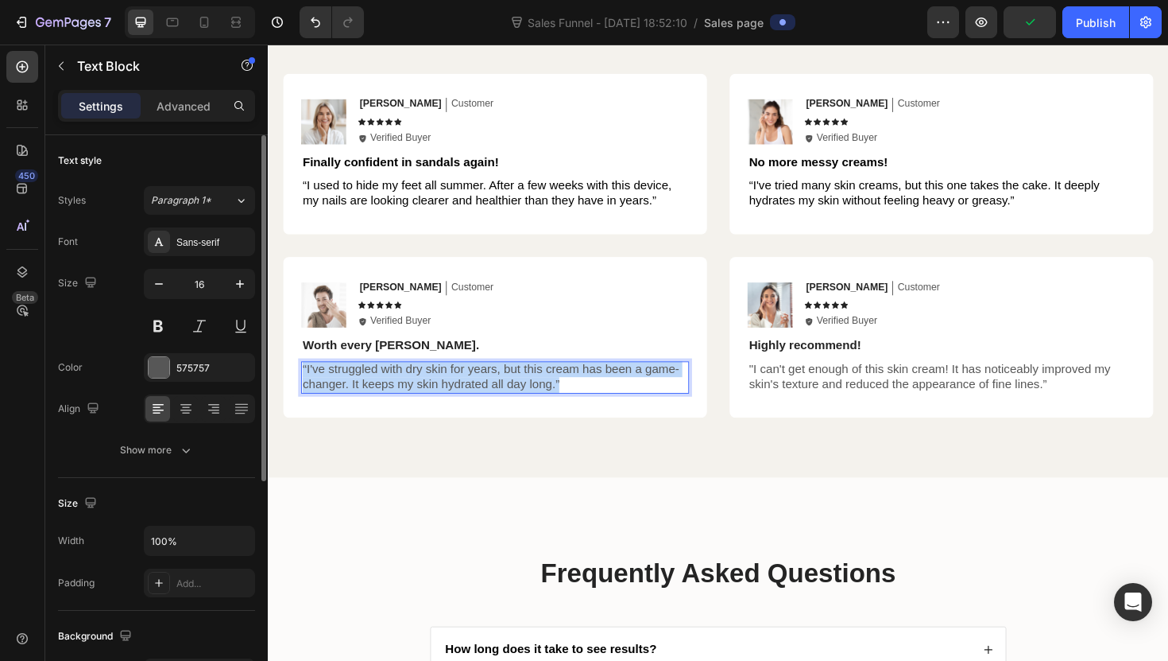
click at [482, 389] on p "“I've struggled with dry skin for years, but this cream has been a game-changer…" at bounding box center [508, 396] width 408 height 33
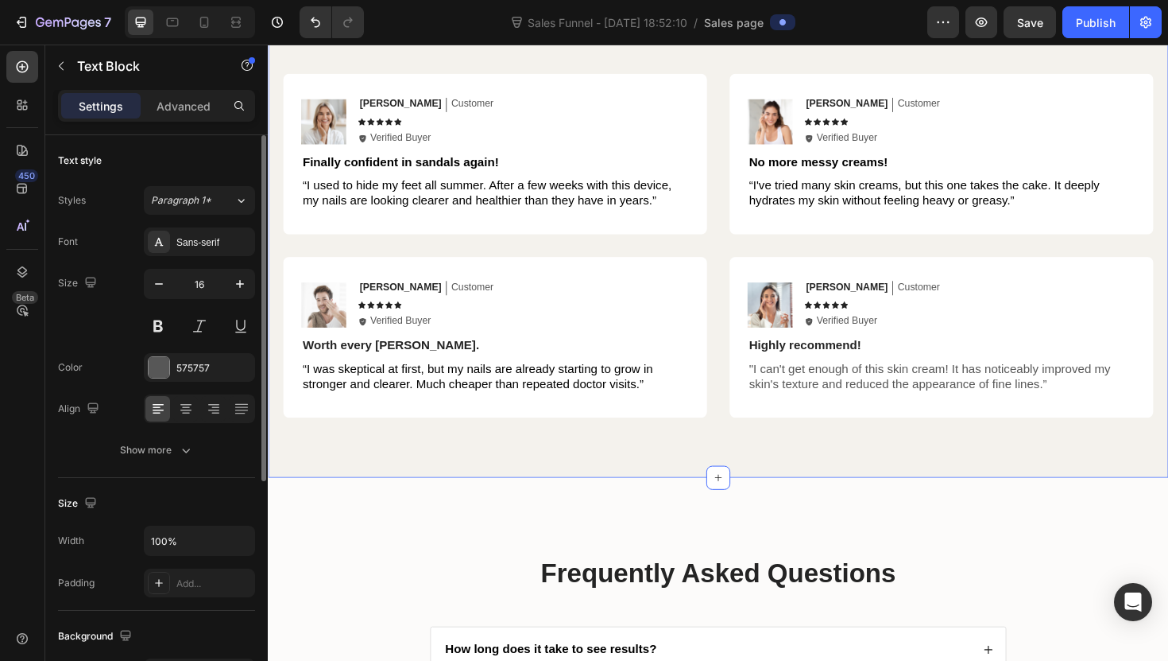
click at [517, 451] on div "Hear from Our Customers Heading Icon Icon Icon Icon Icon Icon List 2000+ Custom…" at bounding box center [745, 204] width 954 height 598
drag, startPoint x: 531, startPoint y: 393, endPoint x: 431, endPoint y: 421, distance: 104.2
click at [531, 393] on span "“I was skeptical at first, but my nails are already starting to grow in stronge…" at bounding box center [489, 396] width 371 height 30
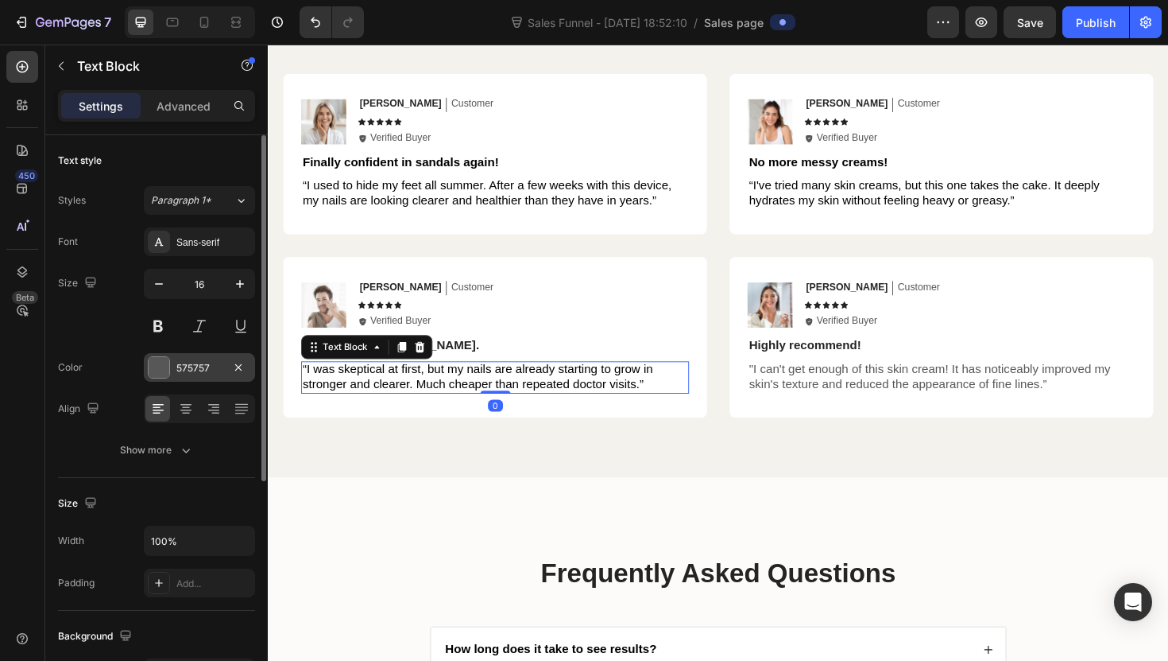
click at [201, 361] on div "575757" at bounding box center [199, 368] width 46 height 14
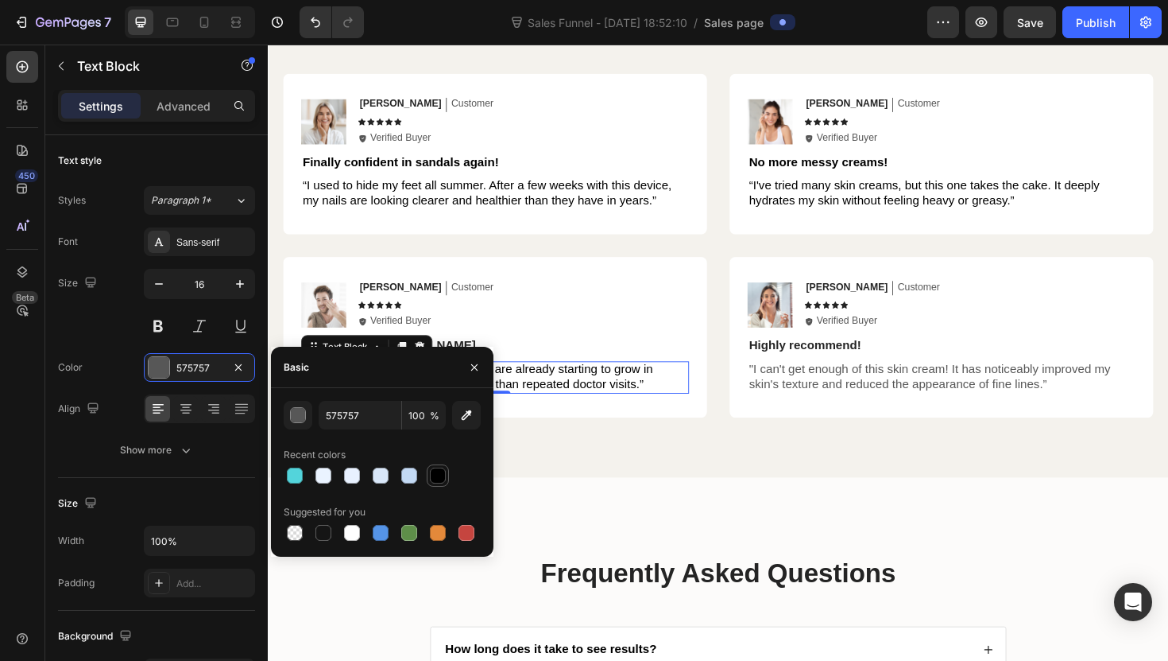
click at [440, 482] on div at bounding box center [438, 475] width 16 height 16
type input "000000"
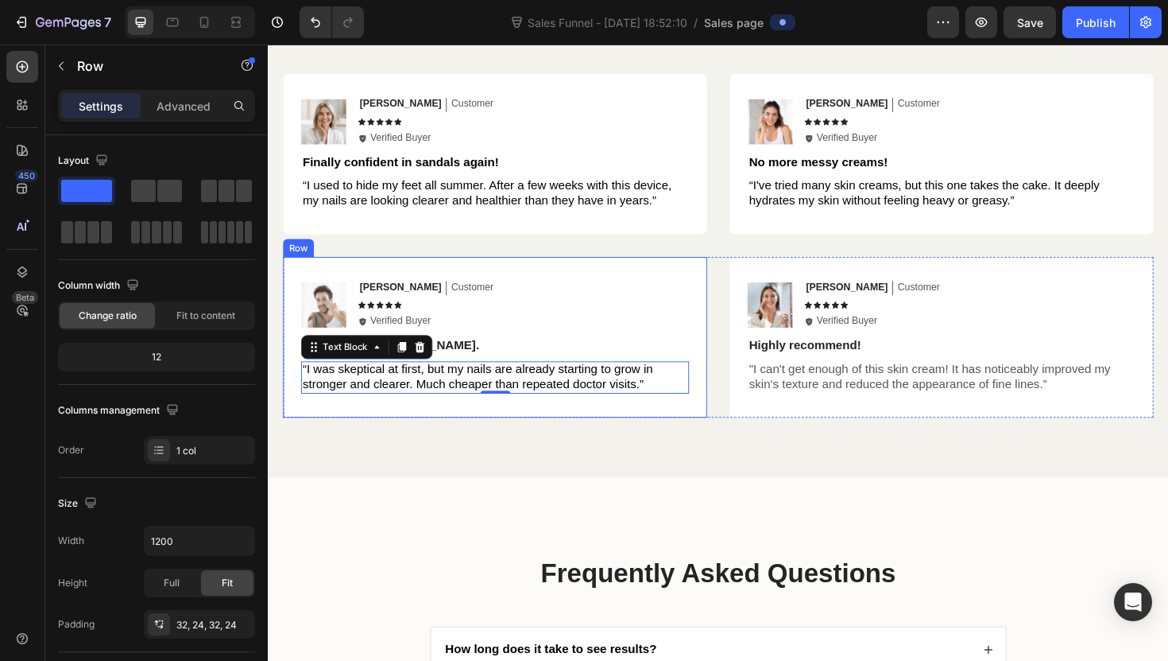
click at [480, 353] on div "Image [PERSON_NAME] Text Block Customer Text Block Row Icon Icon Icon Icon Icon…" at bounding box center [508, 354] width 411 height 119
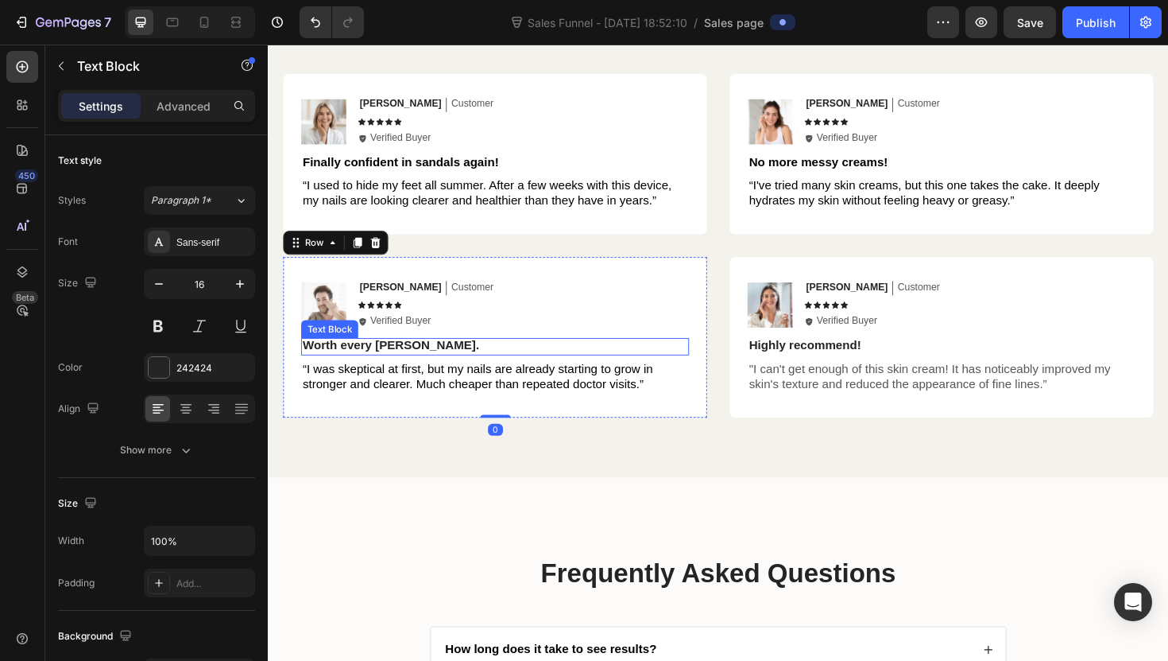
click at [401, 359] on p "Worth every [PERSON_NAME]." at bounding box center [508, 363] width 408 height 17
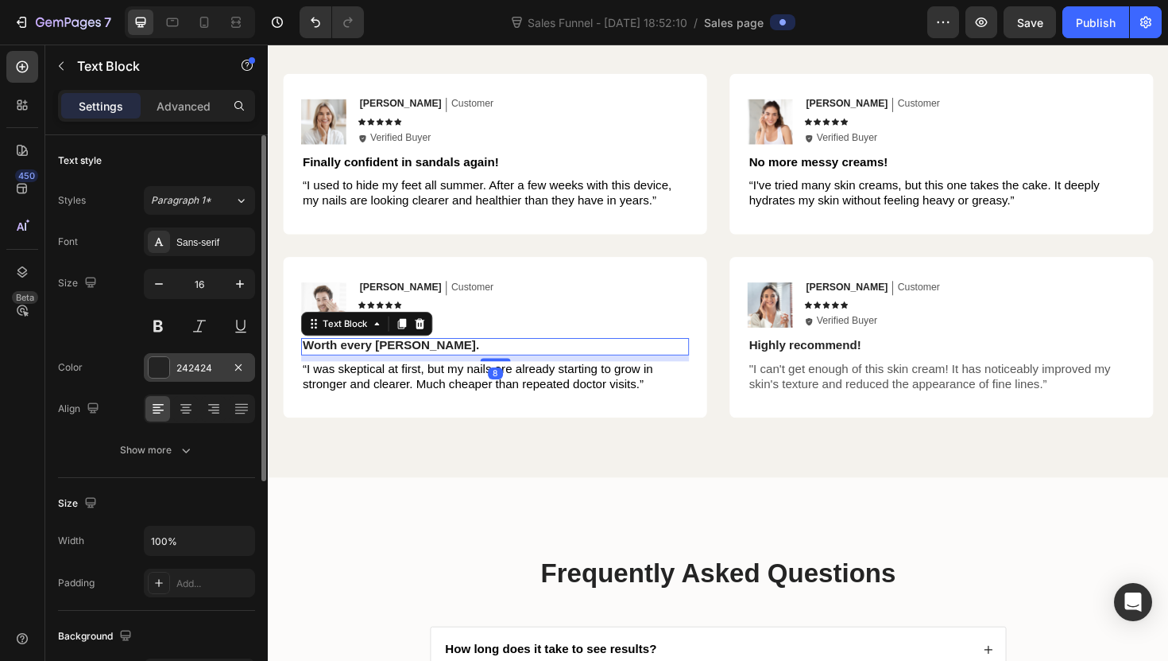
click at [165, 374] on div at bounding box center [159, 367] width 21 height 21
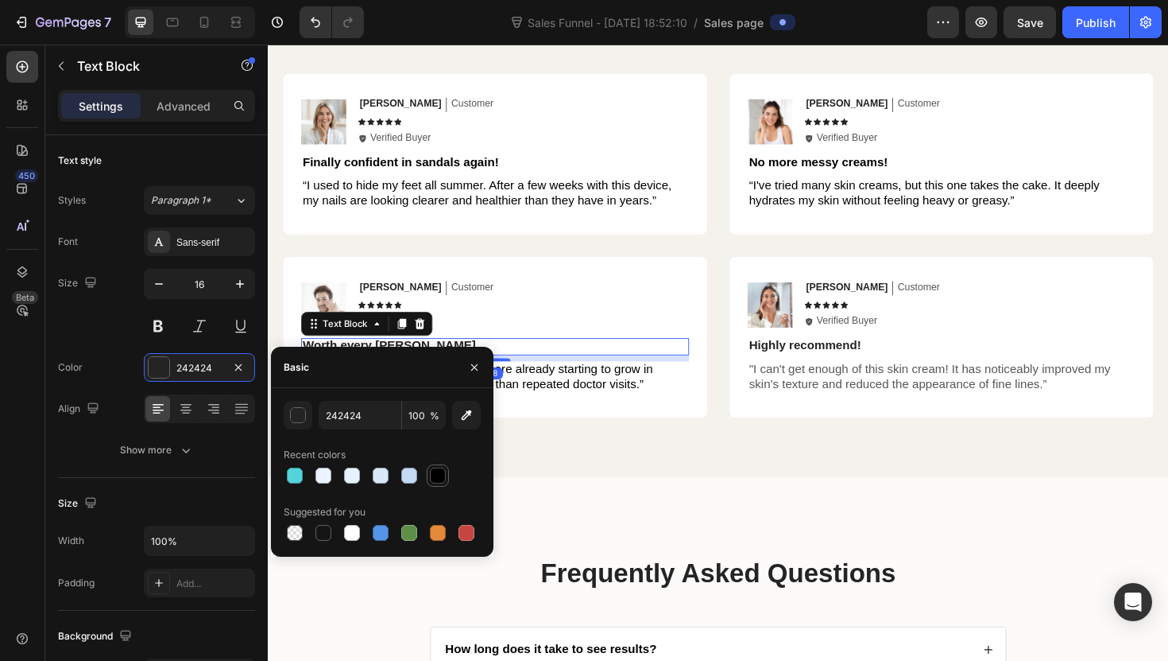
click at [436, 469] on div at bounding box center [438, 475] width 16 height 16
type input "000000"
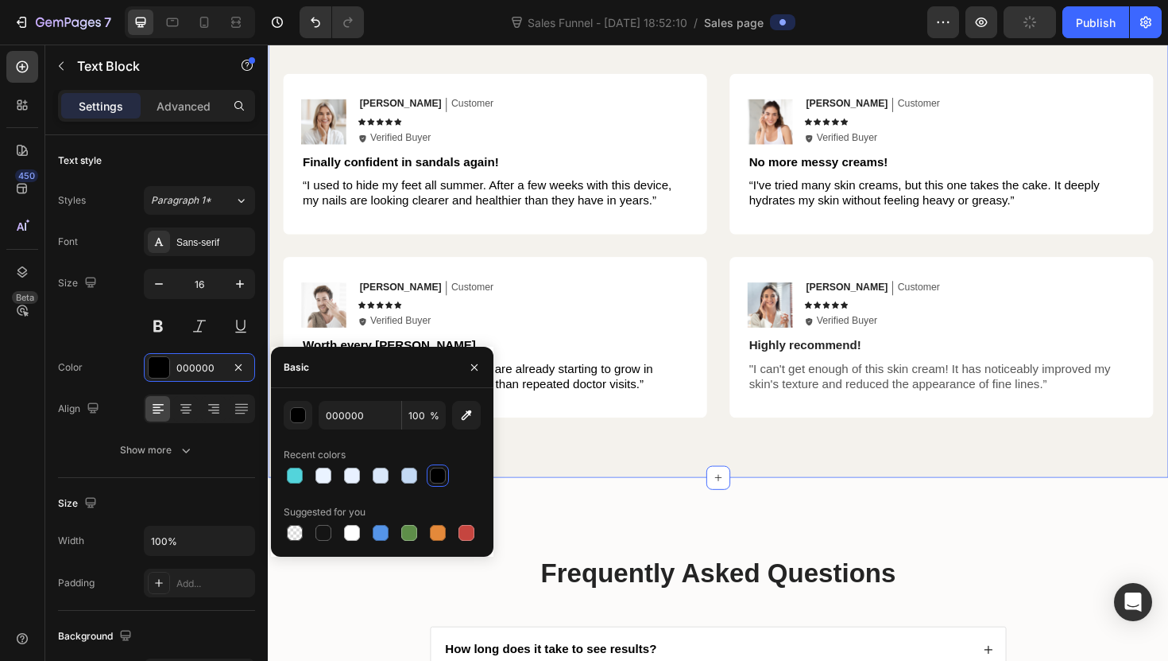
click at [626, 496] on div "Hear from Our Customers Heading Icon Icon Icon Icon Icon Icon List 2000+ Custom…" at bounding box center [745, 204] width 954 height 598
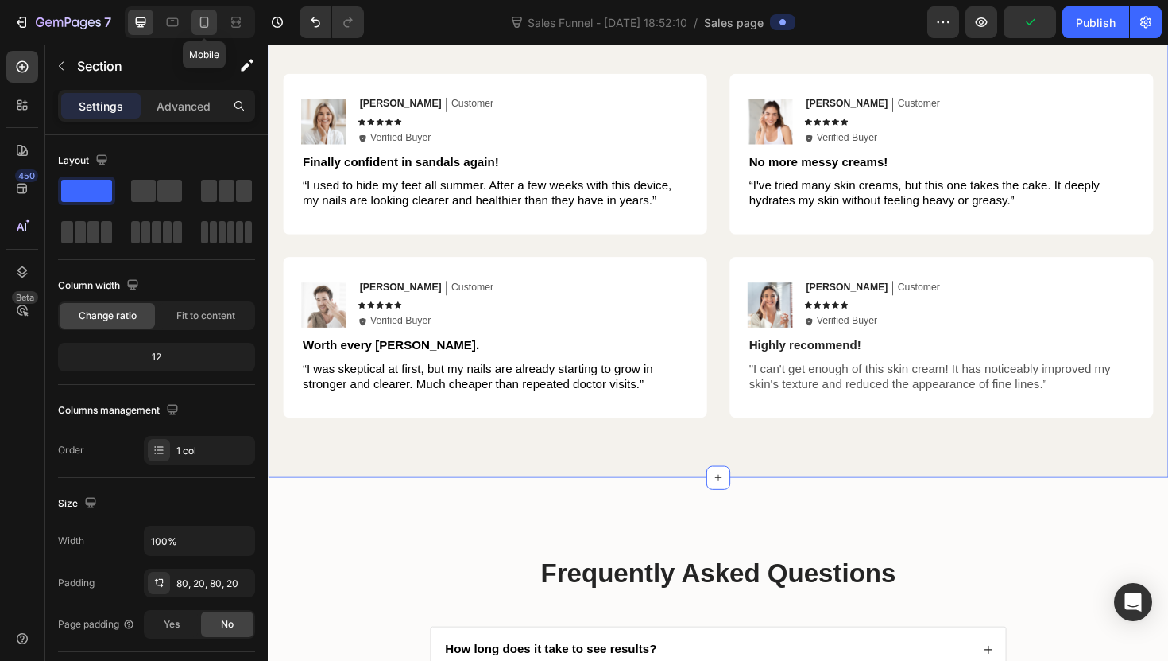
click at [207, 26] on icon at bounding box center [204, 22] width 9 height 11
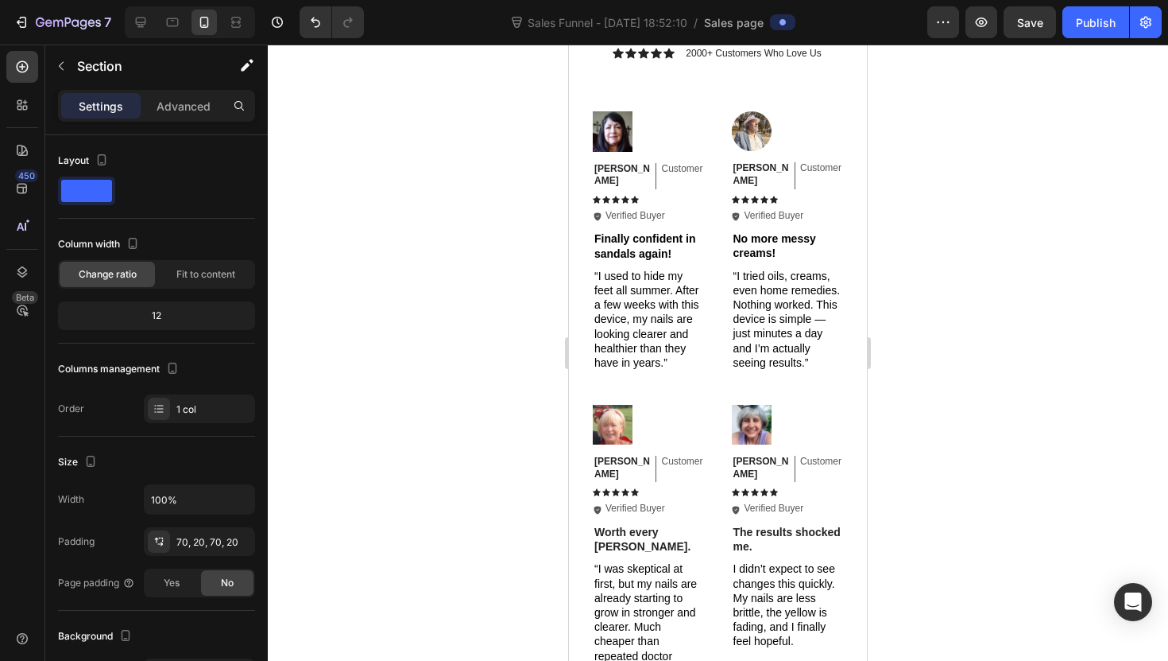
scroll to position [3078, 0]
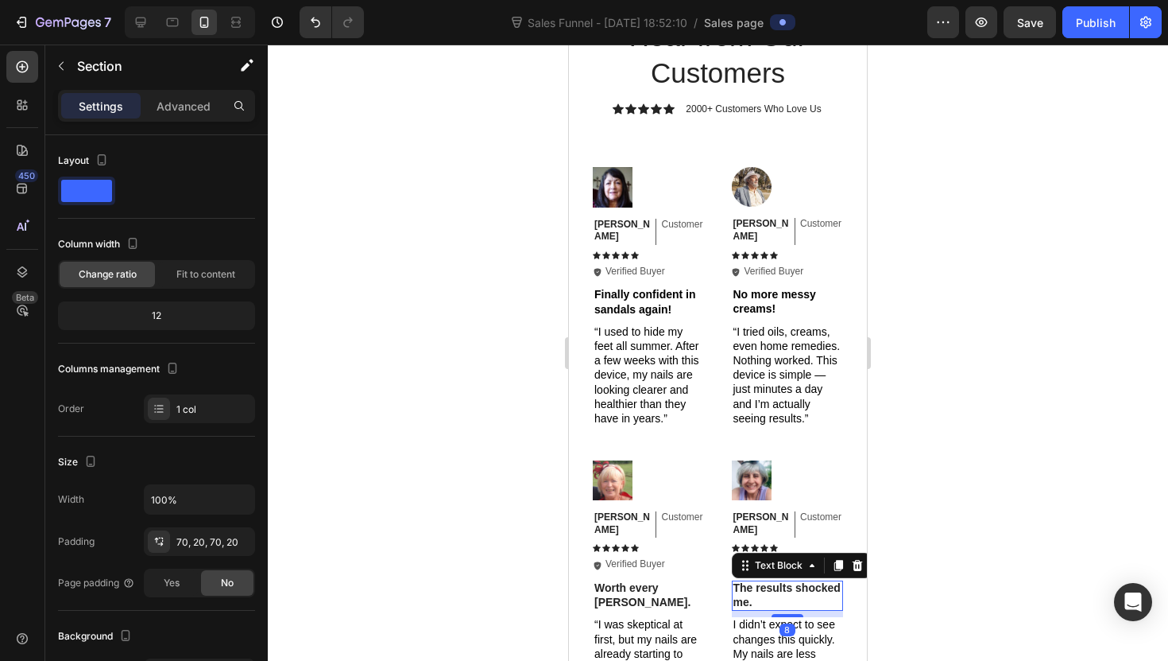
click at [754, 580] on p "The results shocked me." at bounding box center [788, 594] width 109 height 29
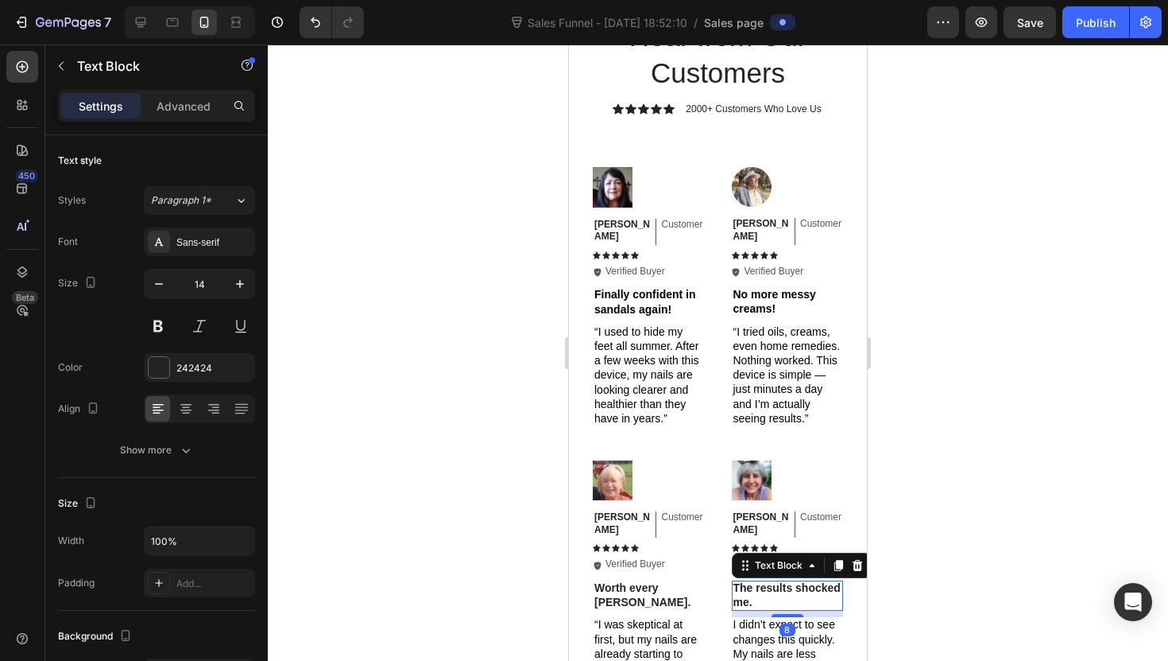
click at [754, 580] on p "The results shocked me." at bounding box center [788, 594] width 109 height 29
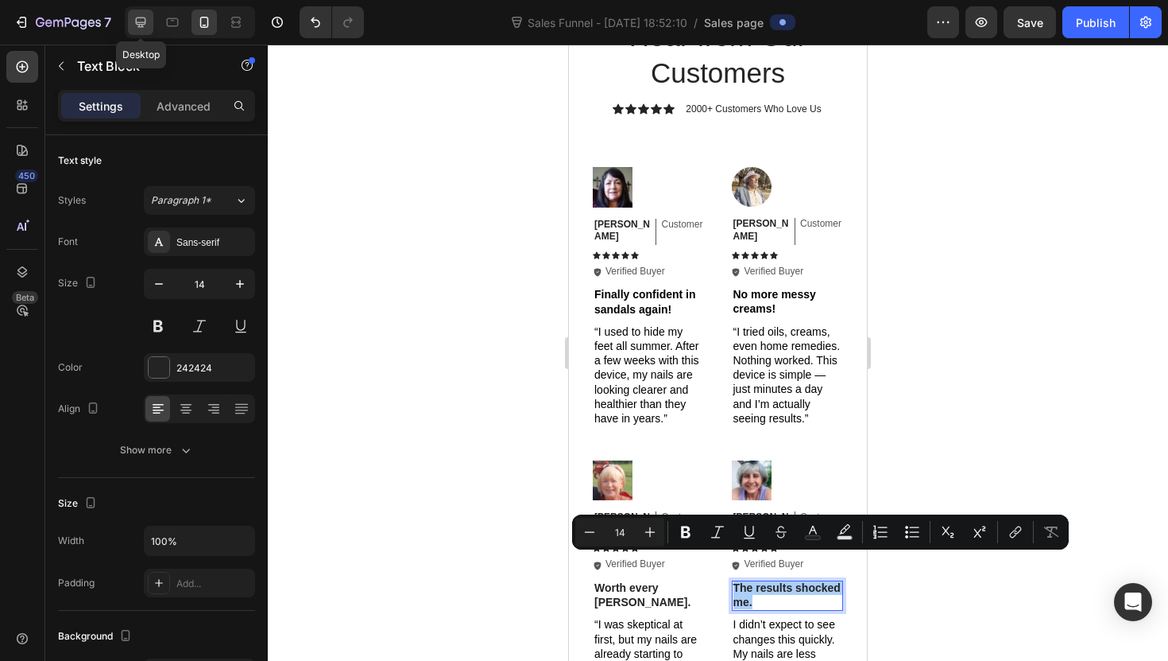
click at [130, 21] on div at bounding box center [140, 22] width 25 height 25
type input "16"
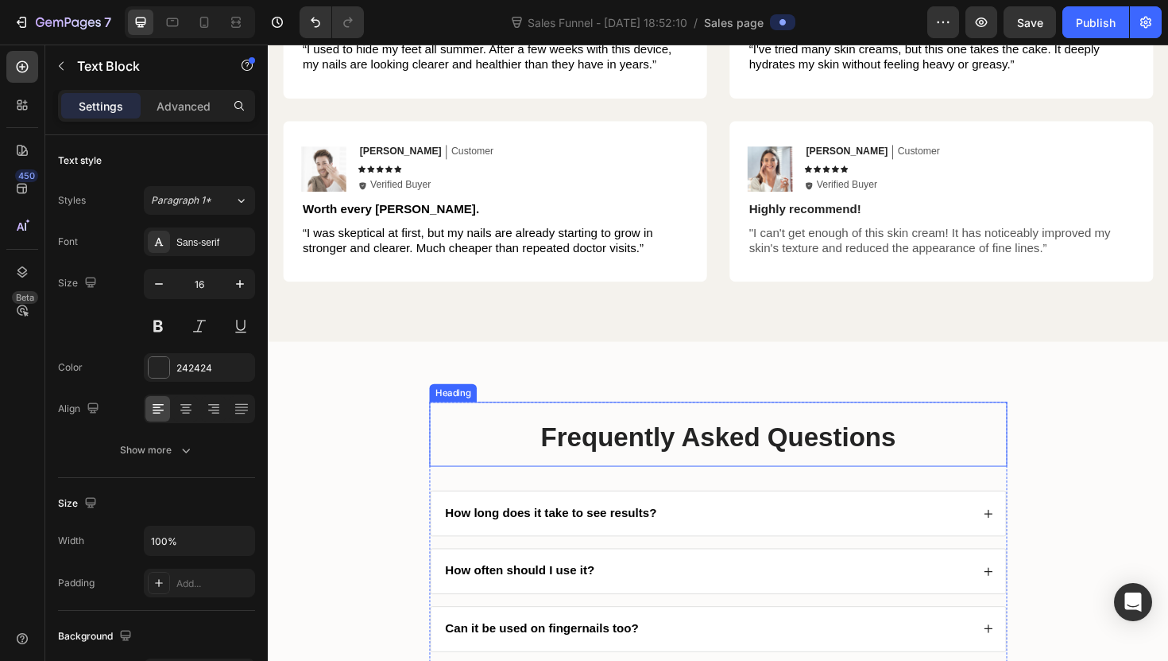
scroll to position [3442, 0]
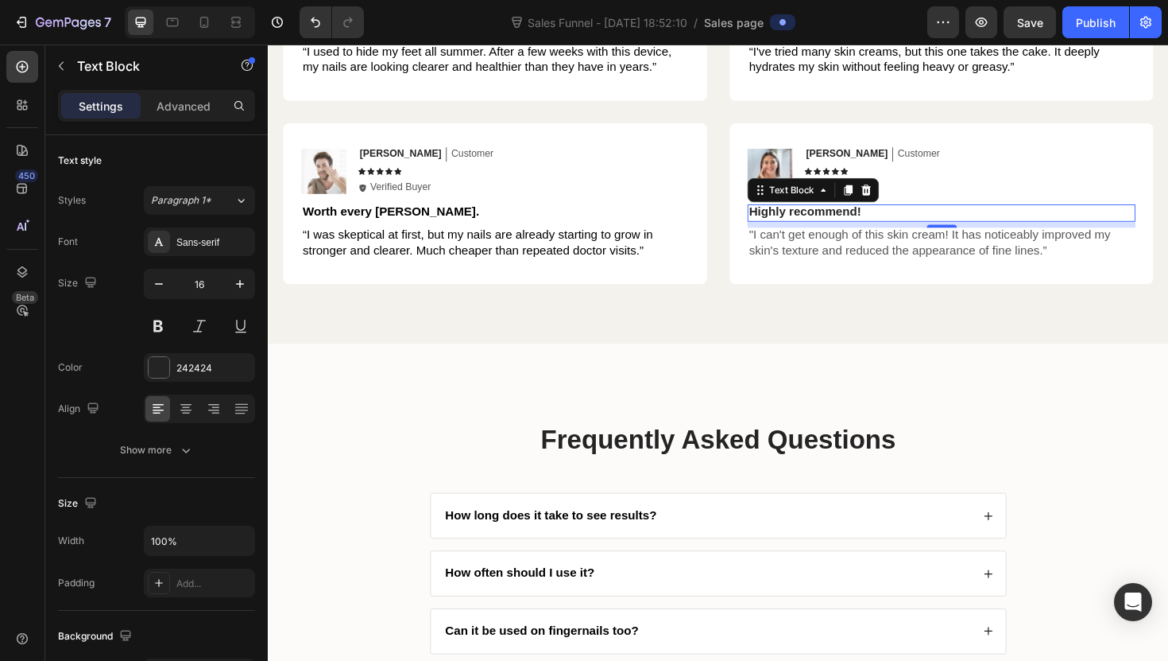
click at [868, 215] on p "Highly recommend!" at bounding box center [981, 222] width 408 height 17
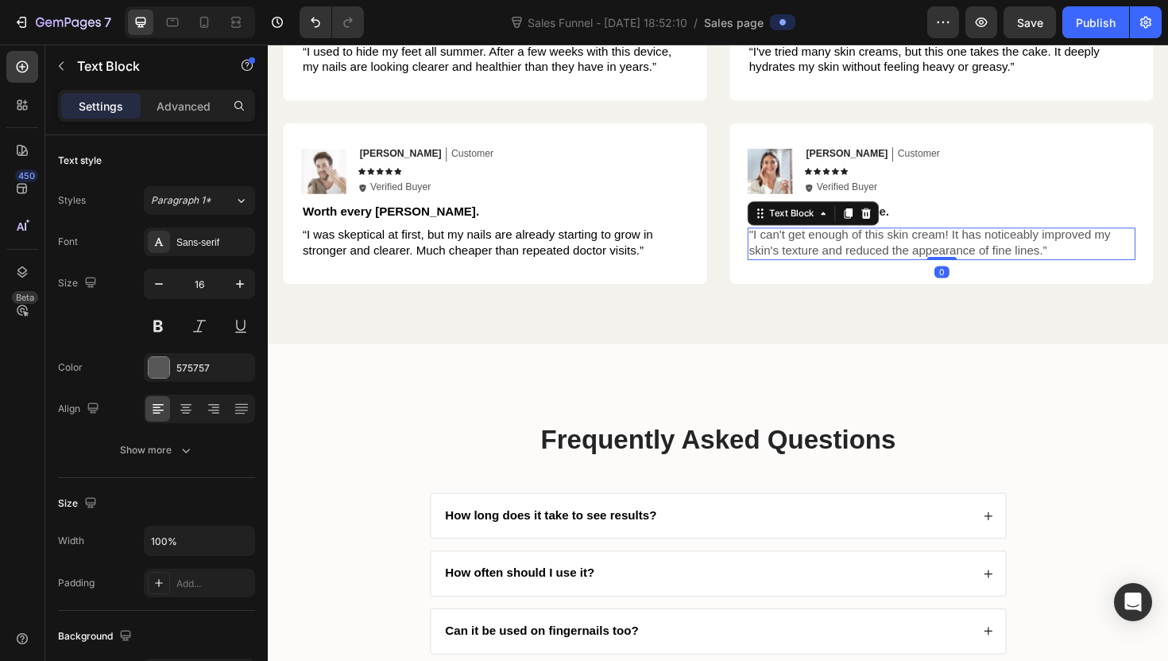
click at [902, 243] on p ""I can't get enough of this skin cream! It has noticeably improved my skin's te…" at bounding box center [981, 254] width 408 height 33
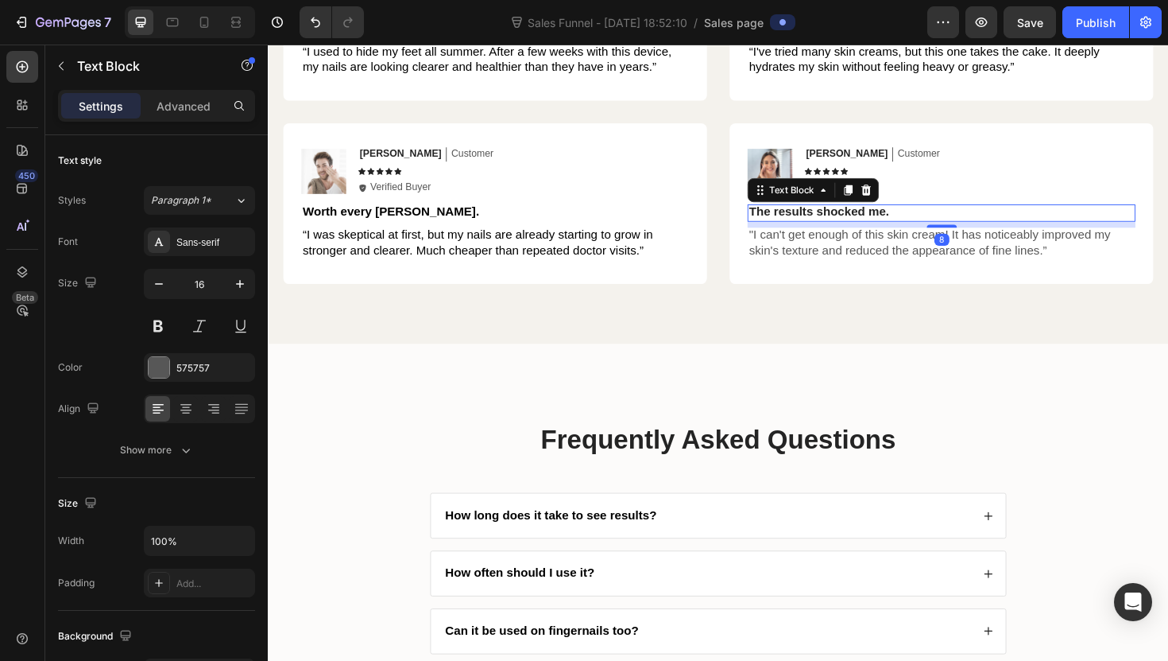
click at [926, 216] on p "The results shocked me." at bounding box center [981, 222] width 408 height 17
drag, startPoint x: 184, startPoint y: 357, endPoint x: 216, endPoint y: 372, distance: 35.2
click at [185, 357] on div "242424" at bounding box center [199, 367] width 111 height 29
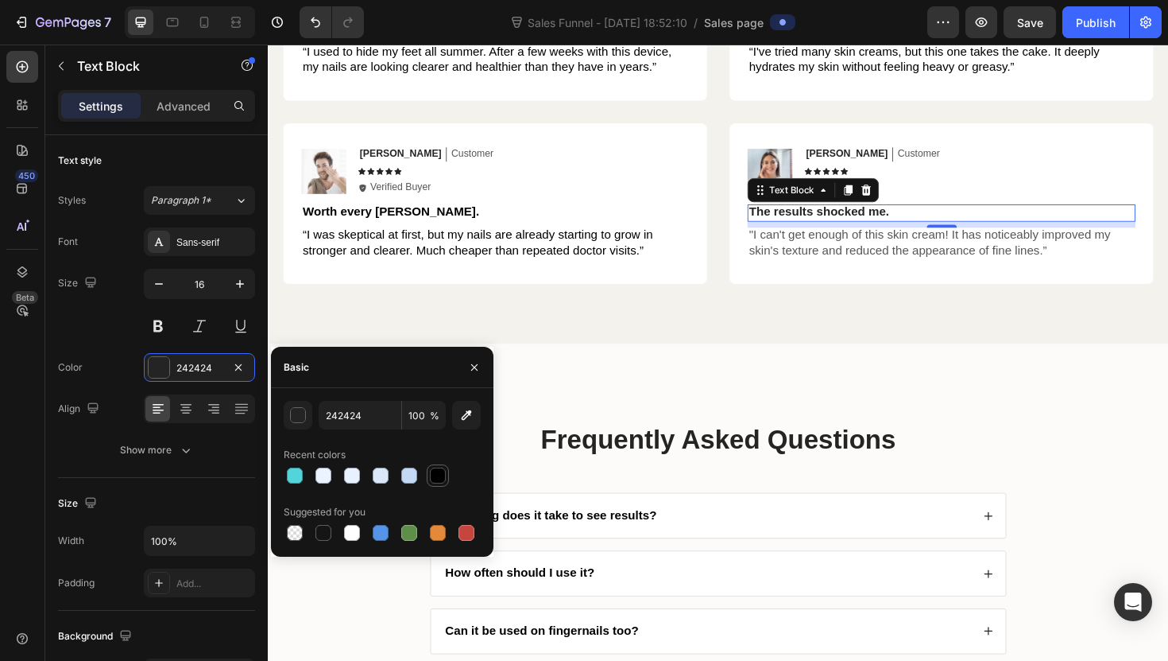
click at [438, 476] on div at bounding box center [438, 475] width 16 height 16
type input "000000"
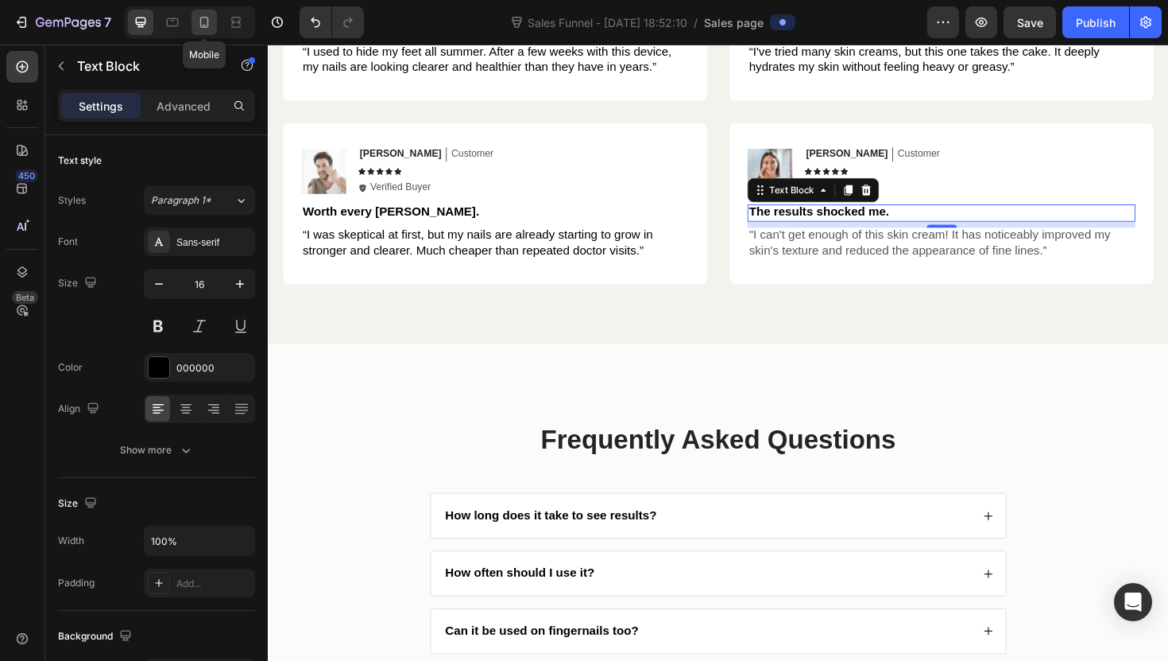
click at [212, 33] on div at bounding box center [204, 22] width 25 height 25
type input "14"
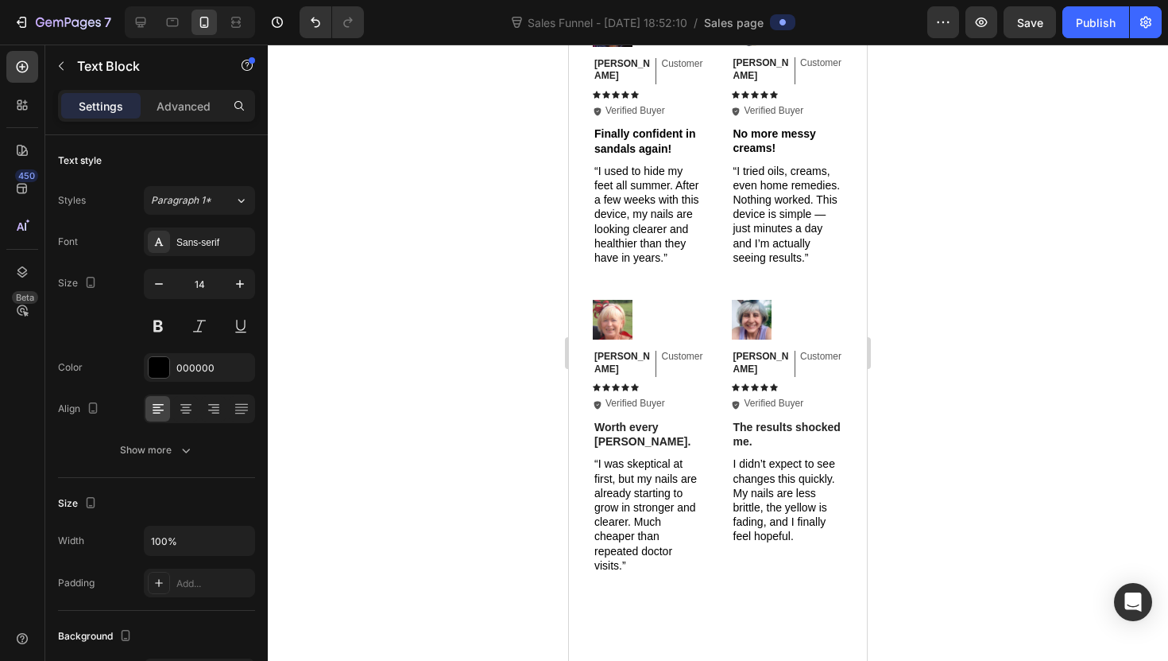
scroll to position [3219, 0]
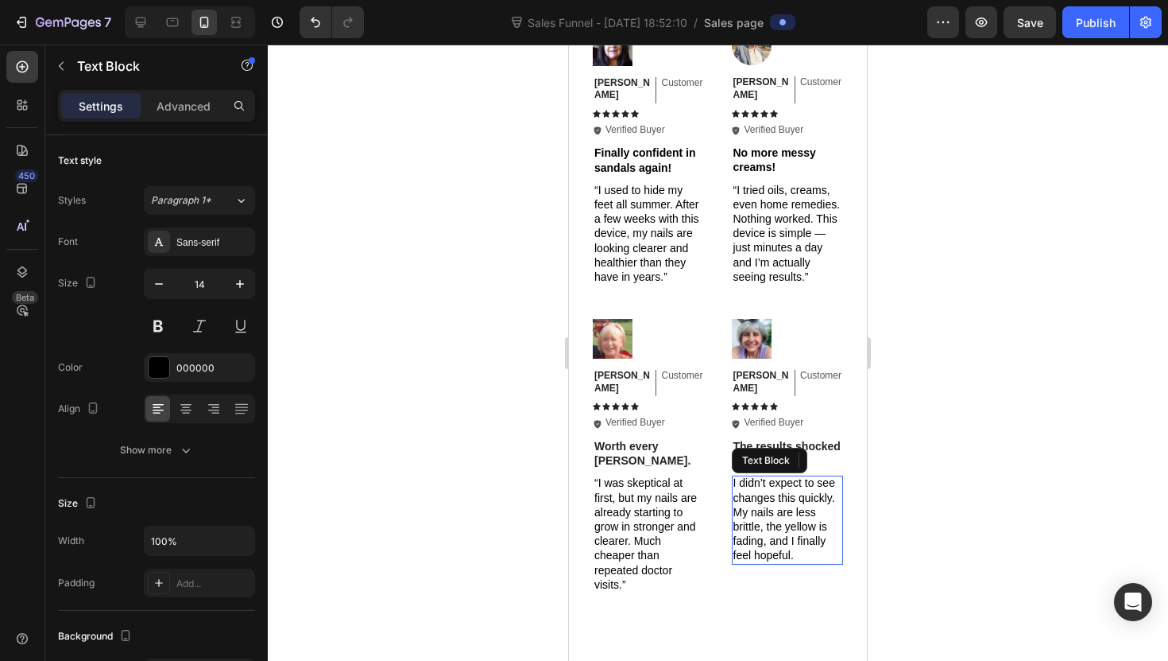
click at [775, 486] on span "I didn’t expect to see changes this quickly. My nails are less brittle, the yel…" at bounding box center [785, 518] width 102 height 85
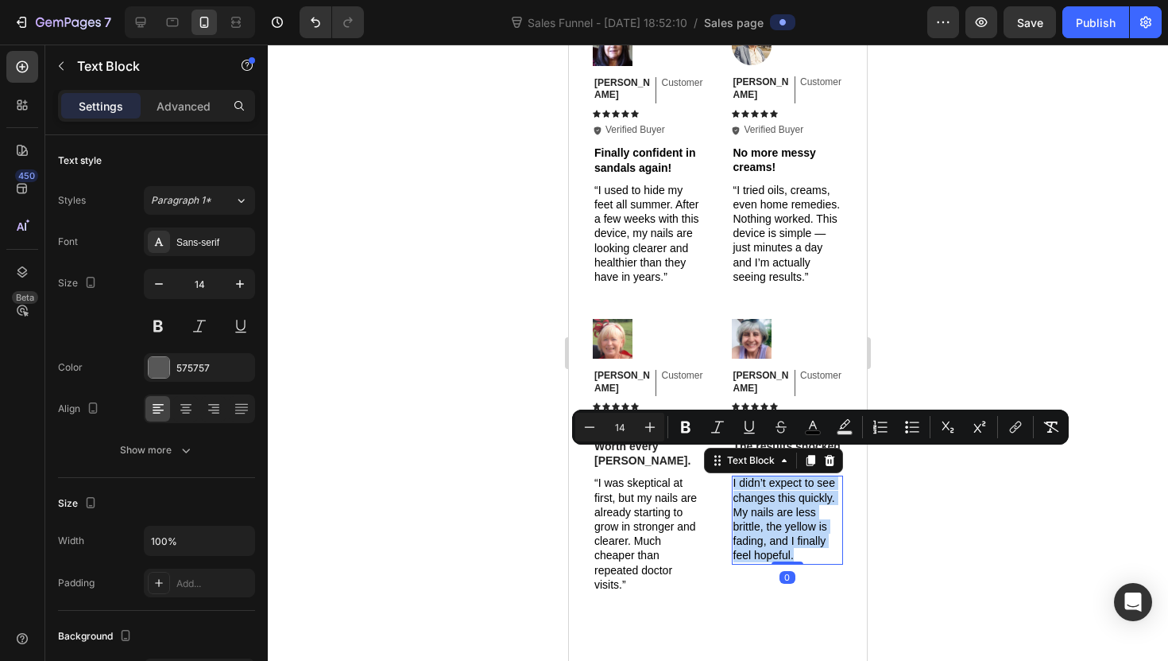
click at [775, 486] on span "I didn’t expect to see changes this quickly. My nails are less brittle, the yel…" at bounding box center [785, 518] width 102 height 85
copy span "I didn’t expect to see changes this quickly. My nails are less brittle, the yel…"
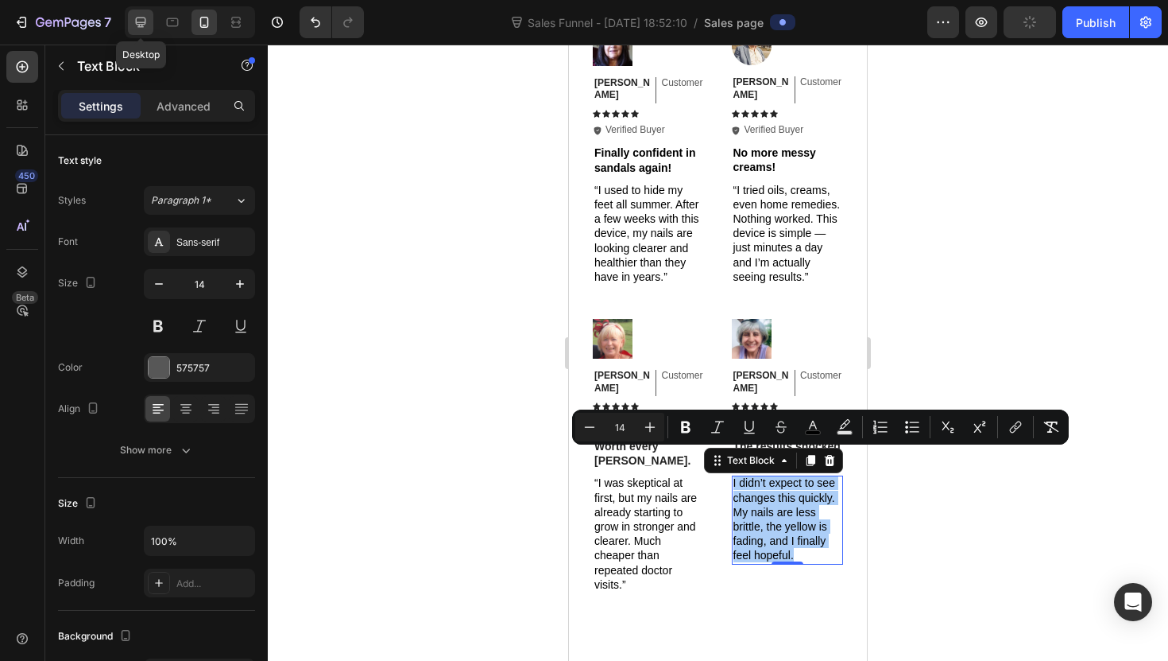
click at [150, 21] on div at bounding box center [140, 22] width 25 height 25
type input "16"
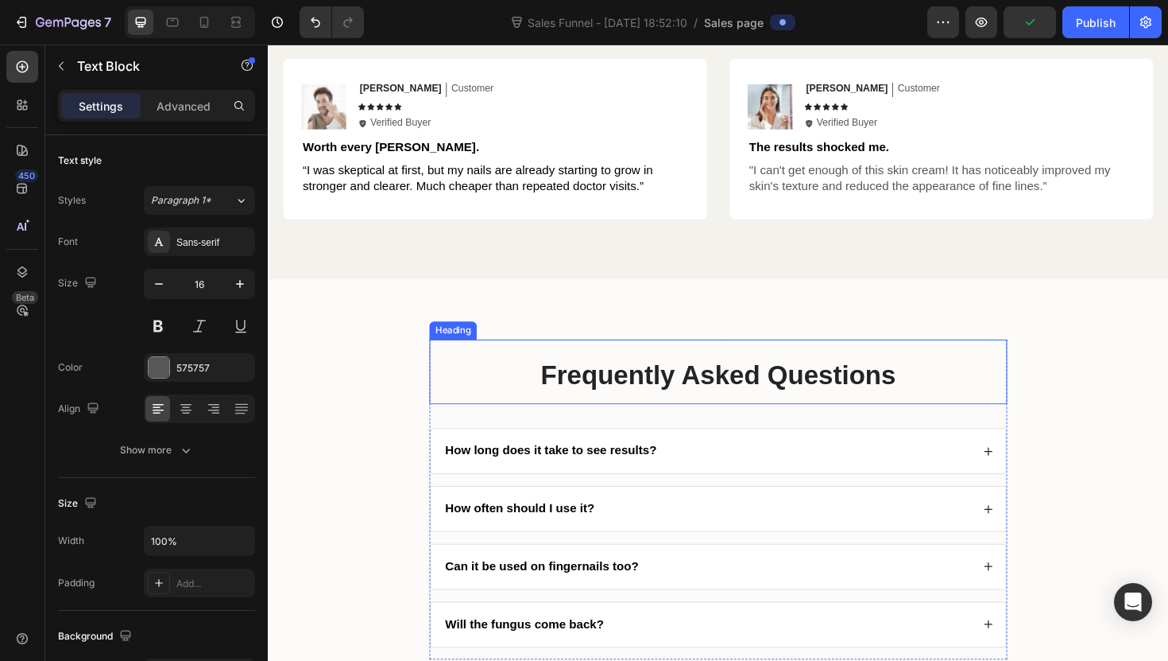
scroll to position [3423, 0]
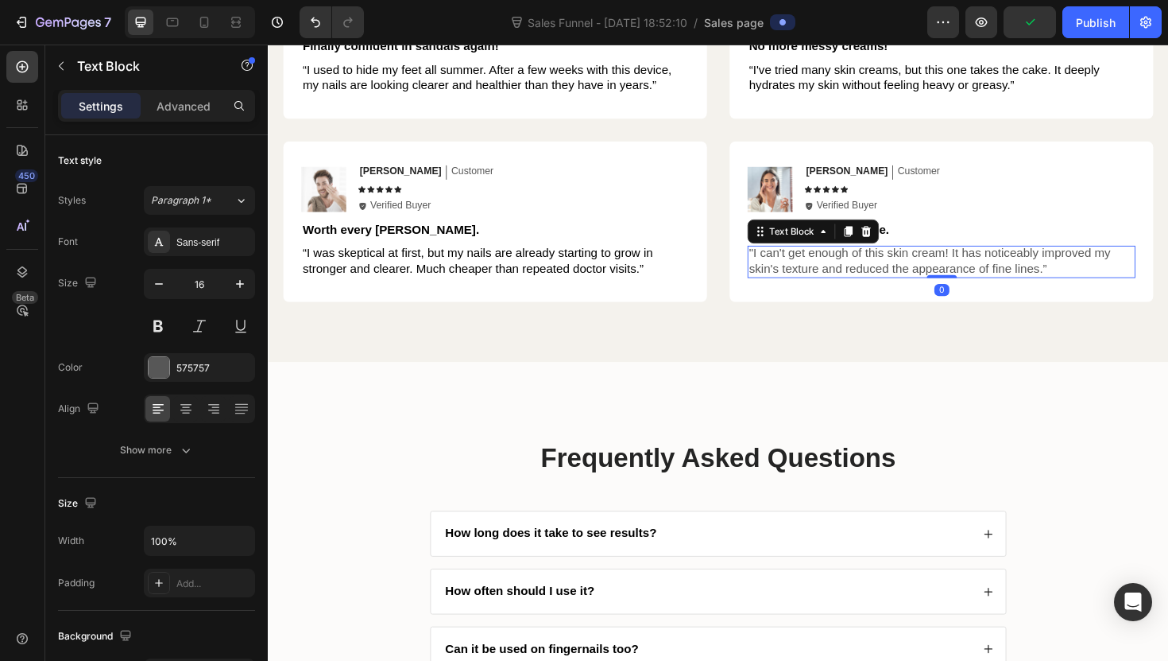
click at [847, 285] on p ""I can't get enough of this skin cream! It has noticeably improved my skin's te…" at bounding box center [981, 274] width 408 height 33
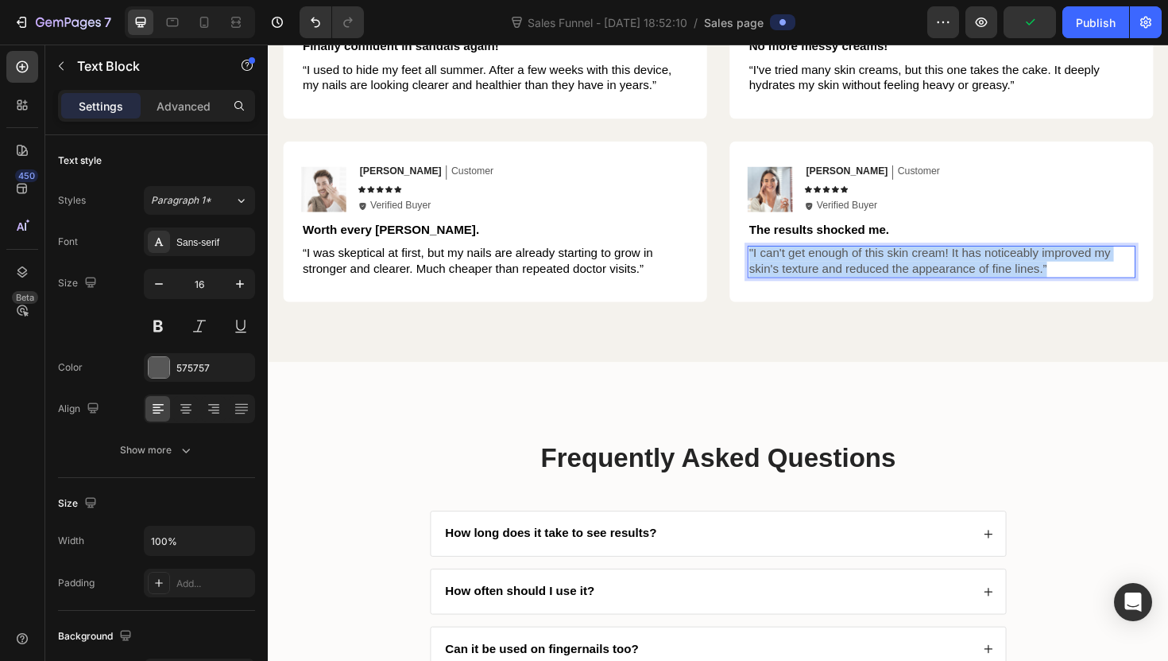
click at [847, 285] on p ""I can't get enough of this skin cream! It has noticeably improved my skin's te…" at bounding box center [981, 274] width 408 height 33
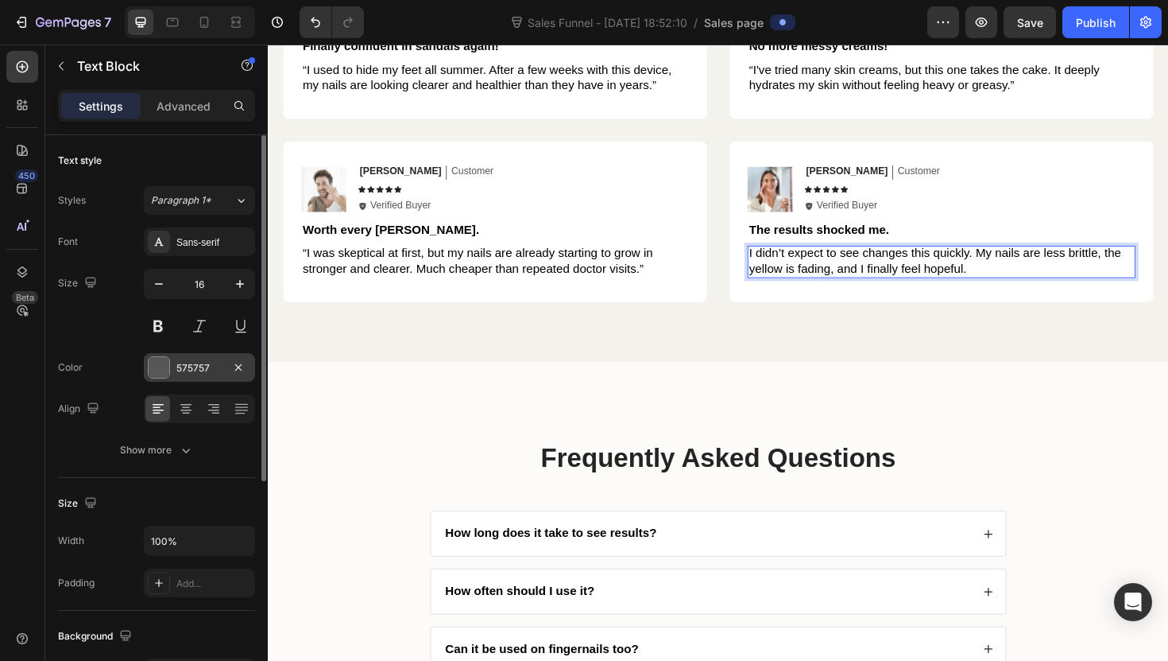
click at [176, 371] on div "575757" at bounding box center [199, 368] width 46 height 14
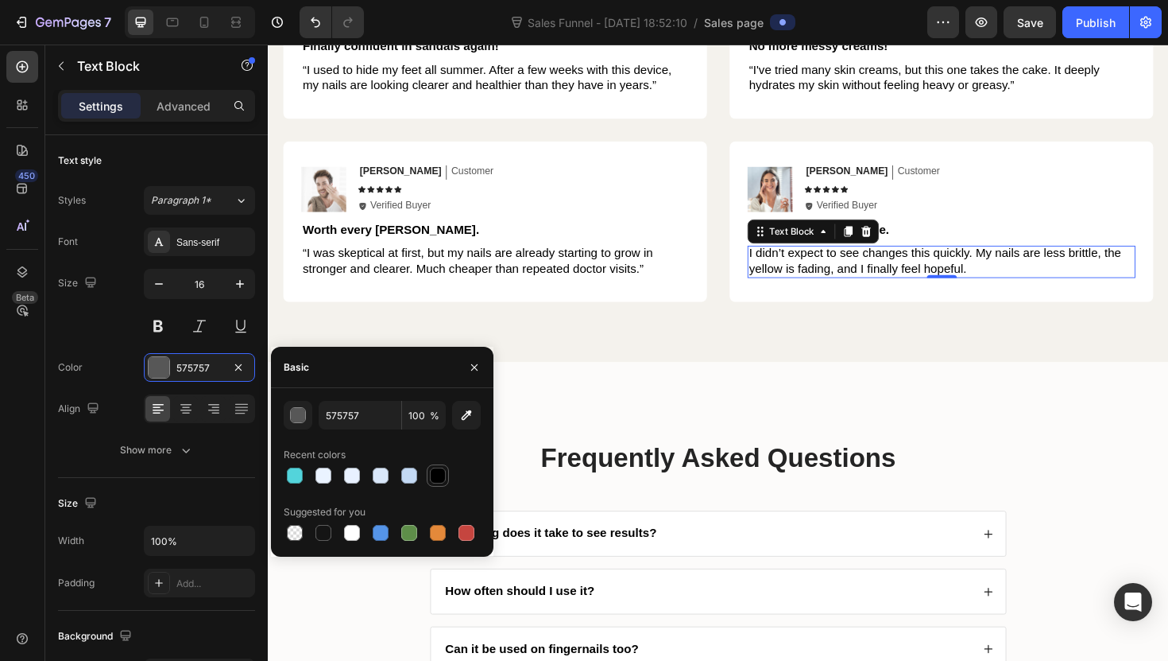
click at [439, 478] on div at bounding box center [438, 475] width 16 height 16
type input "000000"
click at [714, 363] on div "Hear from Our Customers Heading Icon Icon Icon Icon Icon Icon List 2000+ Custom…" at bounding box center [745, 82] width 954 height 598
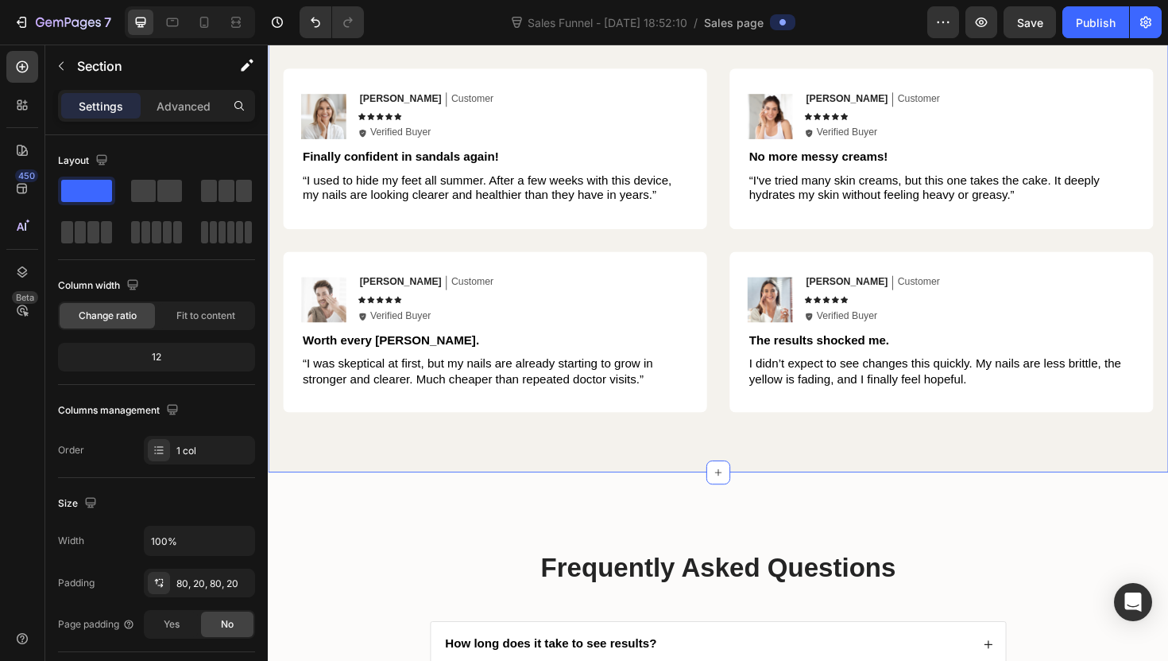
scroll to position [3296, 0]
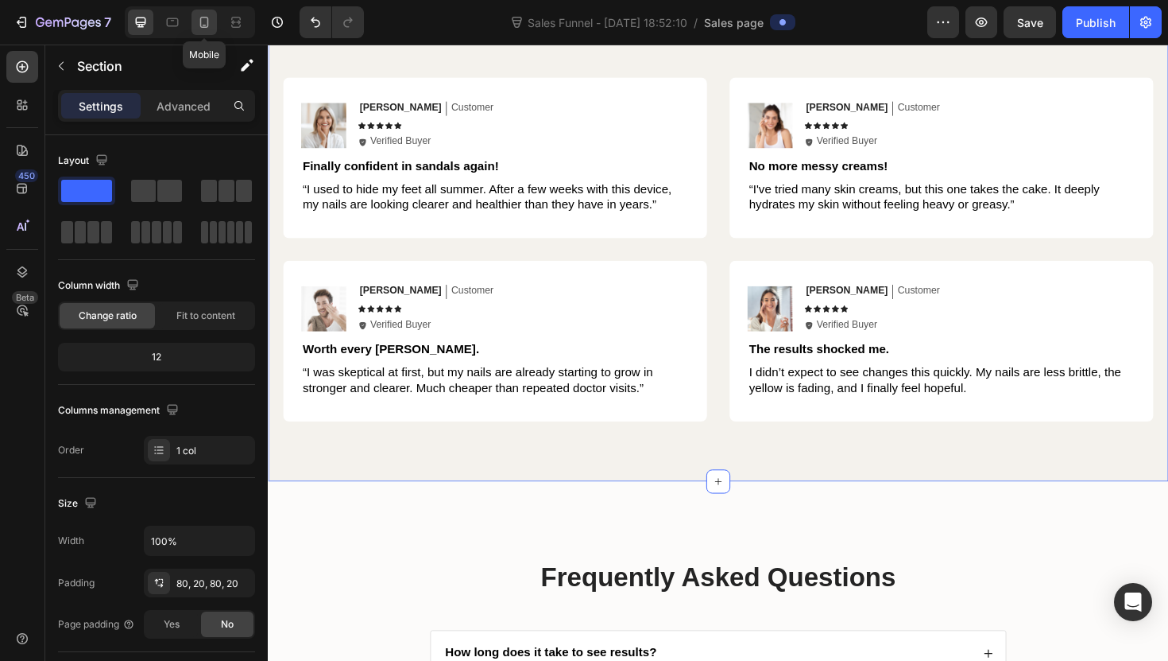
click at [193, 24] on div at bounding box center [204, 22] width 25 height 25
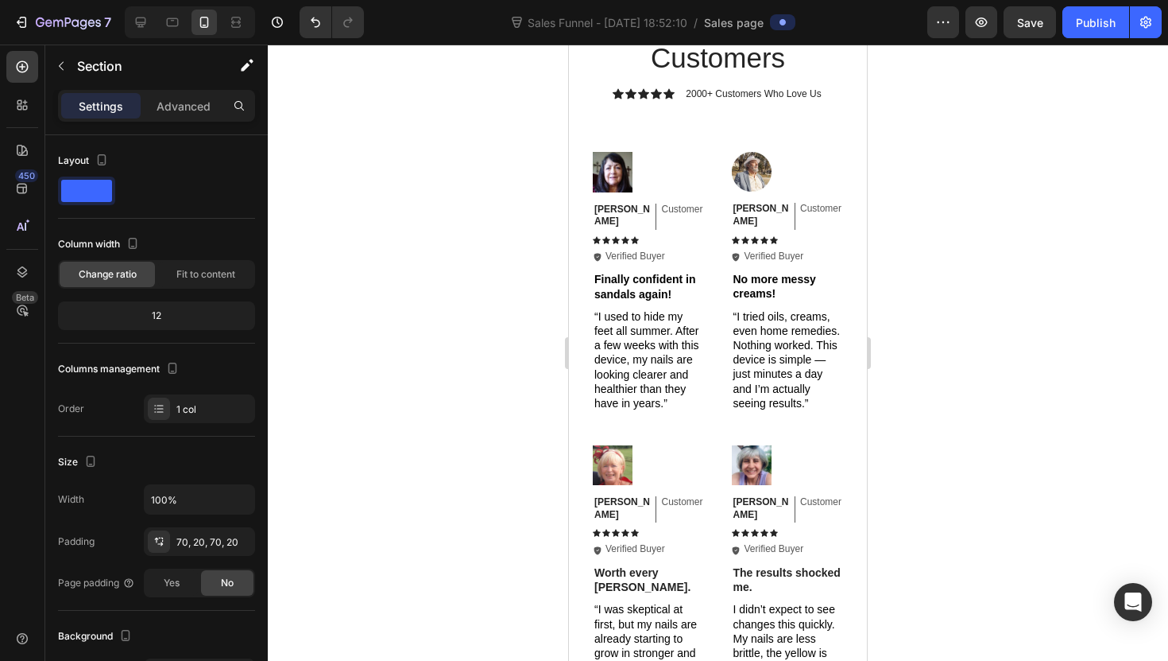
scroll to position [3074, 0]
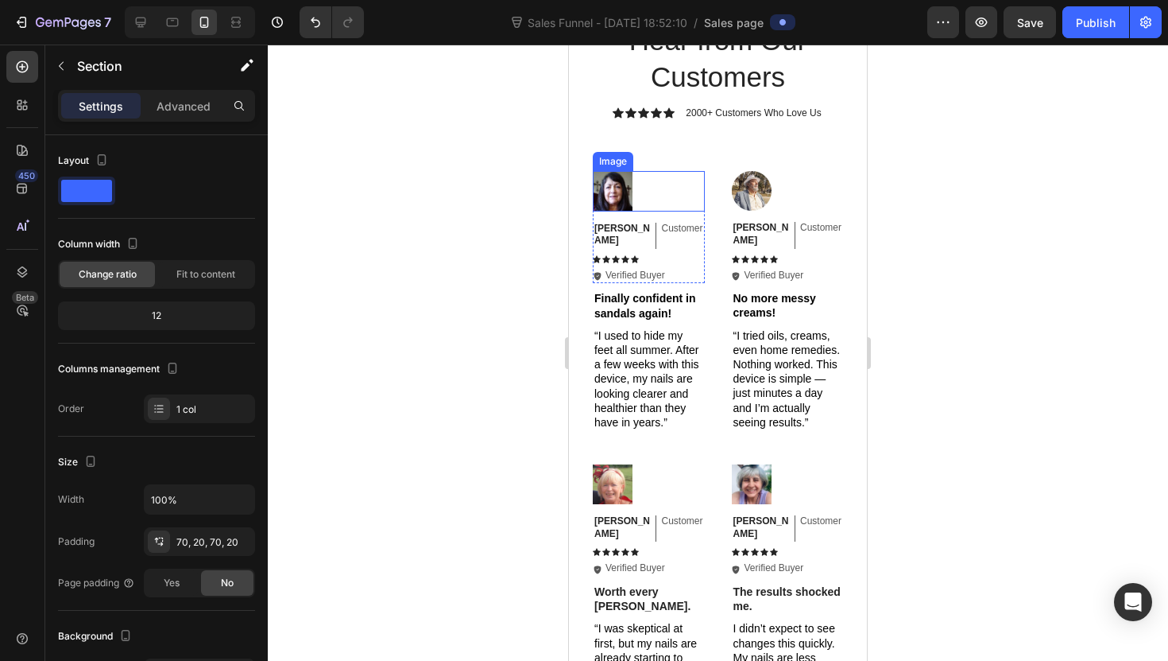
click at [616, 199] on img at bounding box center [613, 191] width 40 height 40
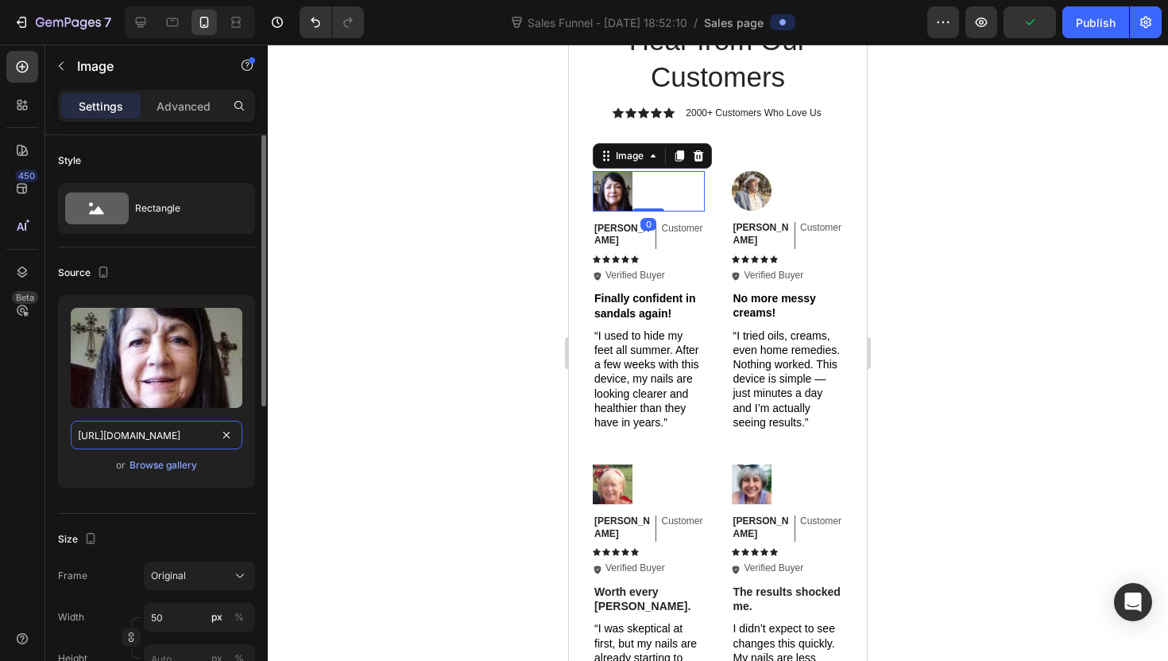
click at [176, 440] on input "[URL][DOMAIN_NAME]" at bounding box center [157, 434] width 172 height 29
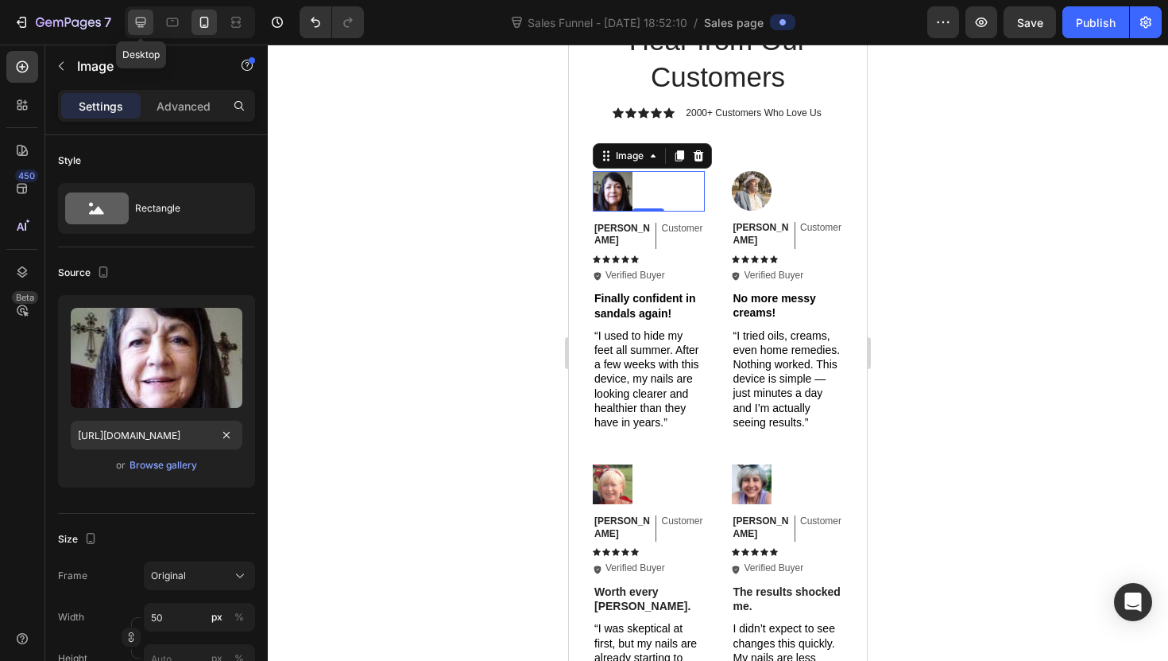
click at [141, 25] on icon at bounding box center [141, 22] width 10 height 10
type input "[URL][DOMAIN_NAME]"
type input "60"
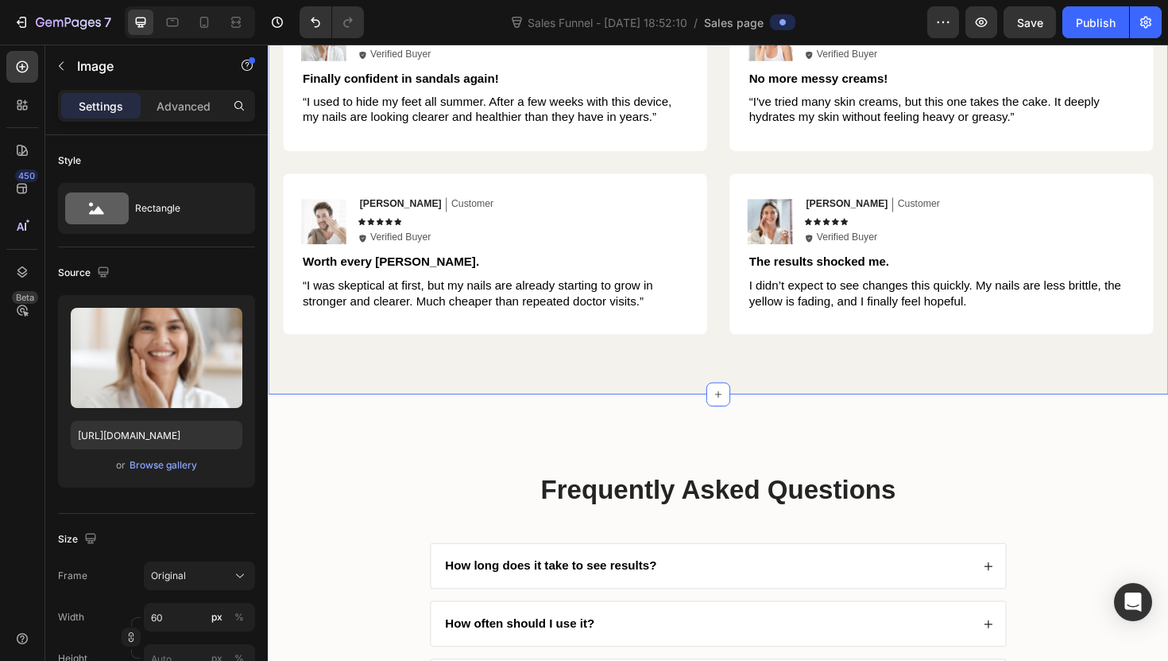
scroll to position [3204, 0]
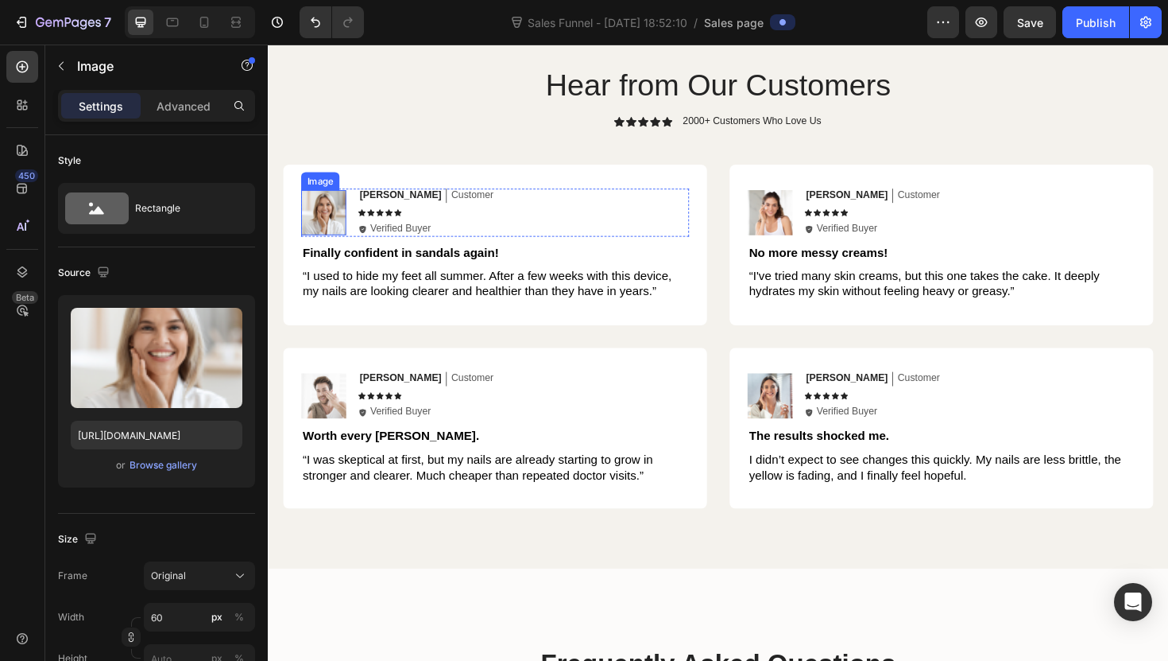
click at [331, 232] on img at bounding box center [327, 223] width 48 height 48
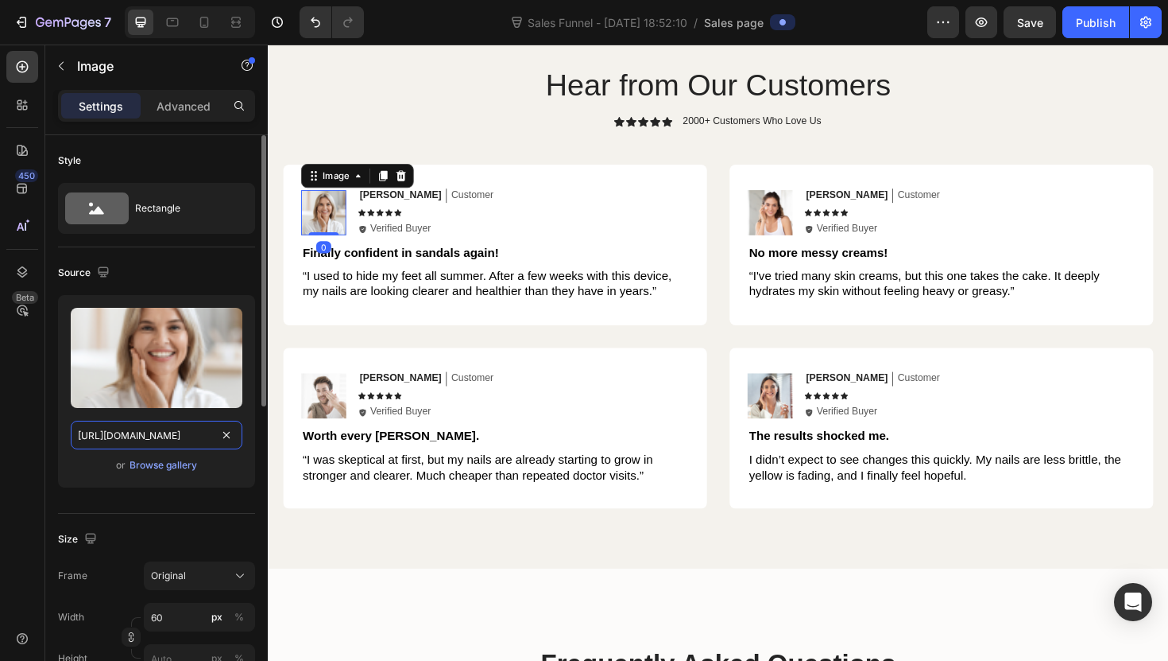
click at [172, 436] on input "[URL][DOMAIN_NAME]" at bounding box center [157, 434] width 172 height 29
paste input "[DOMAIN_NAME]"
type input "[URL][DOMAIN_NAME]"
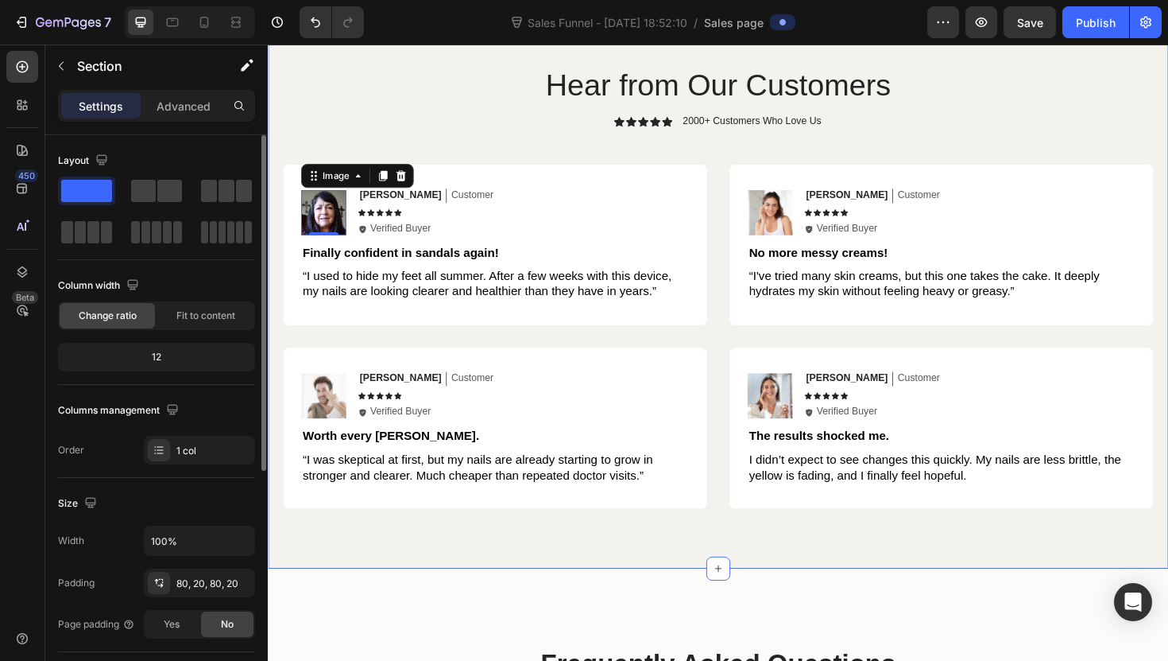
click at [274, 484] on div "Hear from Our Customers Heading Icon Icon Icon Icon Icon Icon List 2000+ Custom…" at bounding box center [745, 301] width 954 height 598
click at [206, 25] on icon at bounding box center [204, 22] width 16 height 16
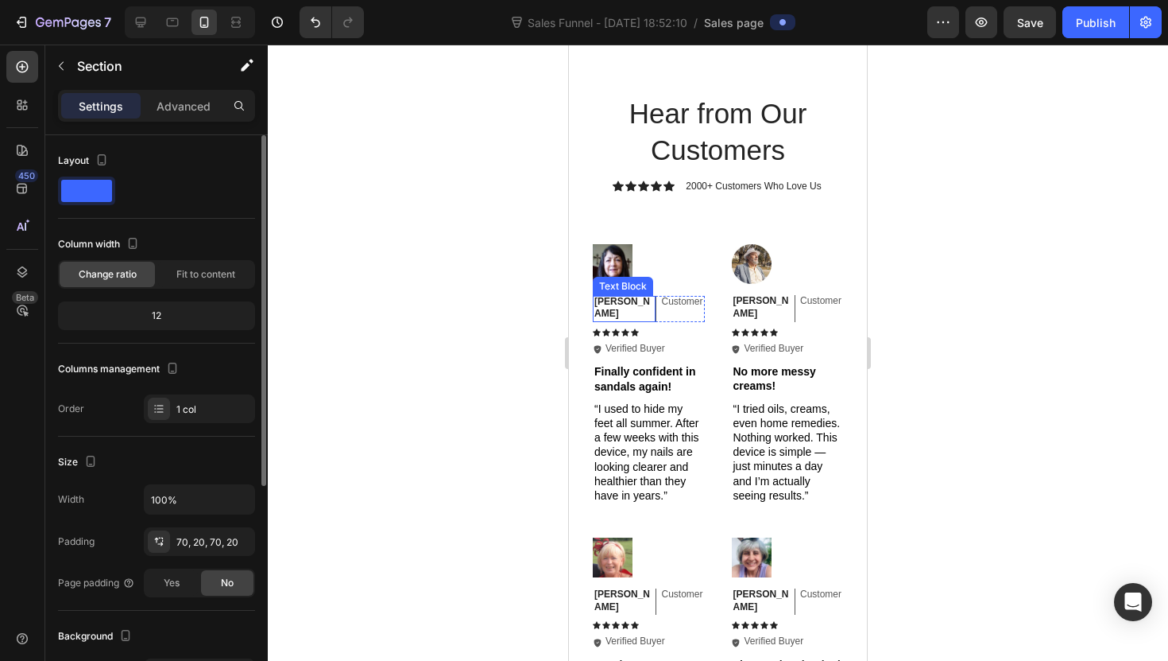
scroll to position [2981, 0]
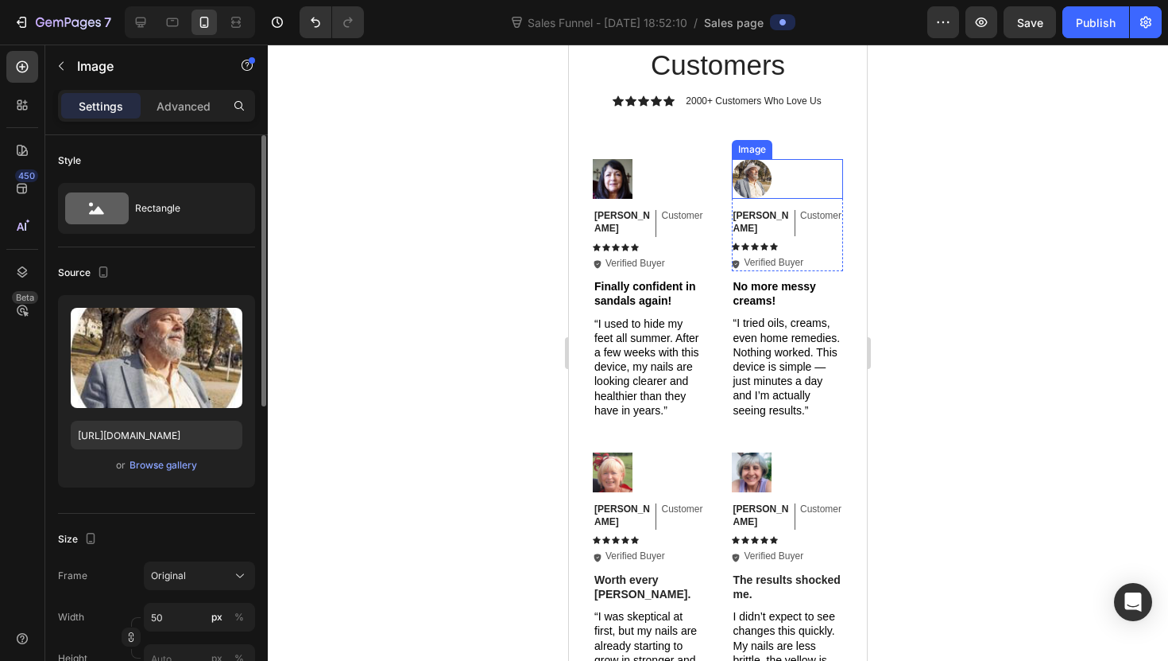
click at [742, 184] on img at bounding box center [752, 179] width 40 height 40
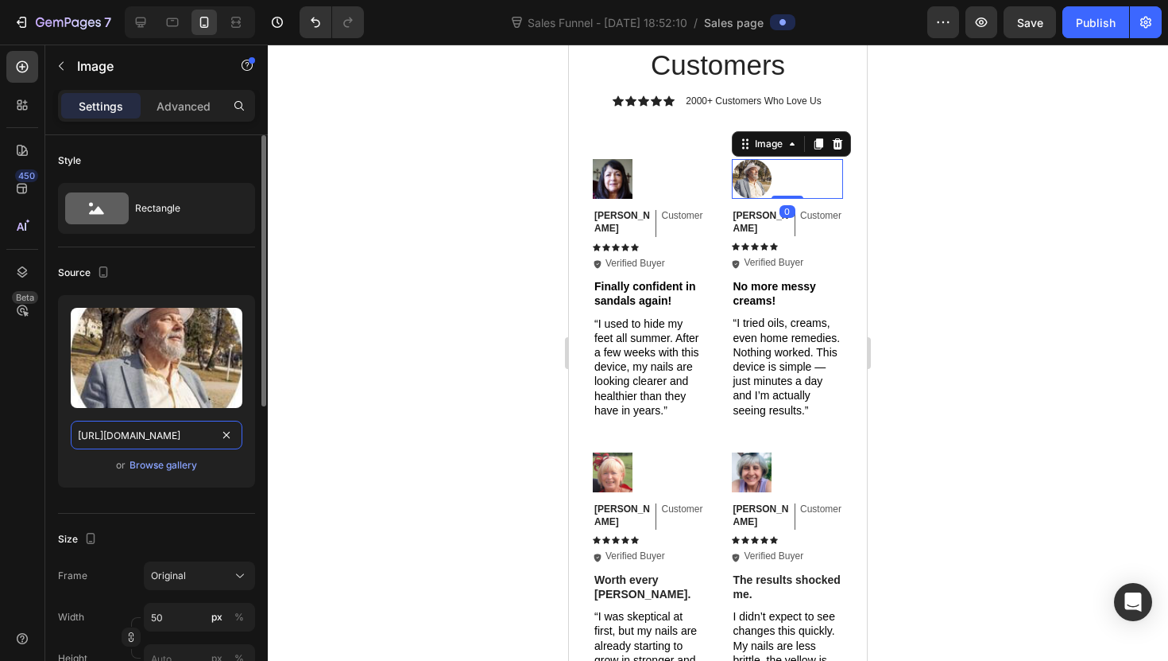
click at [149, 436] on input "[URL][DOMAIN_NAME]" at bounding box center [157, 434] width 172 height 29
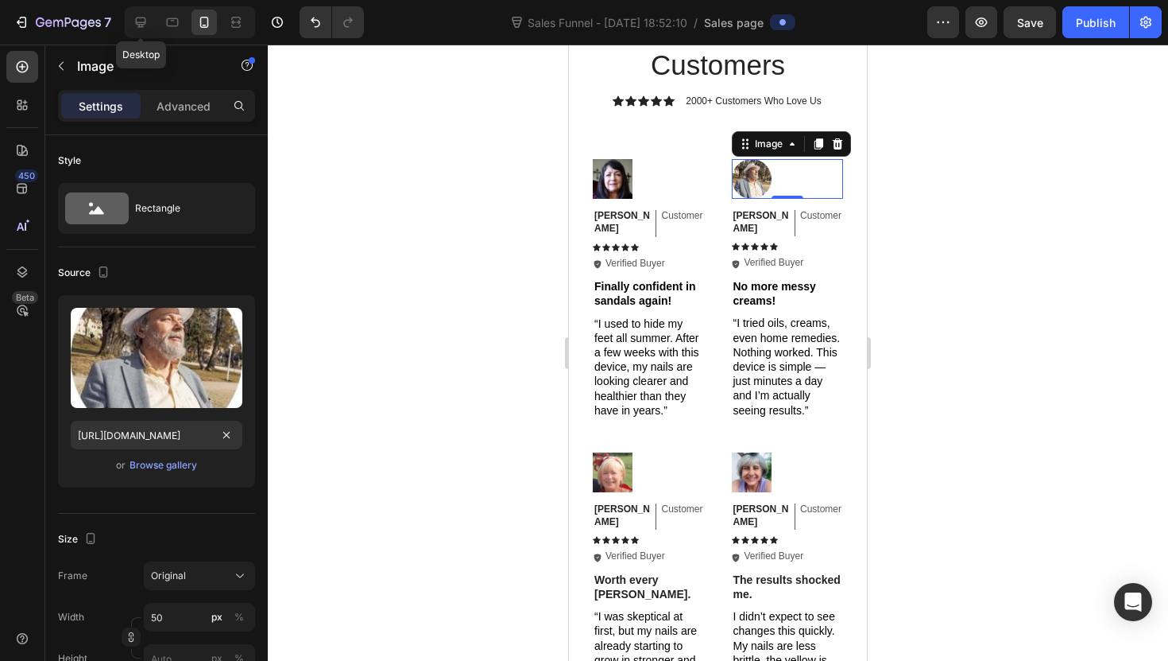
drag, startPoint x: 144, startPoint y: 26, endPoint x: 154, endPoint y: 45, distance: 21.0
click at [144, 26] on icon at bounding box center [141, 22] width 16 height 16
type input "[URL][DOMAIN_NAME]"
type input "60"
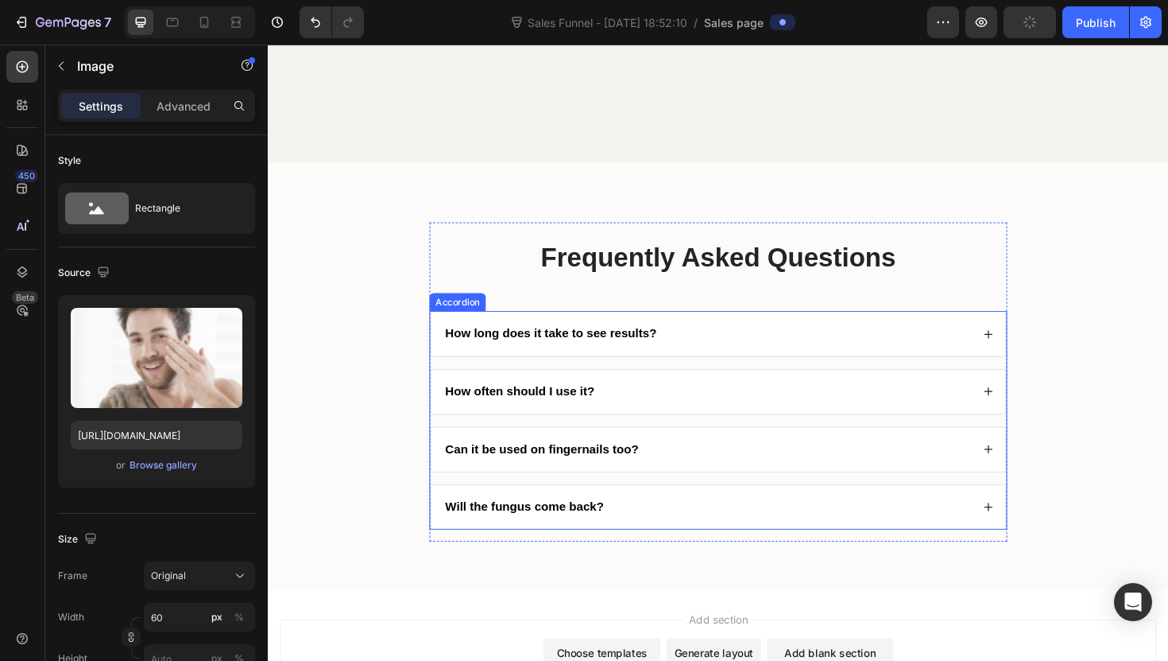
scroll to position [3222, 0]
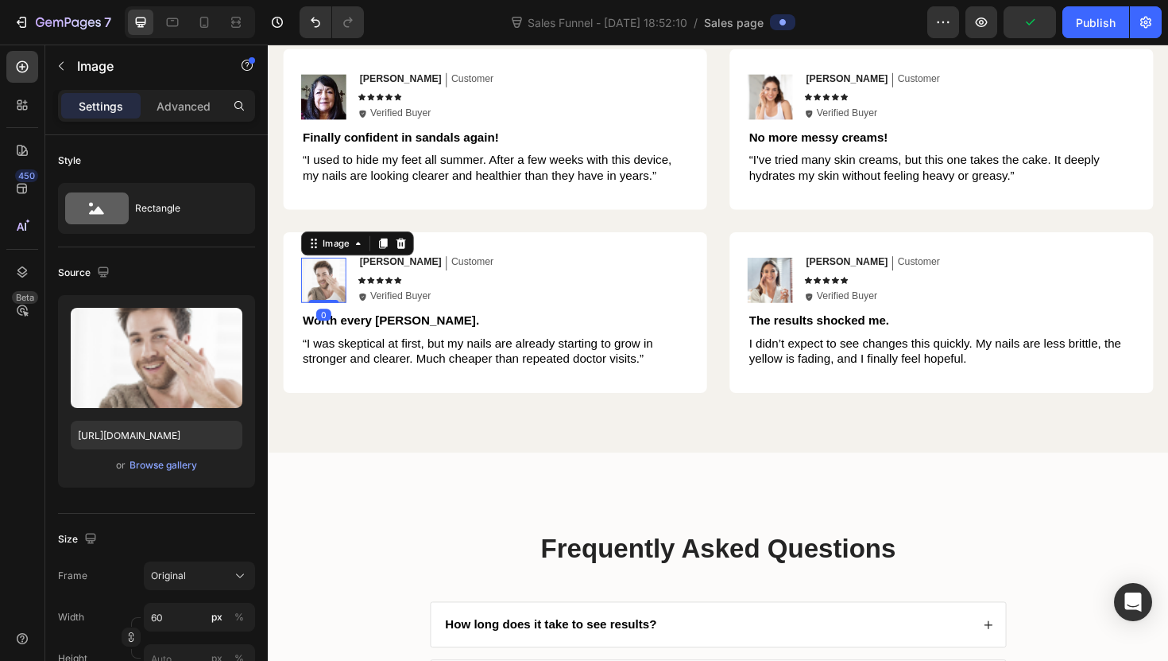
click at [324, 304] on img at bounding box center [327, 294] width 48 height 48
click at [180, 431] on input "[URL][DOMAIN_NAME]" at bounding box center [157, 434] width 172 height 29
paste input "[DOMAIN_NAME]"
type input "[URL][DOMAIN_NAME]"
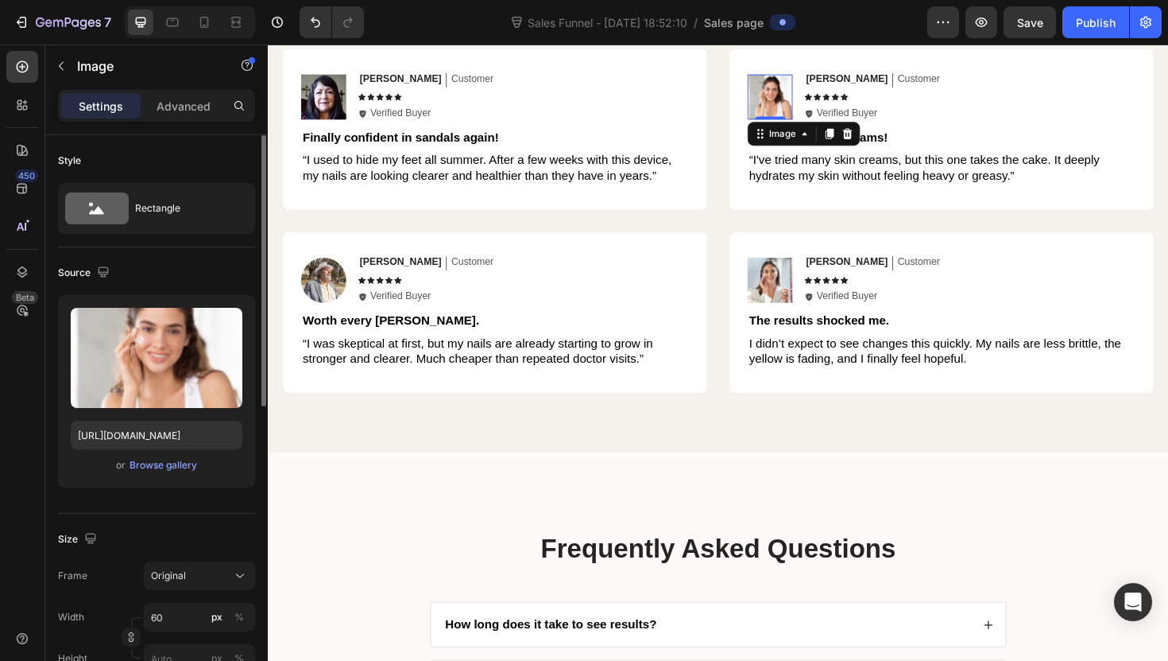
click at [798, 101] on img at bounding box center [800, 100] width 48 height 48
click at [215, 19] on div at bounding box center [204, 22] width 25 height 25
type input "50"
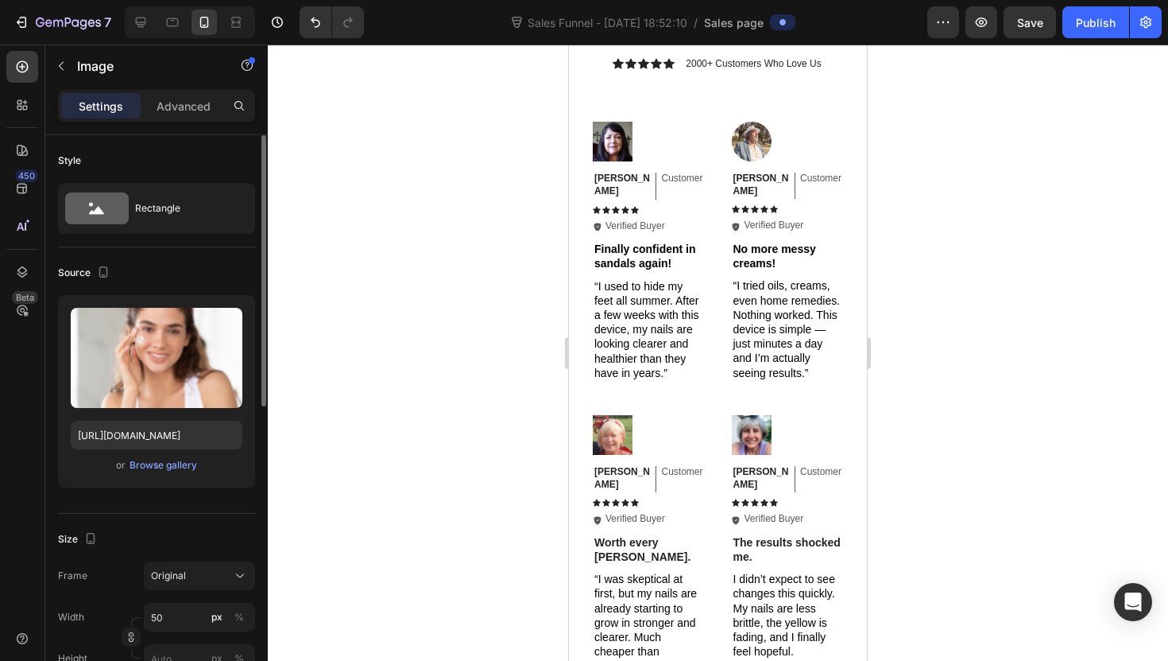
scroll to position [3000, 0]
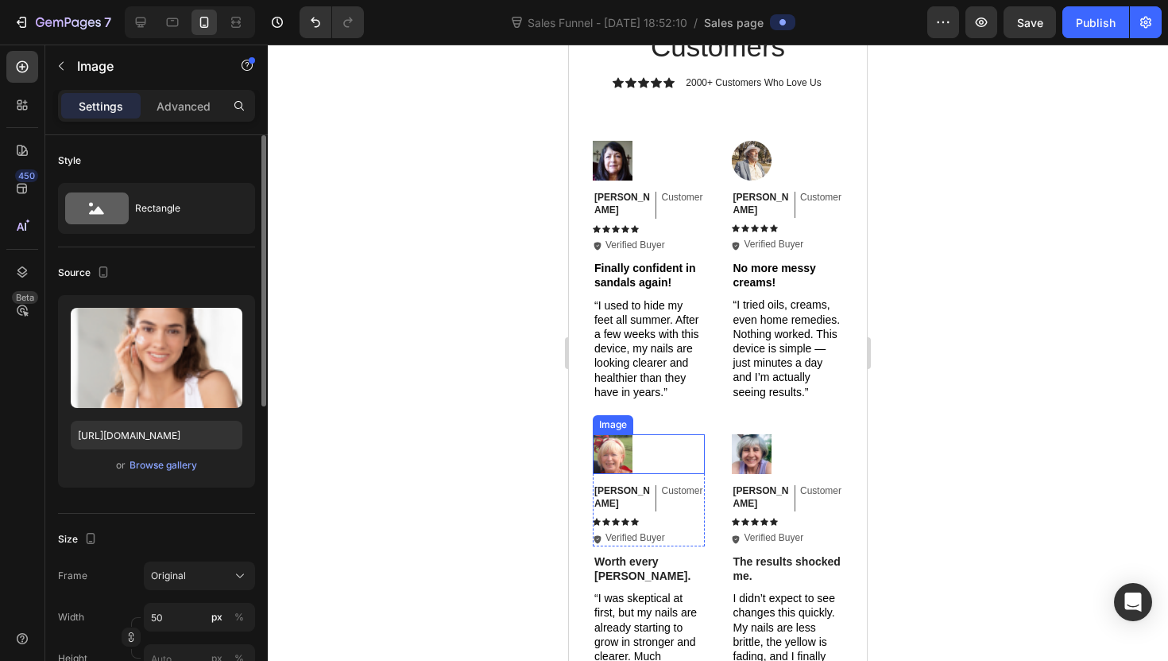
click at [610, 451] on img at bounding box center [613, 454] width 40 height 40
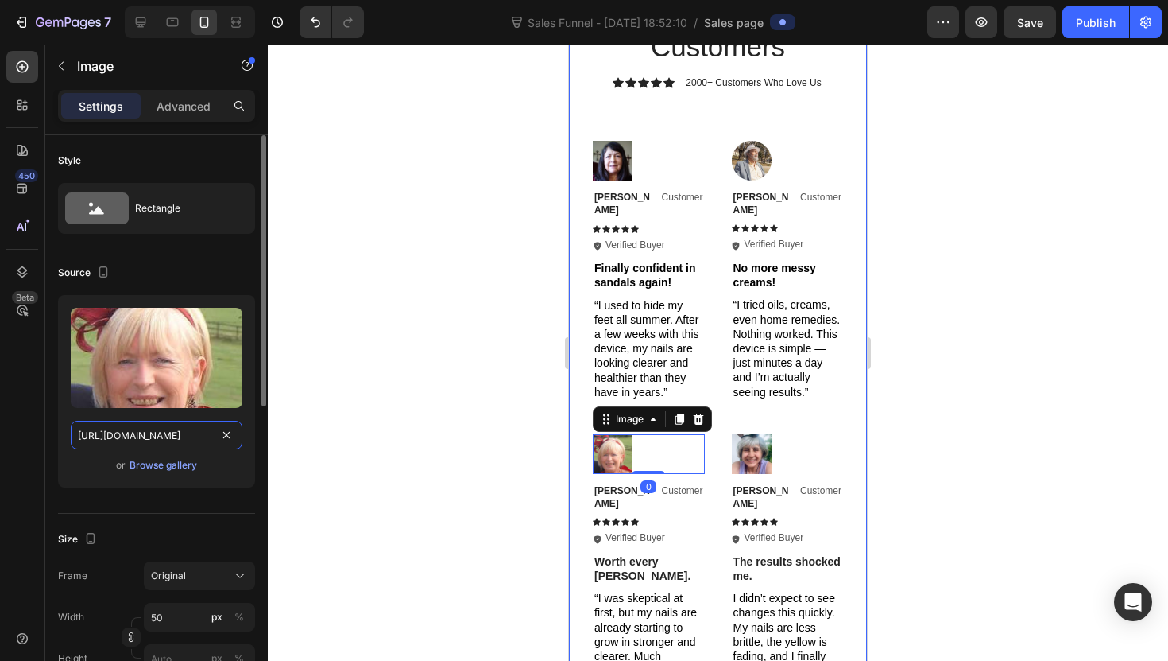
click at [161, 431] on input "[URL][DOMAIN_NAME]" at bounding box center [157, 434] width 172 height 29
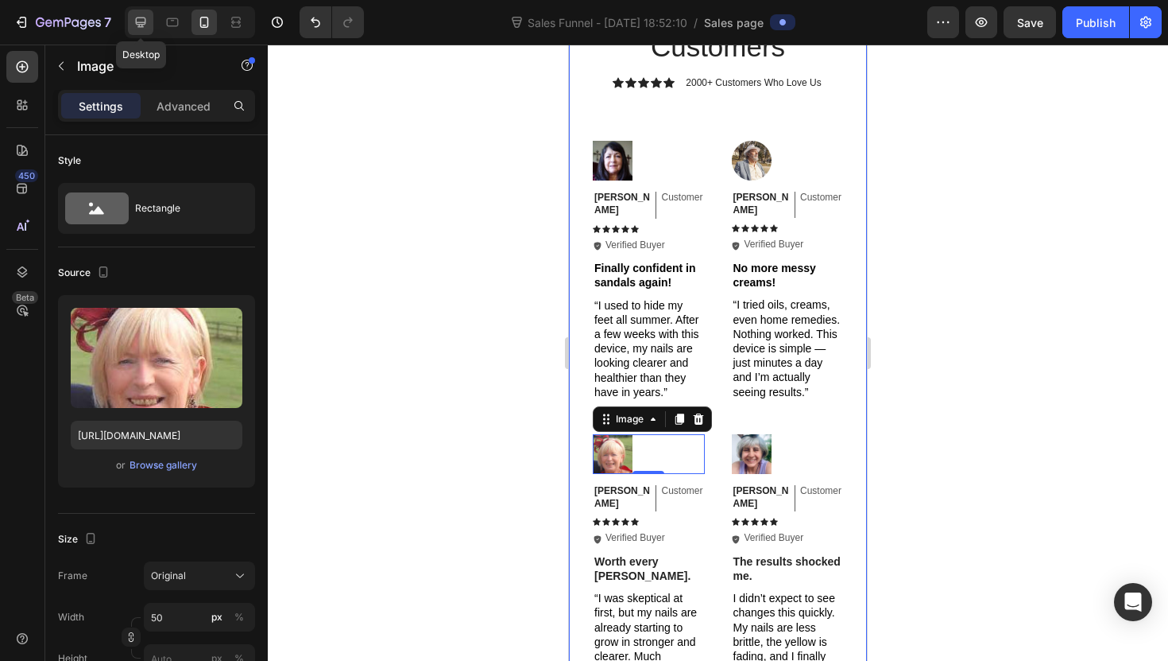
click at [145, 25] on icon at bounding box center [141, 22] width 16 height 16
type input "[URL][DOMAIN_NAME]"
type input "60"
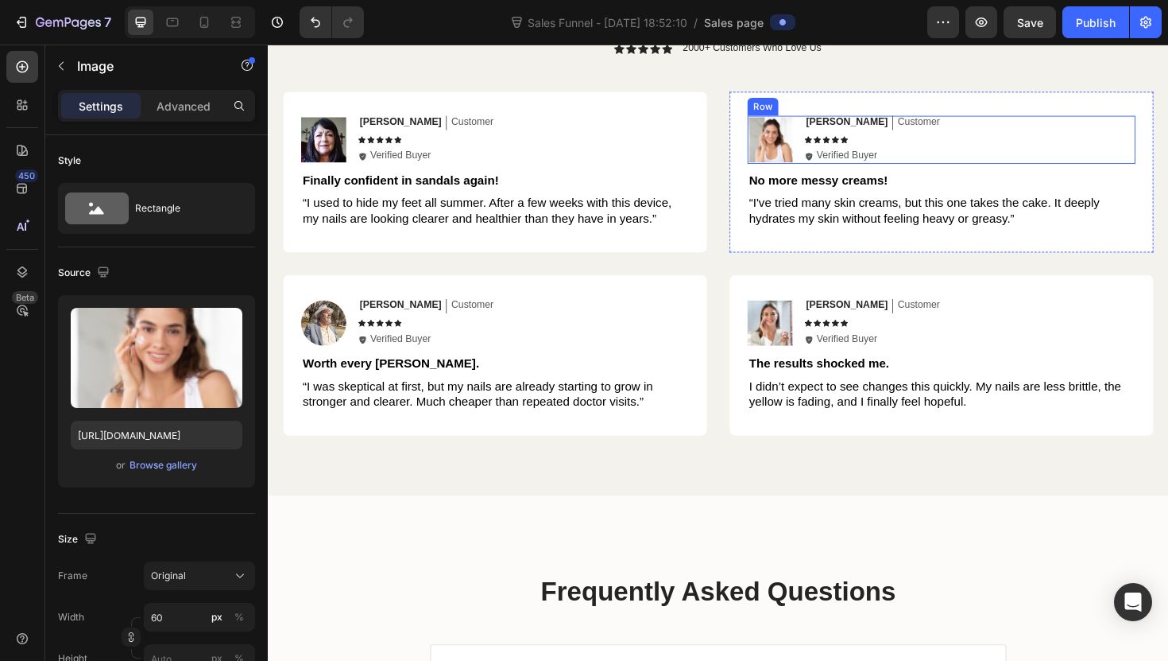
scroll to position [3138, 0]
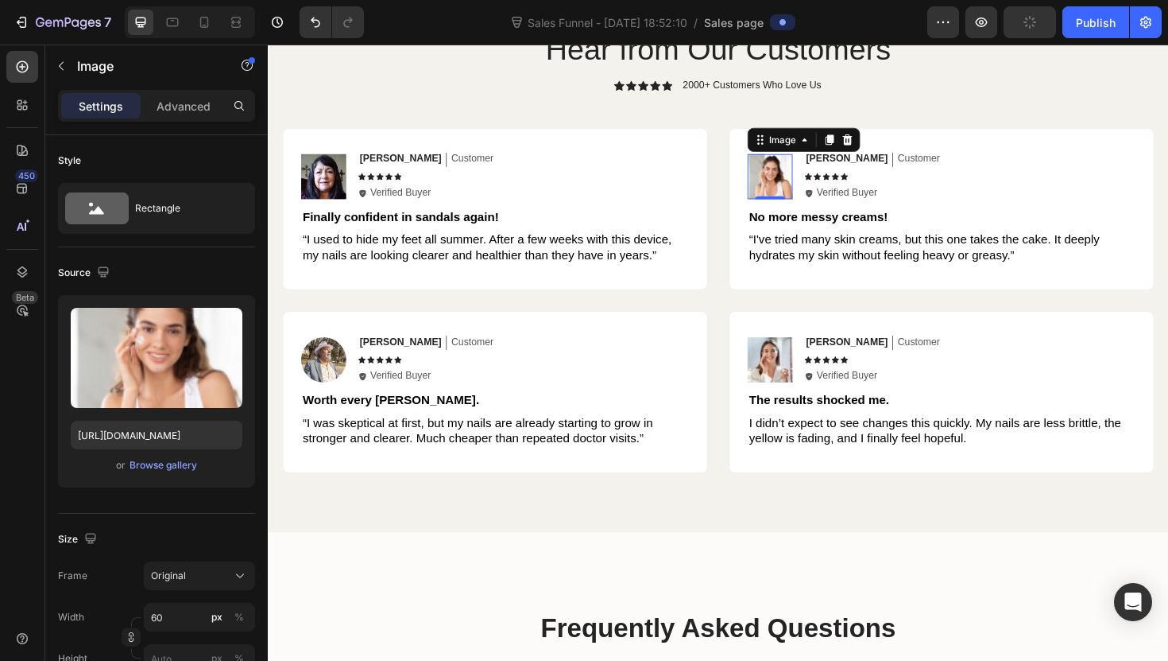
click at [797, 202] on img at bounding box center [800, 185] width 48 height 48
click at [179, 436] on input "[URL][DOMAIN_NAME]" at bounding box center [157, 434] width 172 height 29
paste input "[DOMAIN_NAME]"
type input "[URL][DOMAIN_NAME]"
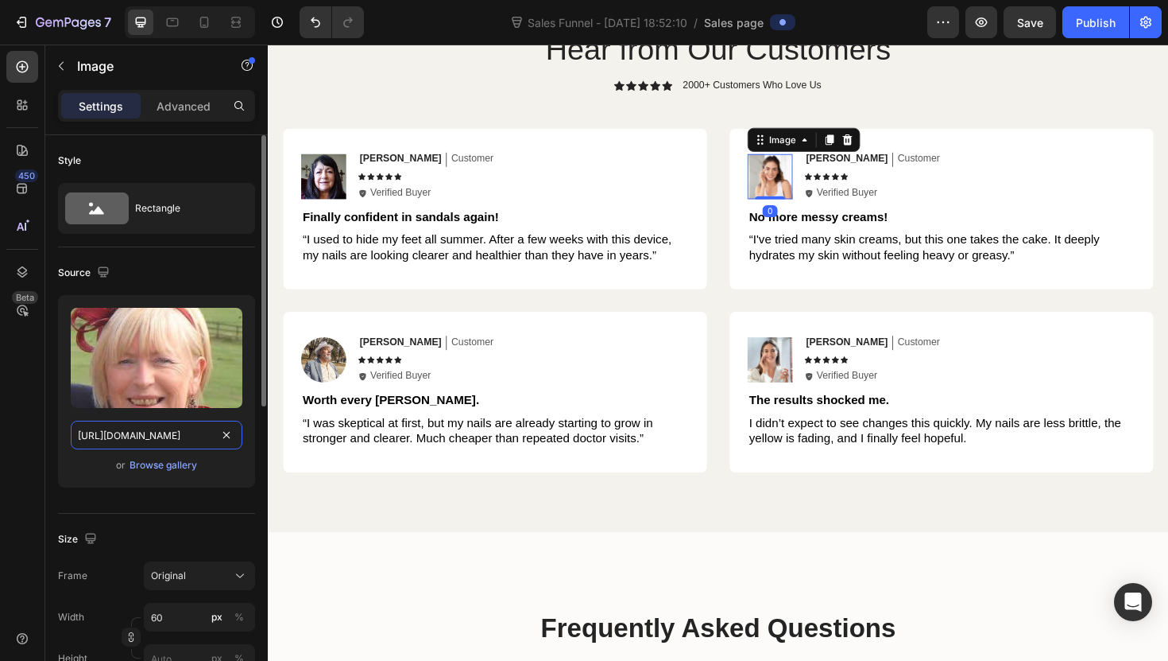
scroll to position [0, 494]
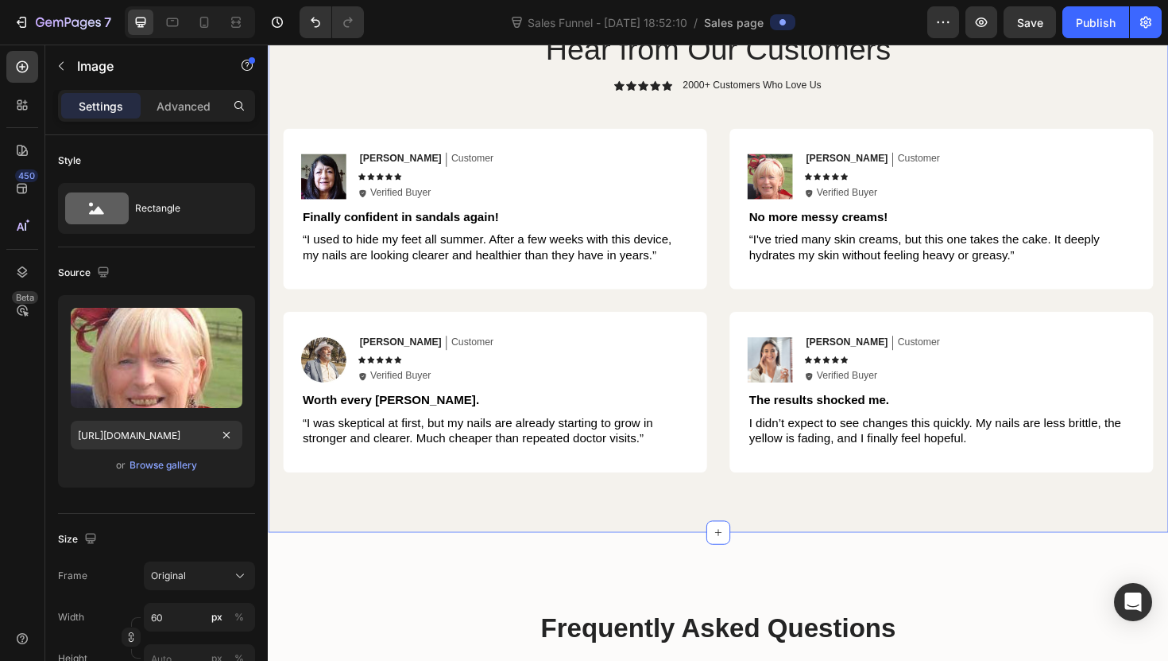
click at [285, 520] on div "Hear from Our Customers Heading Icon Icon Icon Icon Icon Icon List 2000+ Custom…" at bounding box center [745, 262] width 954 height 598
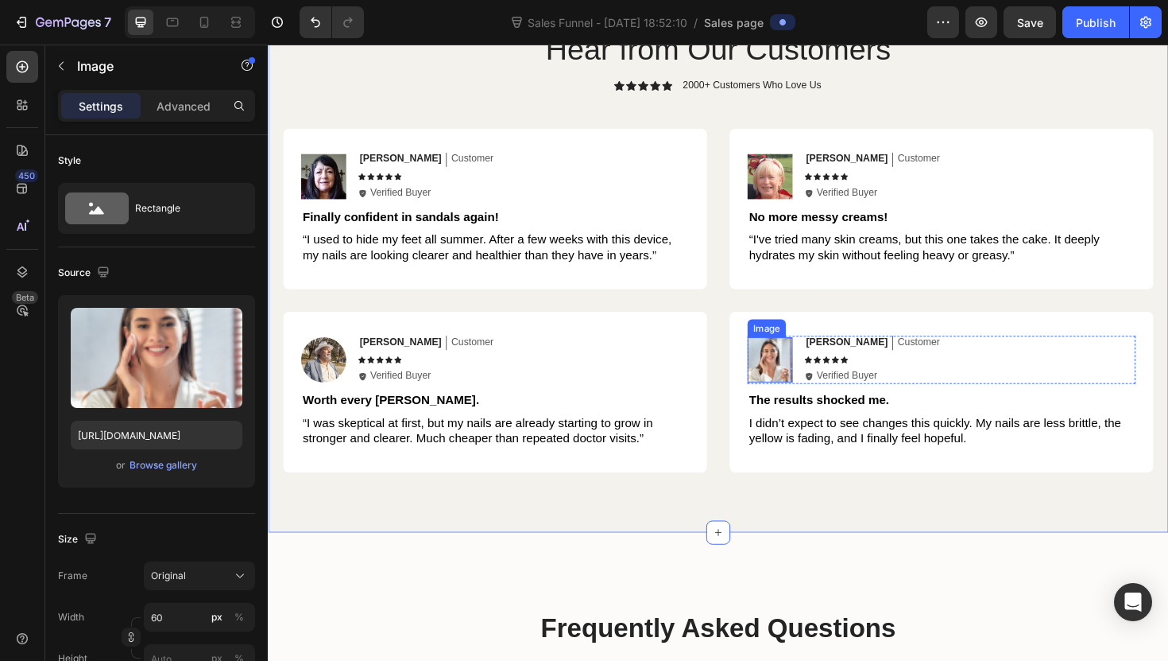
click at [800, 378] on img at bounding box center [800, 378] width 48 height 48
drag, startPoint x: 202, startPoint y: 25, endPoint x: 203, endPoint y: 39, distance: 14.4
click at [203, 25] on icon at bounding box center [204, 22] width 16 height 16
type input "50"
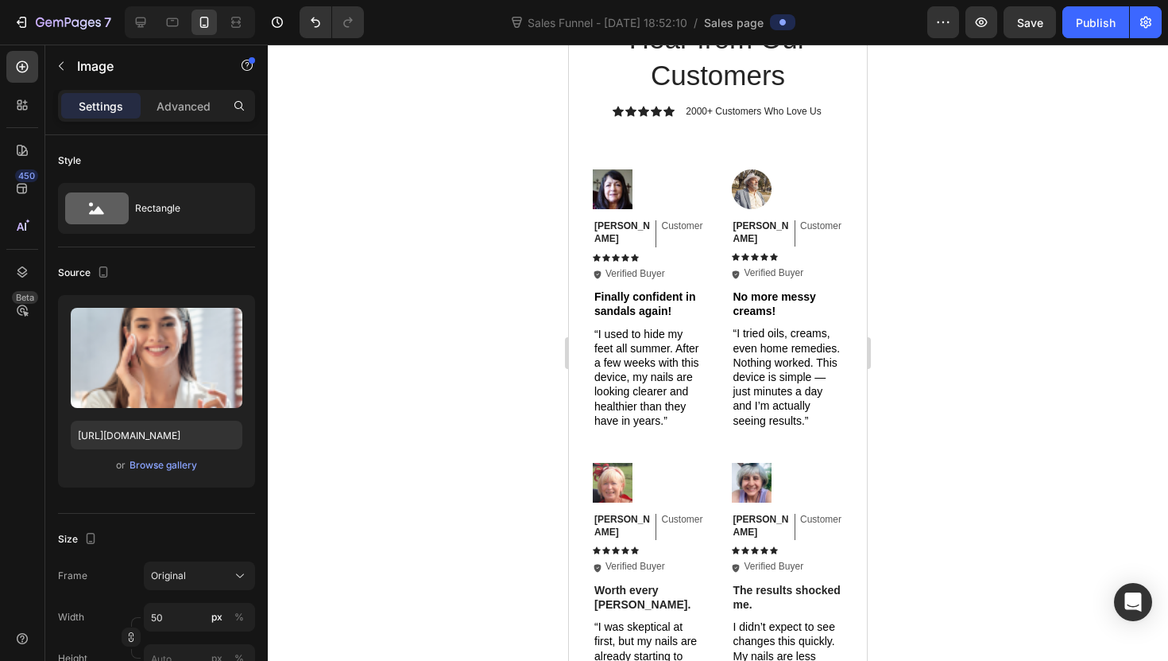
scroll to position [2915, 0]
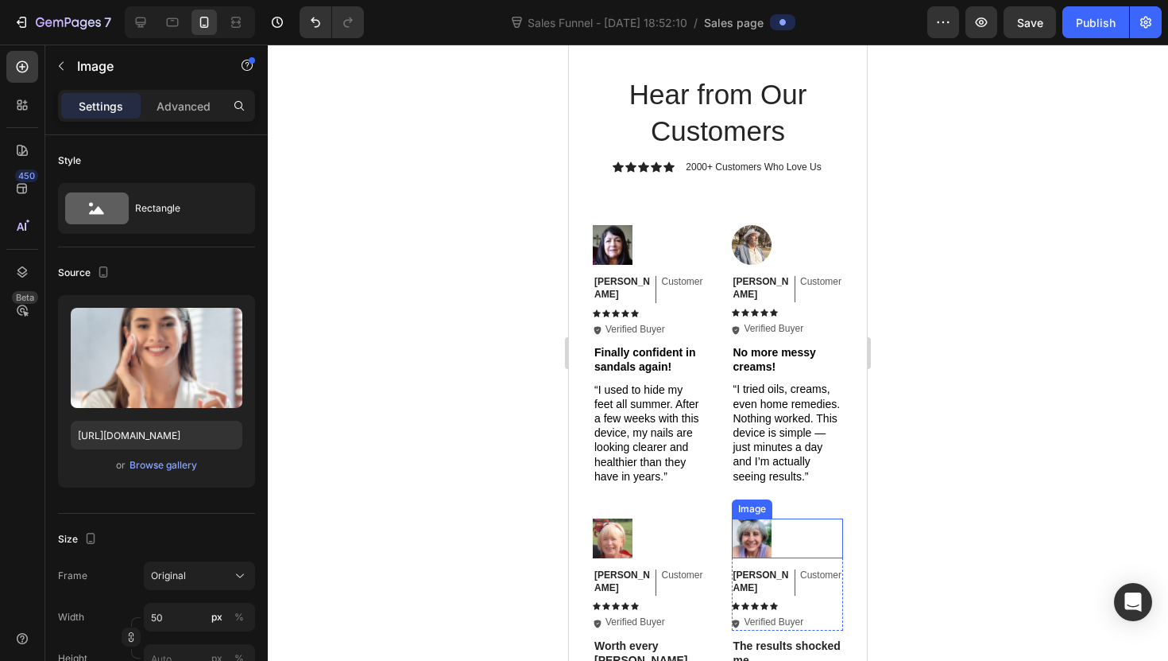
click at [750, 524] on img at bounding box center [752, 538] width 40 height 40
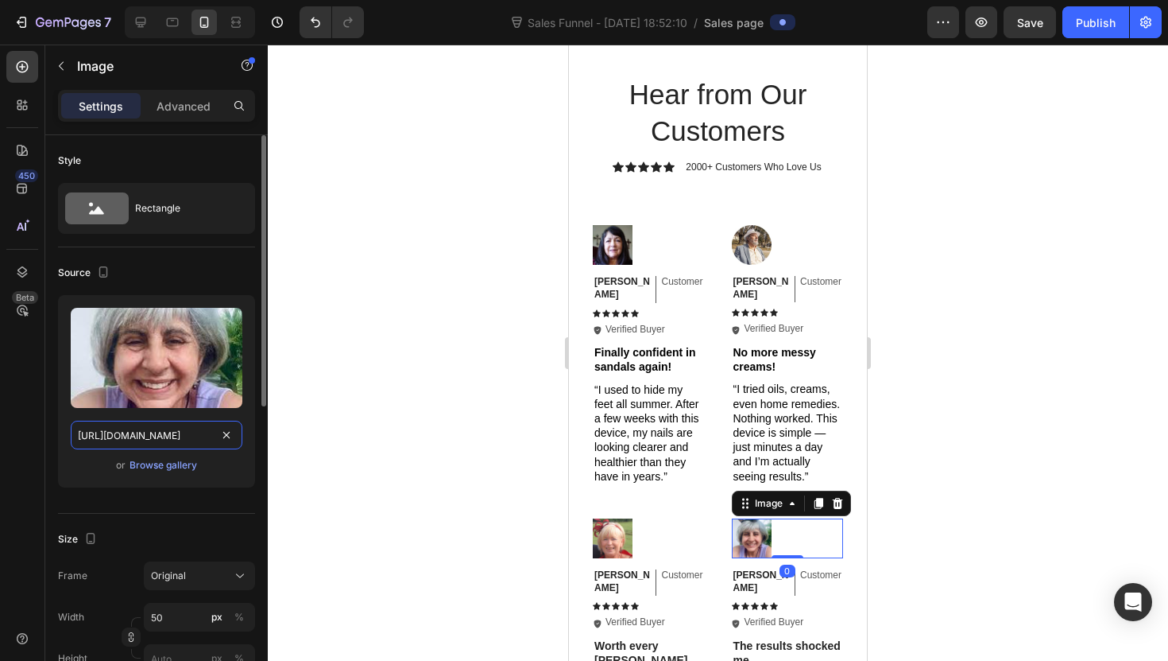
click at [148, 432] on input "[URL][DOMAIN_NAME]" at bounding box center [157, 434] width 172 height 29
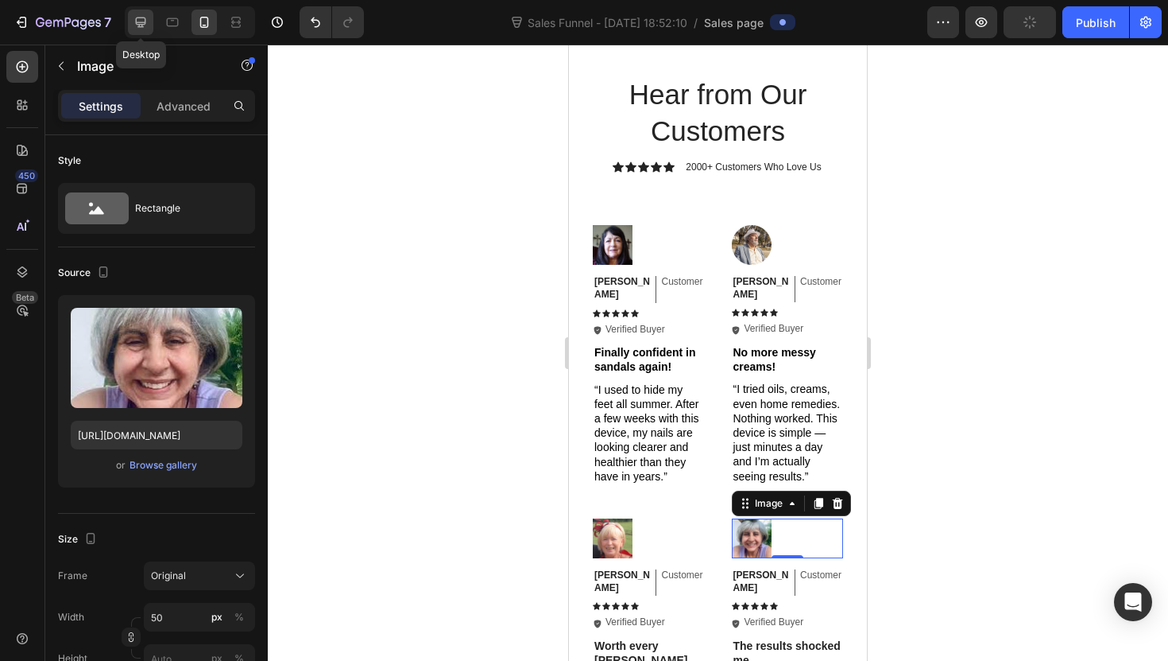
click at [134, 20] on icon at bounding box center [141, 22] width 16 height 16
type input "[URL][DOMAIN_NAME]"
type input "60"
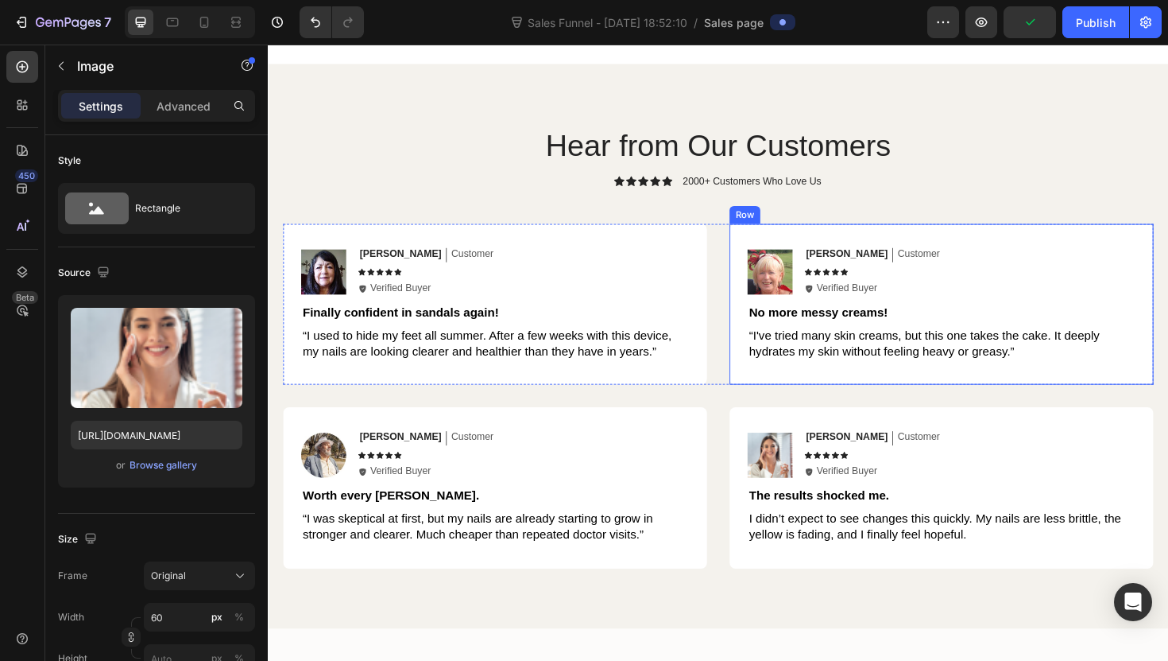
scroll to position [3236, 0]
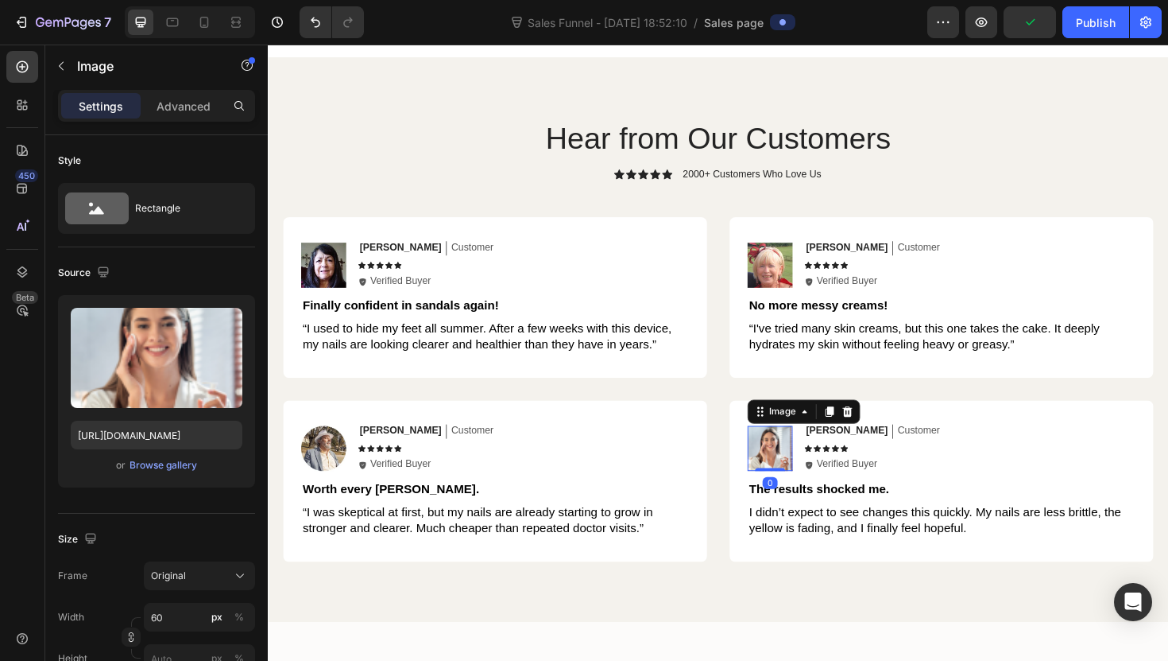
click at [801, 483] on img at bounding box center [800, 472] width 48 height 48
click at [122, 432] on input "[URL][DOMAIN_NAME]" at bounding box center [157, 434] width 172 height 29
paste input "[DOMAIN_NAME]"
type input "[URL][DOMAIN_NAME]"
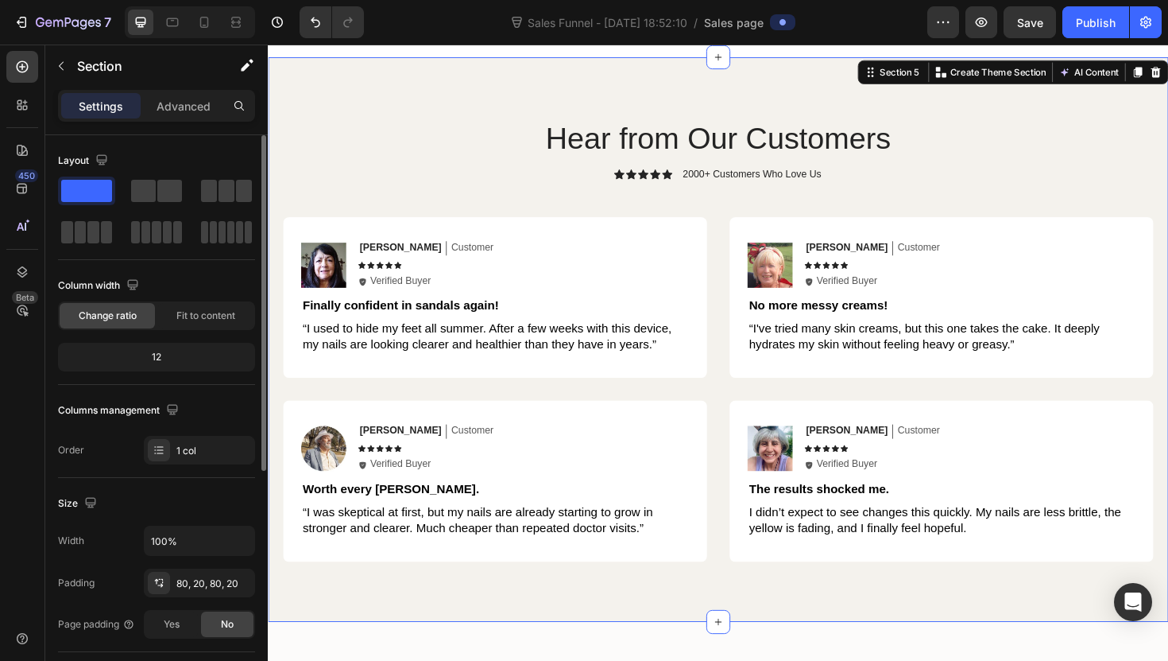
click at [274, 490] on div "Hear from Our Customers Heading Icon Icon Icon Icon Icon Icon List 2000+ Custom…" at bounding box center [745, 357] width 954 height 598
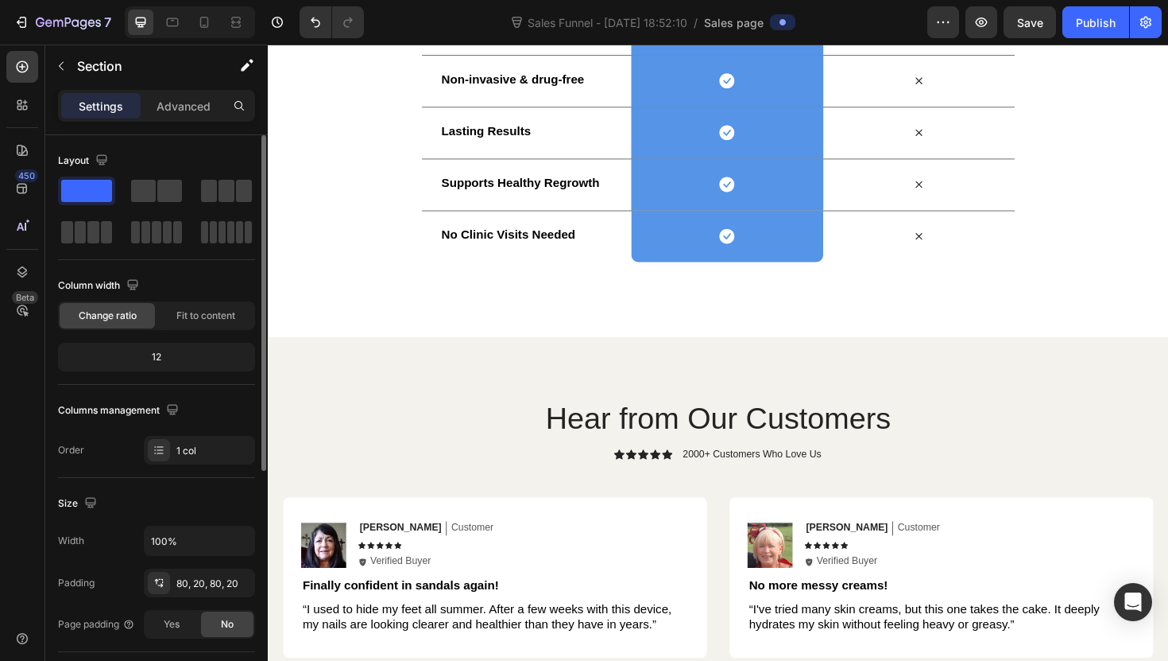
scroll to position [2957, 0]
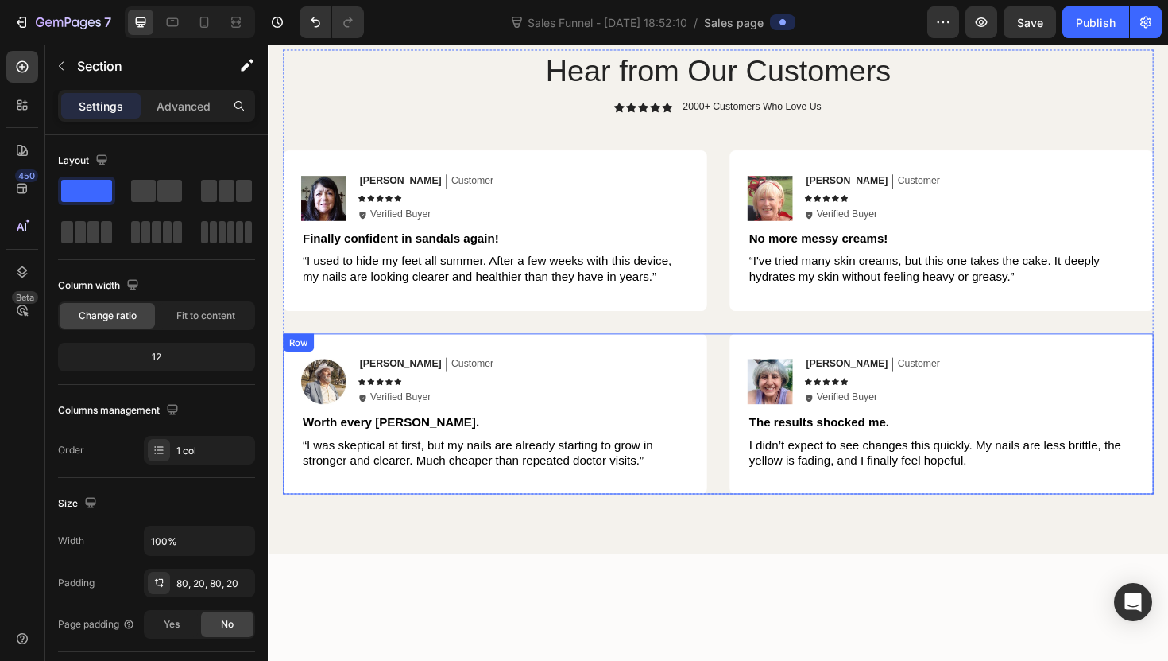
scroll to position [3111, 0]
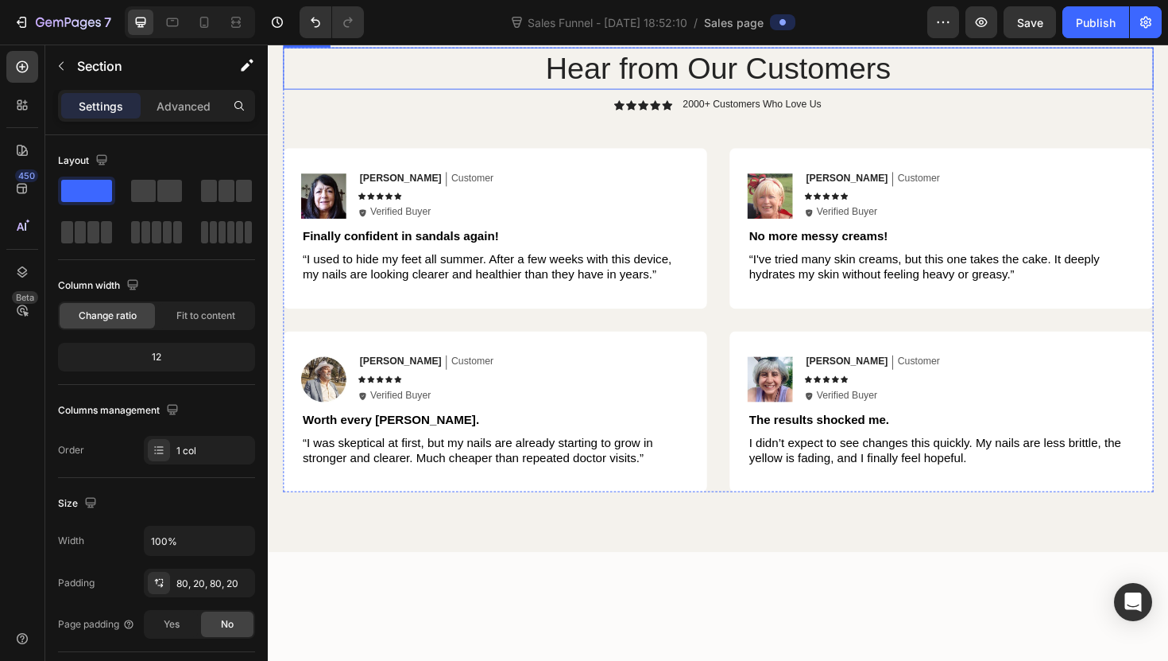
click at [706, 92] on h2 "Hear from Our Customers" at bounding box center [745, 70] width 922 height 45
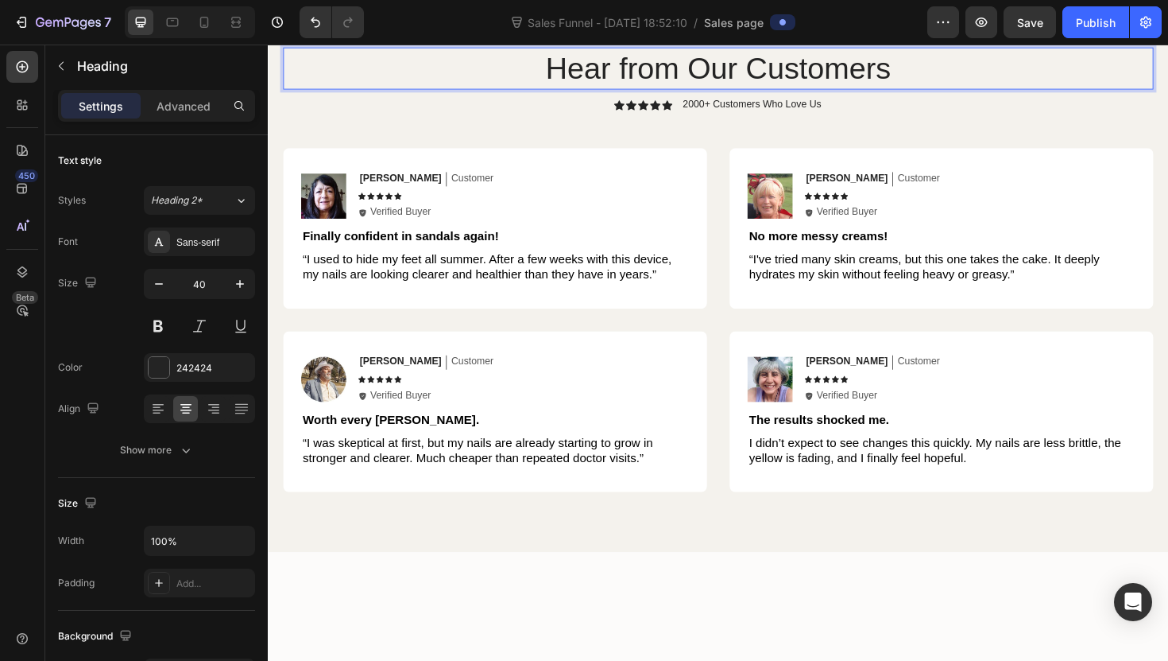
drag, startPoint x: 670, startPoint y: 270, endPoint x: 646, endPoint y: 266, distance: 24.2
click at [670, 92] on h2 "Hear from Our Customers" at bounding box center [745, 70] width 922 height 45
click at [640, 91] on p "Hear from Our Customers" at bounding box center [744, 69] width 919 height 41
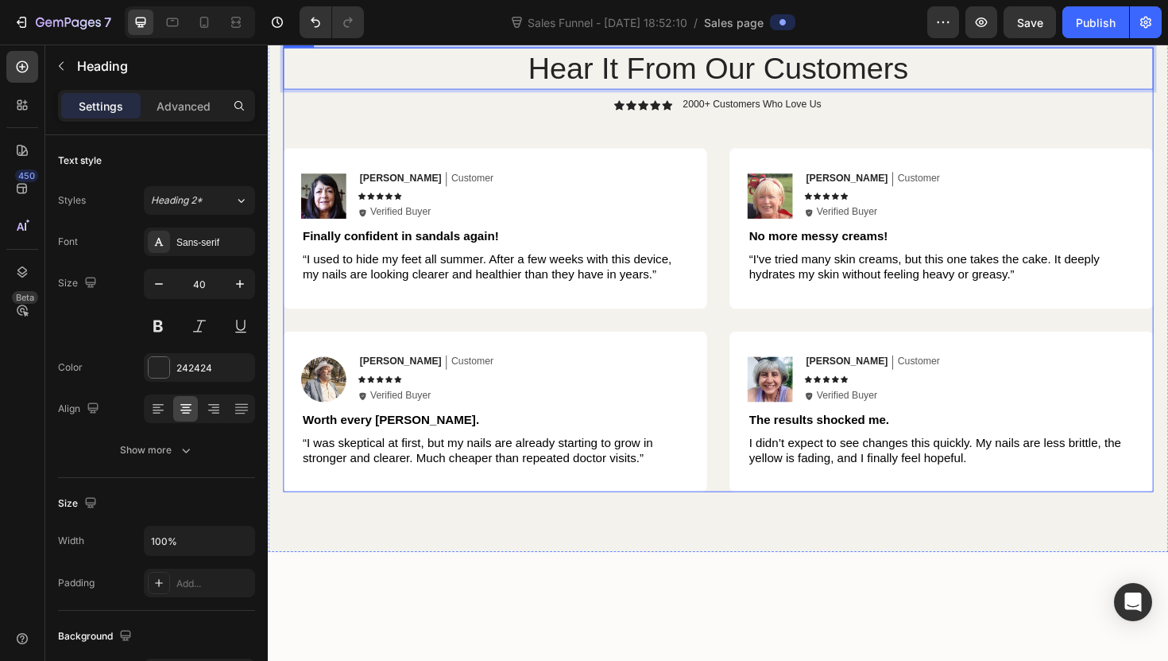
scroll to position [3110, 0]
click at [517, 323] on div "Hear It From Our Customers Heading 12 Icon Icon Icon Icon Icon Icon List 2000+ …" at bounding box center [745, 283] width 922 height 471
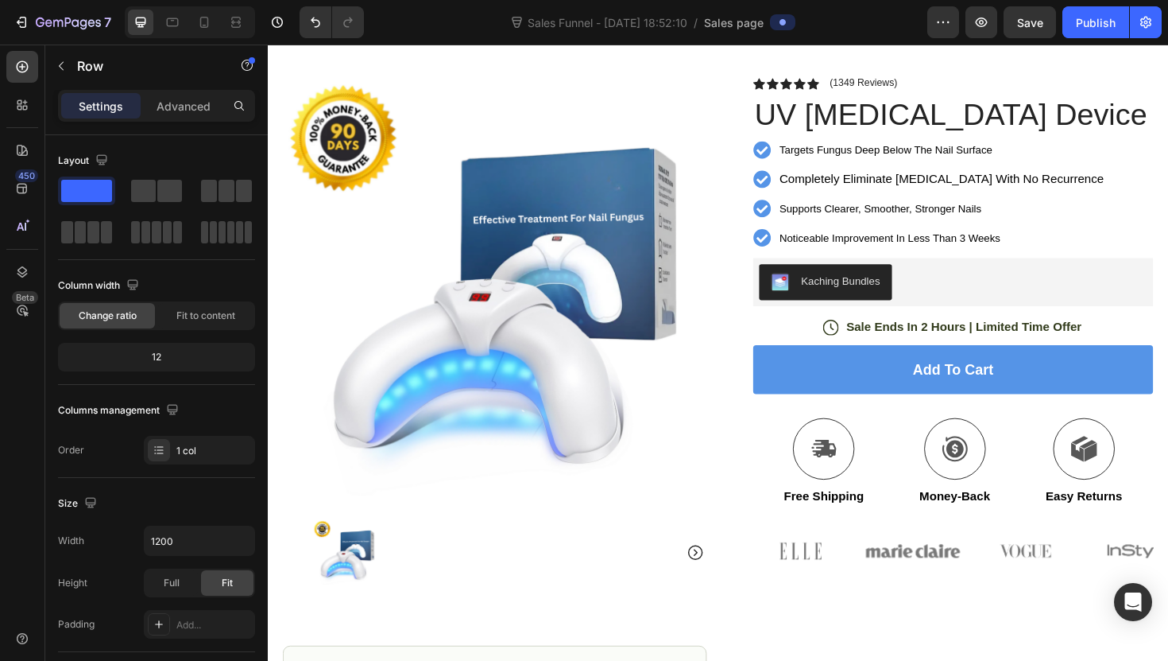
scroll to position [0, 0]
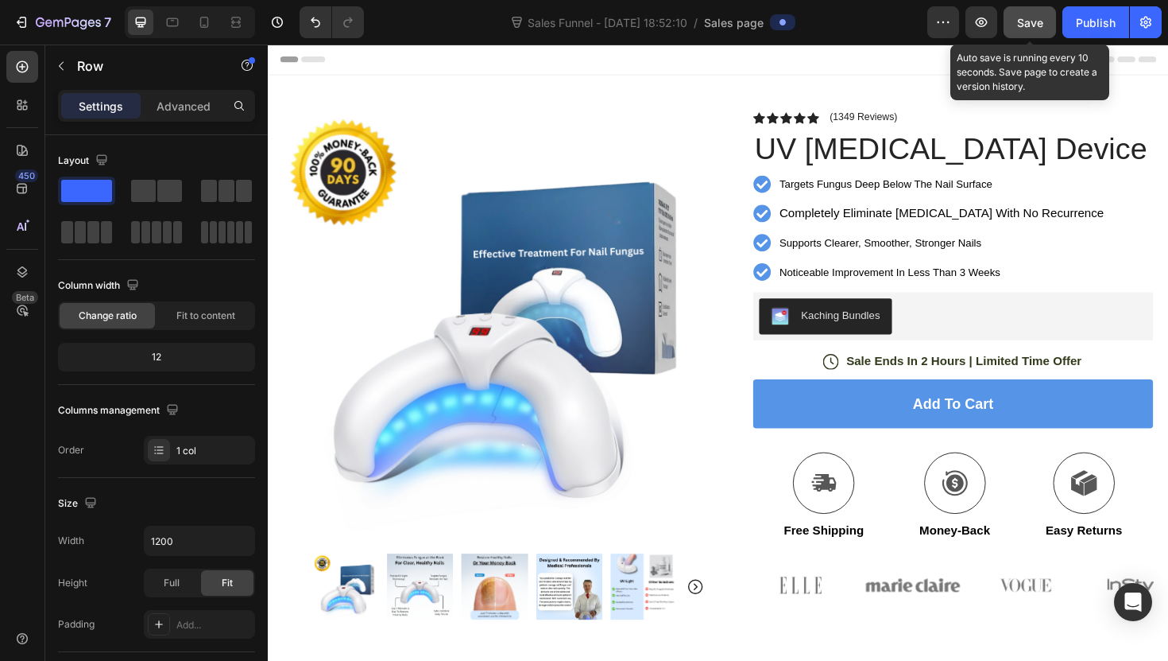
click at [1040, 21] on span "Save" at bounding box center [1030, 23] width 26 height 14
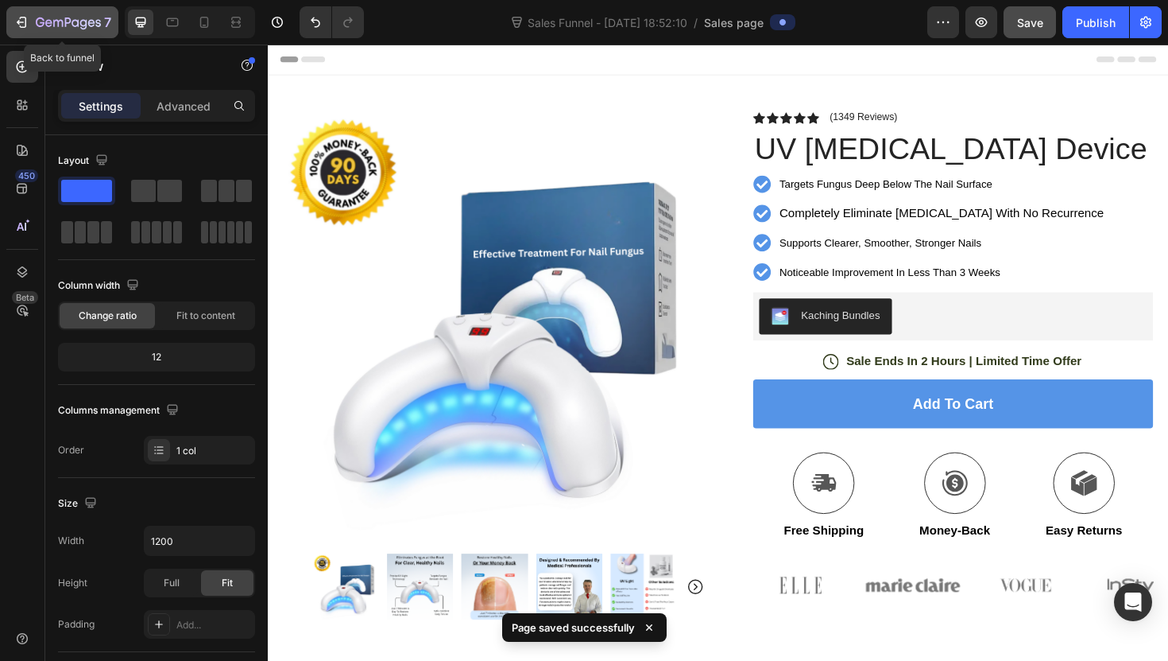
click at [53, 17] on icon "button" at bounding box center [68, 24] width 65 height 14
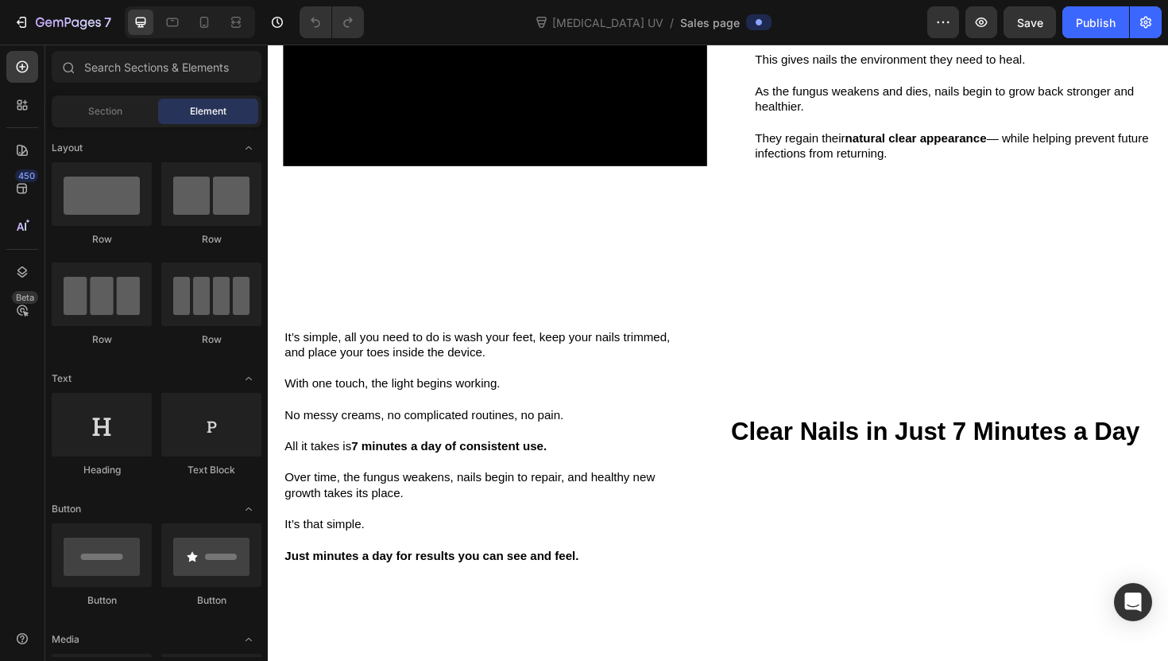
scroll to position [1574, 0]
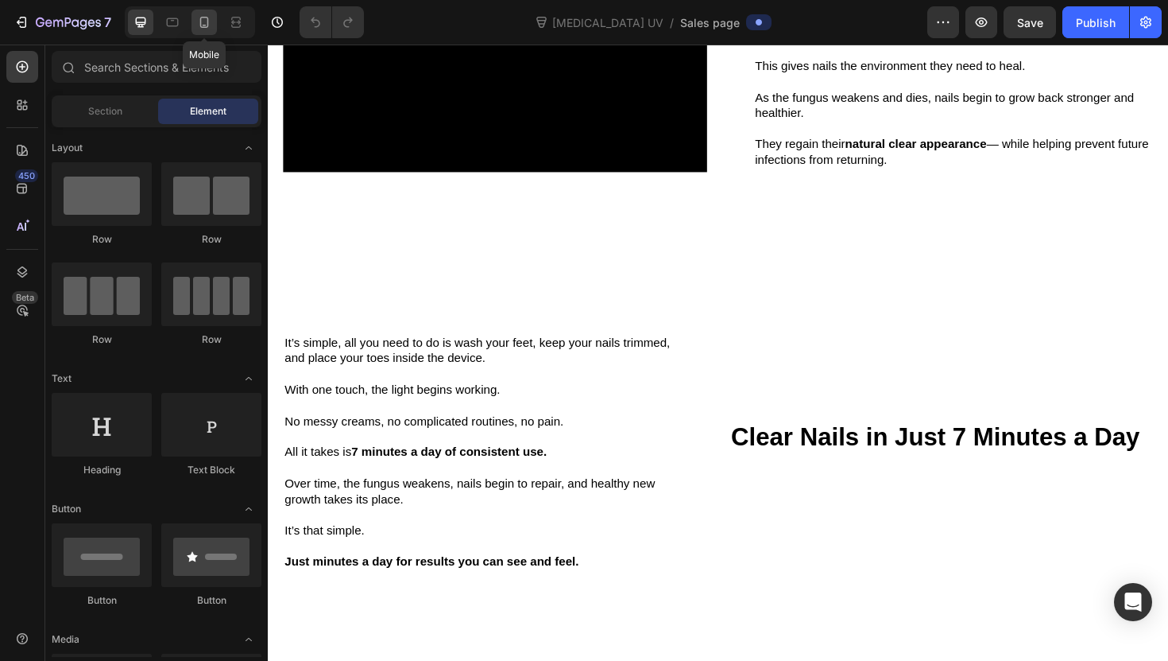
click at [203, 13] on div at bounding box center [204, 22] width 25 height 25
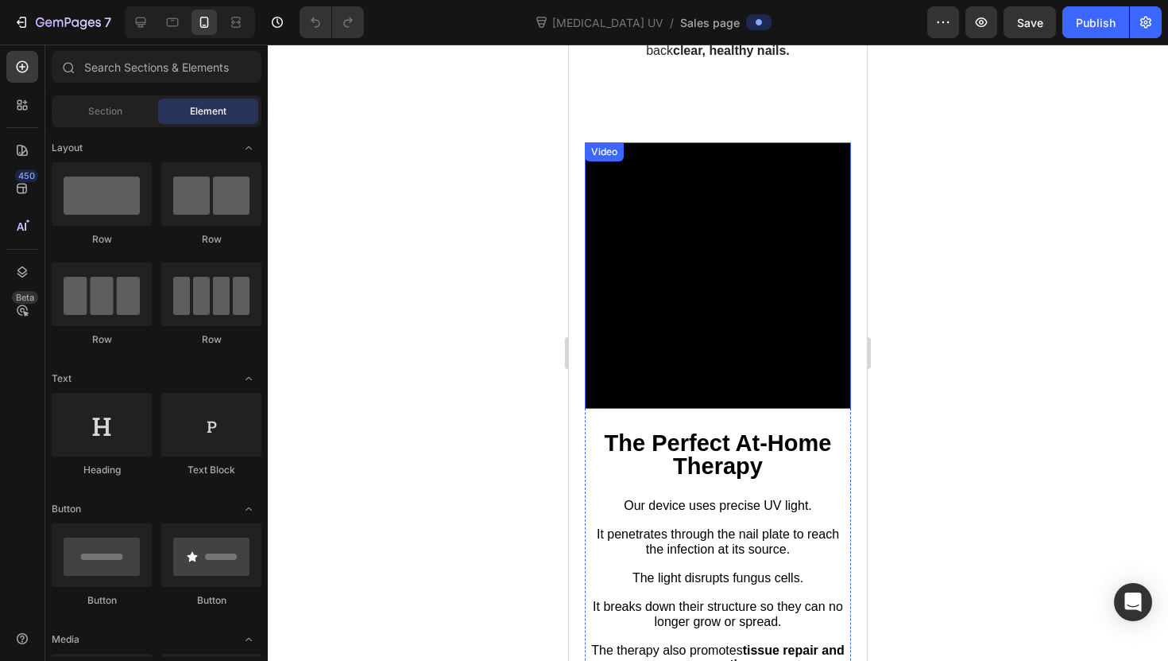
scroll to position [1584, 0]
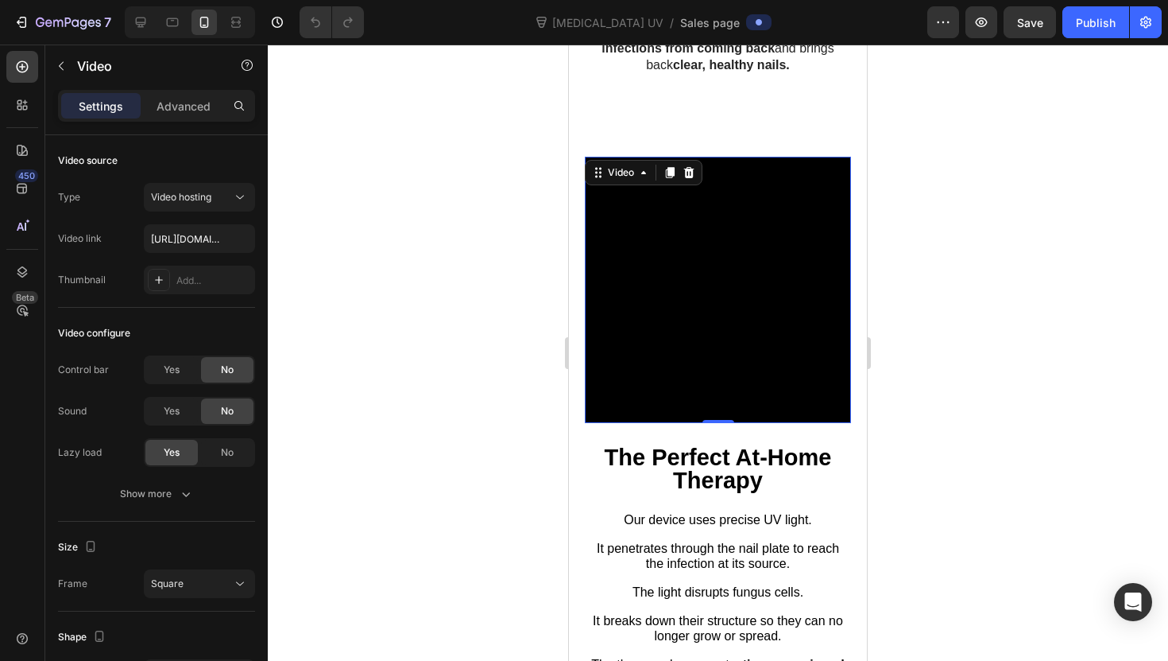
click at [625, 362] on video at bounding box center [718, 290] width 266 height 266
click at [187, 240] on input "[URL][DOMAIN_NAME]" at bounding box center [199, 238] width 111 height 29
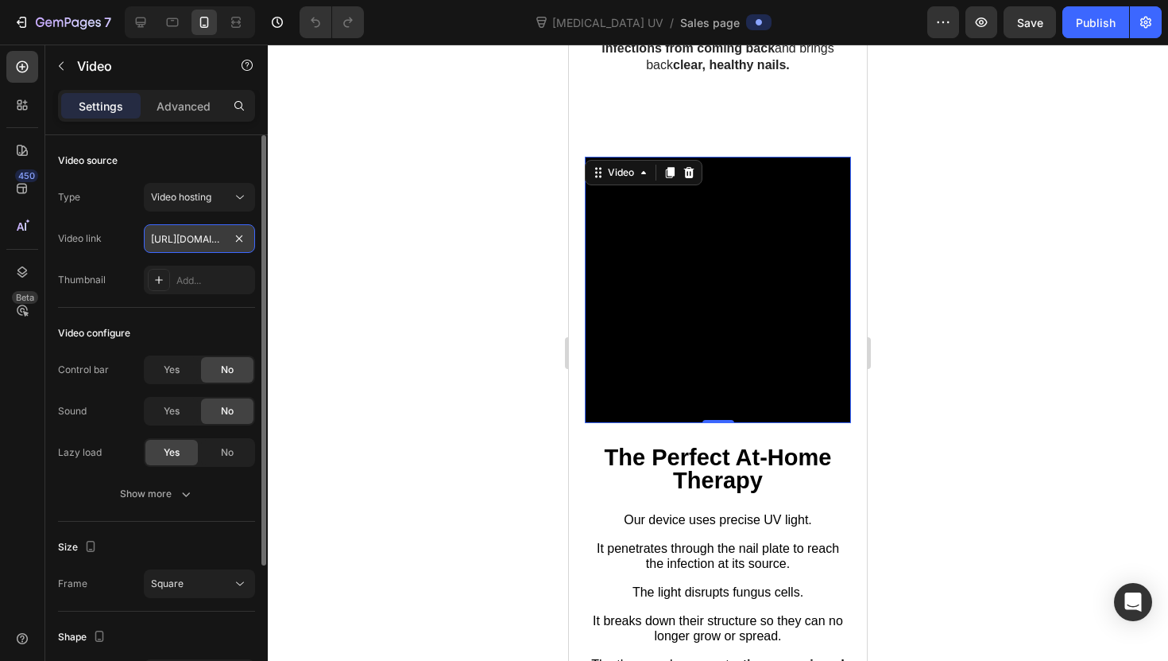
paste input "e5bb0bd59d3b4739bf6fb7709838edf4"
type input "https://cdn.shopify.com/videos/c/o/v/e5bb0bd59d3b4739bf6fb7709838edf4.mov"
click at [238, 327] on div "Video configure" at bounding box center [156, 332] width 197 height 25
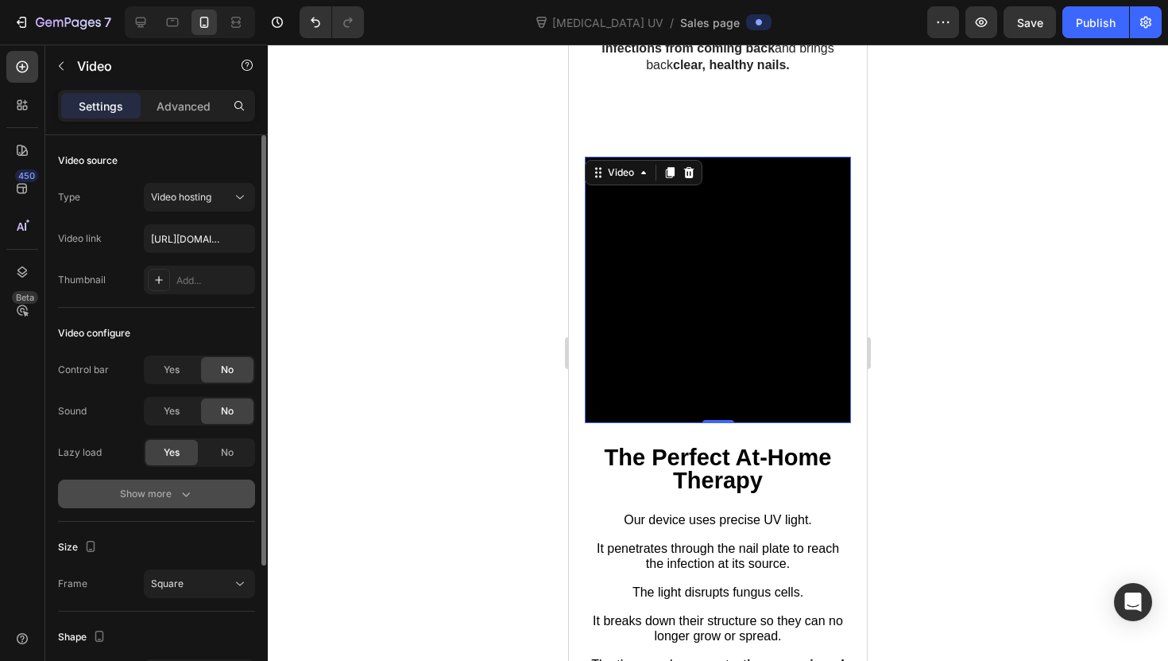
click at [181, 481] on button "Show more" at bounding box center [156, 493] width 197 height 29
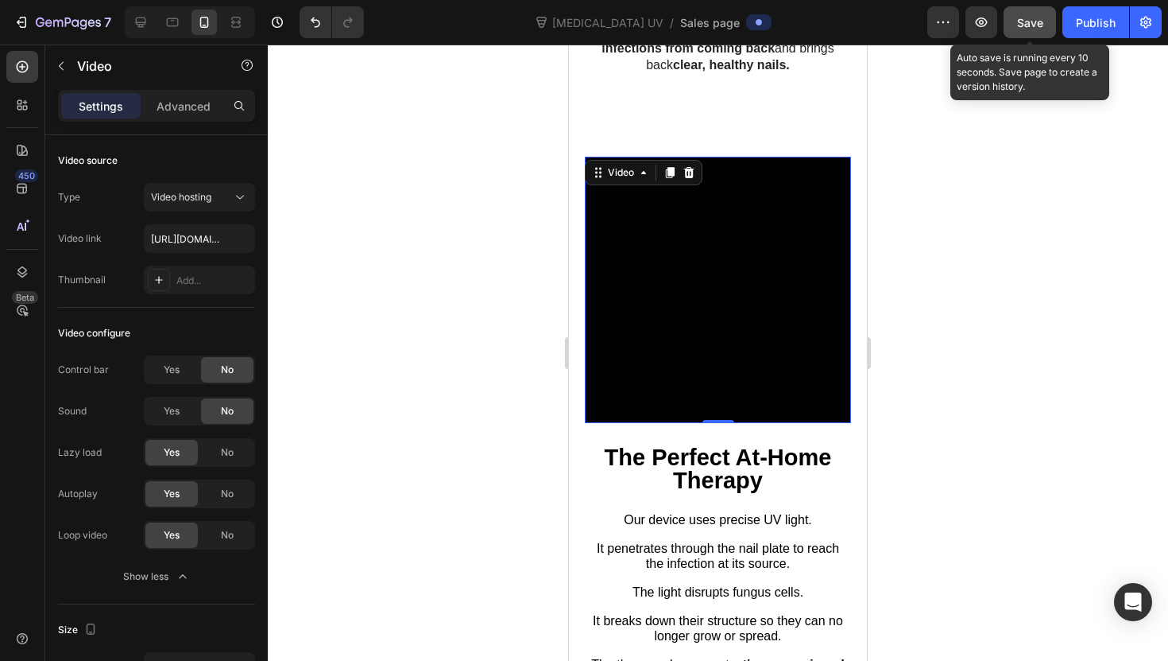
click at [1048, 35] on button "Save" at bounding box center [1030, 22] width 52 height 32
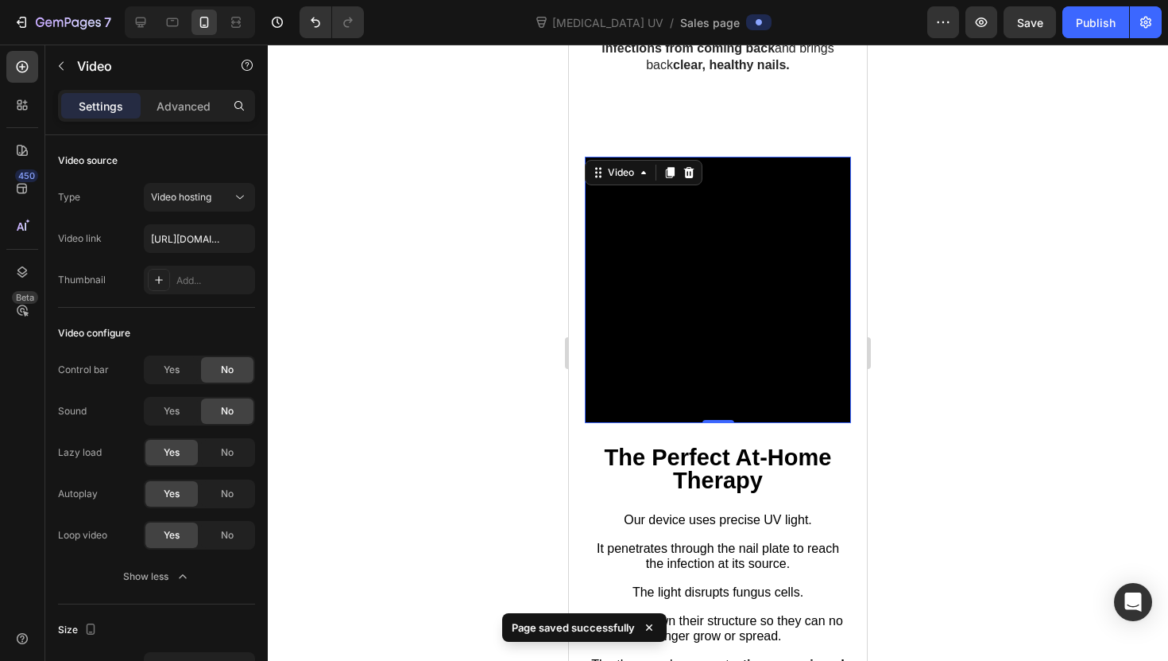
click at [542, 278] on div at bounding box center [718, 353] width 901 height 616
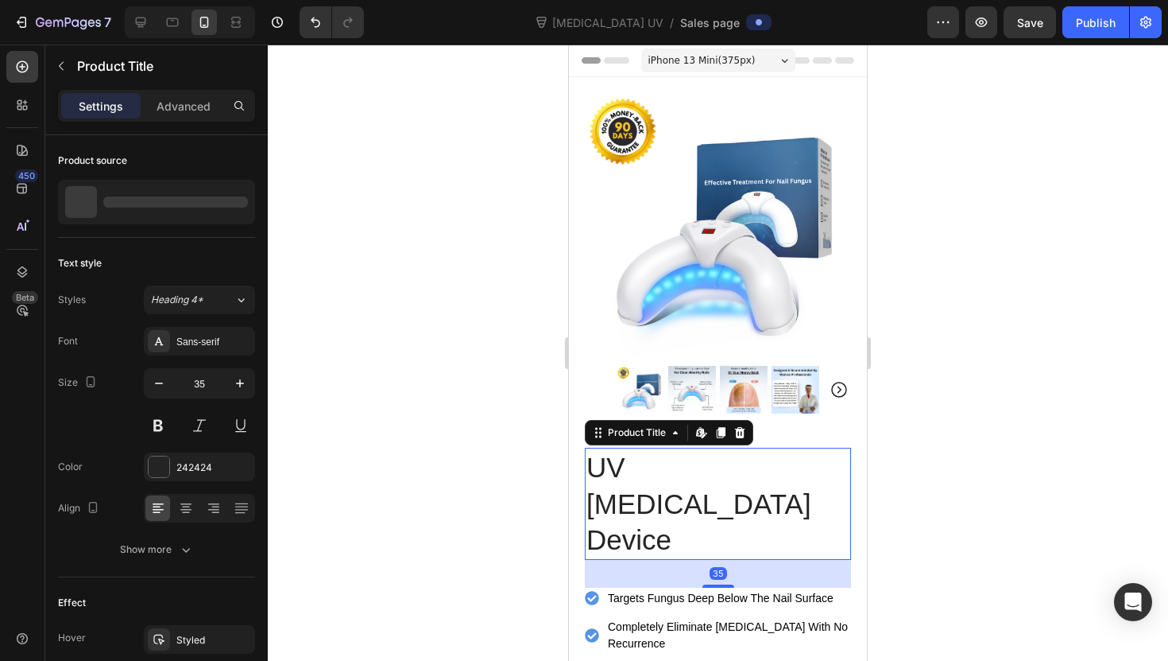
click at [721, 482] on h1 "UV [MEDICAL_DATA] Device" at bounding box center [718, 503] width 266 height 112
click at [710, 428] on div "Edit content in Shopify" at bounding box center [701, 432] width 19 height 19
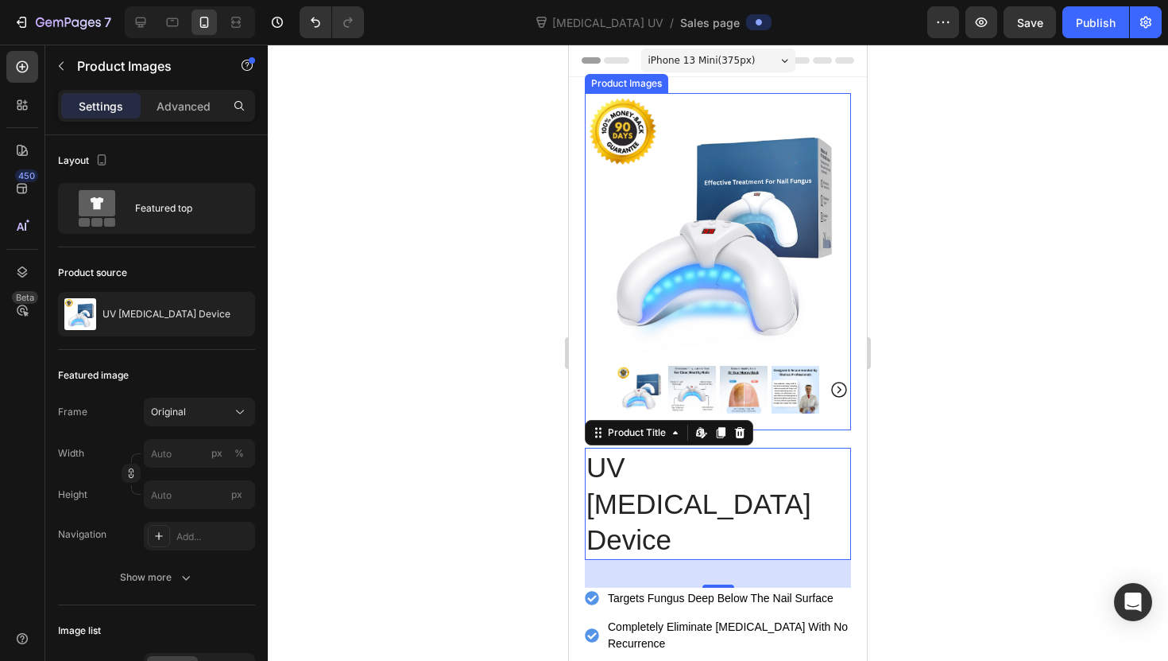
click at [676, 329] on img at bounding box center [718, 226] width 266 height 266
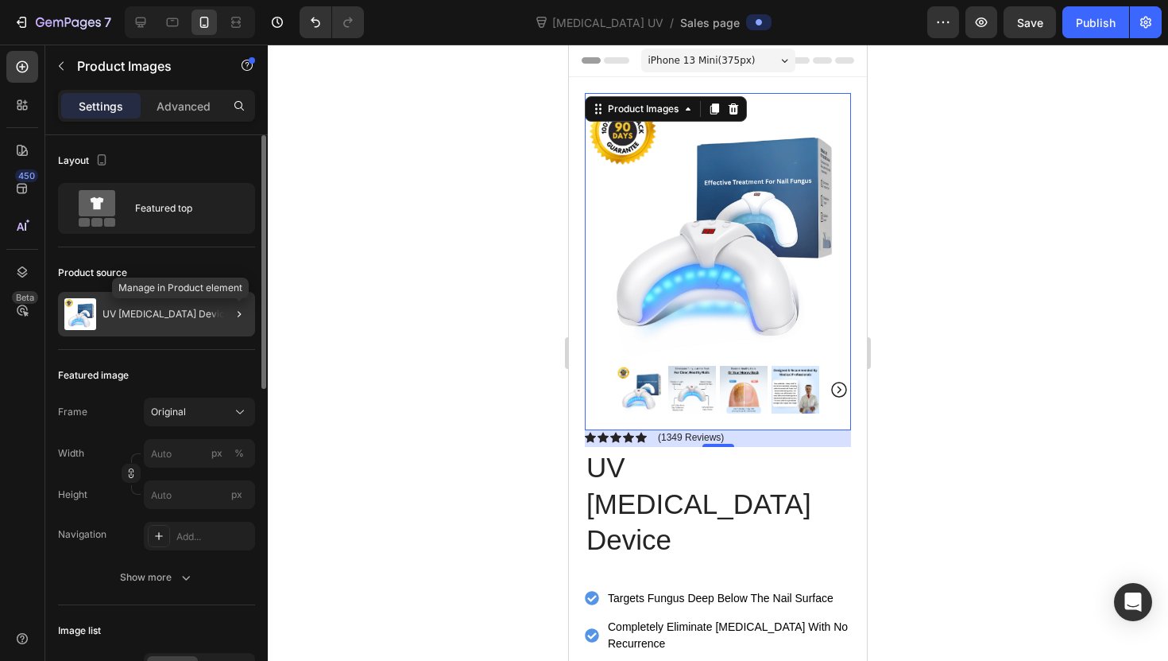
click at [229, 312] on div at bounding box center [233, 314] width 45 height 45
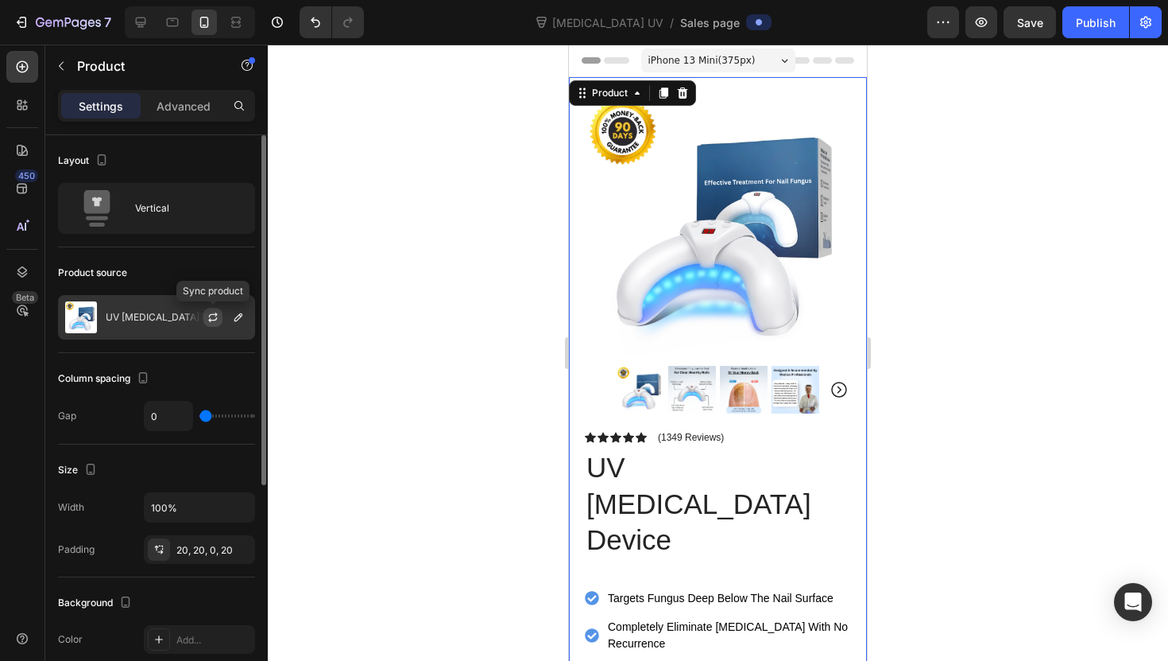
click at [215, 315] on icon "button" at bounding box center [213, 317] width 13 height 13
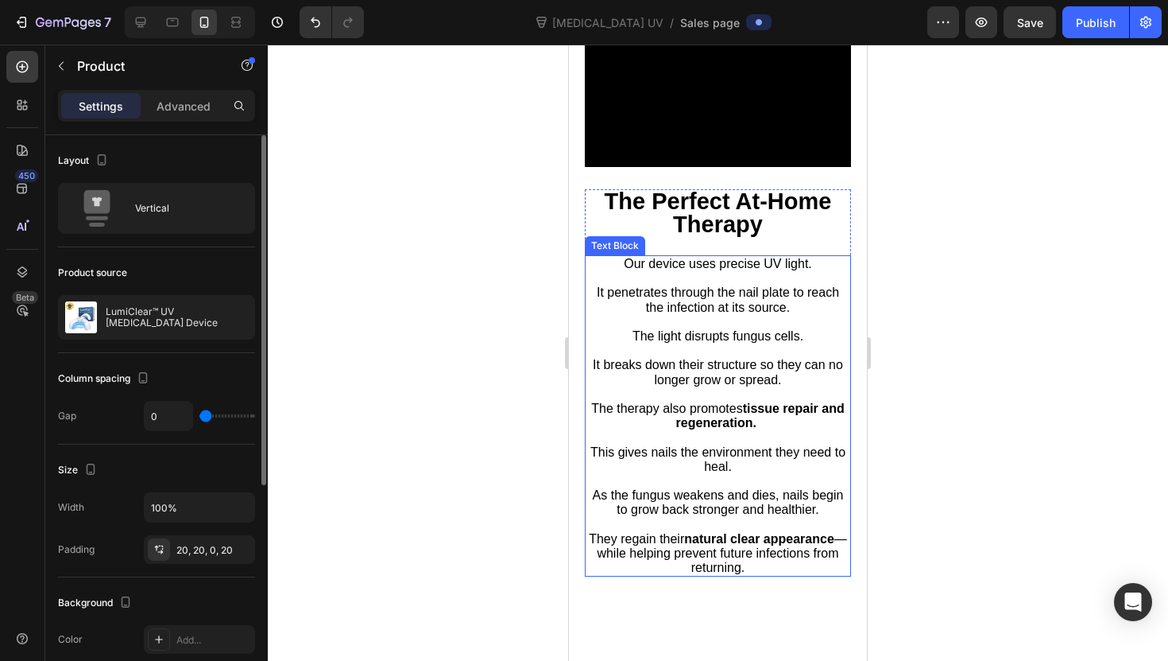
scroll to position [2148, 0]
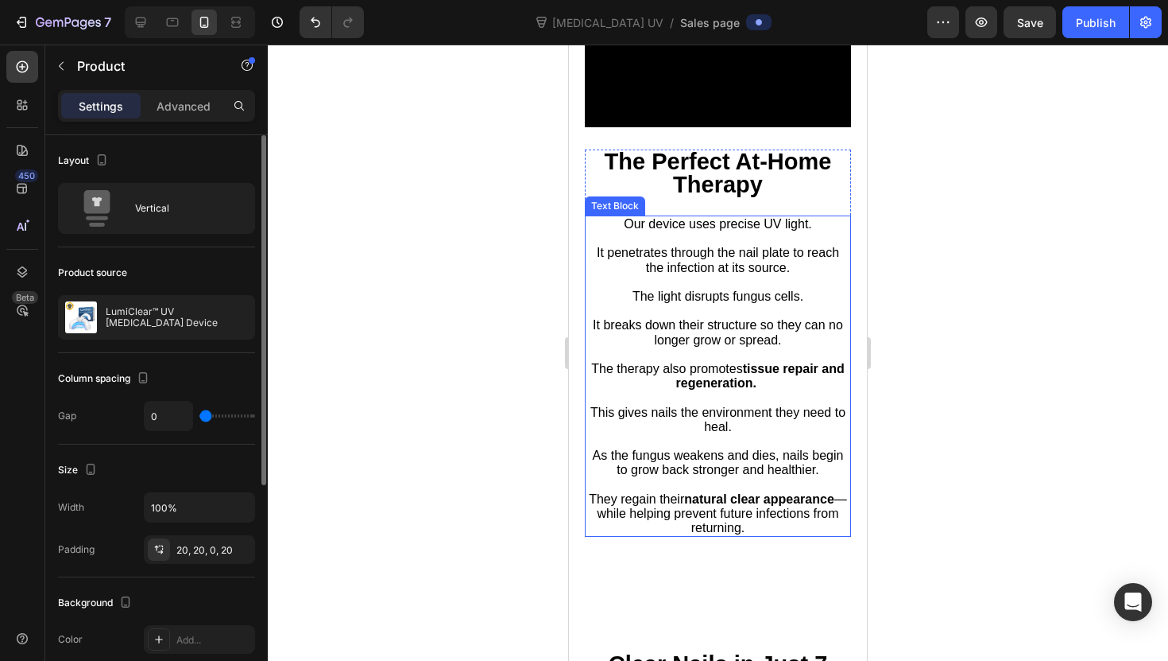
click at [690, 281] on p at bounding box center [718, 282] width 263 height 14
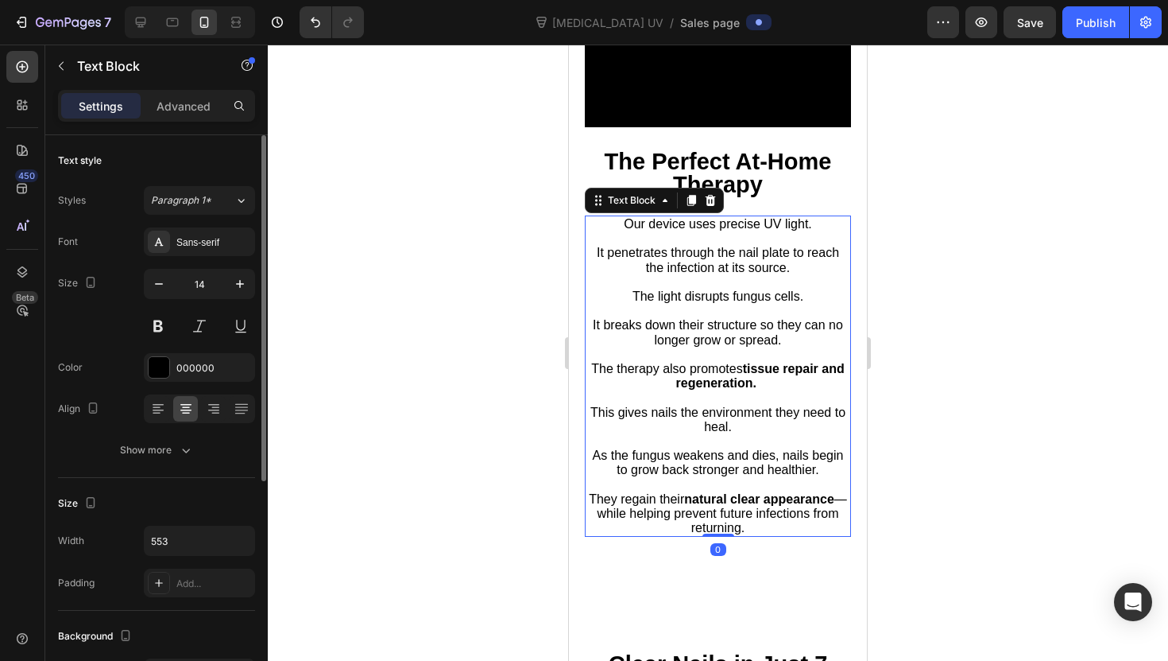
click at [626, 228] on span "Our device uses precise UV light." at bounding box center [718, 224] width 188 height 14
drag, startPoint x: 626, startPoint y: 228, endPoint x: 682, endPoint y: 231, distance: 56.5
click at [682, 231] on span "Our device uses precise UV light." at bounding box center [718, 224] width 188 height 14
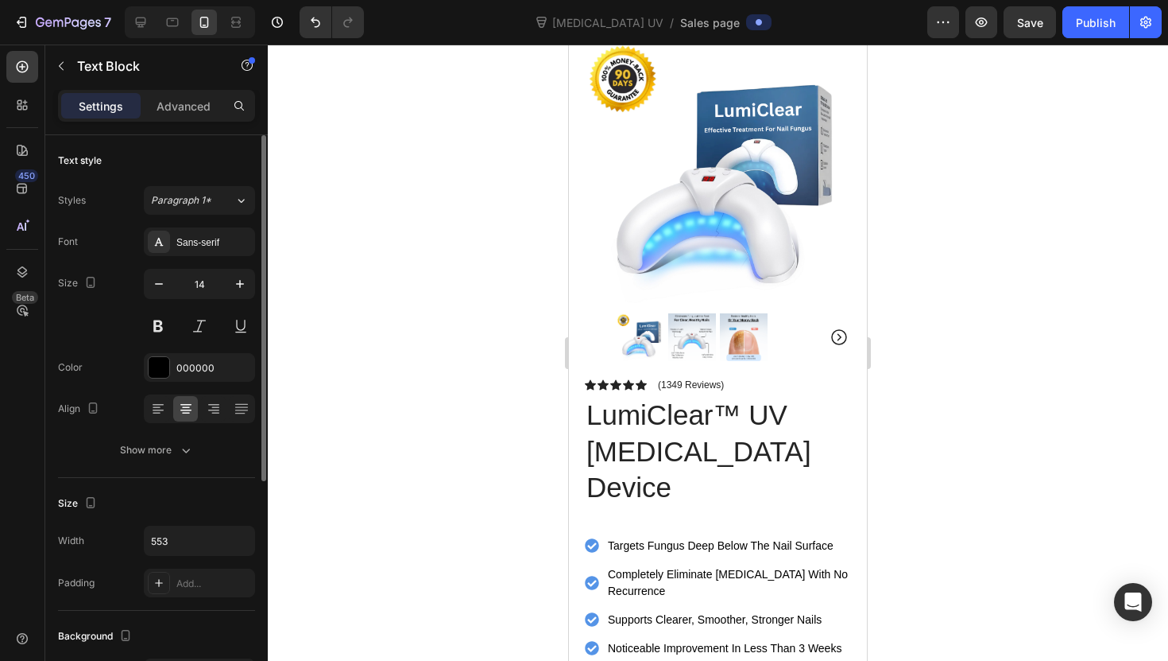
scroll to position [0, 0]
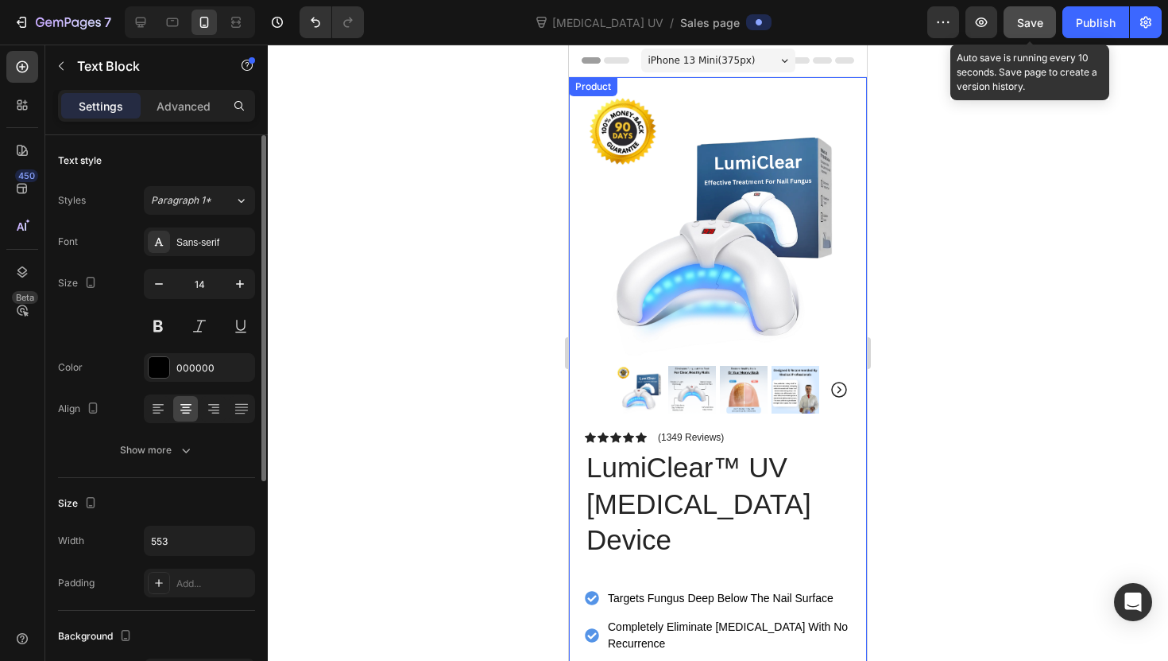
click at [1035, 16] on span "Save" at bounding box center [1030, 23] width 26 height 14
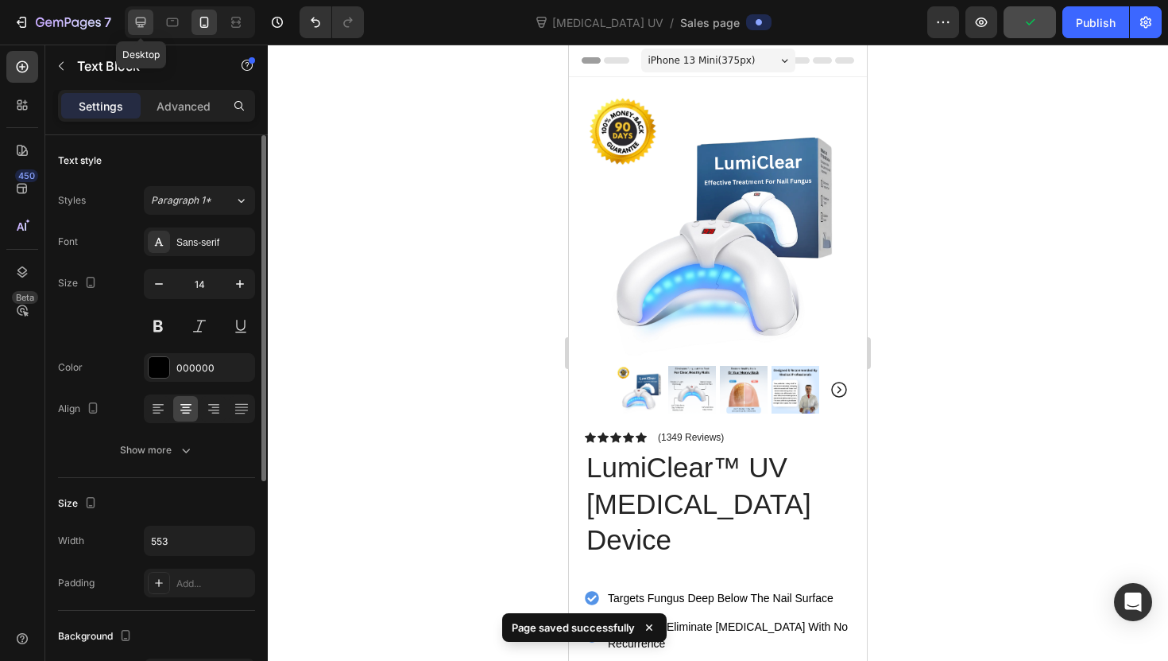
click at [149, 24] on div at bounding box center [140, 22] width 25 height 25
type input "16"
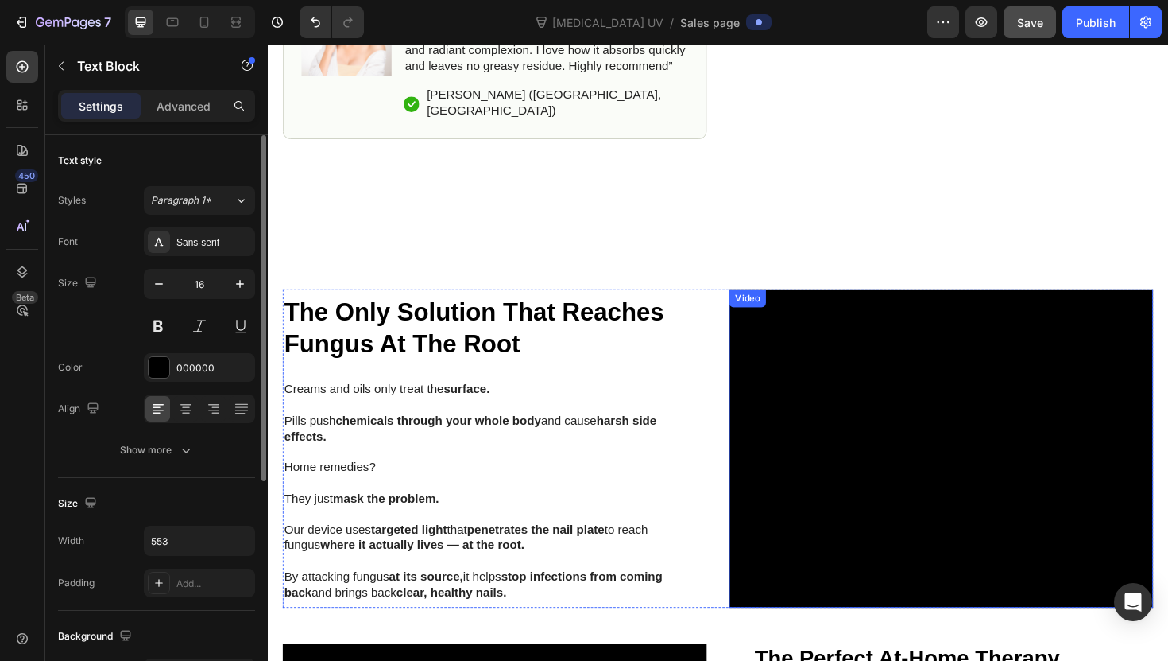
scroll to position [758, 0]
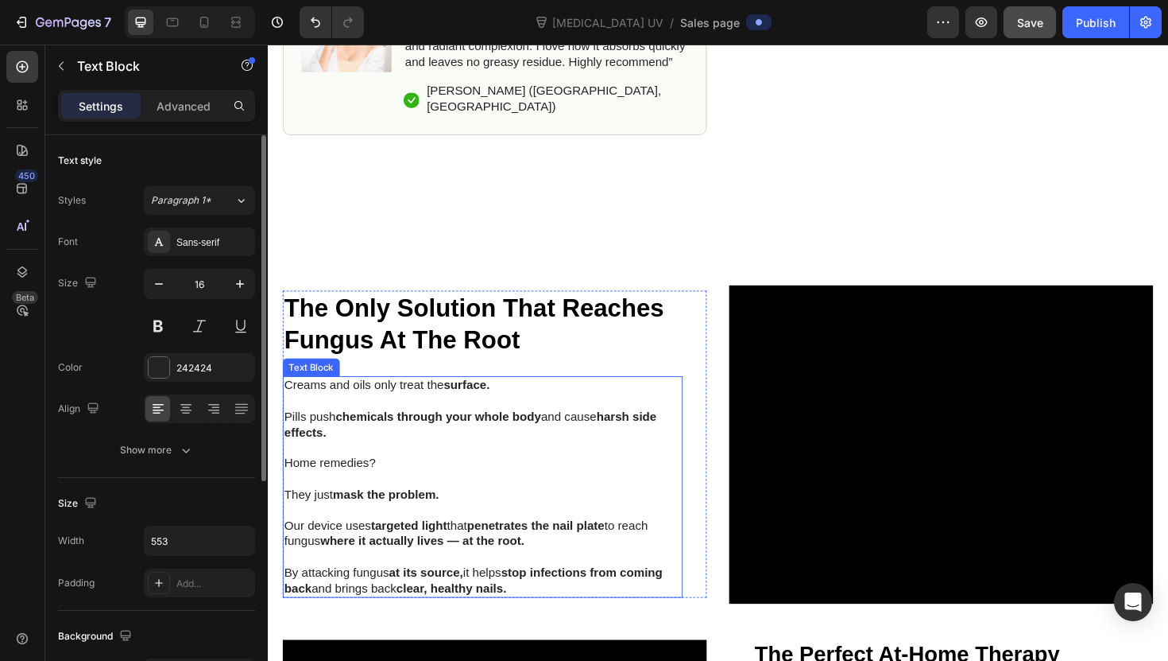
click at [364, 546] on p "Our device uses targeted light that penetrates the nail plate to reach fungus w…" at bounding box center [495, 562] width 420 height 33
click at [320, 546] on p "Our device uses targeted light that penetrates the nail plate to reach fungus w…" at bounding box center [495, 562] width 420 height 33
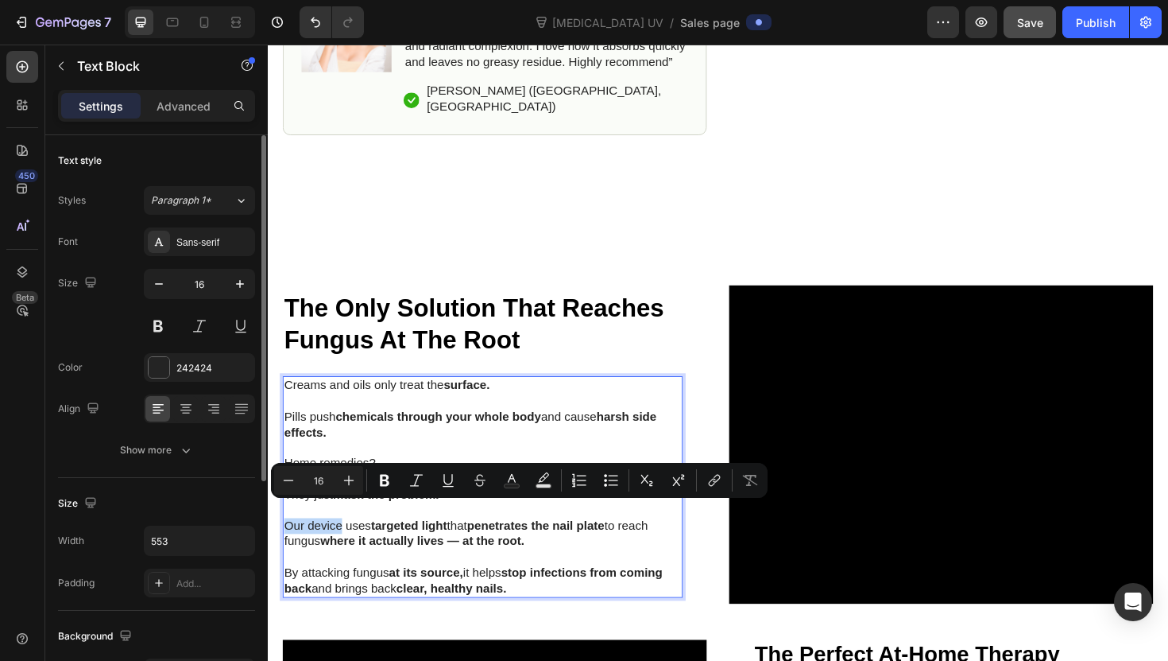
drag, startPoint x: 346, startPoint y: 538, endPoint x: 288, endPoint y: 542, distance: 58.2
click at [288, 546] on p "Our device uses targeted light that penetrates the nail plate to reach fungus w…" at bounding box center [495, 562] width 420 height 33
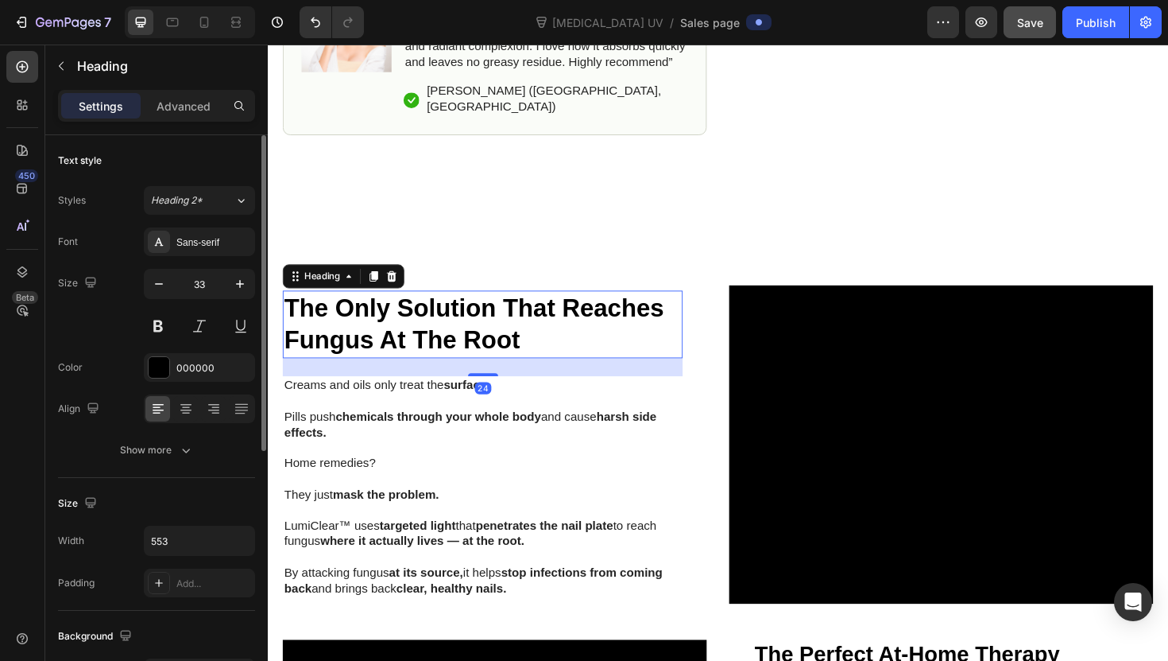
click at [477, 317] on strong "The Only Solution That Reaches Fungus At The Root" at bounding box center [486, 340] width 402 height 64
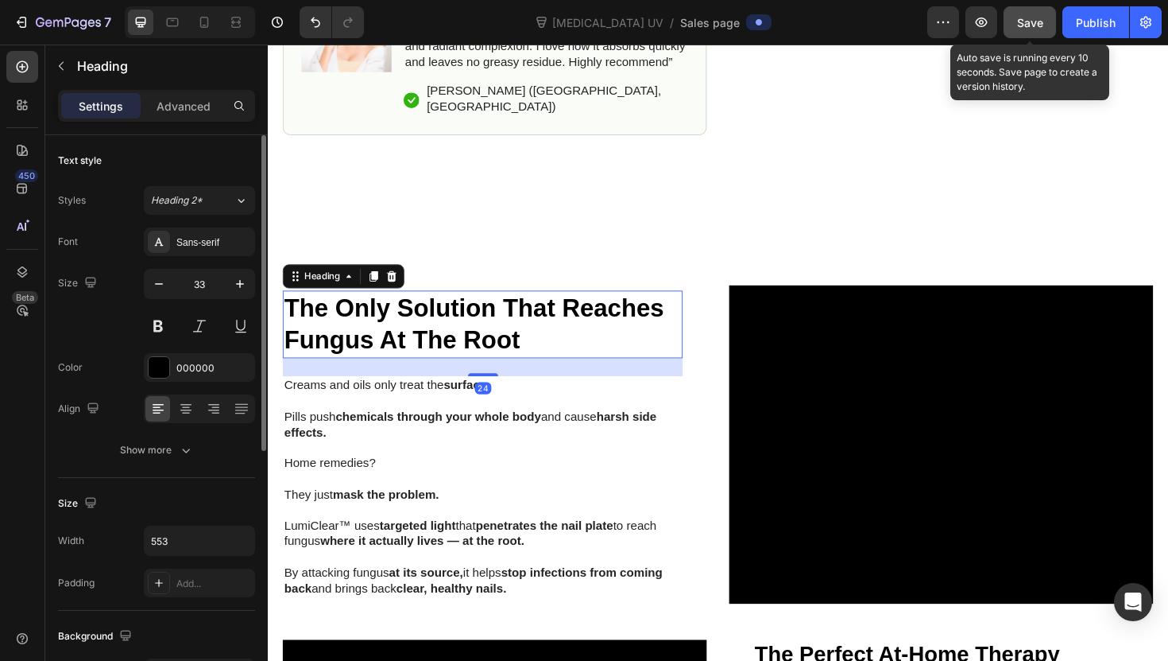
click at [1040, 32] on button "Save" at bounding box center [1030, 22] width 52 height 32
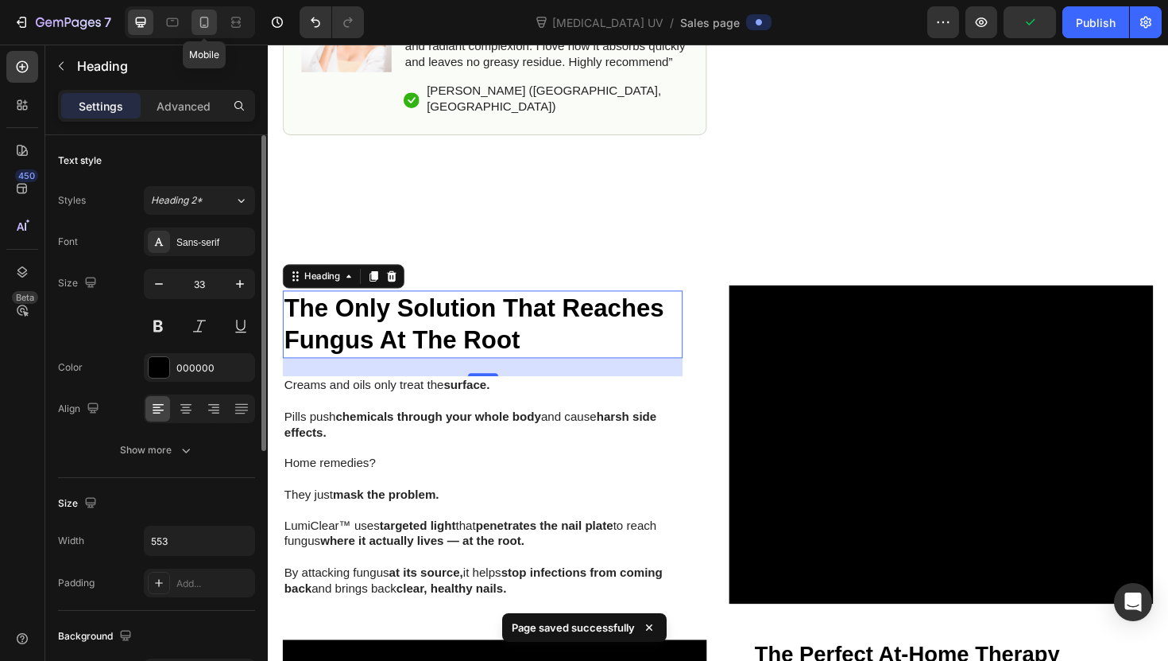
click at [209, 20] on icon at bounding box center [204, 22] width 16 height 16
type input "29"
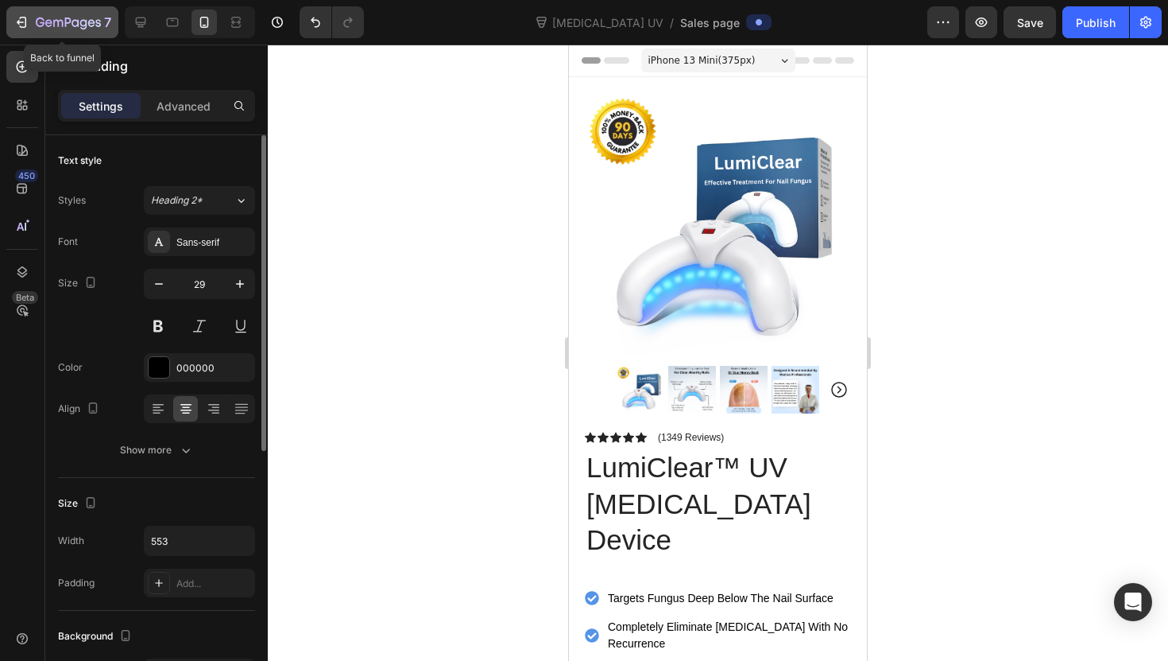
click at [18, 10] on button "7" at bounding box center [62, 22] width 112 height 32
